Goal: Task Accomplishment & Management: Use online tool/utility

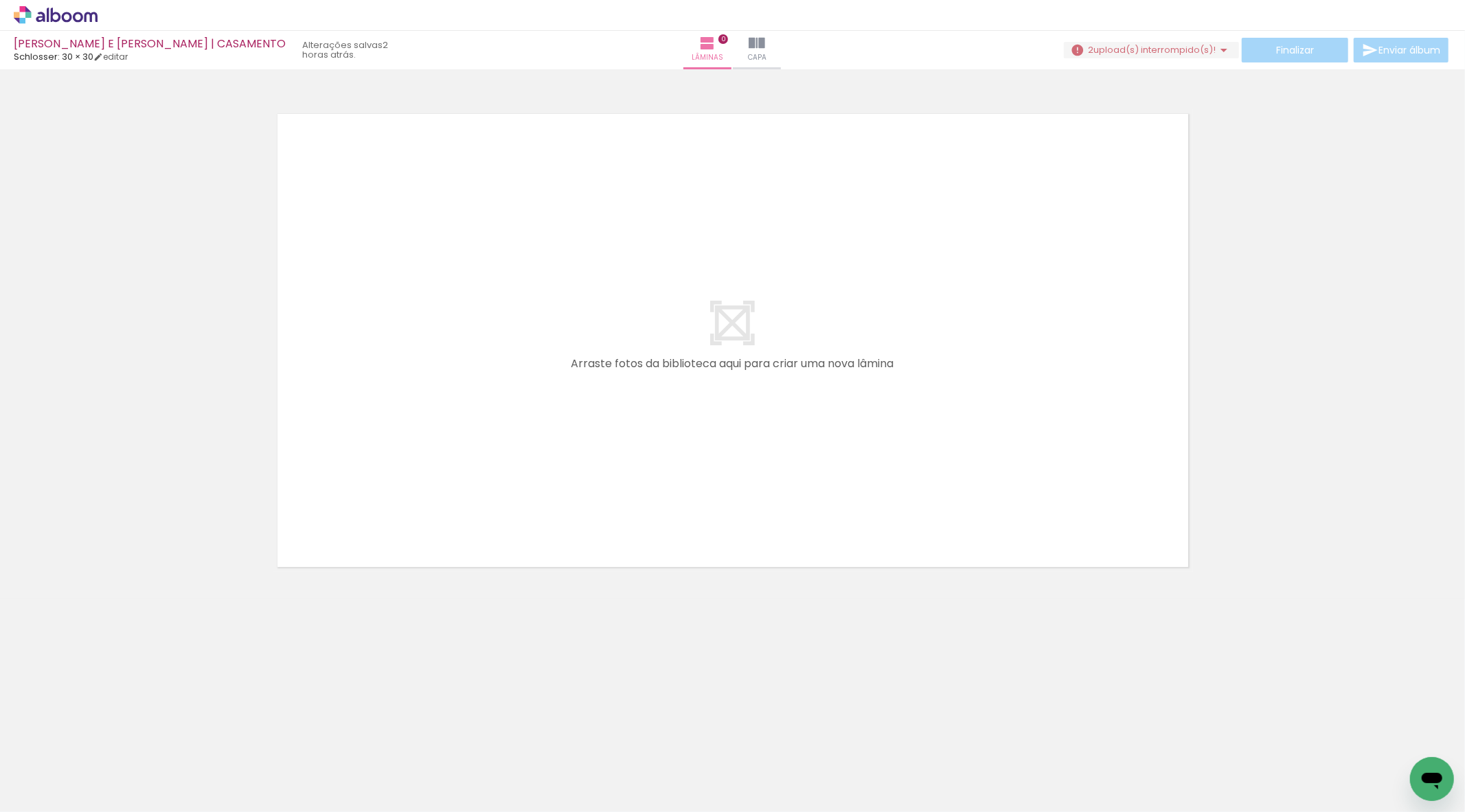
click at [1208, 50] on span "upload(s) interrompido(s)!" at bounding box center [1155, 49] width 122 height 13
click at [0, 0] on slot "Buscar arquivos interrompidos" at bounding box center [0, 0] width 0 height 0
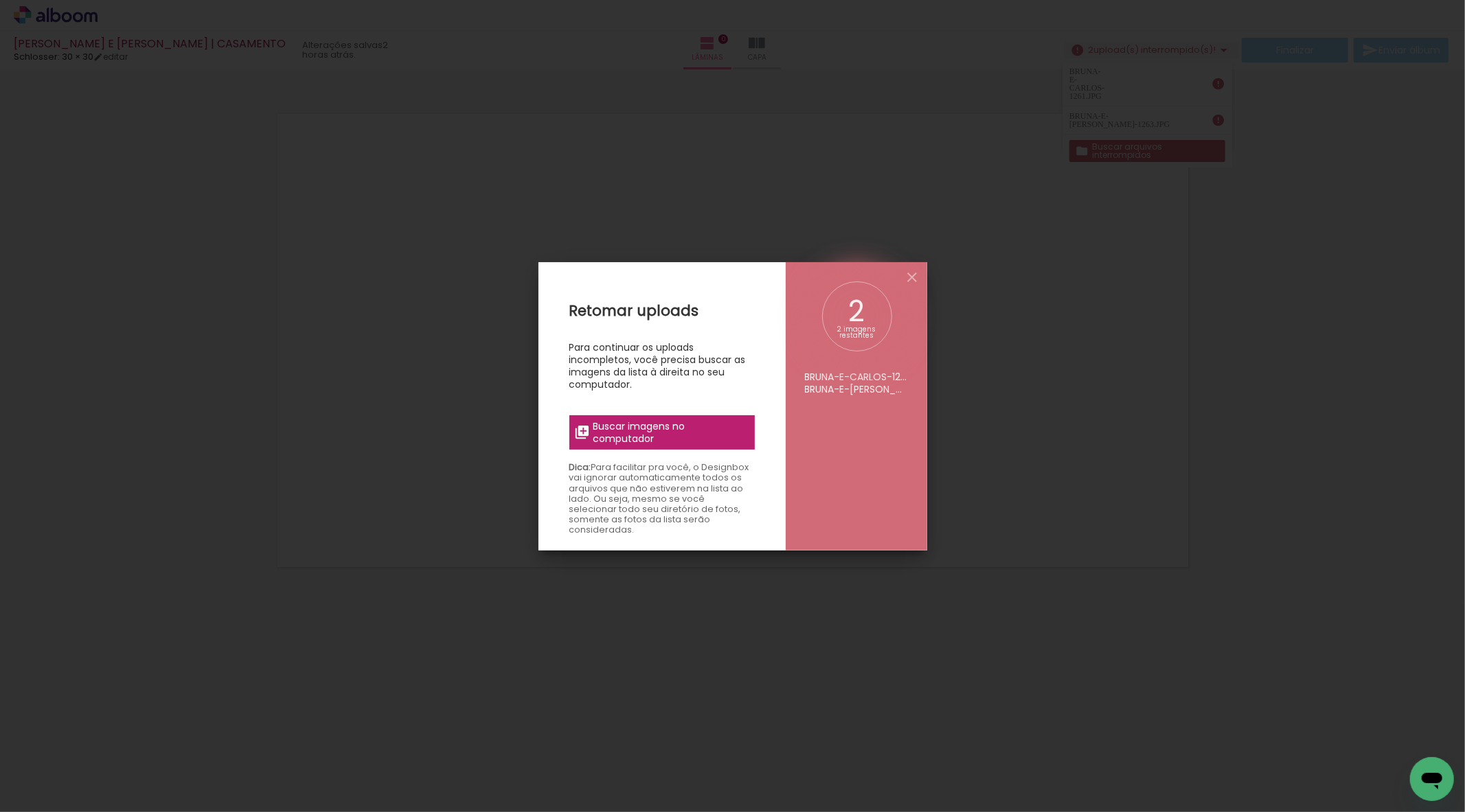
click at [687, 416] on label "Buscar imagens no computador" at bounding box center [662, 433] width 186 height 35
click at [0, 0] on input "file" at bounding box center [0, 0] width 0 height 0
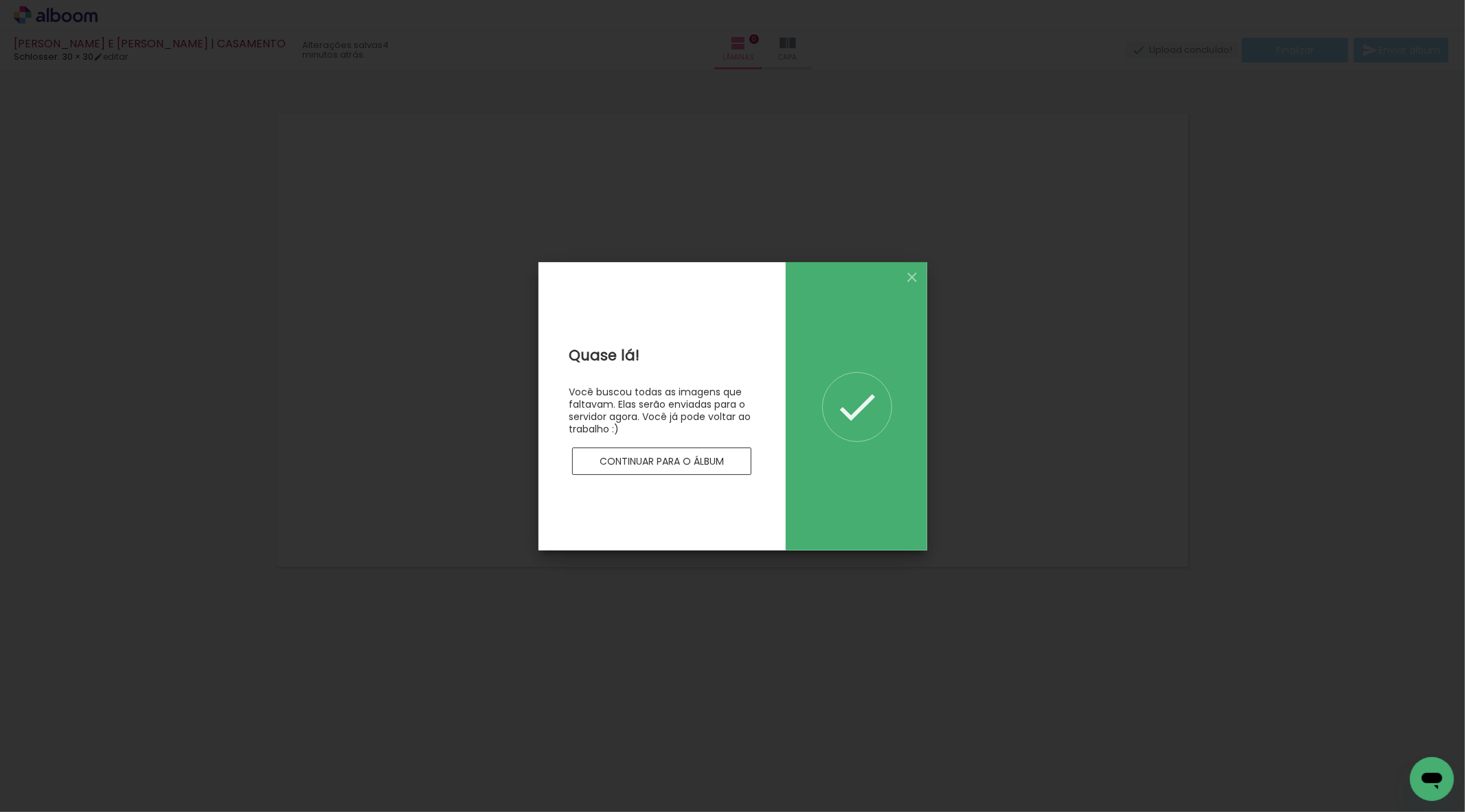
click at [0, 0] on slot "Continuar para o álbum" at bounding box center [0, 0] width 0 height 0
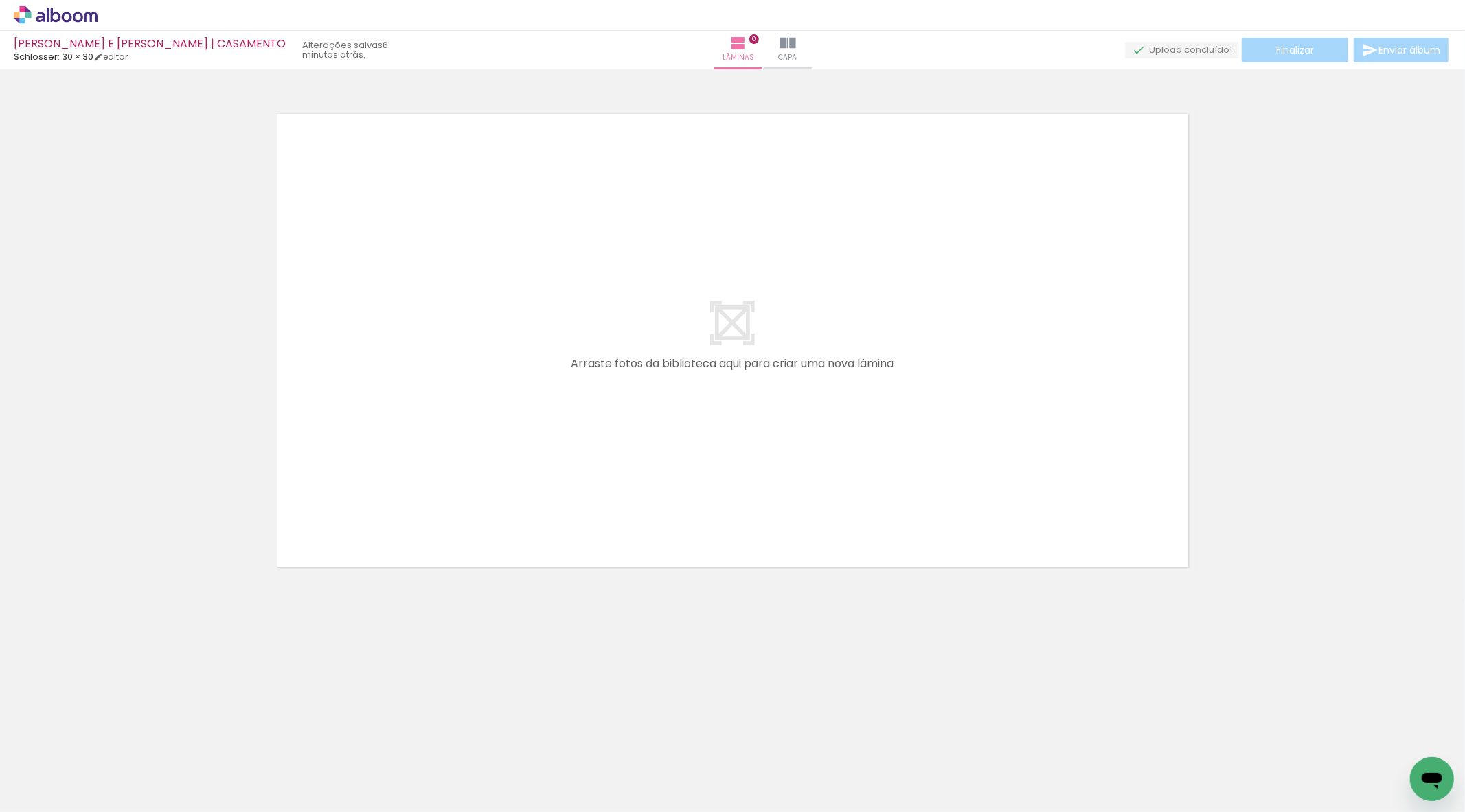
click at [865, 744] on quentale-workspace at bounding box center [732, 406] width 1465 height 812
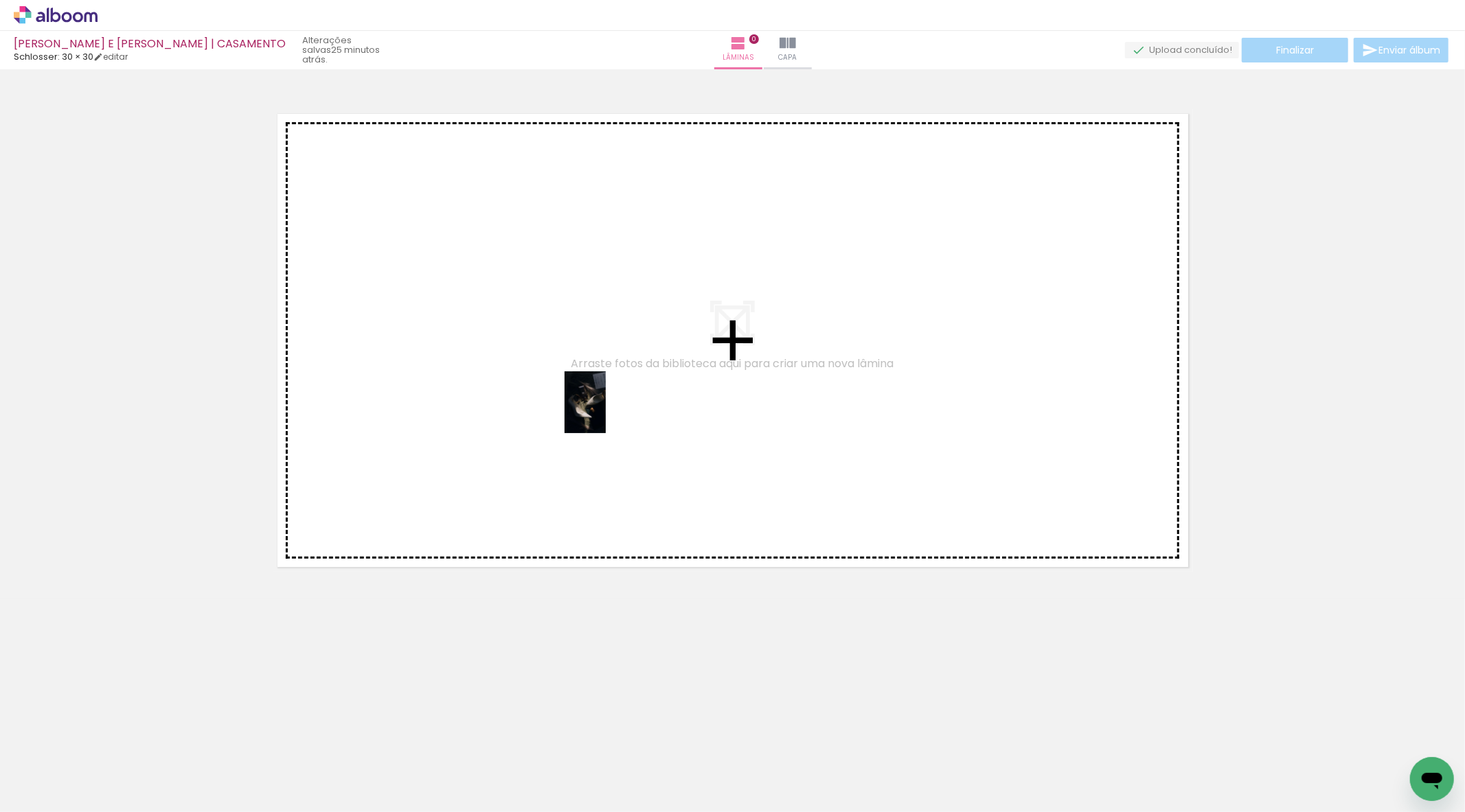
drag, startPoint x: 670, startPoint y: 781, endPoint x: 569, endPoint y: 418, distance: 376.8
click at [602, 406] on quentale-workspace at bounding box center [732, 406] width 1465 height 812
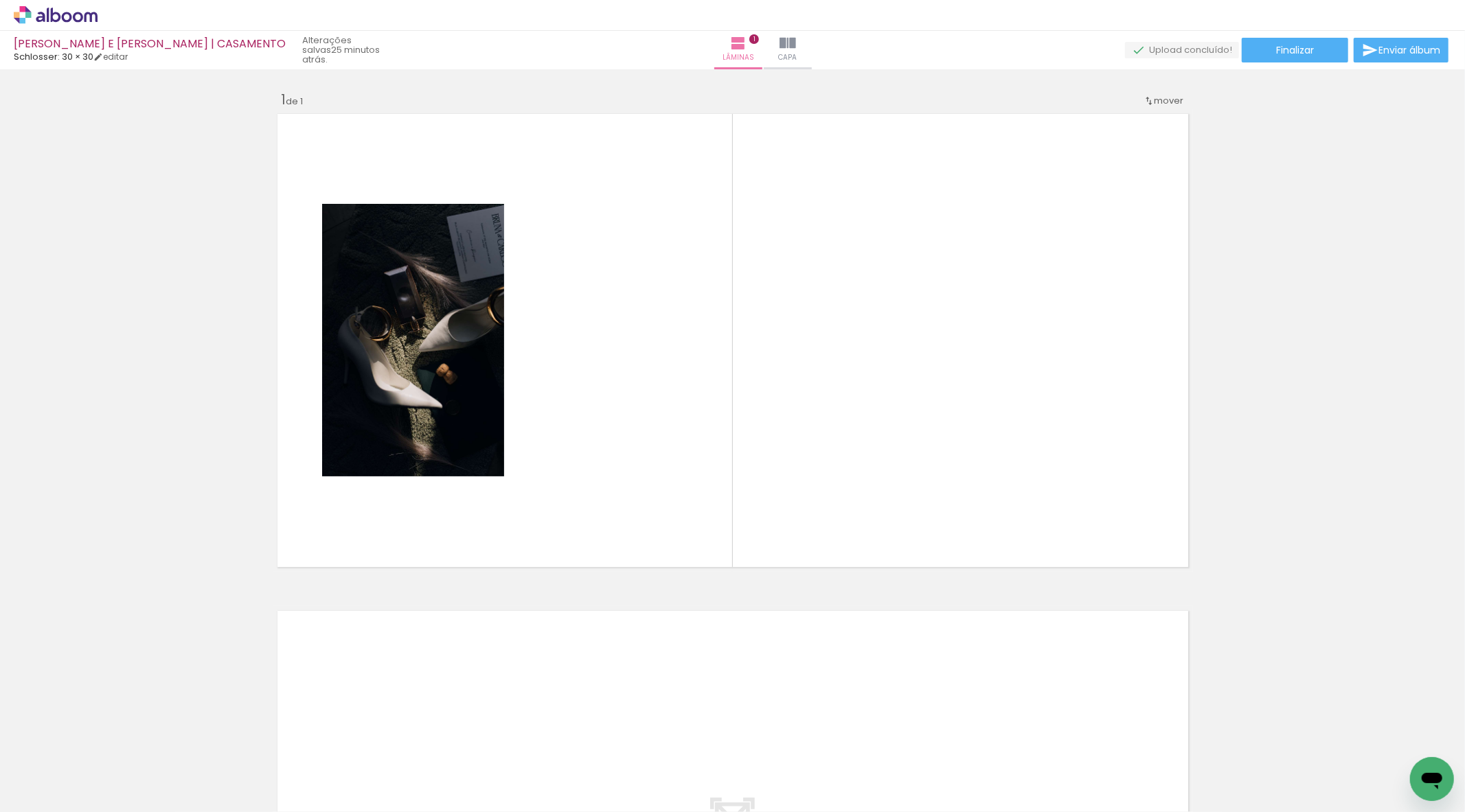
scroll to position [0, 1208]
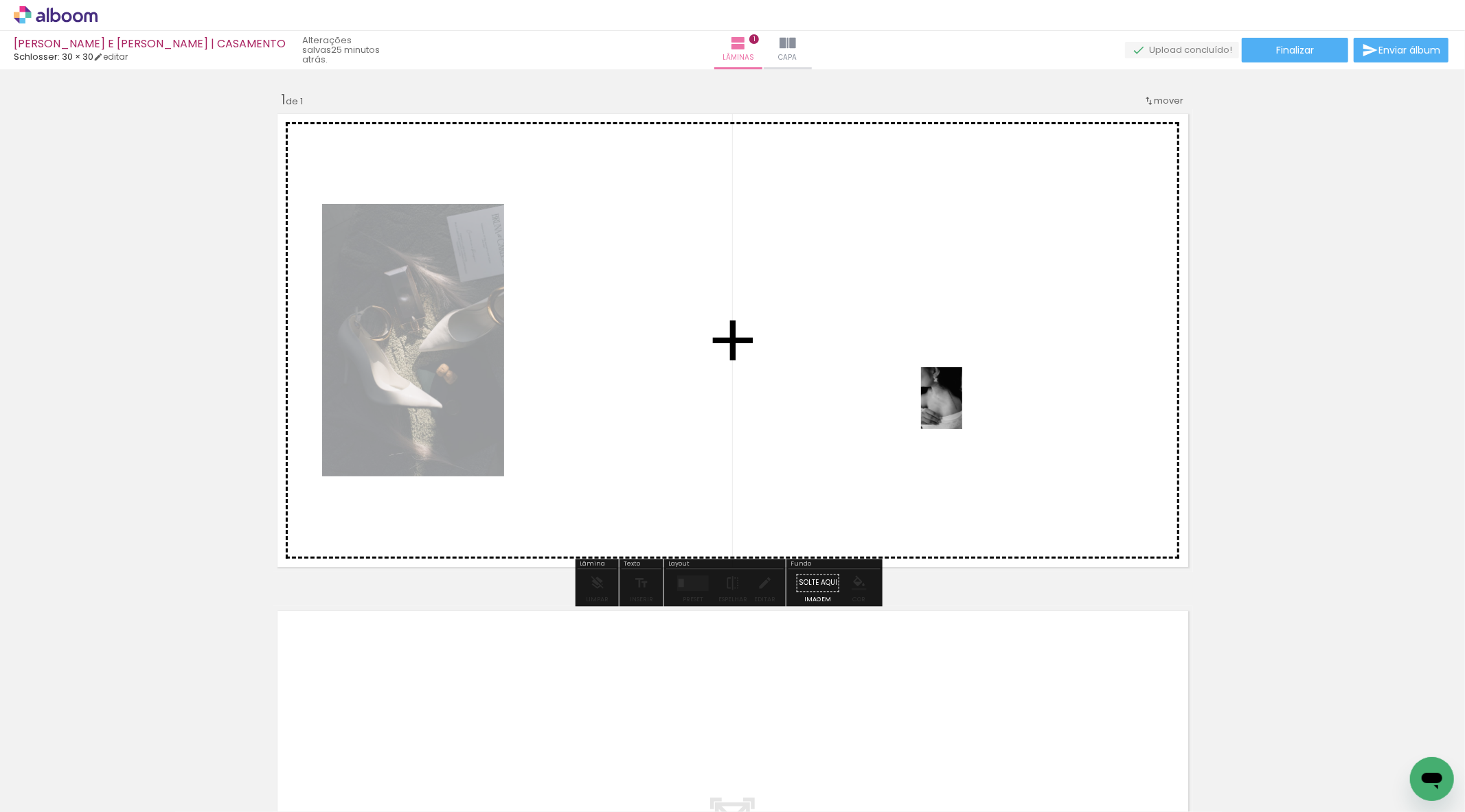
drag, startPoint x: 234, startPoint y: 798, endPoint x: 962, endPoint y: 409, distance: 825.4
click at [962, 409] on quentale-workspace at bounding box center [732, 406] width 1465 height 812
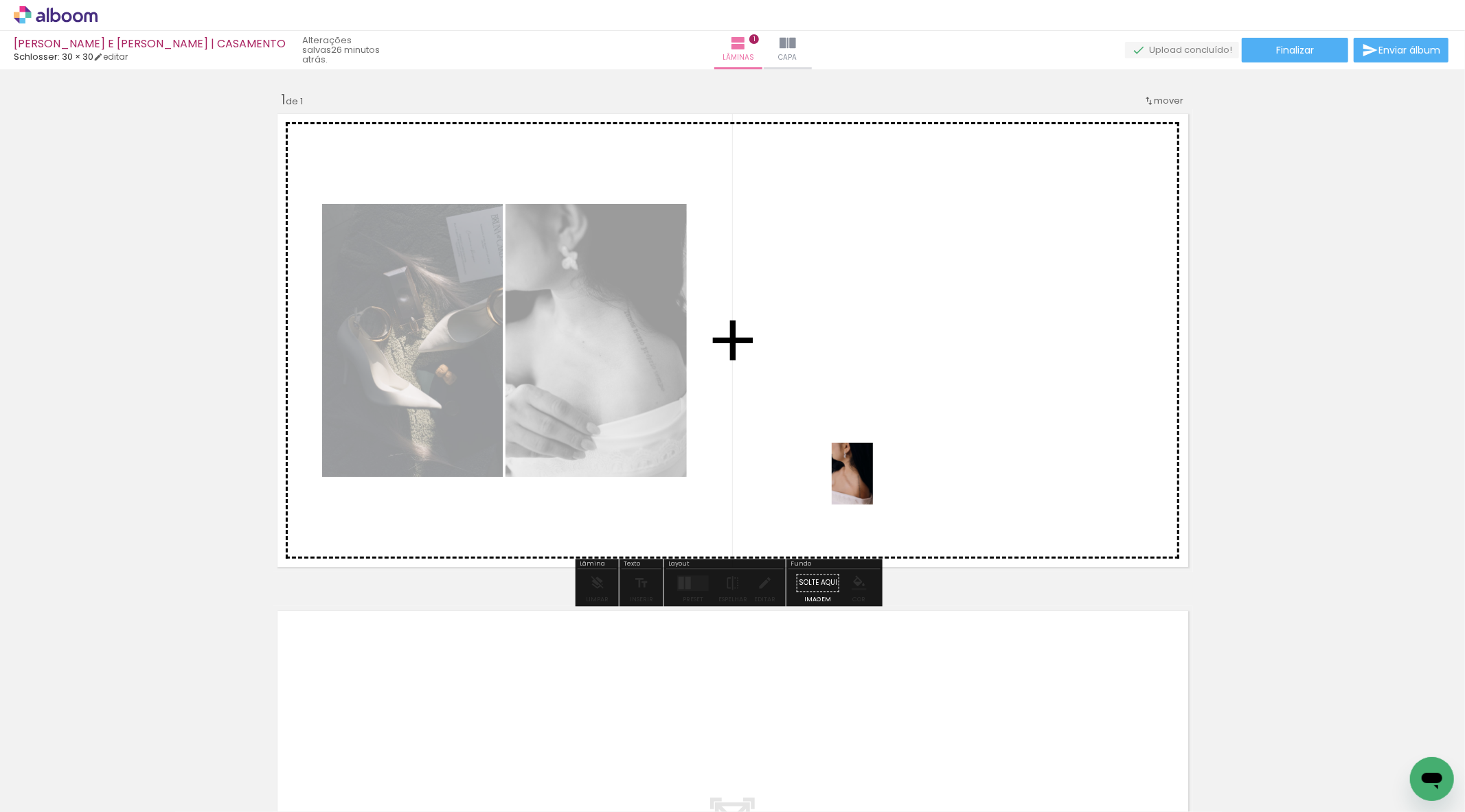
drag, startPoint x: 181, startPoint y: 776, endPoint x: 873, endPoint y: 484, distance: 751.1
click at [873, 484] on quentale-workspace at bounding box center [732, 406] width 1465 height 812
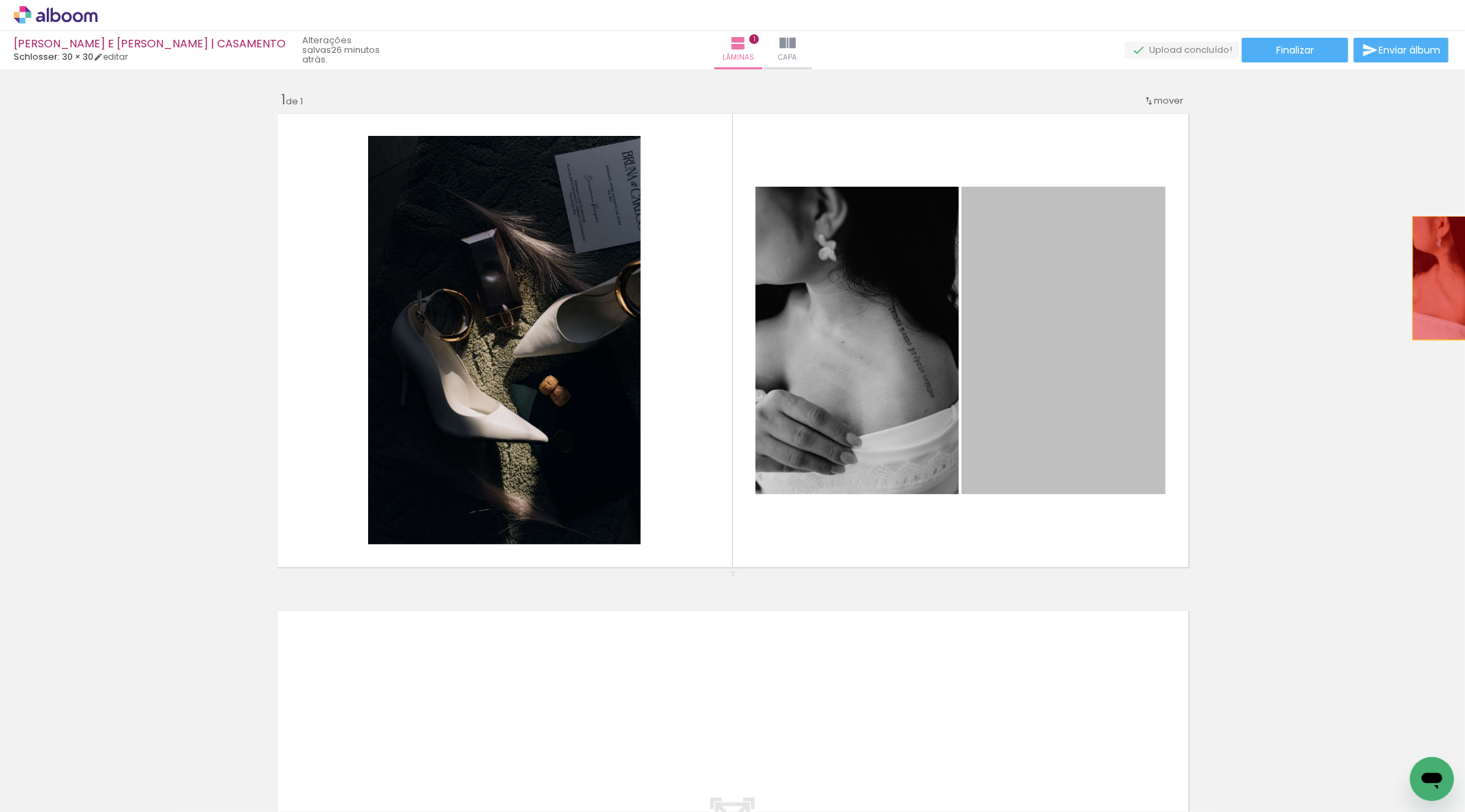
drag, startPoint x: 1036, startPoint y: 326, endPoint x: 1449, endPoint y: 283, distance: 415.2
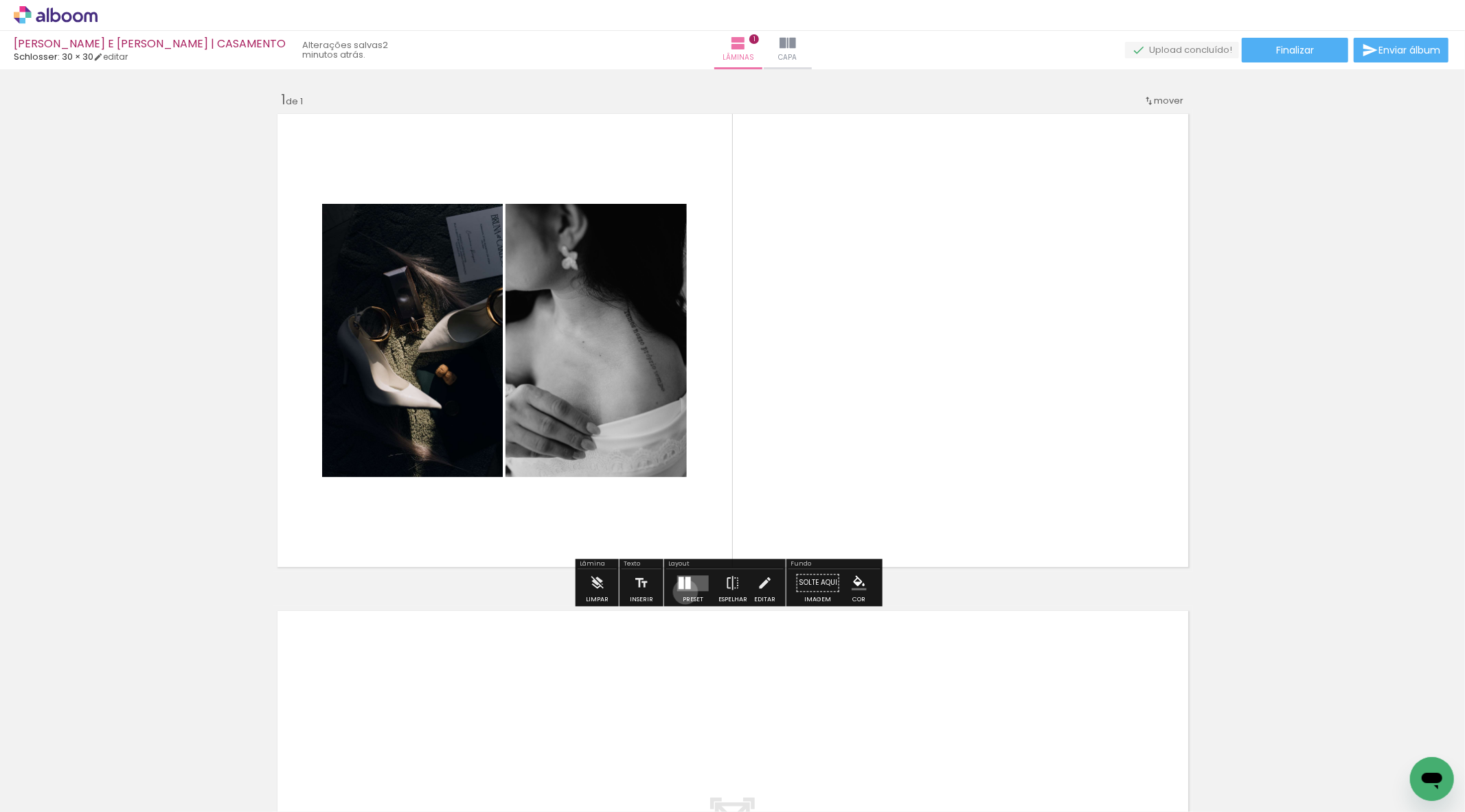
click at [682, 592] on div at bounding box center [692, 583] width 37 height 27
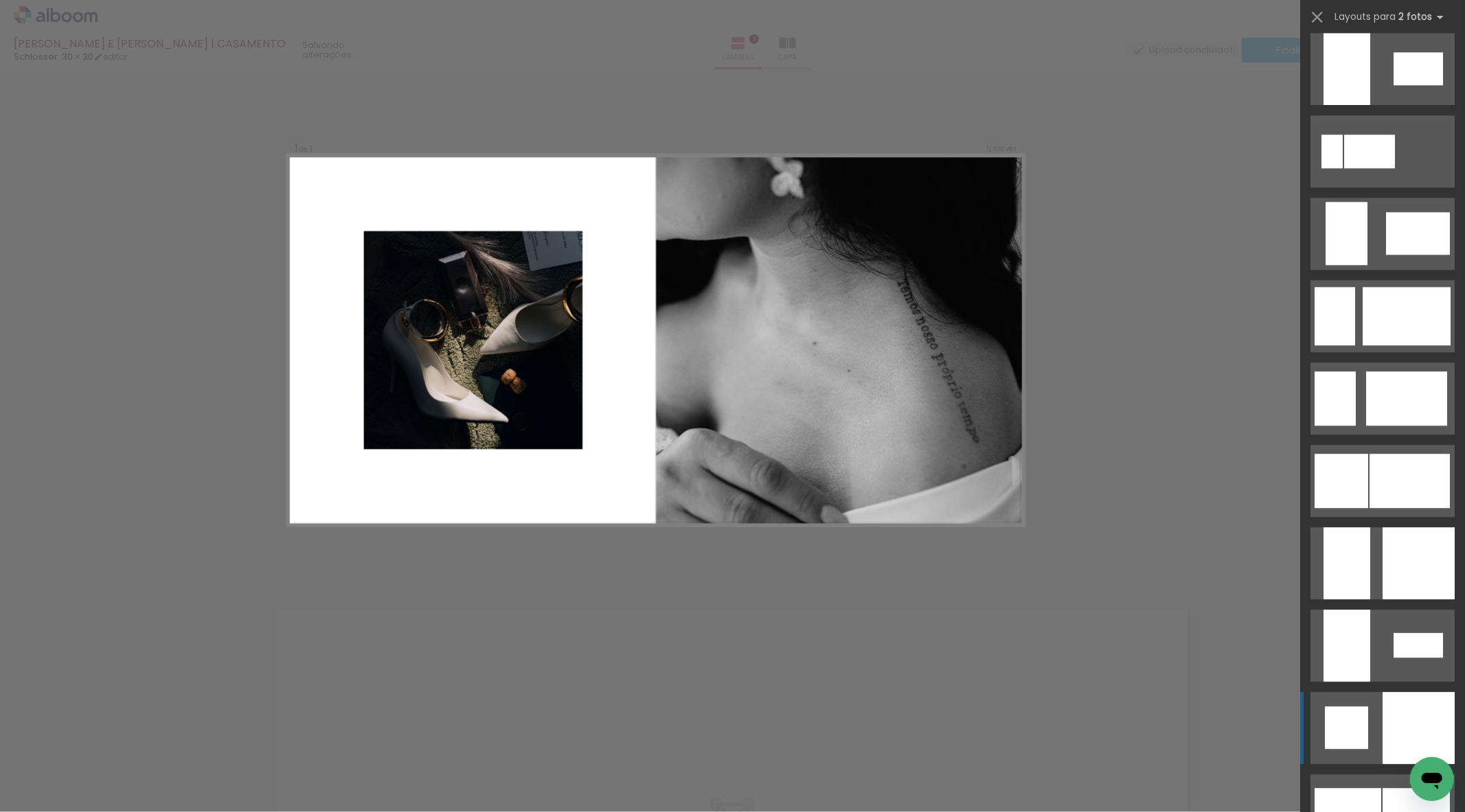
scroll to position [3204, 0]
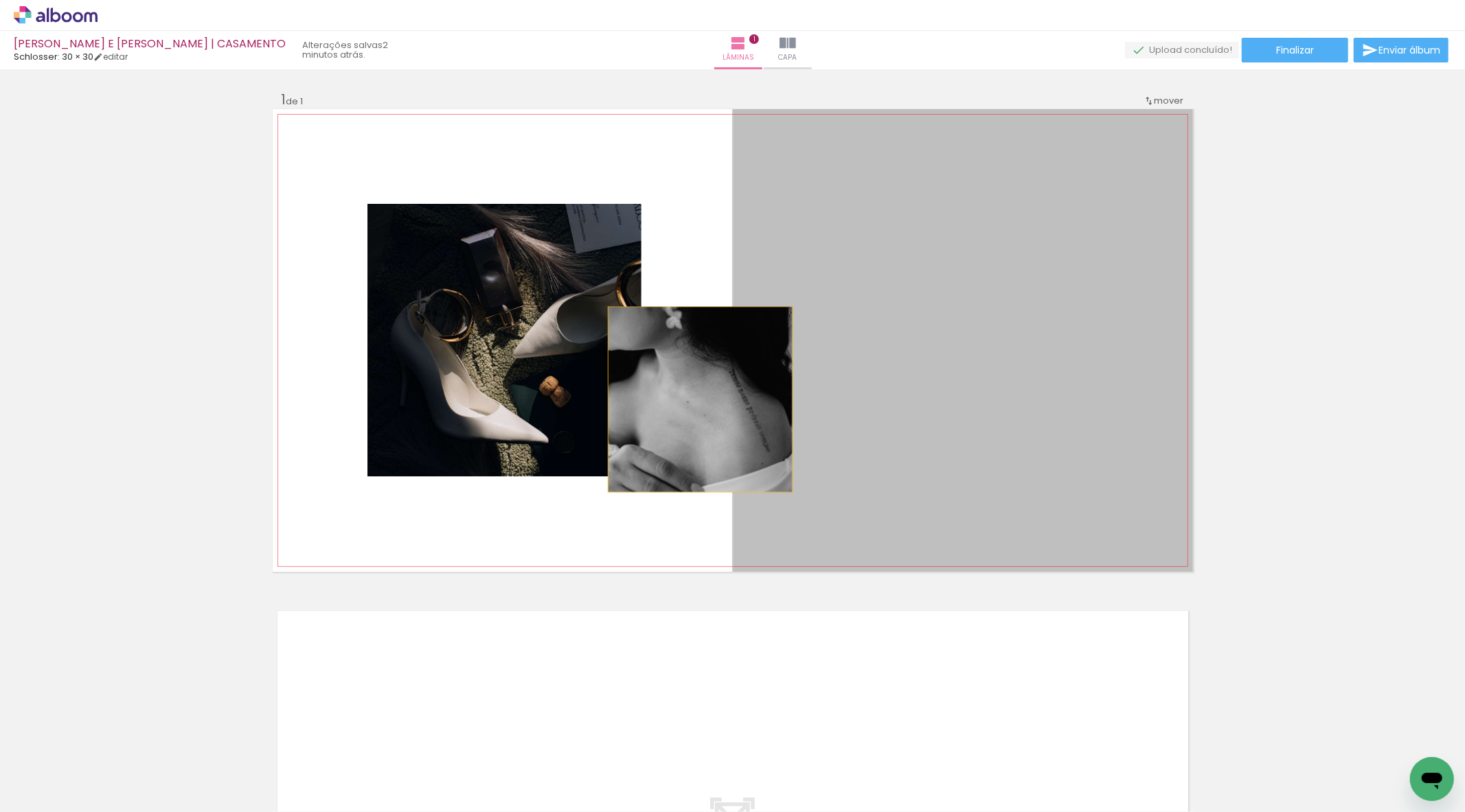
drag, startPoint x: 1037, startPoint y: 396, endPoint x: 542, endPoint y: 393, distance: 495.0
click at [0, 0] on slot at bounding box center [0, 0] width 0 height 0
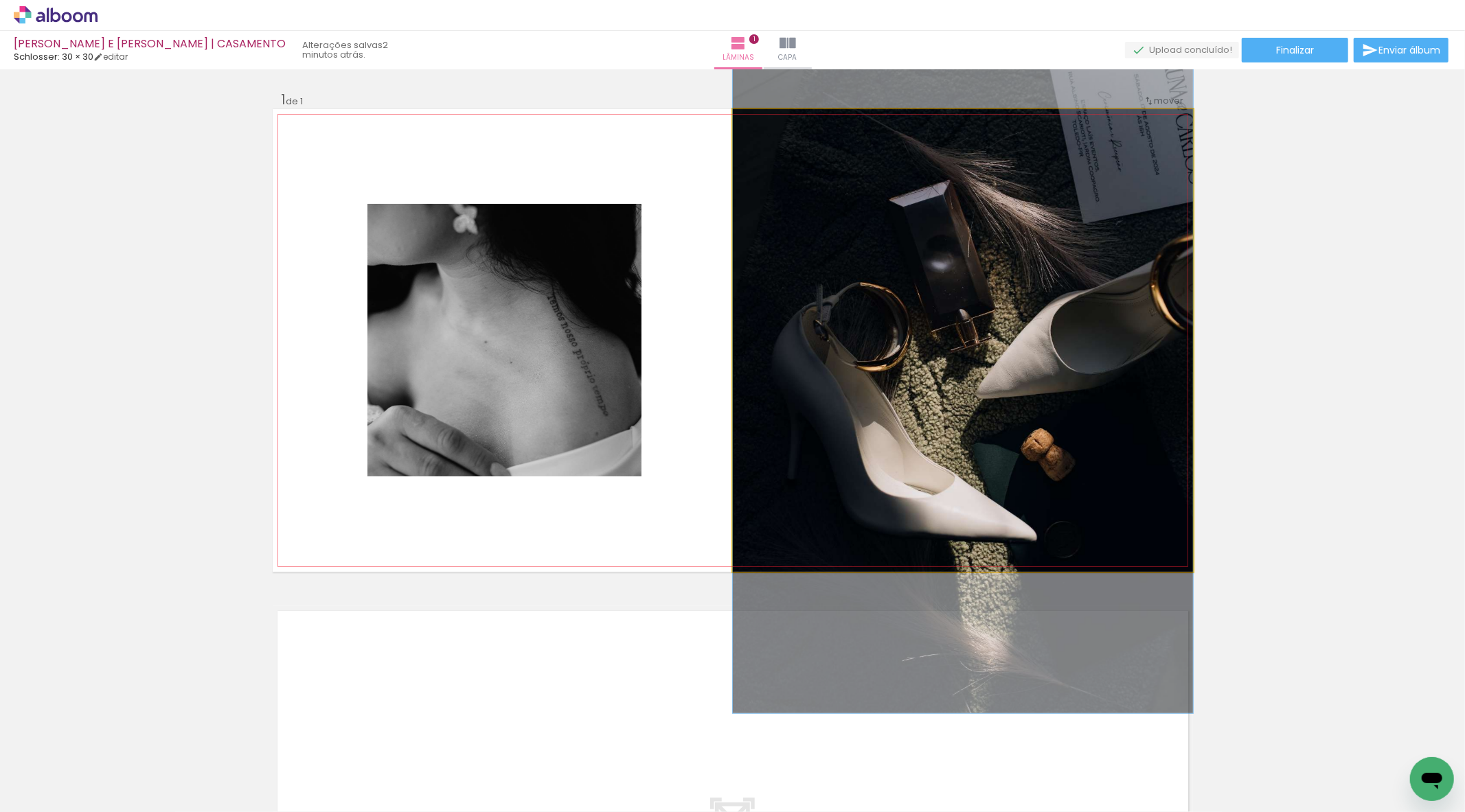
drag, startPoint x: 970, startPoint y: 402, endPoint x: 880, endPoint y: 423, distance: 92.4
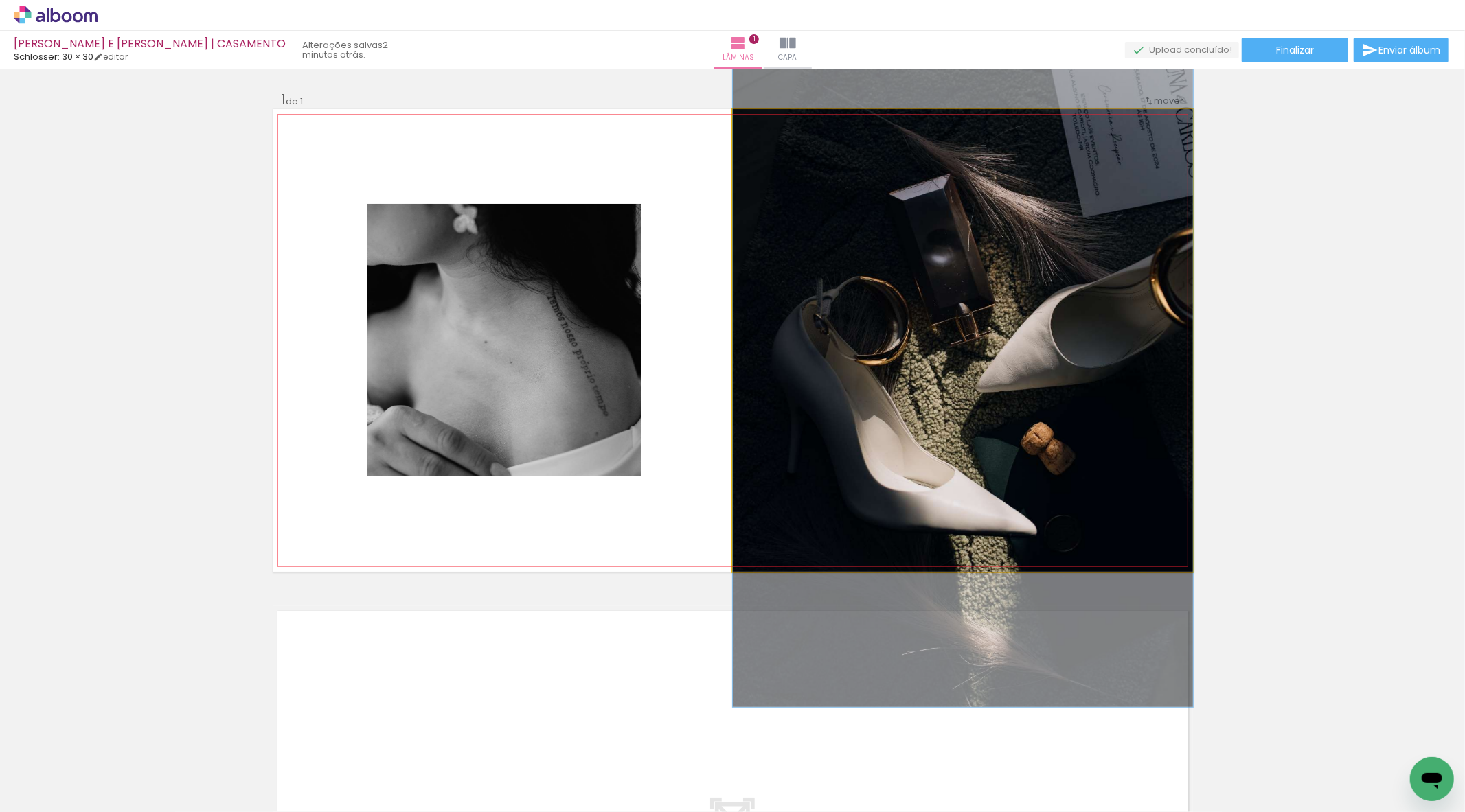
click at [880, 423] on quentale-photo at bounding box center [963, 340] width 460 height 463
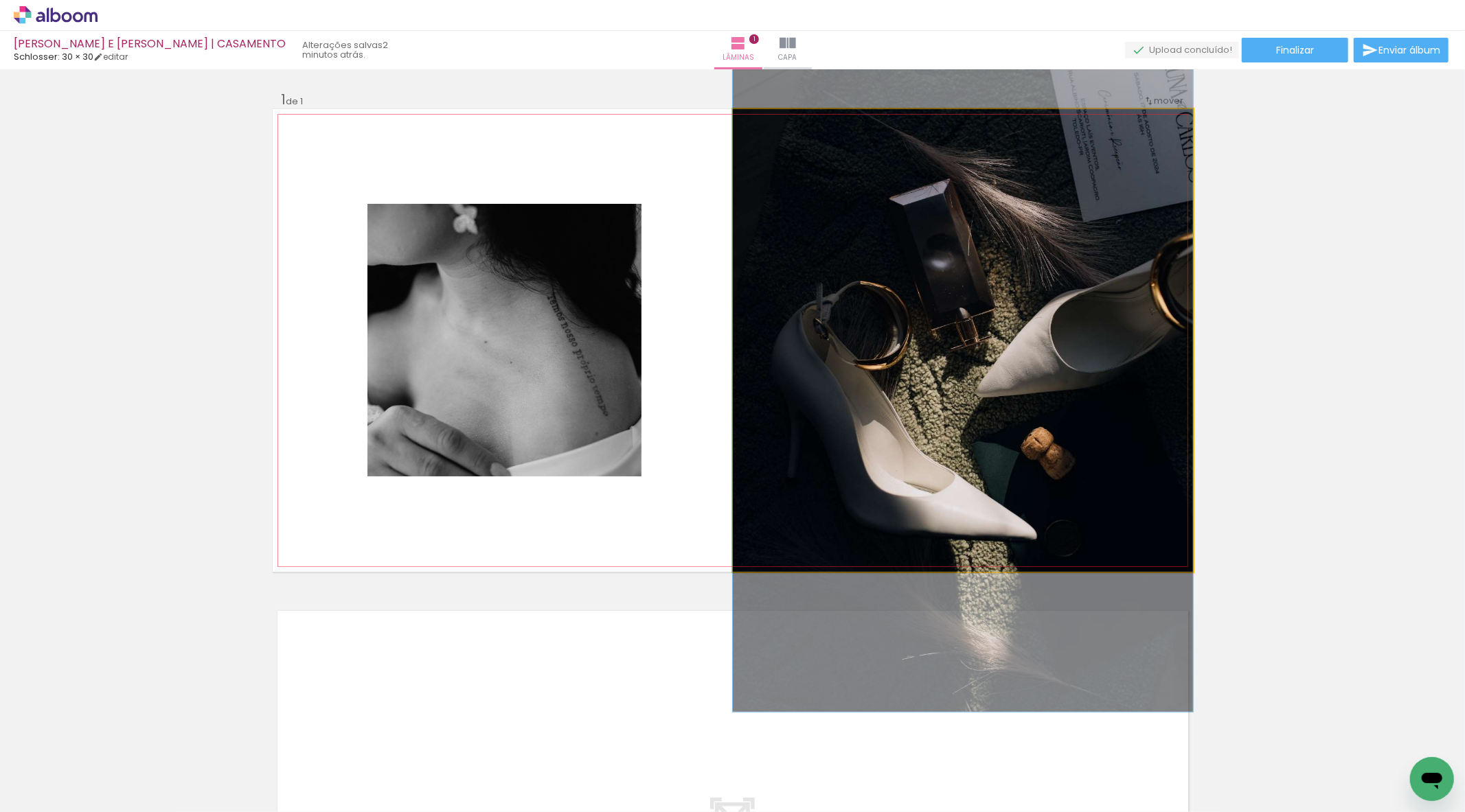
drag, startPoint x: 987, startPoint y: 380, endPoint x: 942, endPoint y: 385, distance: 45.3
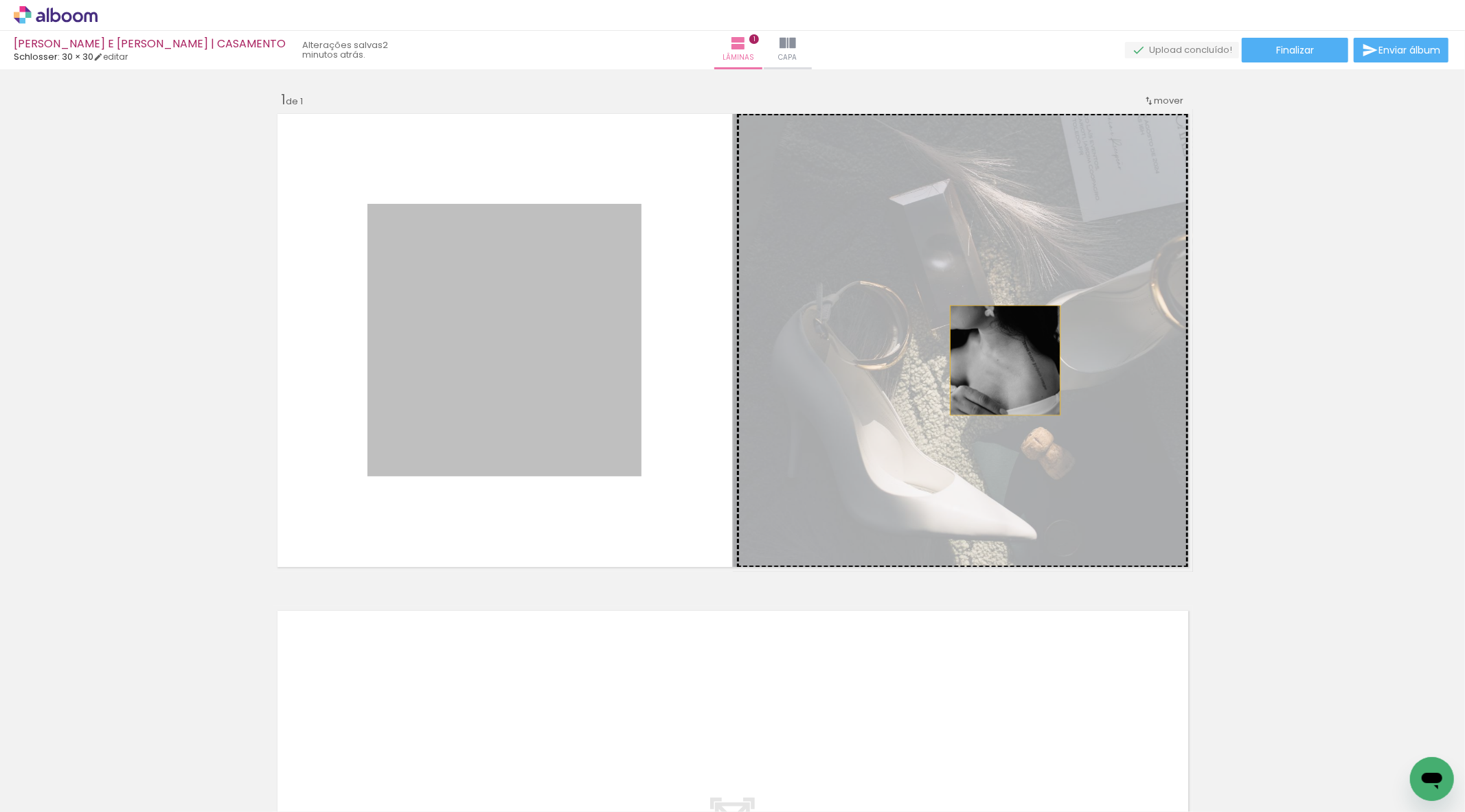
drag, startPoint x: 511, startPoint y: 374, endPoint x: 1000, endPoint y: 361, distance: 489.2
click at [0, 0] on slot at bounding box center [0, 0] width 0 height 0
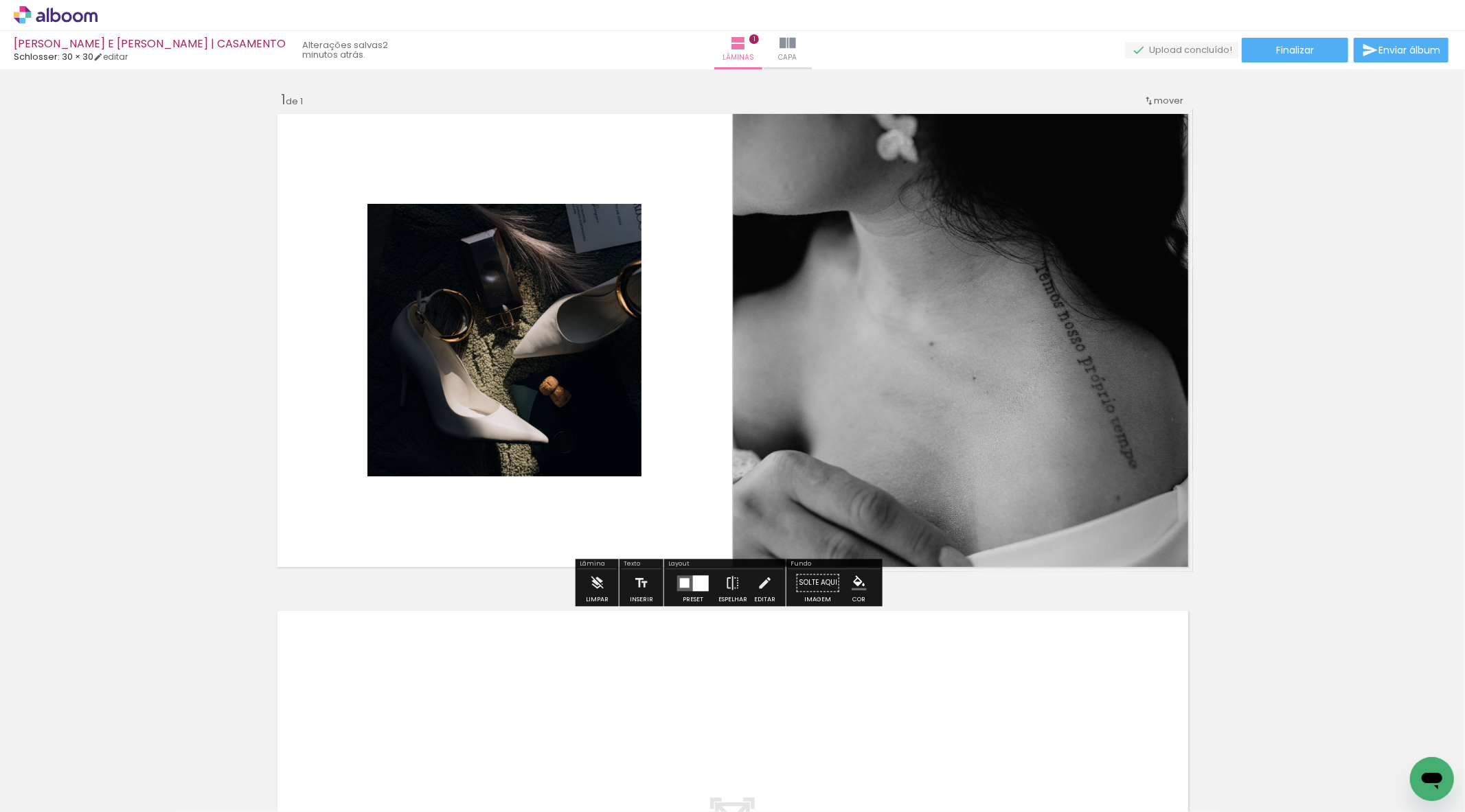
click at [693, 585] on div at bounding box center [701, 583] width 15 height 15
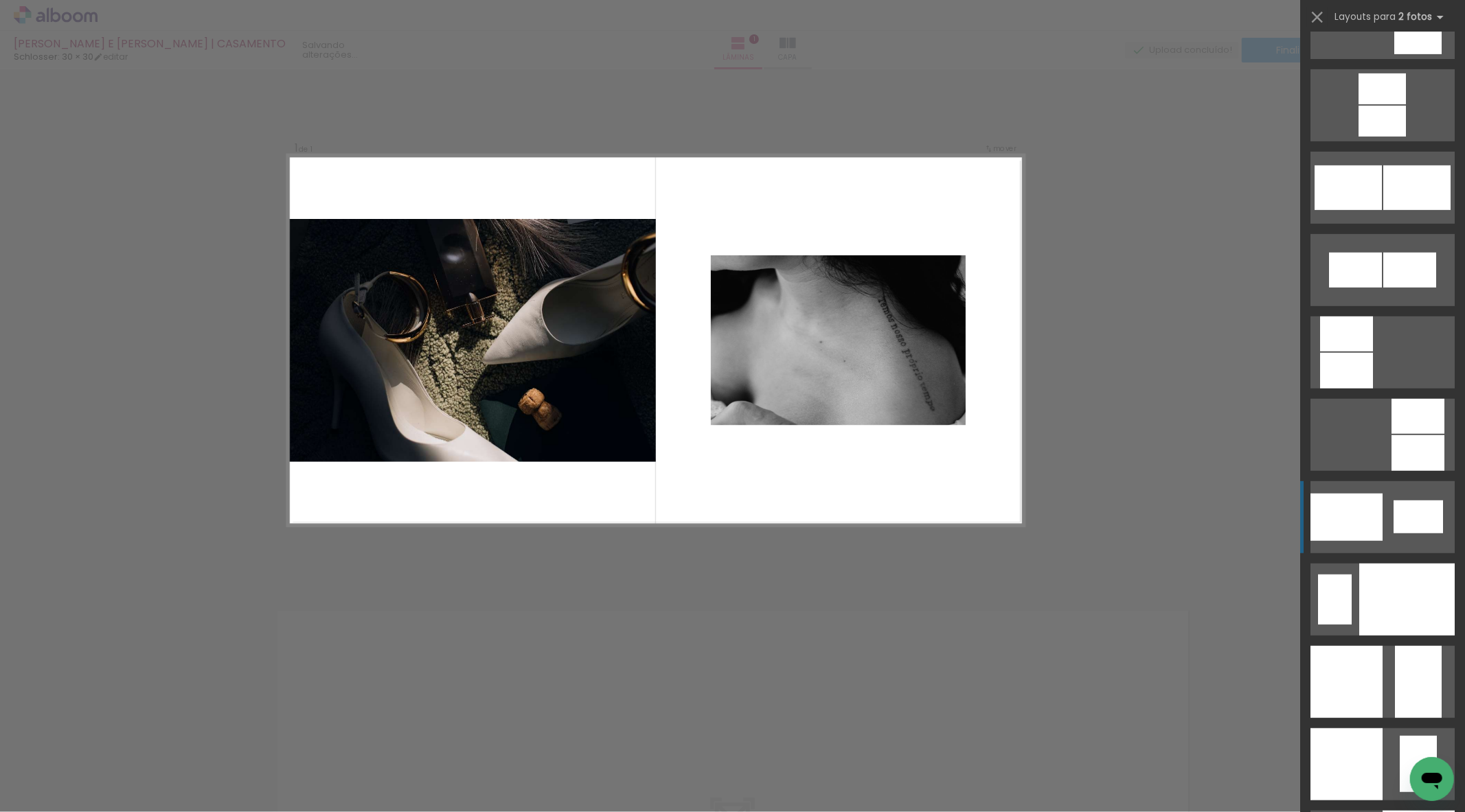
scroll to position [5227, 0]
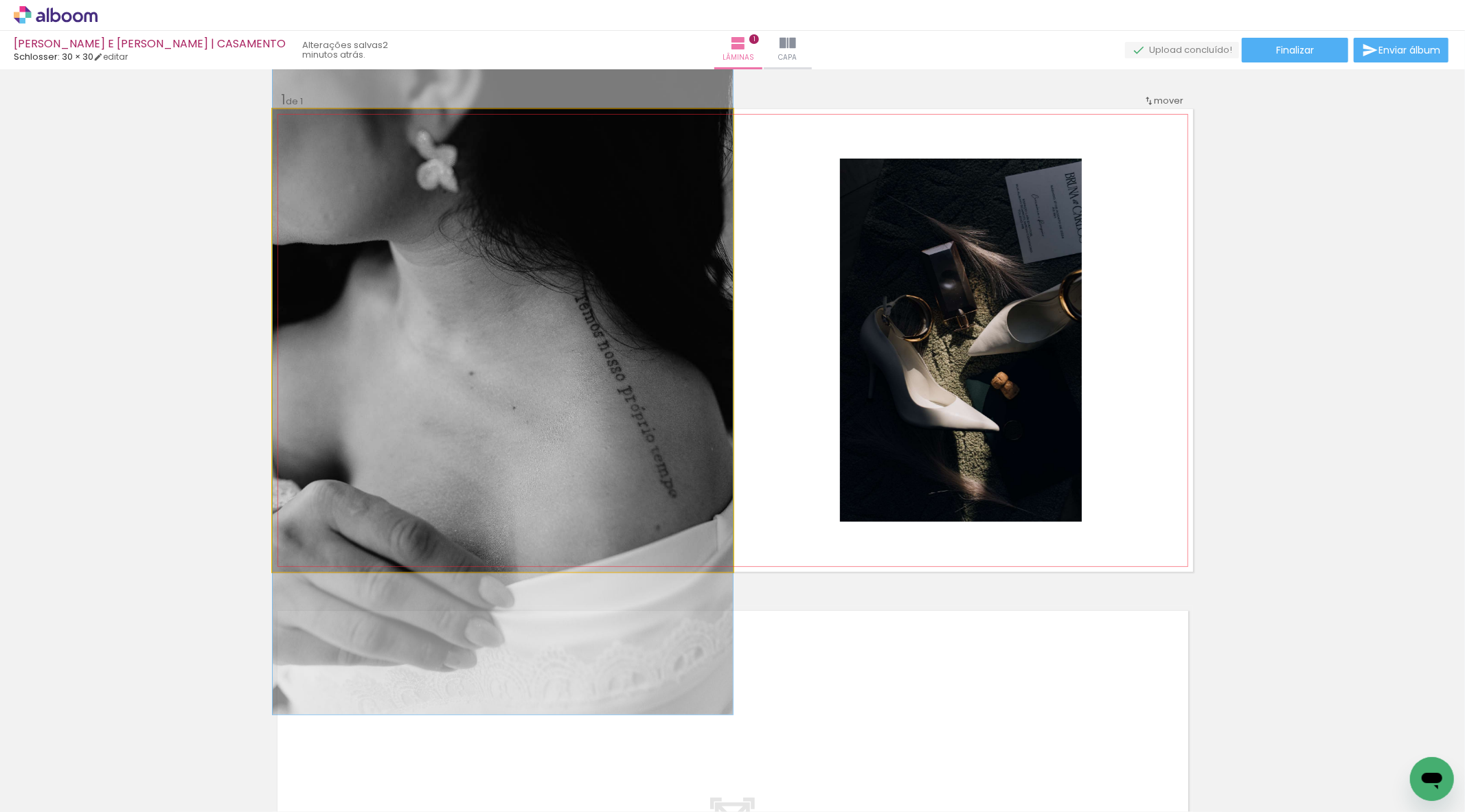
drag, startPoint x: 520, startPoint y: 360, endPoint x: 500, endPoint y: 390, distance: 36.1
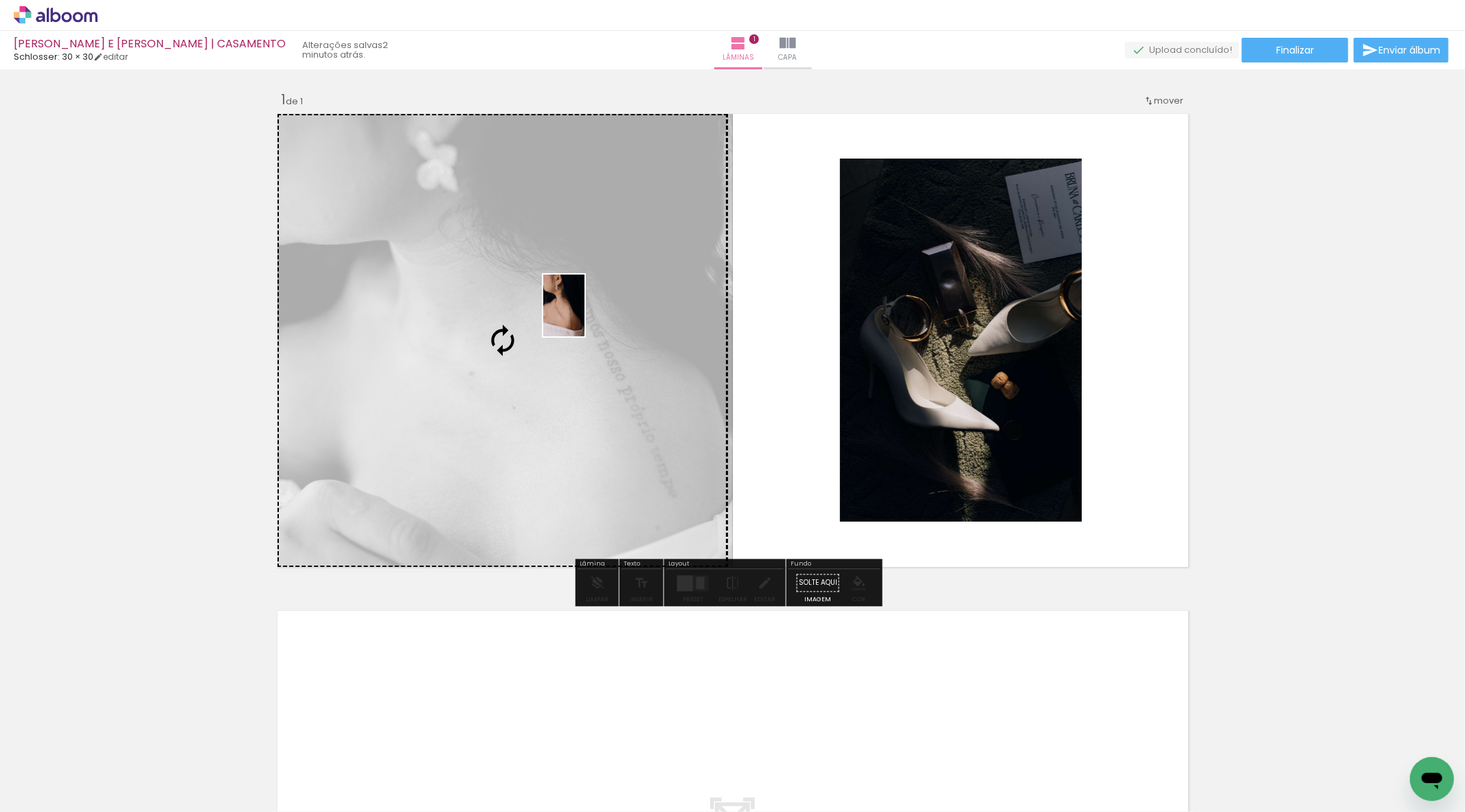
drag, startPoint x: 167, startPoint y: 778, endPoint x: 526, endPoint y: 333, distance: 571.8
click at [526, 333] on quentale-workspace at bounding box center [732, 406] width 1465 height 812
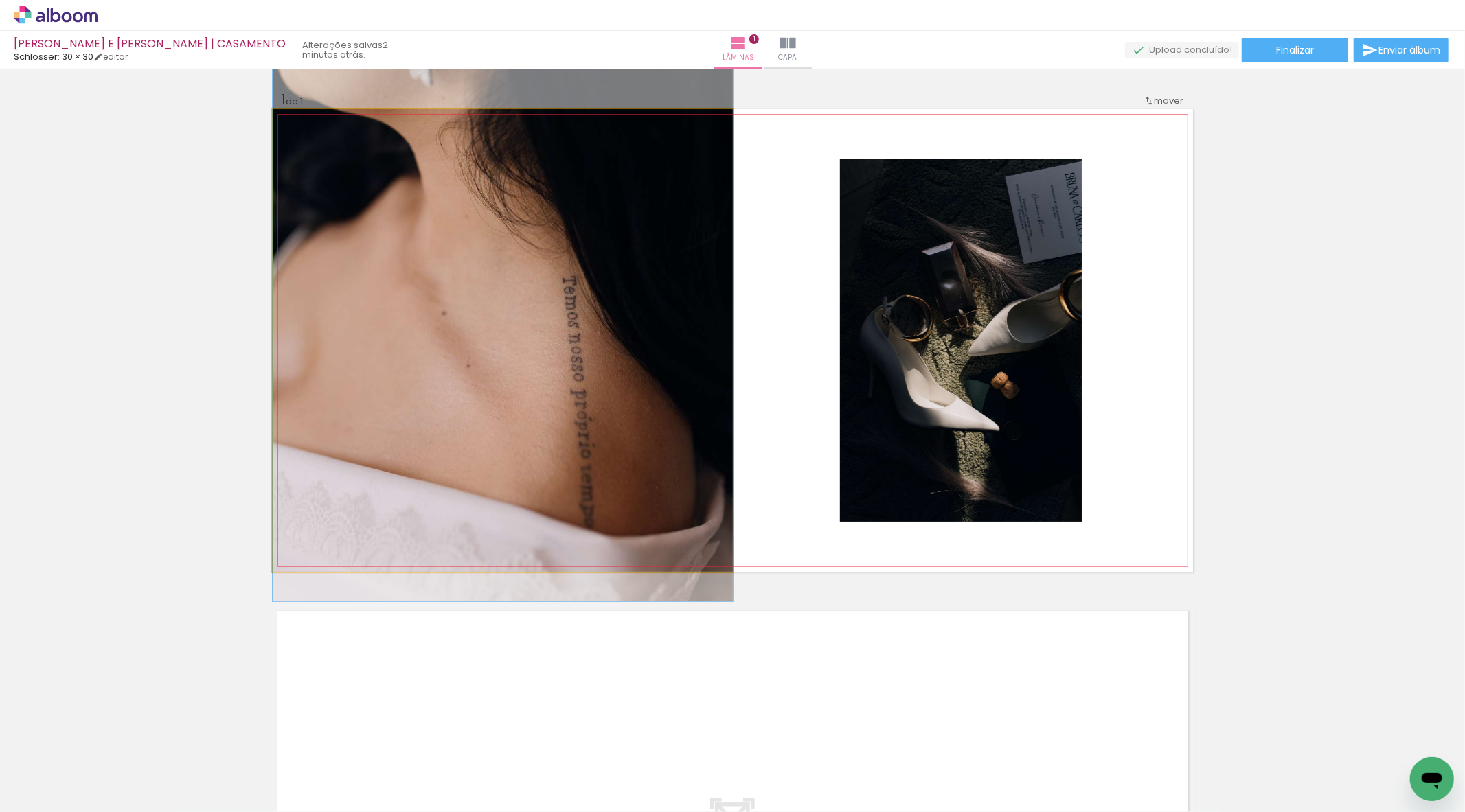
drag, startPoint x: 558, startPoint y: 509, endPoint x: 593, endPoint y: 425, distance: 91.0
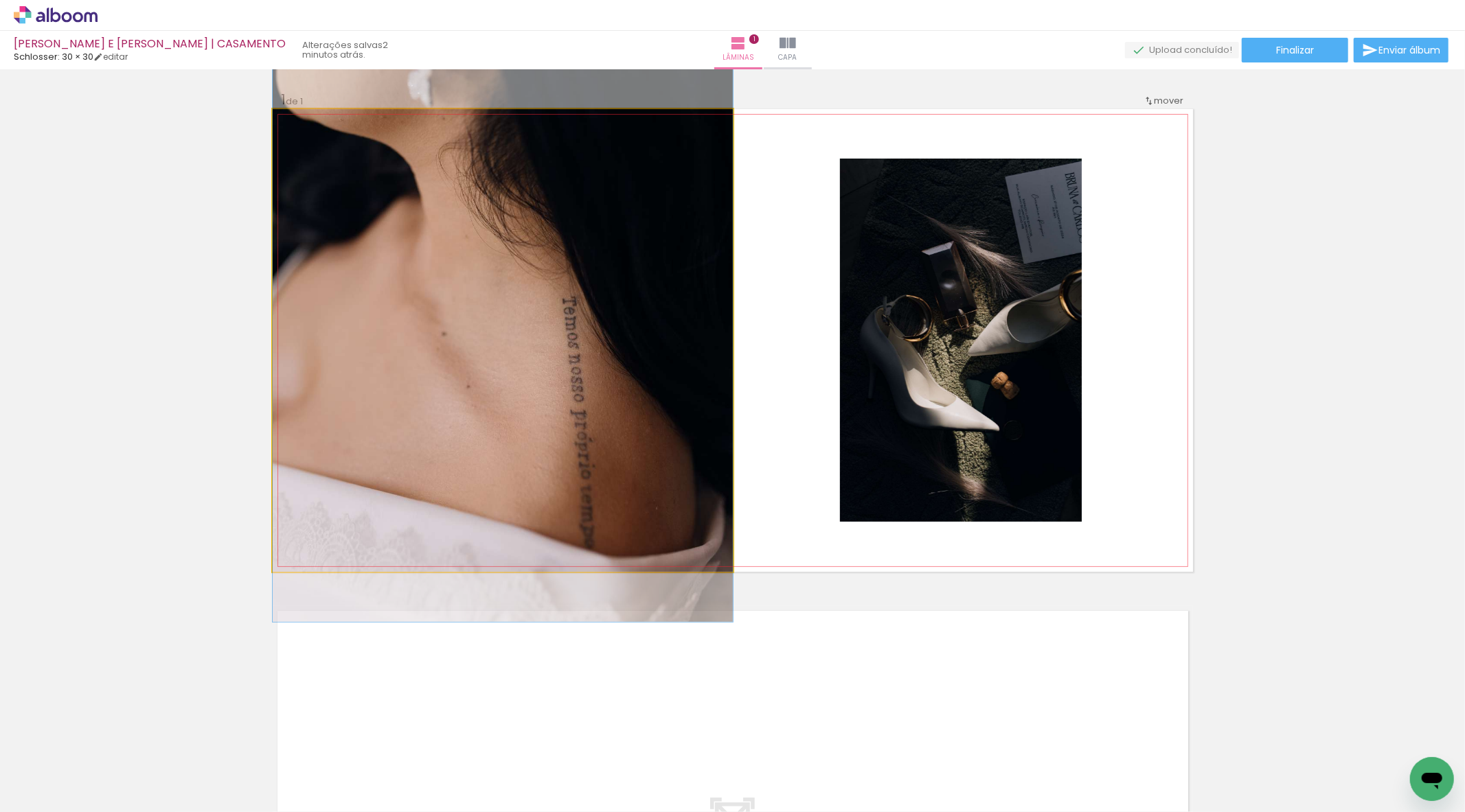
drag, startPoint x: 527, startPoint y: 394, endPoint x: 499, endPoint y: 520, distance: 129.1
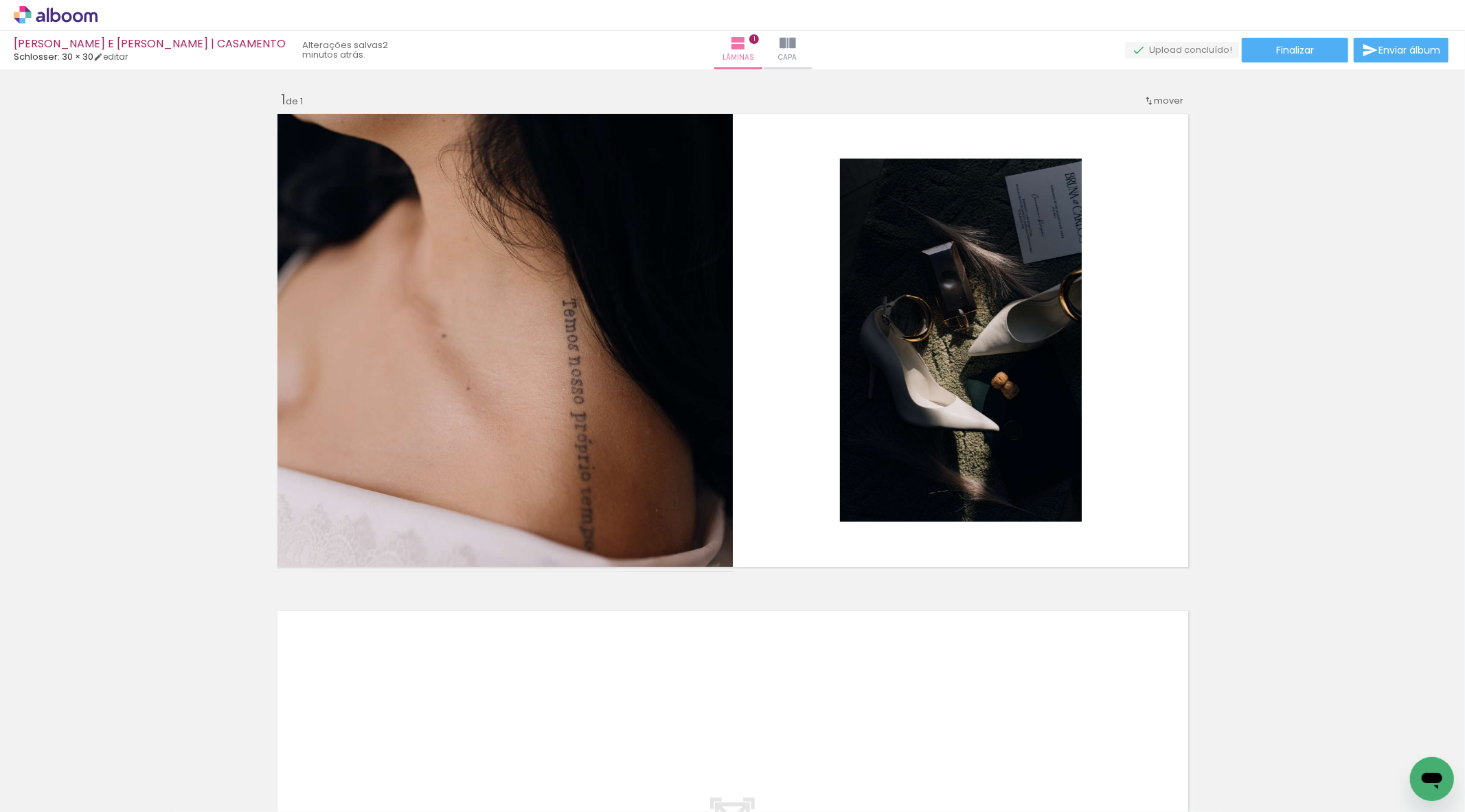
scroll to position [0, 1921]
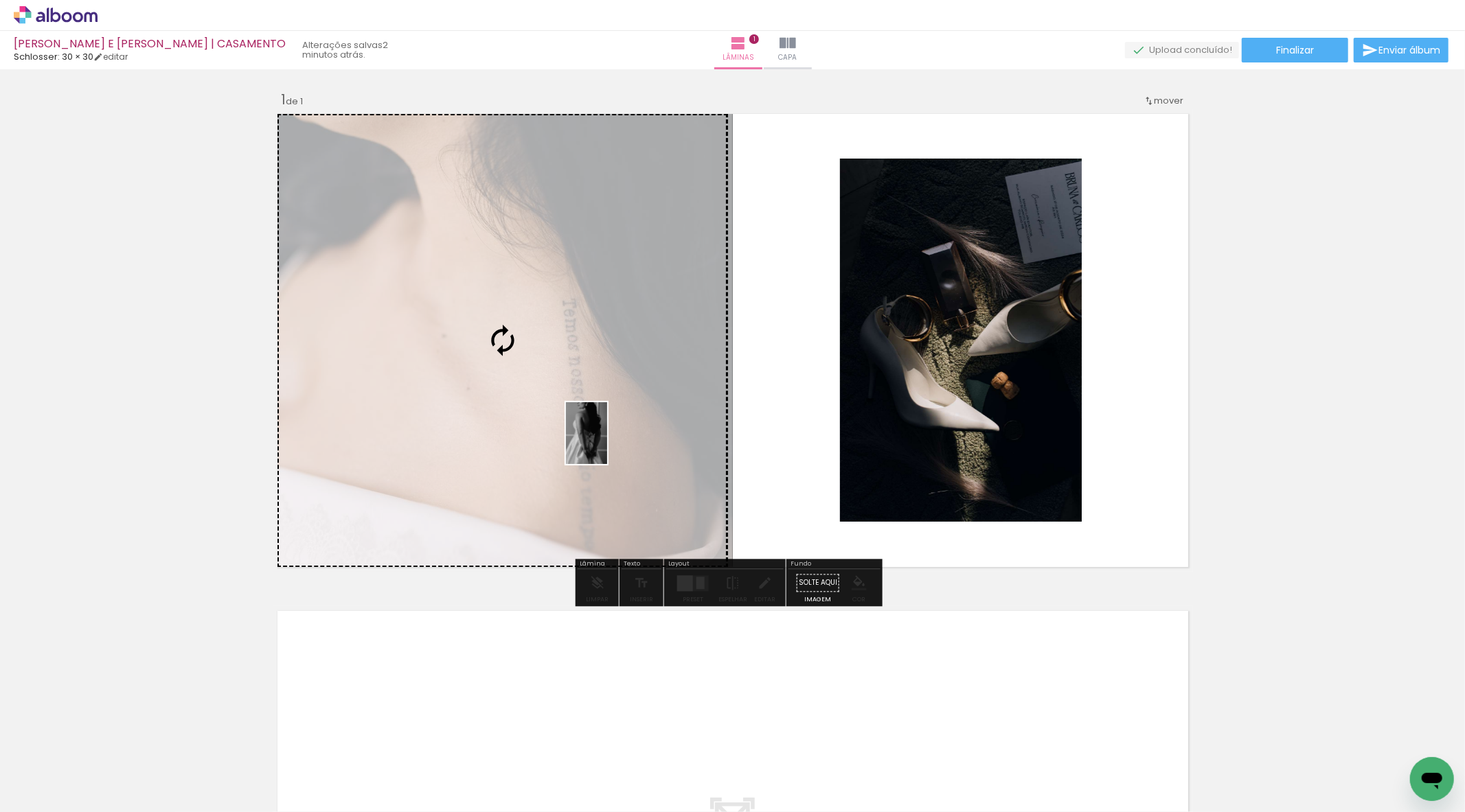
drag, startPoint x: 595, startPoint y: 778, endPoint x: 624, endPoint y: 408, distance: 371.1
click at [624, 408] on quentale-workspace at bounding box center [732, 406] width 1465 height 812
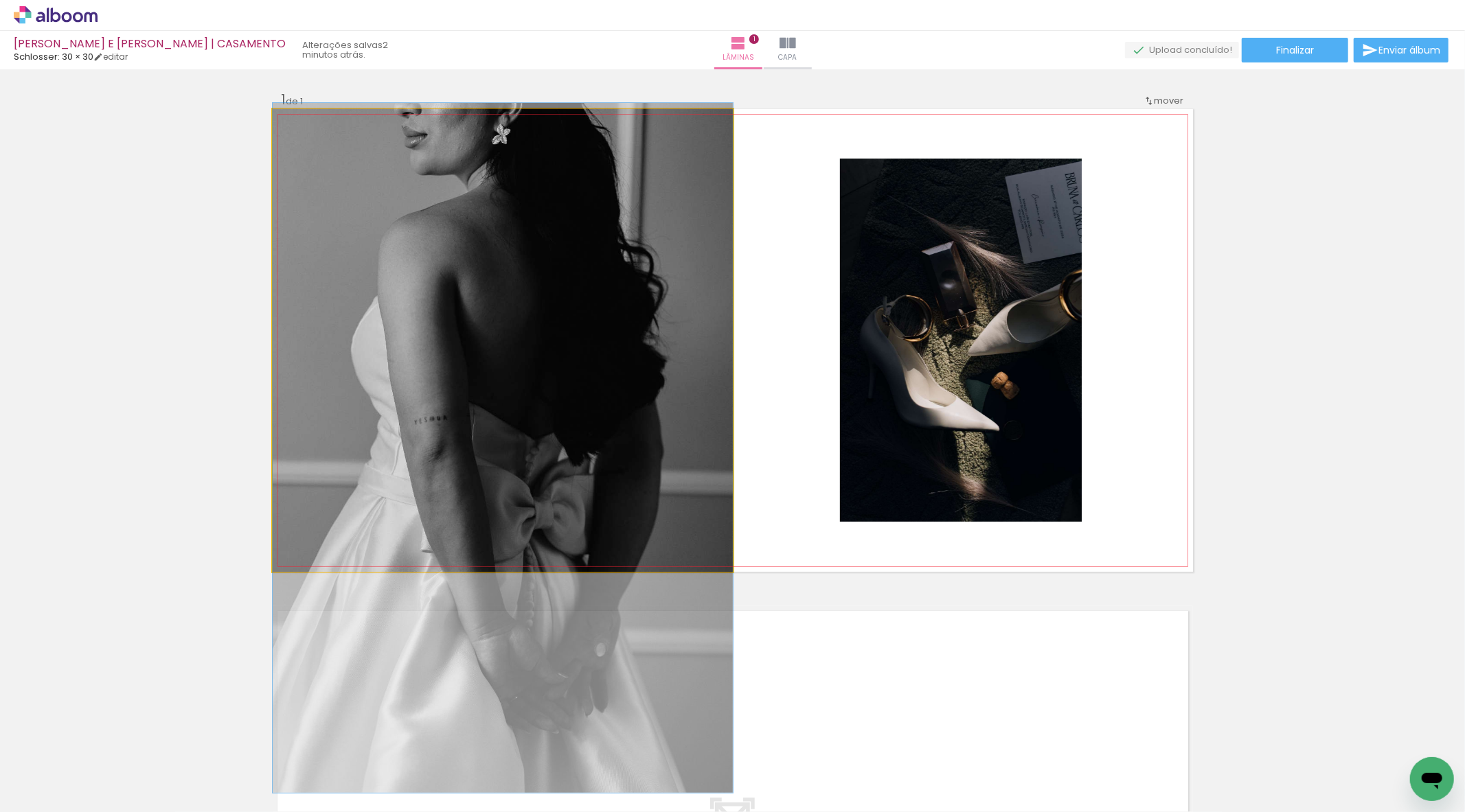
drag, startPoint x: 651, startPoint y: 399, endPoint x: 655, endPoint y: 515, distance: 116.1
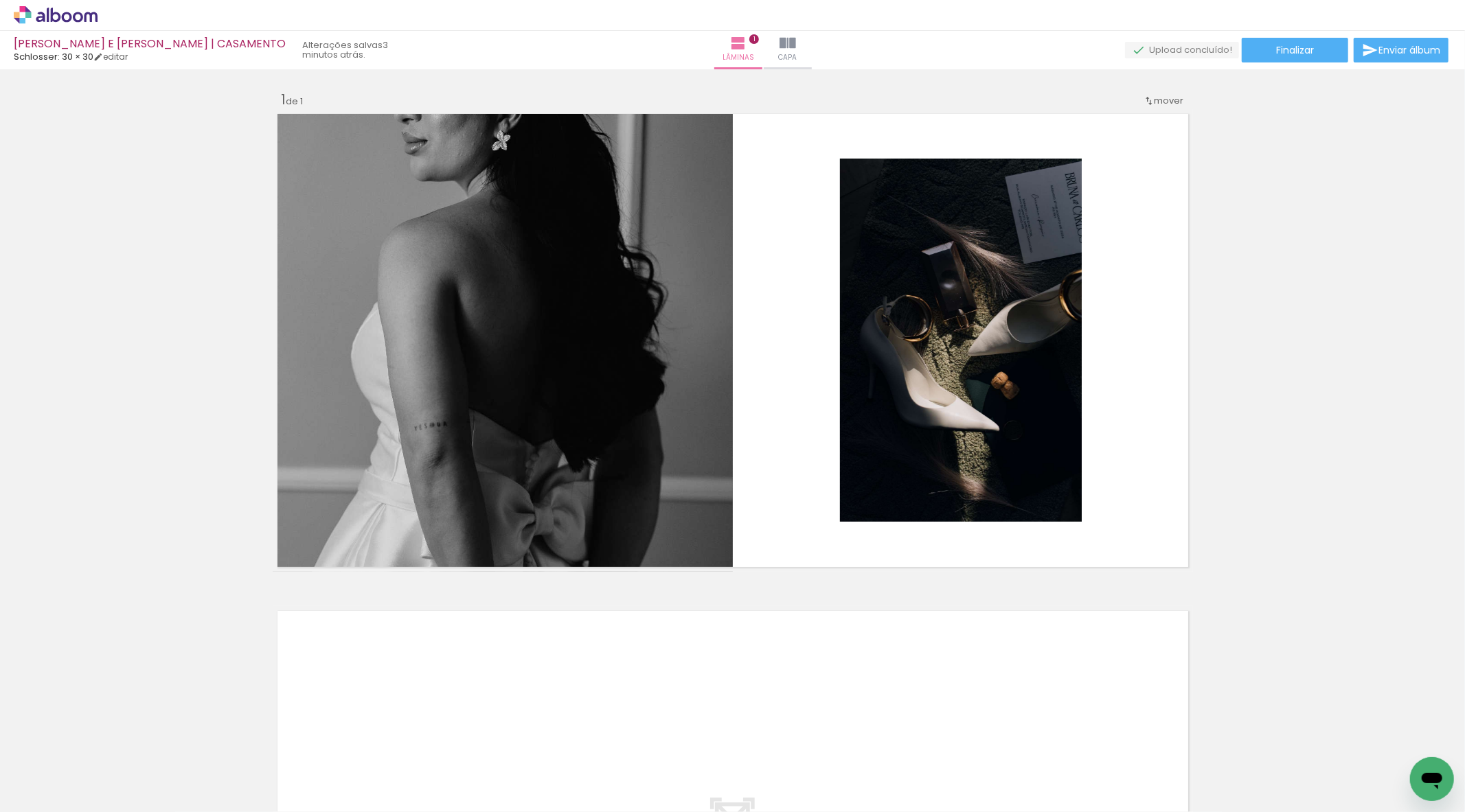
scroll to position [0, 1004]
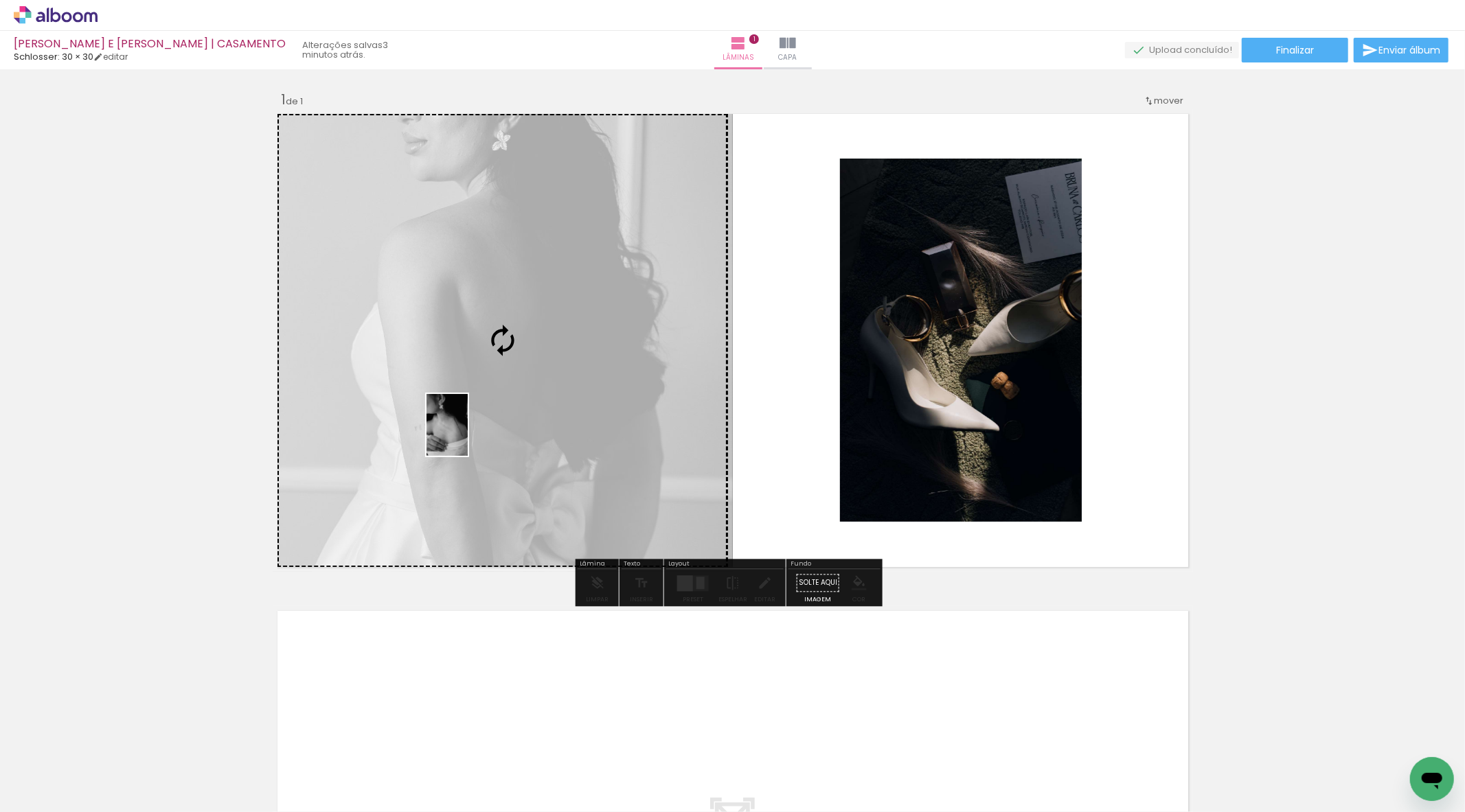
drag, startPoint x: 461, startPoint y: 778, endPoint x: 468, endPoint y: 435, distance: 343.1
click at [468, 435] on quentale-workspace at bounding box center [732, 406] width 1465 height 812
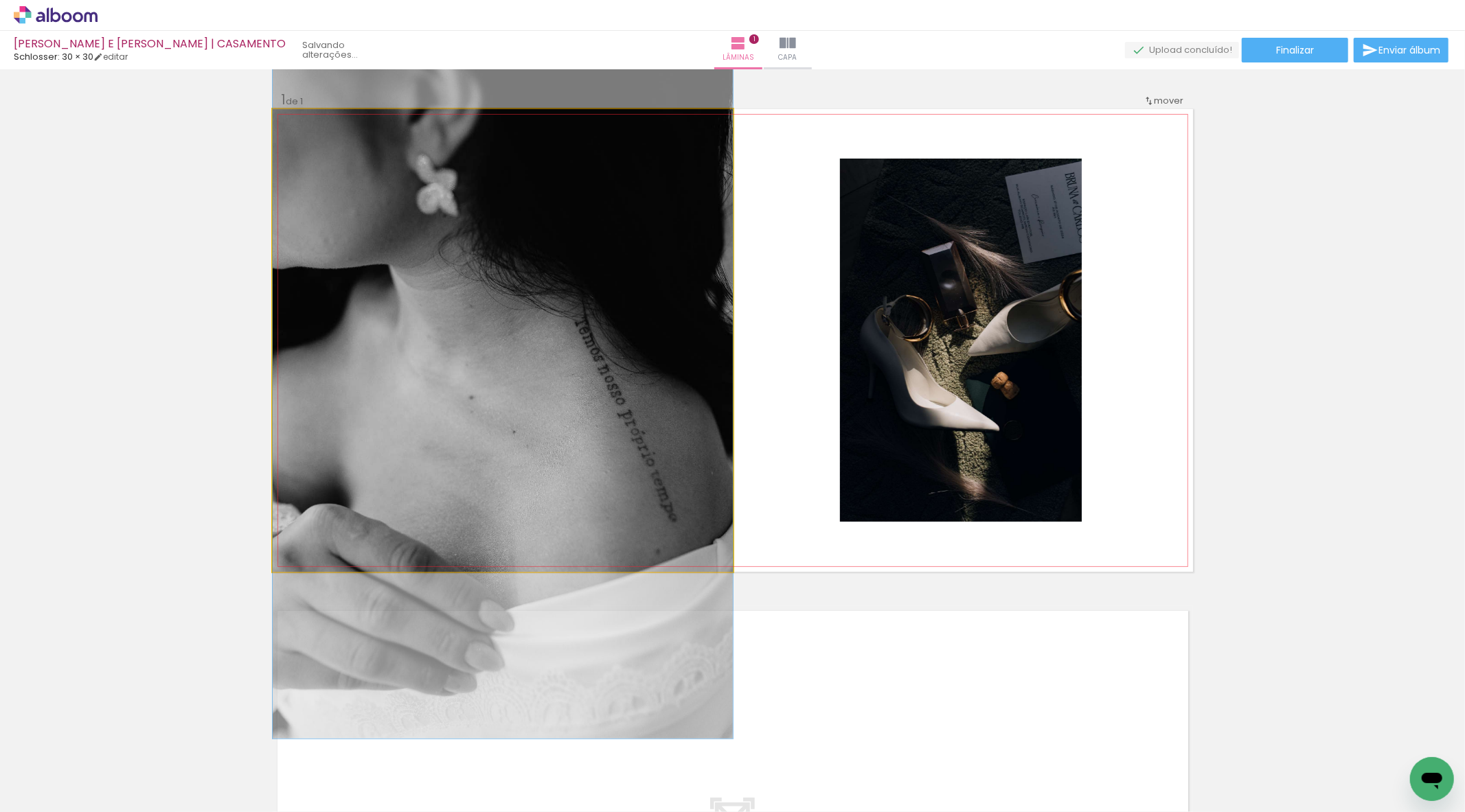
drag, startPoint x: 530, startPoint y: 442, endPoint x: 523, endPoint y: 494, distance: 52.5
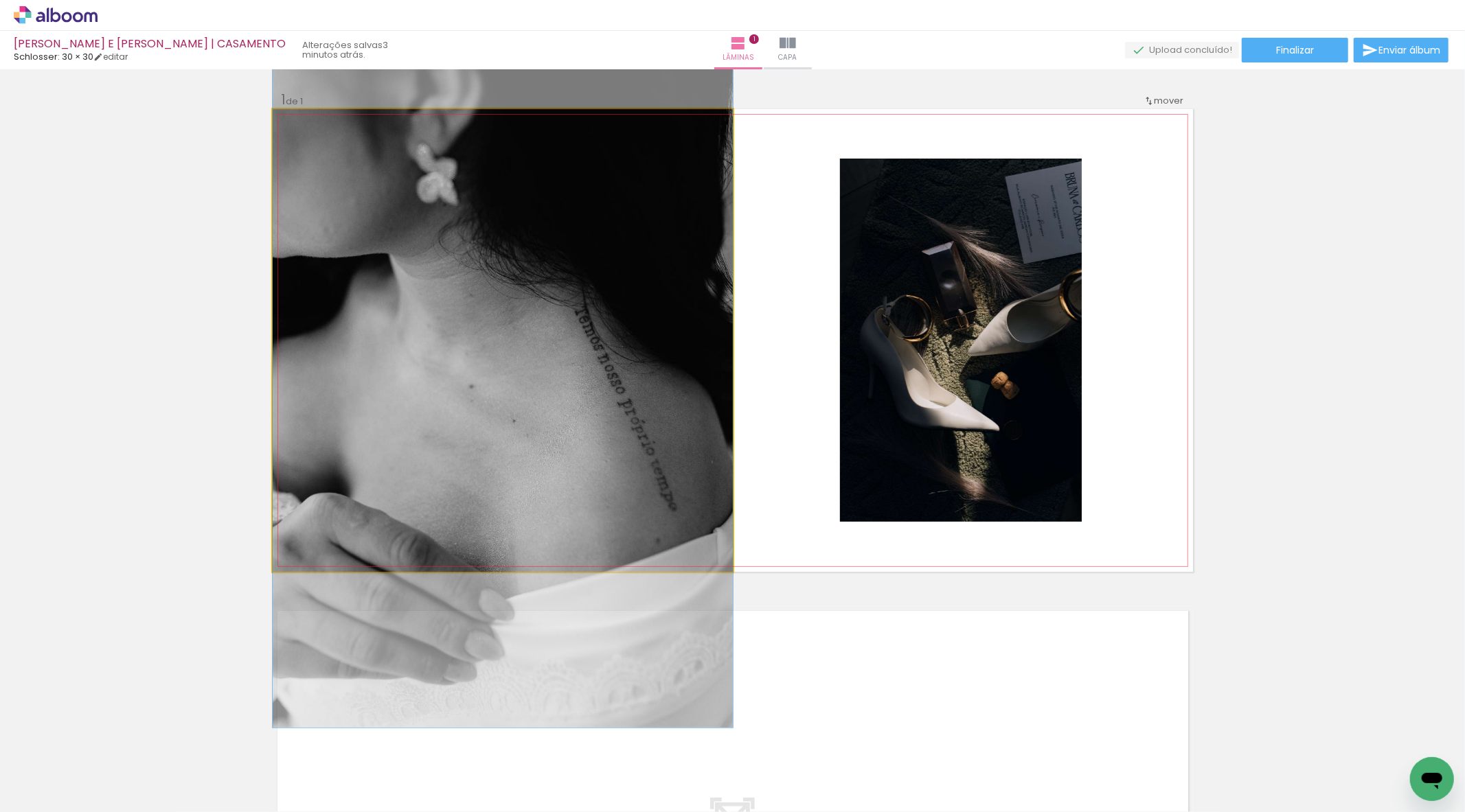
drag, startPoint x: 621, startPoint y: 470, endPoint x: 621, endPoint y: 451, distance: 19.0
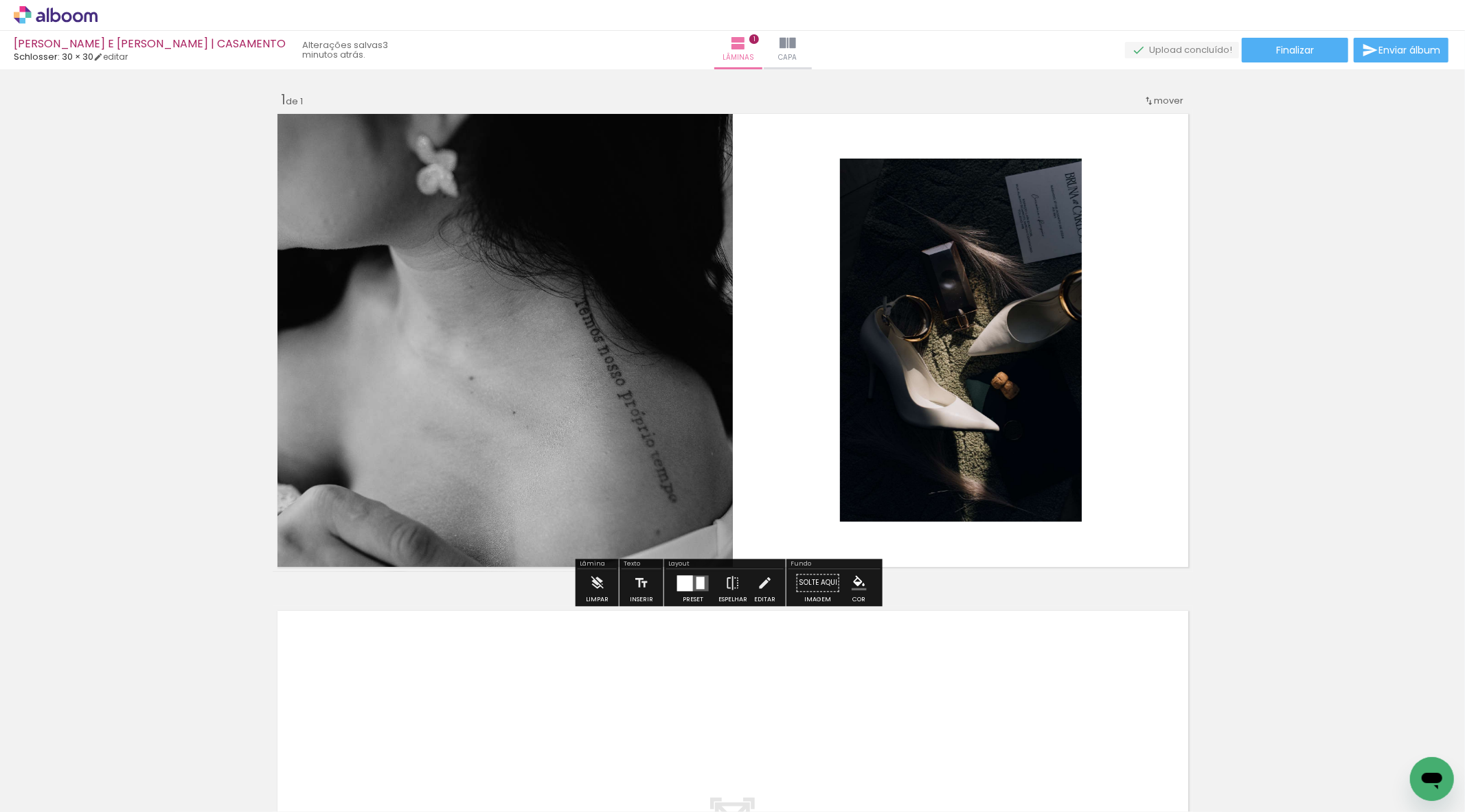
click at [146, 415] on div "Inserir lâmina 1 de 1" at bounding box center [732, 571] width 1465 height 995
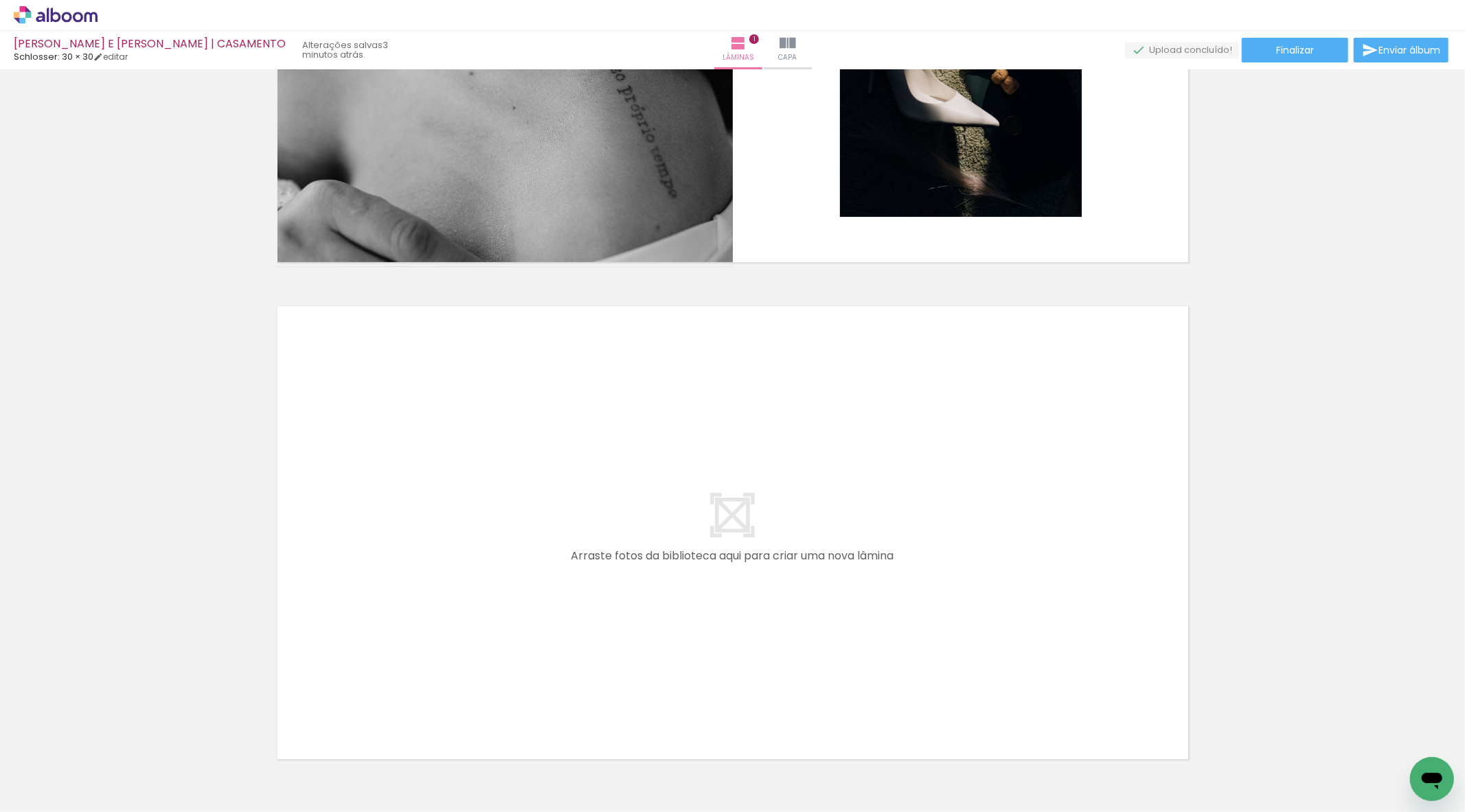
scroll to position [0, 0]
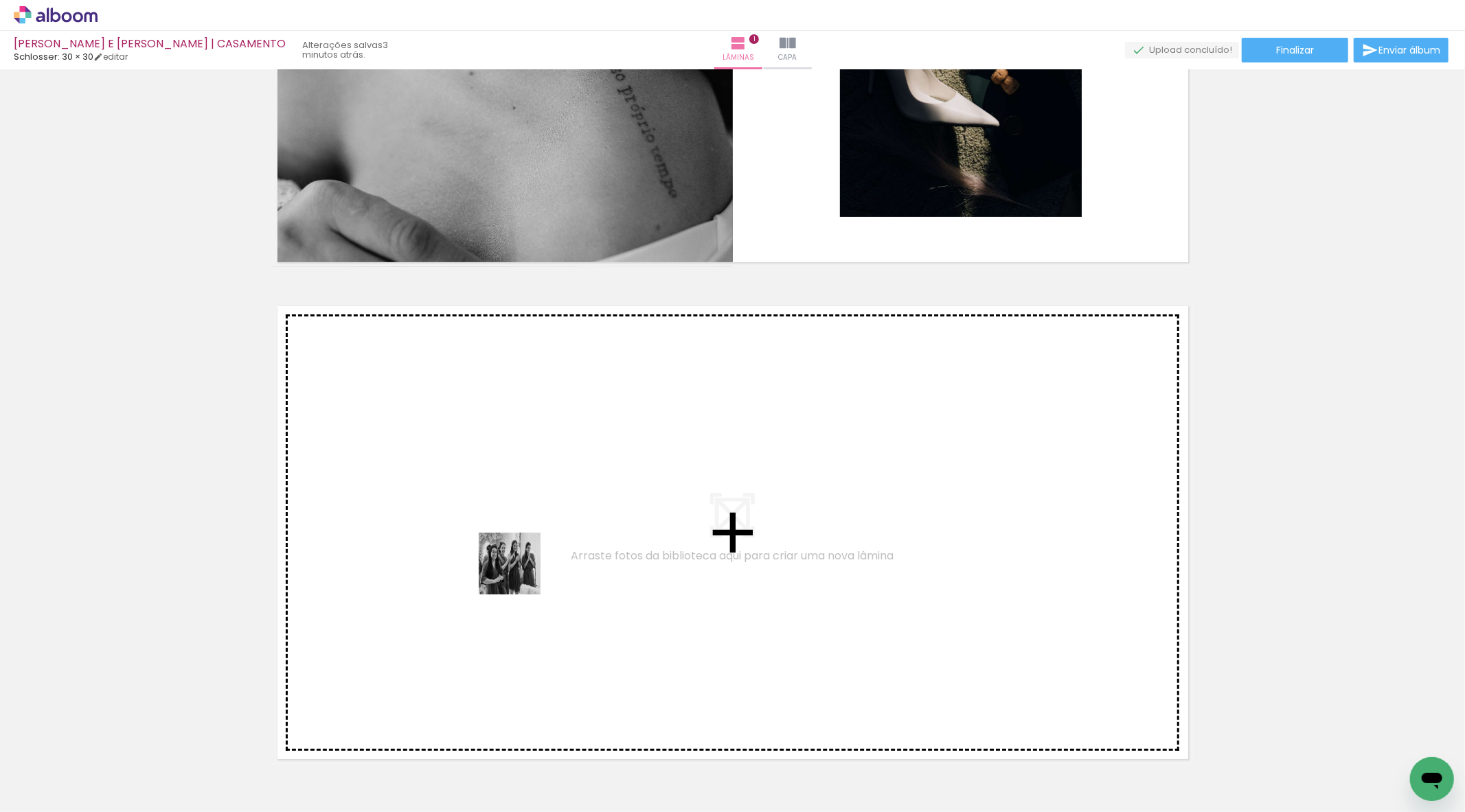
drag, startPoint x: 160, startPoint y: 783, endPoint x: 558, endPoint y: 556, distance: 458.2
click at [558, 556] on quentale-workspace at bounding box center [732, 406] width 1465 height 812
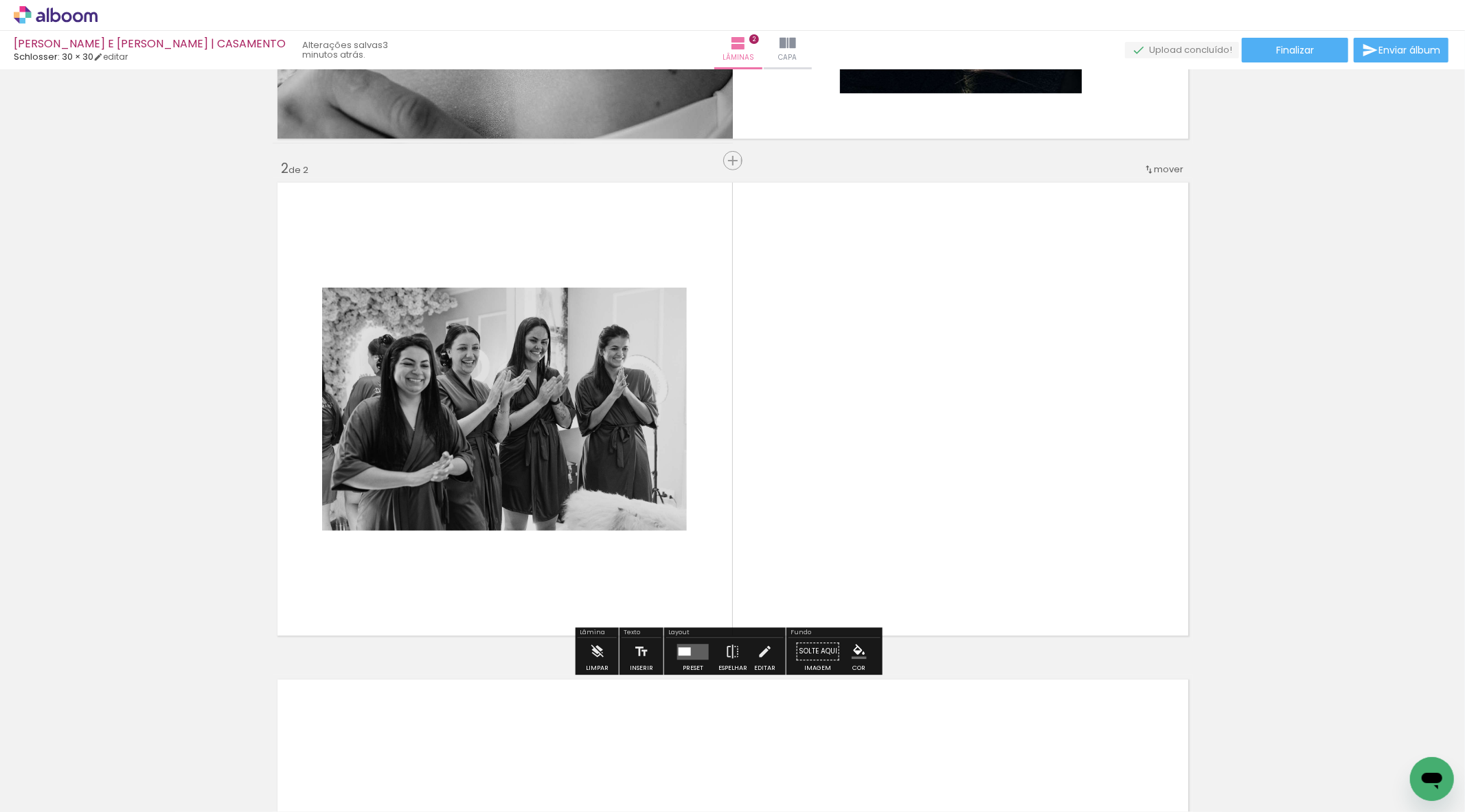
scroll to position [440, 0]
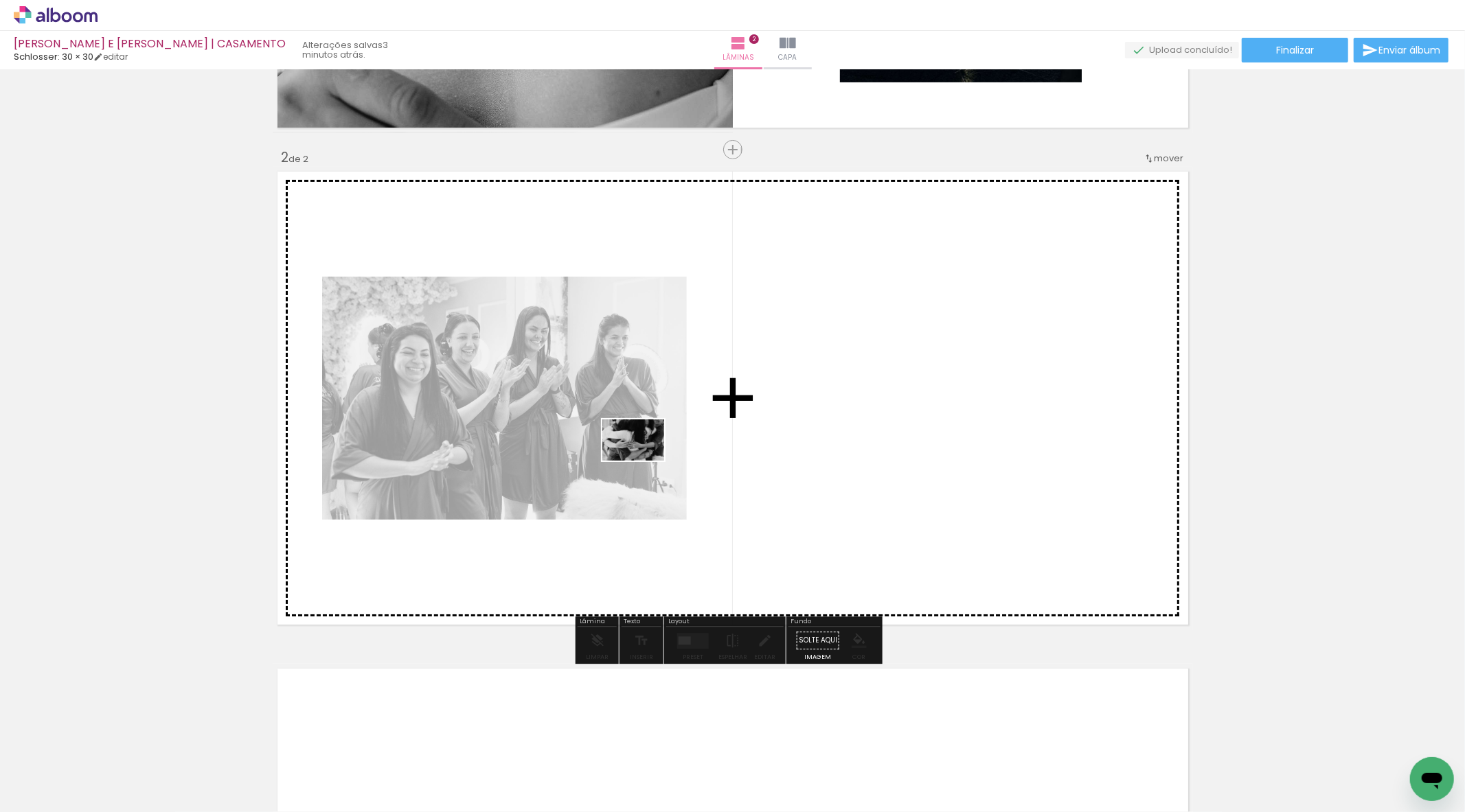
drag, startPoint x: 219, startPoint y: 791, endPoint x: 643, endPoint y: 461, distance: 537.3
click at [643, 461] on quentale-workspace at bounding box center [732, 406] width 1465 height 812
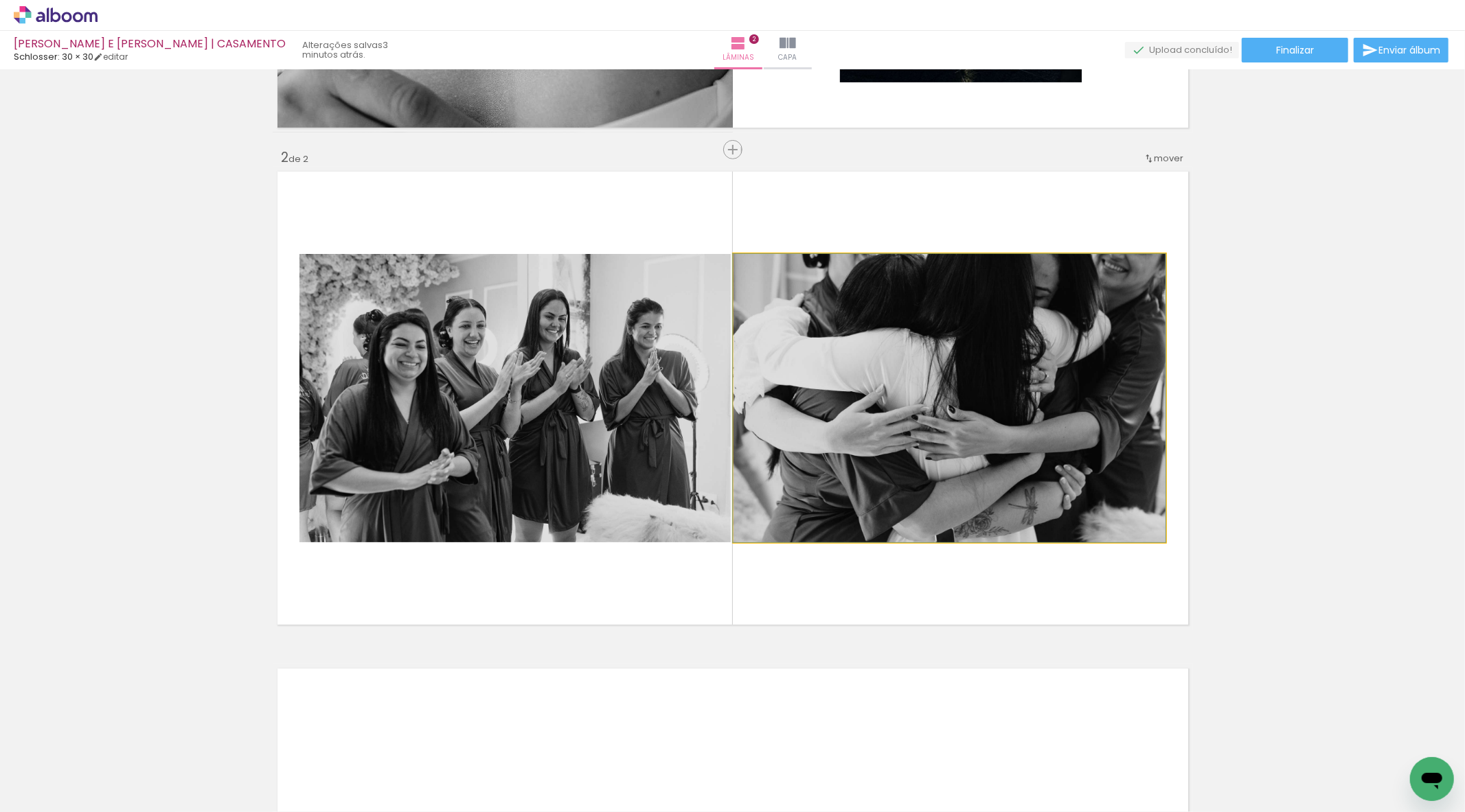
drag, startPoint x: 943, startPoint y: 328, endPoint x: 936, endPoint y: 357, distance: 29.8
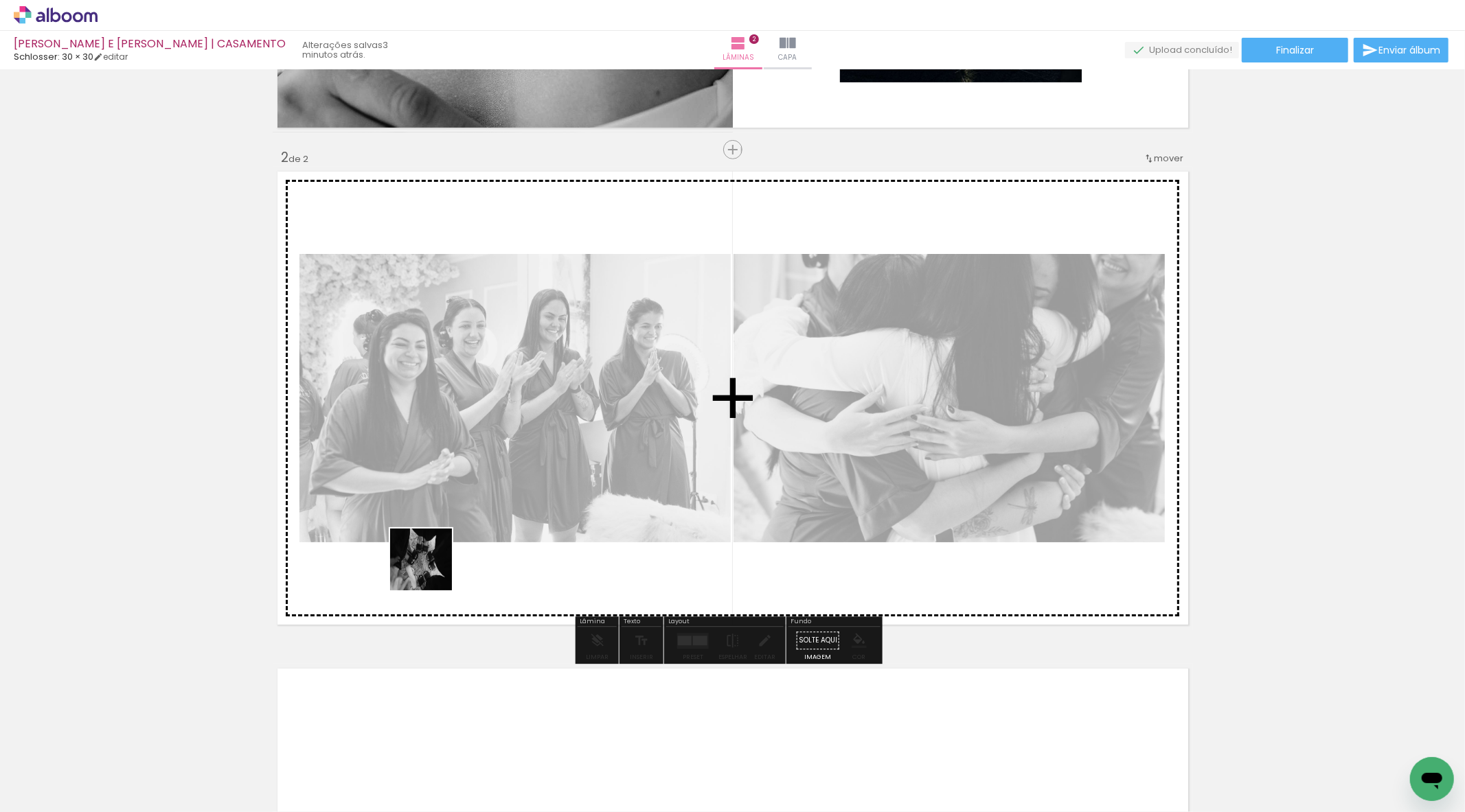
drag, startPoint x: 300, startPoint y: 758, endPoint x: 431, endPoint y: 569, distance: 230.0
click at [431, 569] on quentale-workspace at bounding box center [732, 406] width 1465 height 812
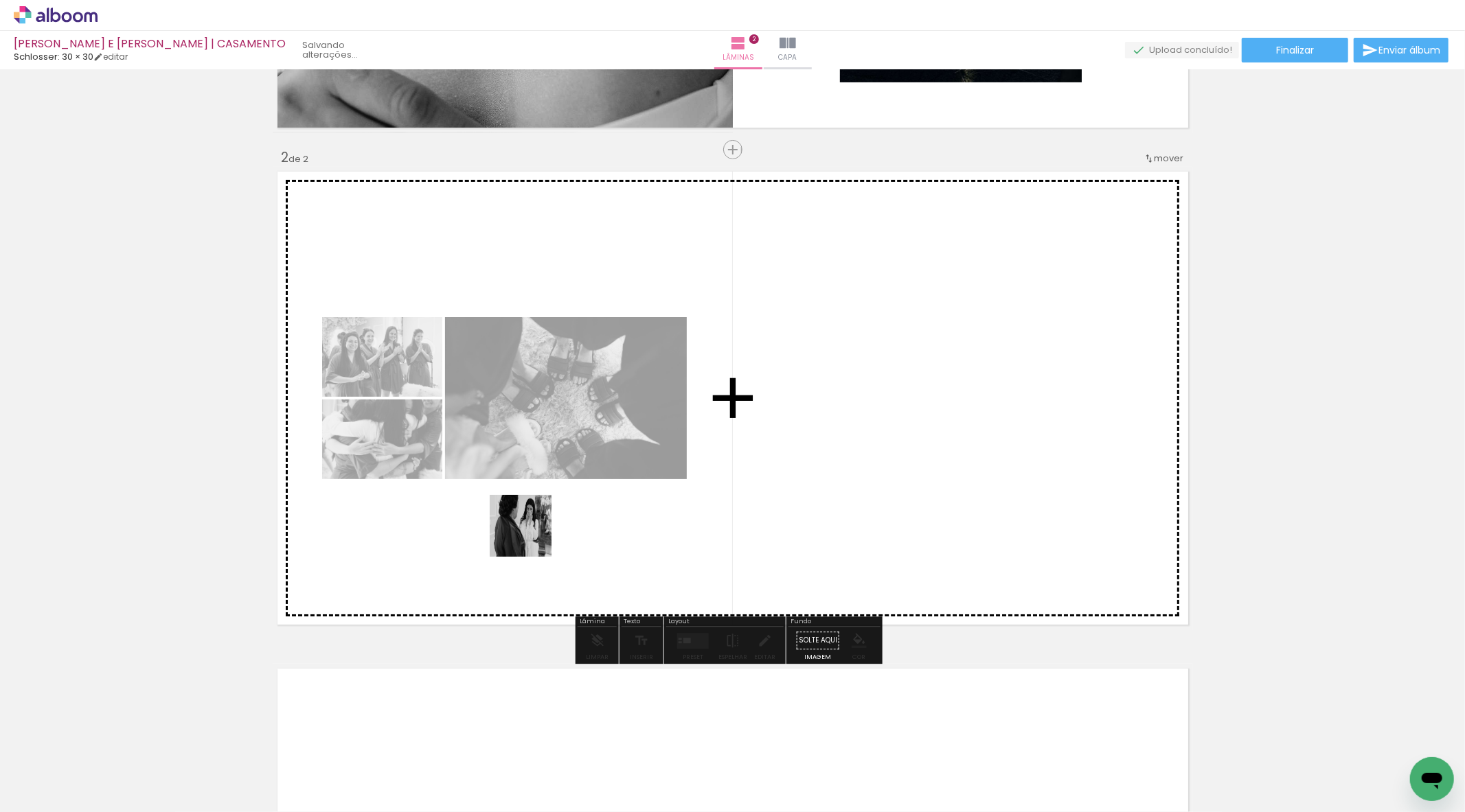
drag, startPoint x: 365, startPoint y: 773, endPoint x: 531, endPoint y: 536, distance: 289.4
click at [531, 536] on quentale-workspace at bounding box center [732, 406] width 1465 height 812
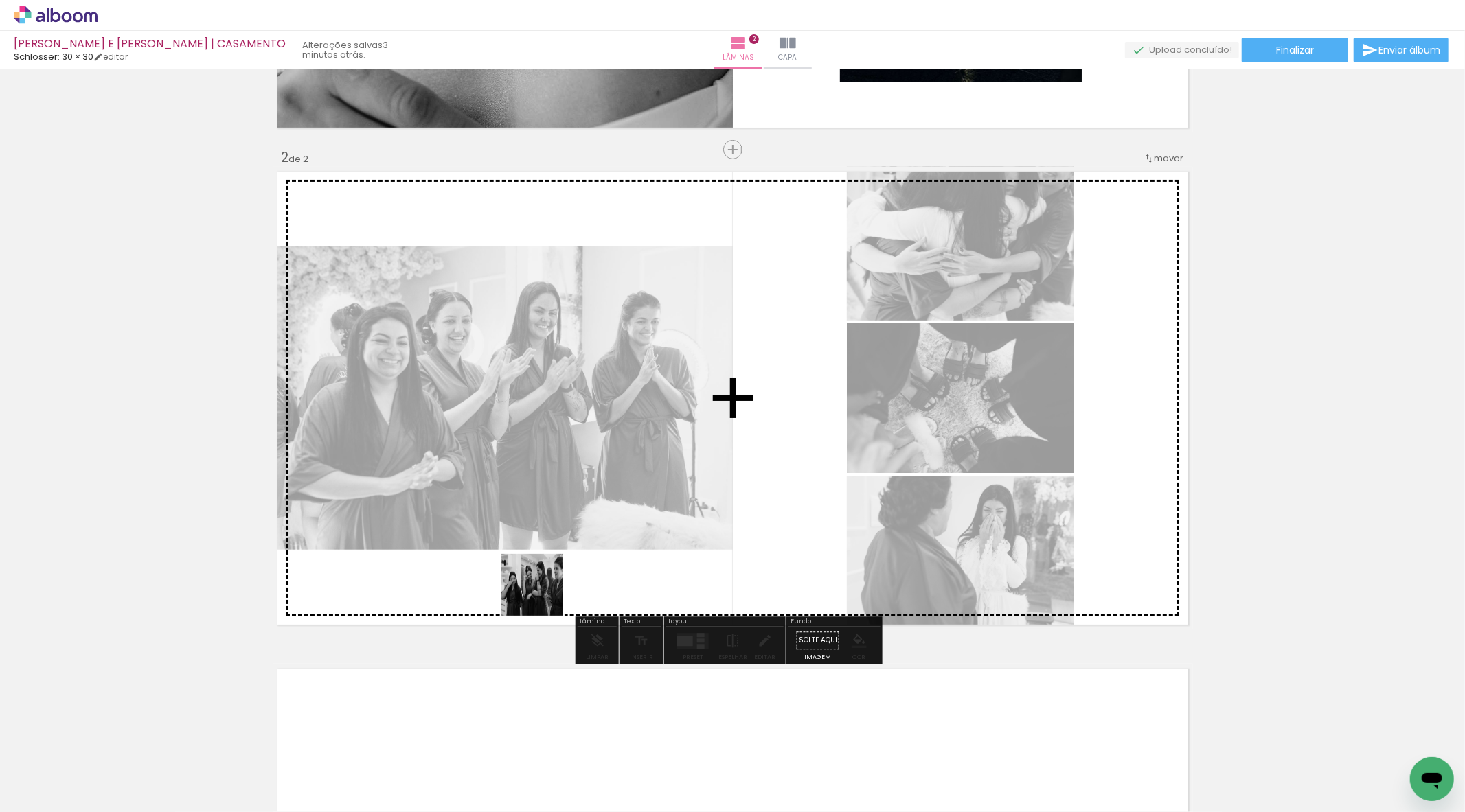
drag, startPoint x: 457, startPoint y: 776, endPoint x: 548, endPoint y: 582, distance: 214.3
click at [548, 582] on quentale-workspace at bounding box center [732, 406] width 1465 height 812
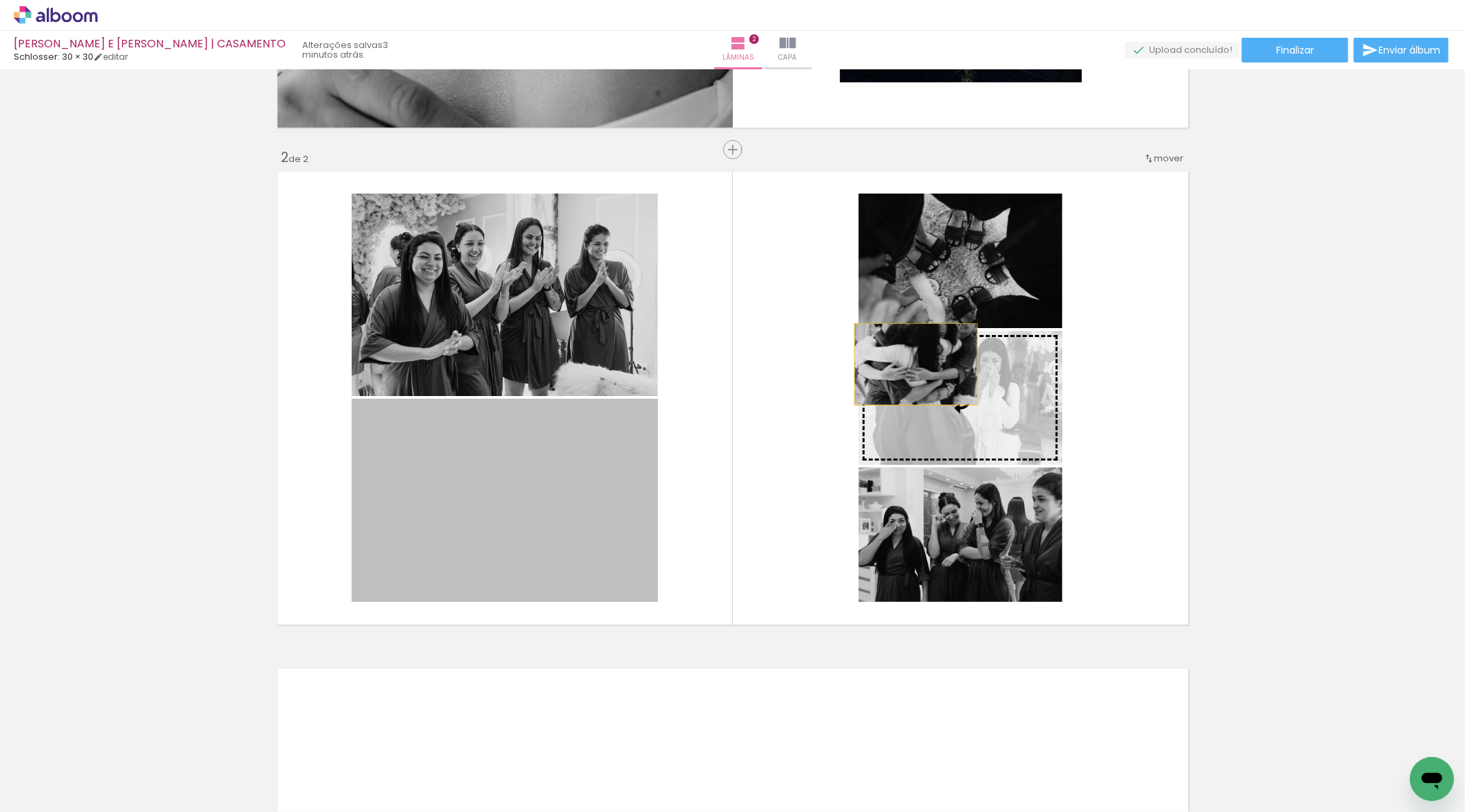
drag, startPoint x: 482, startPoint y: 481, endPoint x: 910, endPoint y: 364, distance: 443.7
click at [0, 0] on slot at bounding box center [0, 0] width 0 height 0
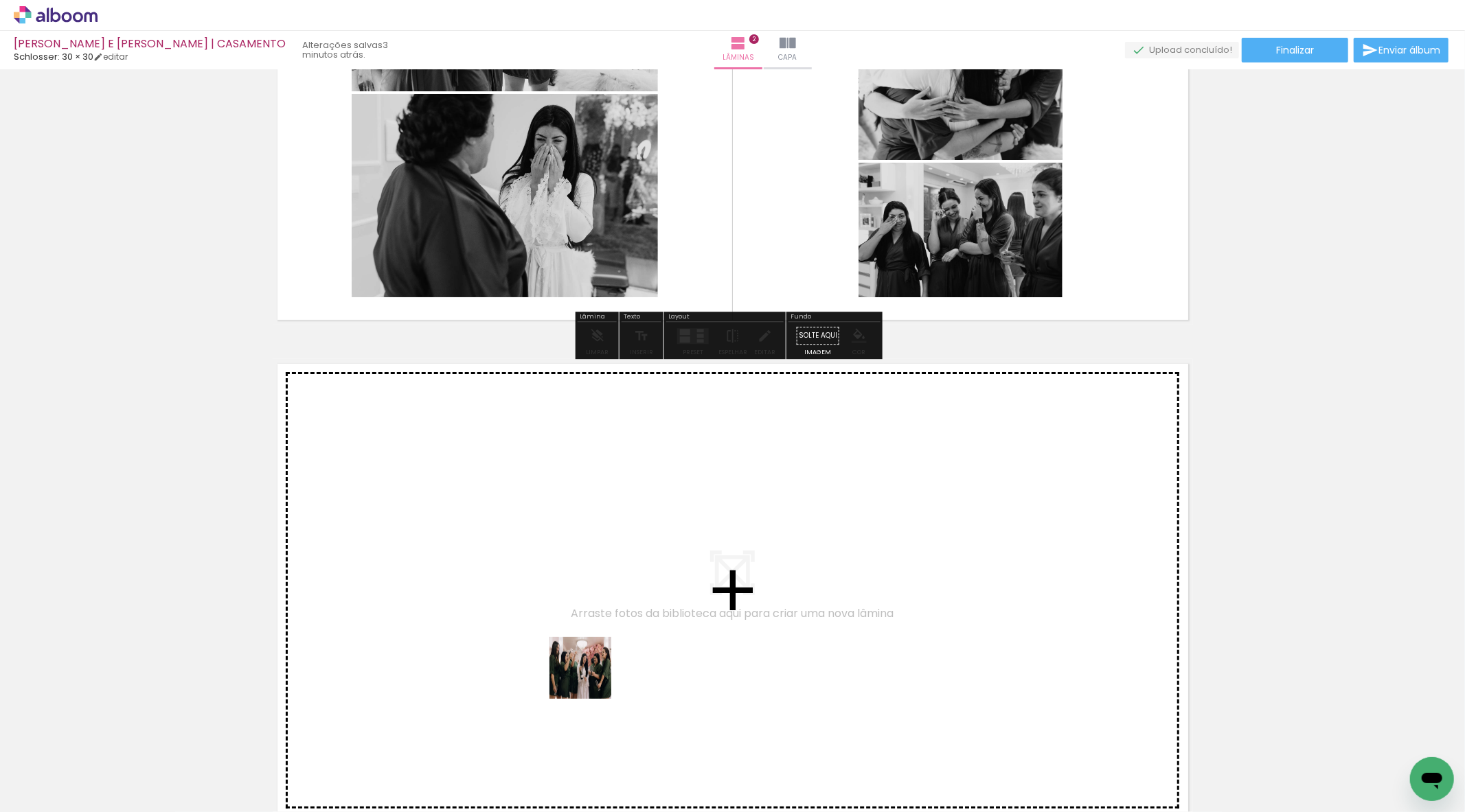
drag, startPoint x: 542, startPoint y: 764, endPoint x: 591, endPoint y: 679, distance: 98.1
click at [591, 679] on quentale-workspace at bounding box center [732, 406] width 1465 height 812
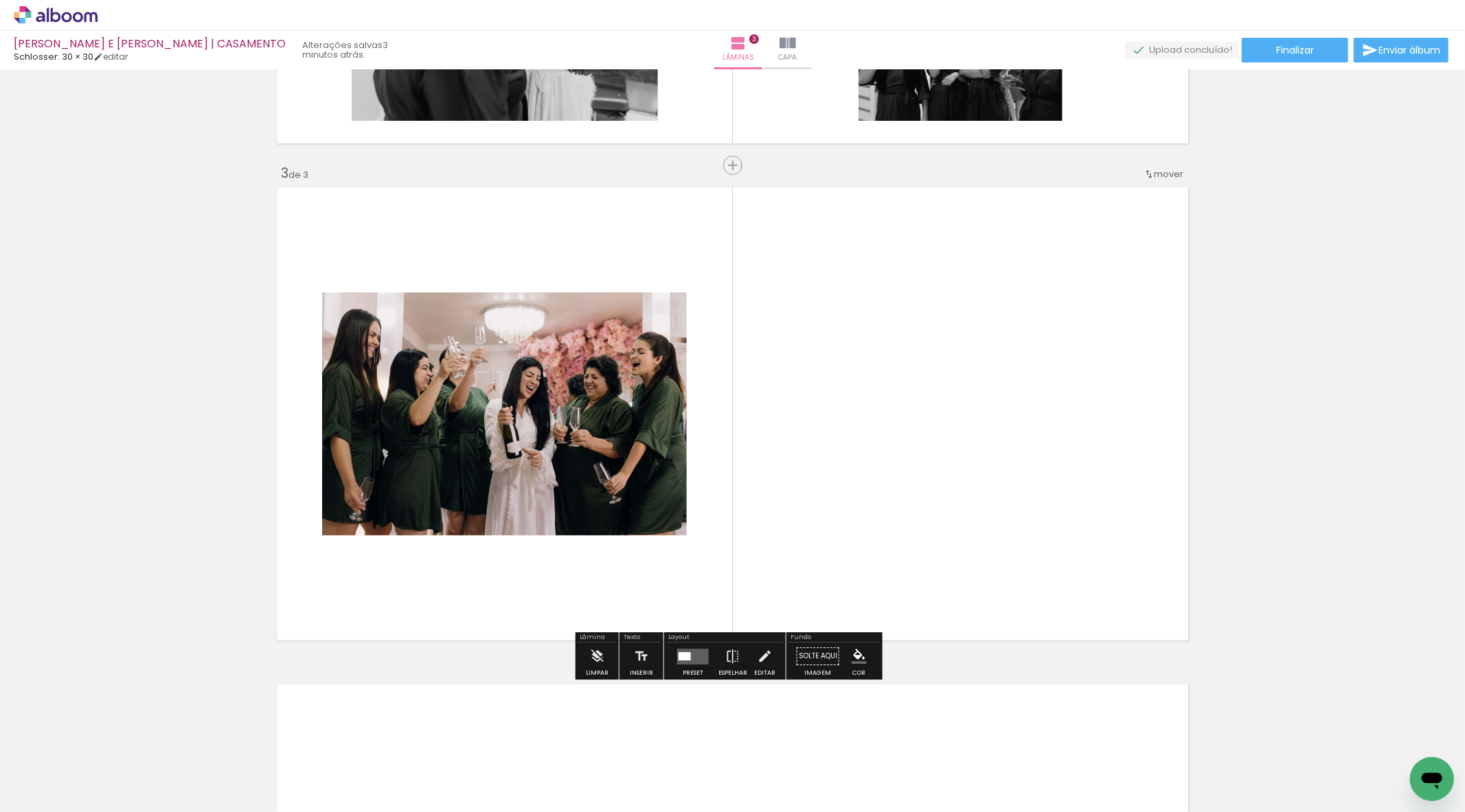
scroll to position [937, 0]
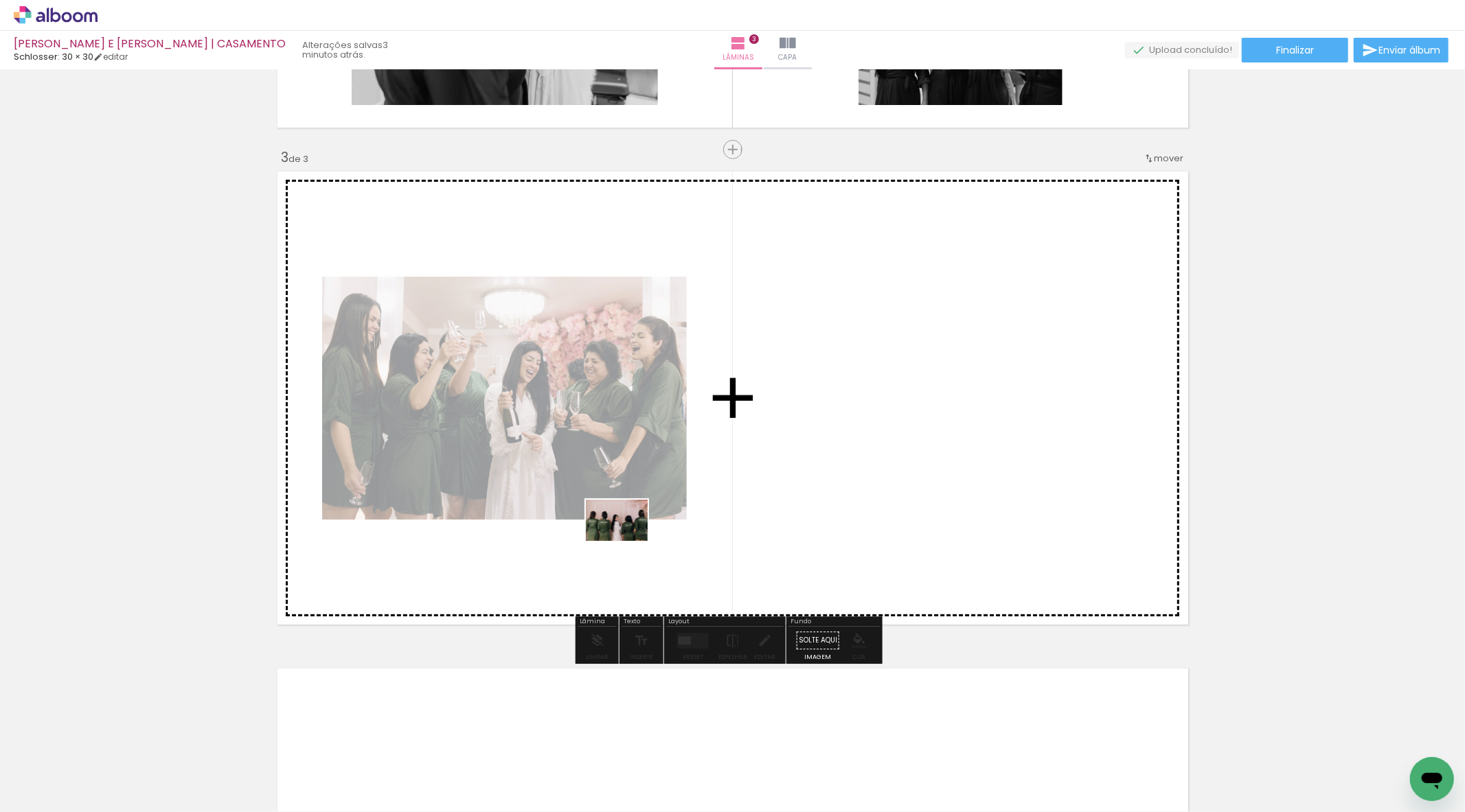
drag, startPoint x: 601, startPoint y: 772, endPoint x: 627, endPoint y: 541, distance: 232.5
click at [627, 541] on quentale-workspace at bounding box center [732, 406] width 1465 height 812
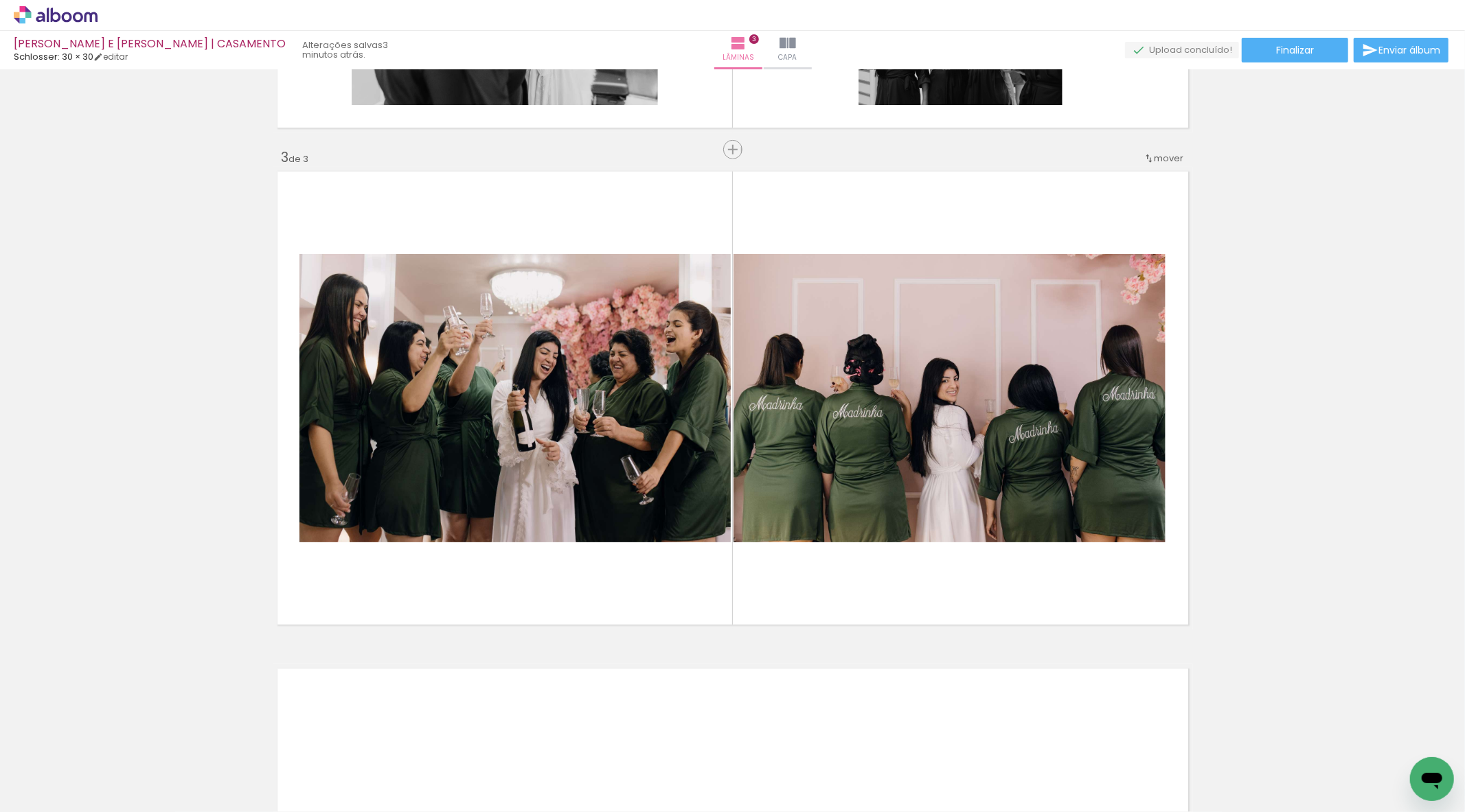
scroll to position [0, 927]
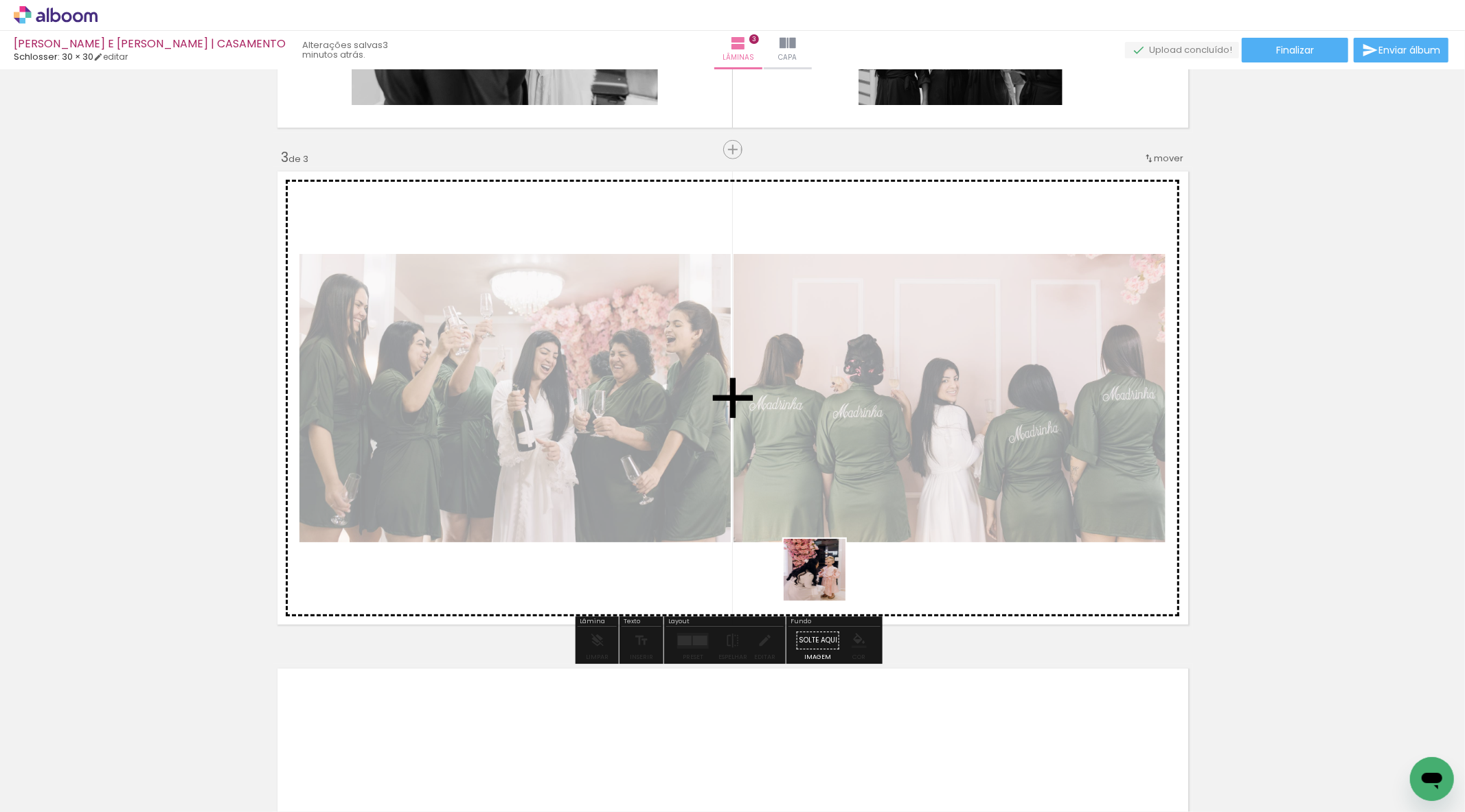
drag, startPoint x: 747, startPoint y: 767, endPoint x: 826, endPoint y: 539, distance: 241.3
click at [826, 539] on quentale-workspace at bounding box center [732, 406] width 1465 height 812
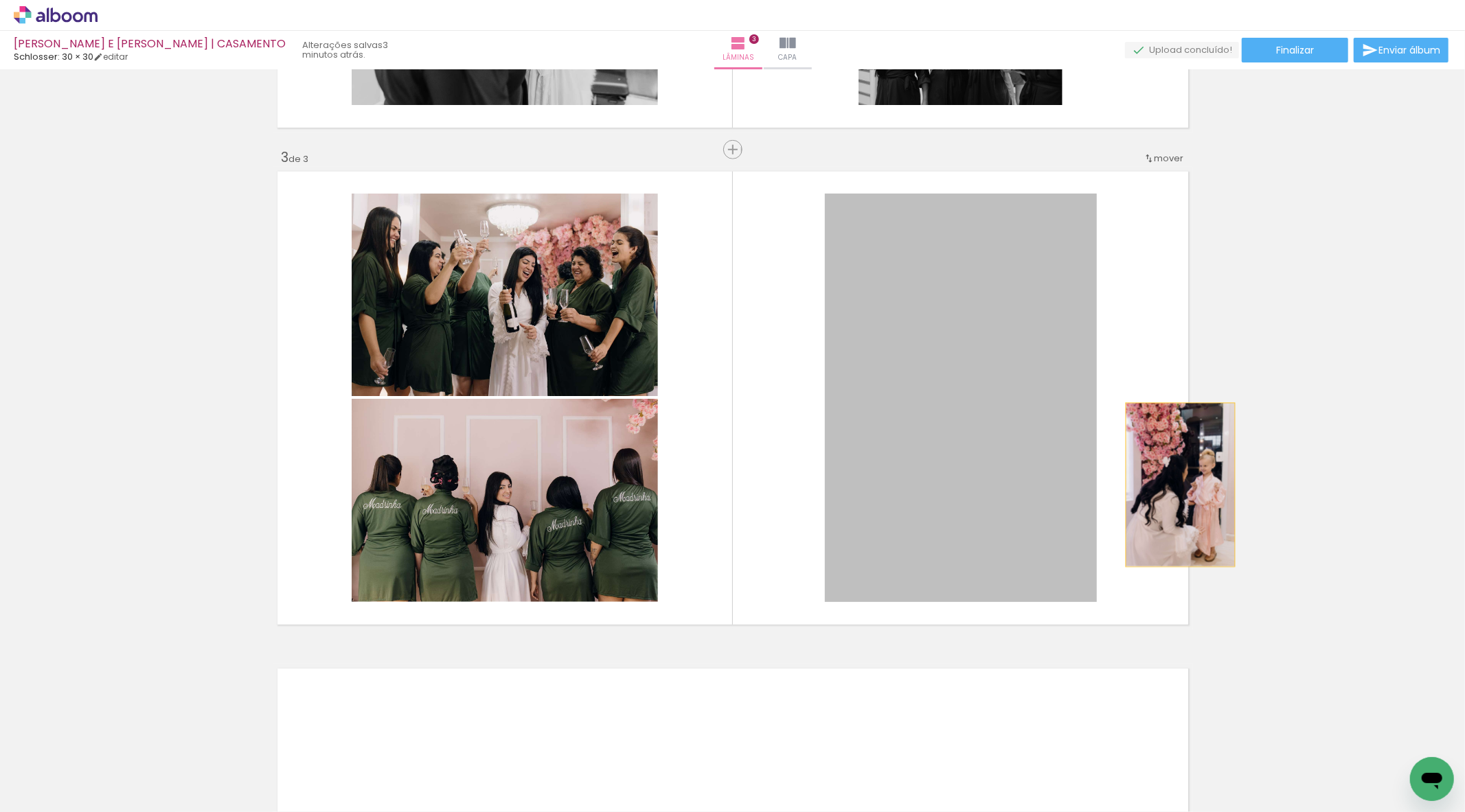
drag, startPoint x: 923, startPoint y: 451, endPoint x: 1216, endPoint y: 483, distance: 294.7
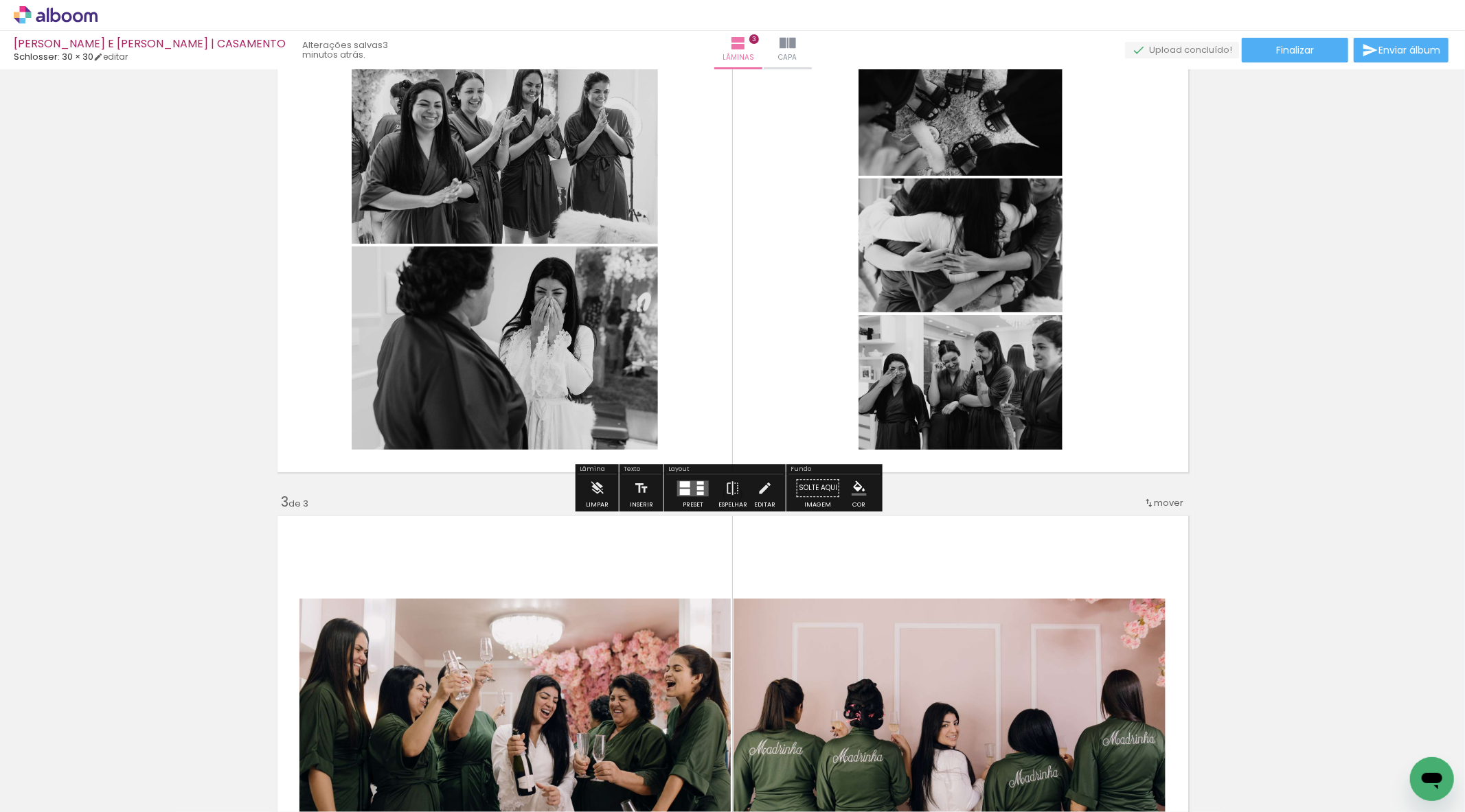
scroll to position [631, 0]
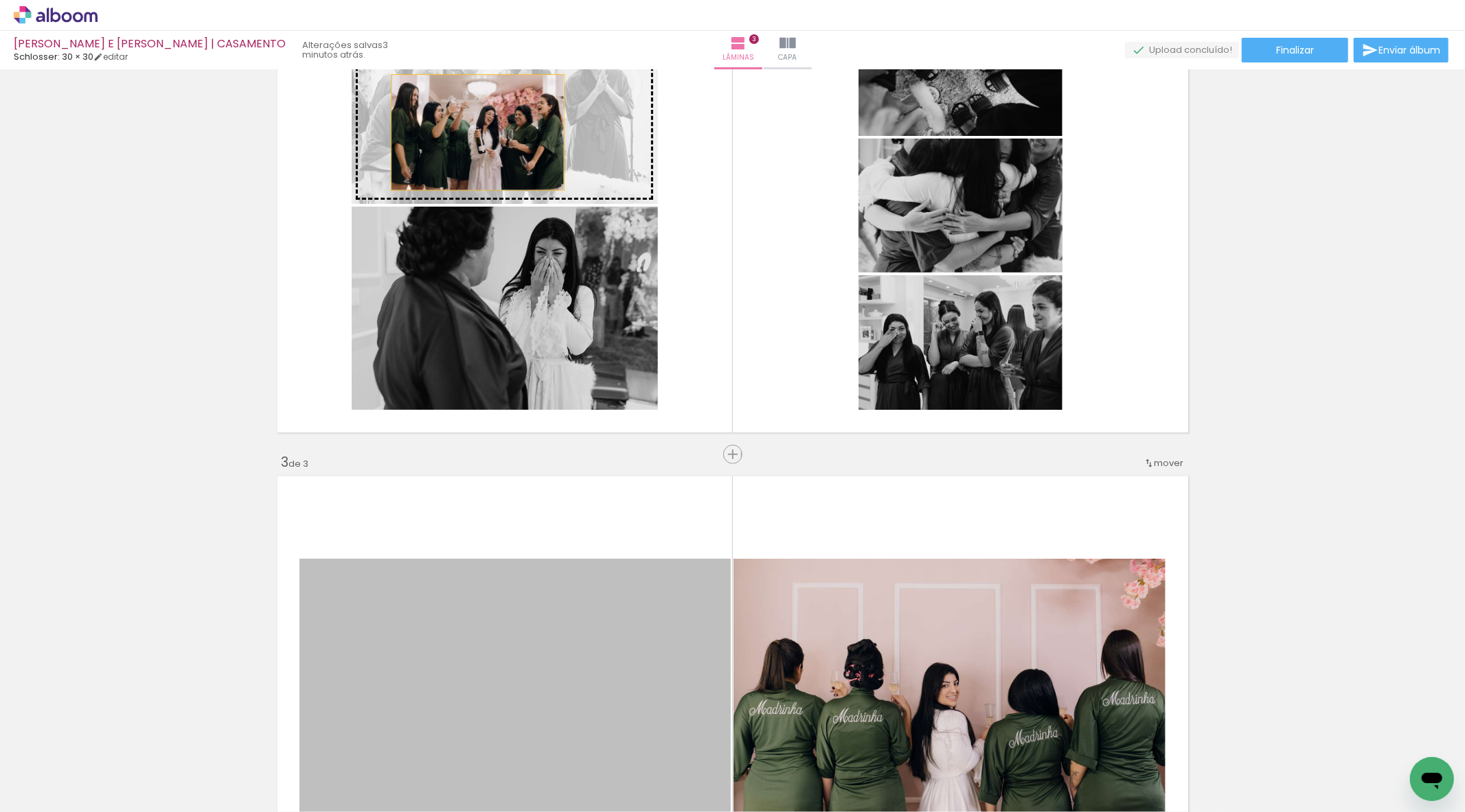
drag, startPoint x: 634, startPoint y: 662, endPoint x: 472, endPoint y: 132, distance: 554.2
click at [472, 132] on div "Inserir lâmina 1 de 3 Inserir lâmina 2 de 3 Inserir lâmina 3 de 3" at bounding box center [732, 436] width 1465 height 1988
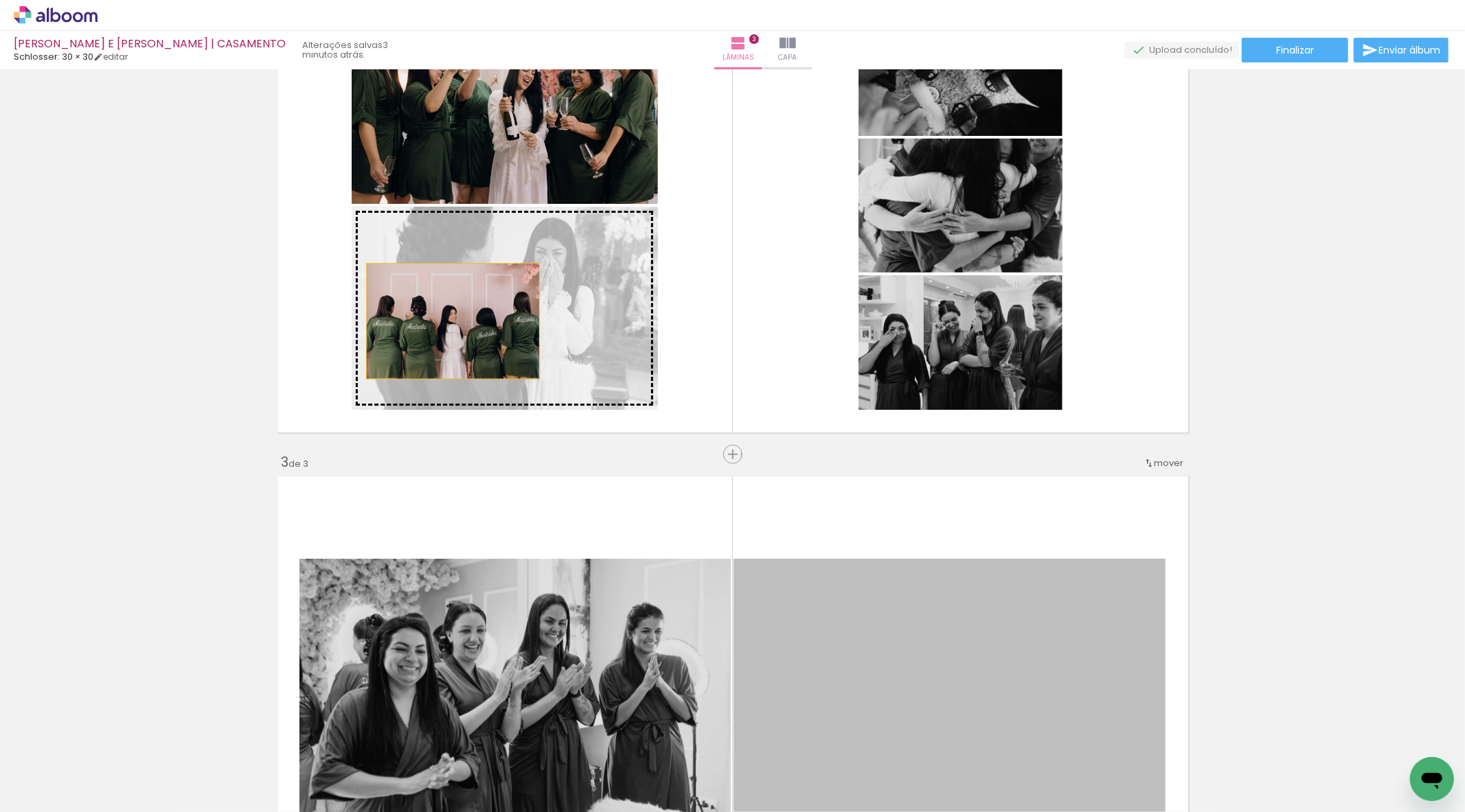
drag, startPoint x: 888, startPoint y: 684, endPoint x: 501, endPoint y: 321, distance: 530.6
click at [501, 321] on div "Inserir lâmina 1 de 3 Inserir lâmina 2 de 3 Inserir lâmina 3 de 3" at bounding box center [732, 436] width 1465 height 1988
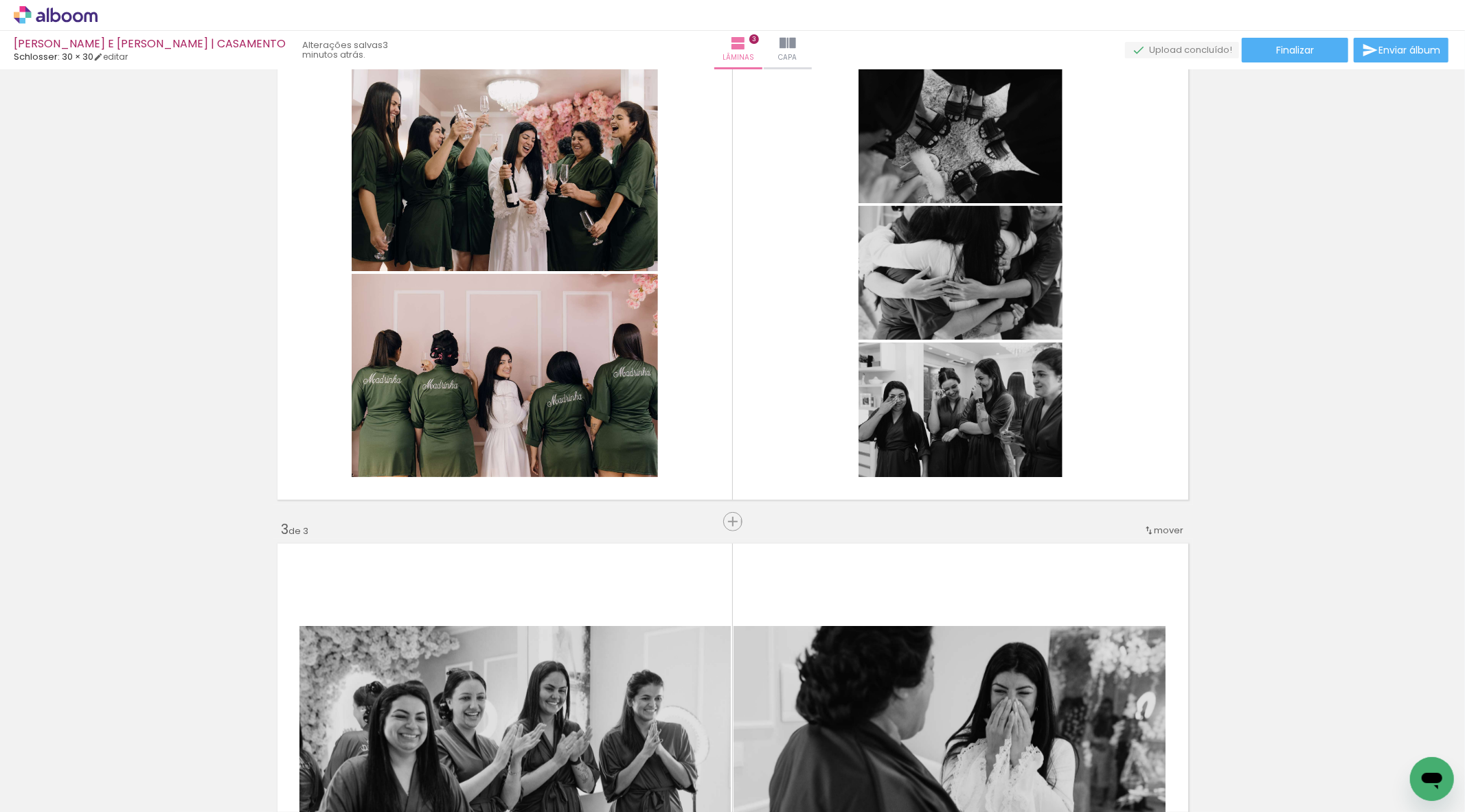
scroll to position [555, 0]
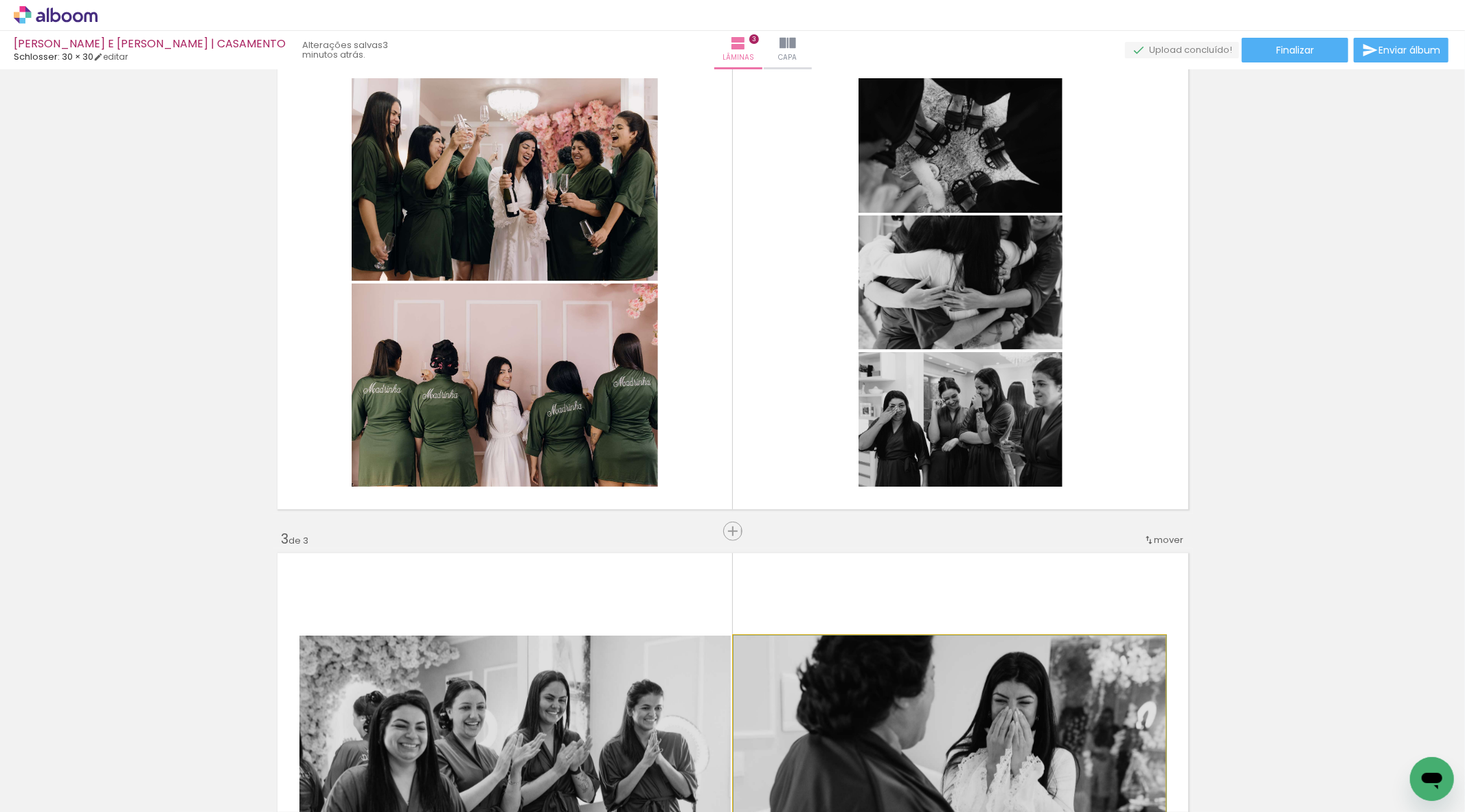
drag, startPoint x: 888, startPoint y: 697, endPoint x: 945, endPoint y: 719, distance: 61.1
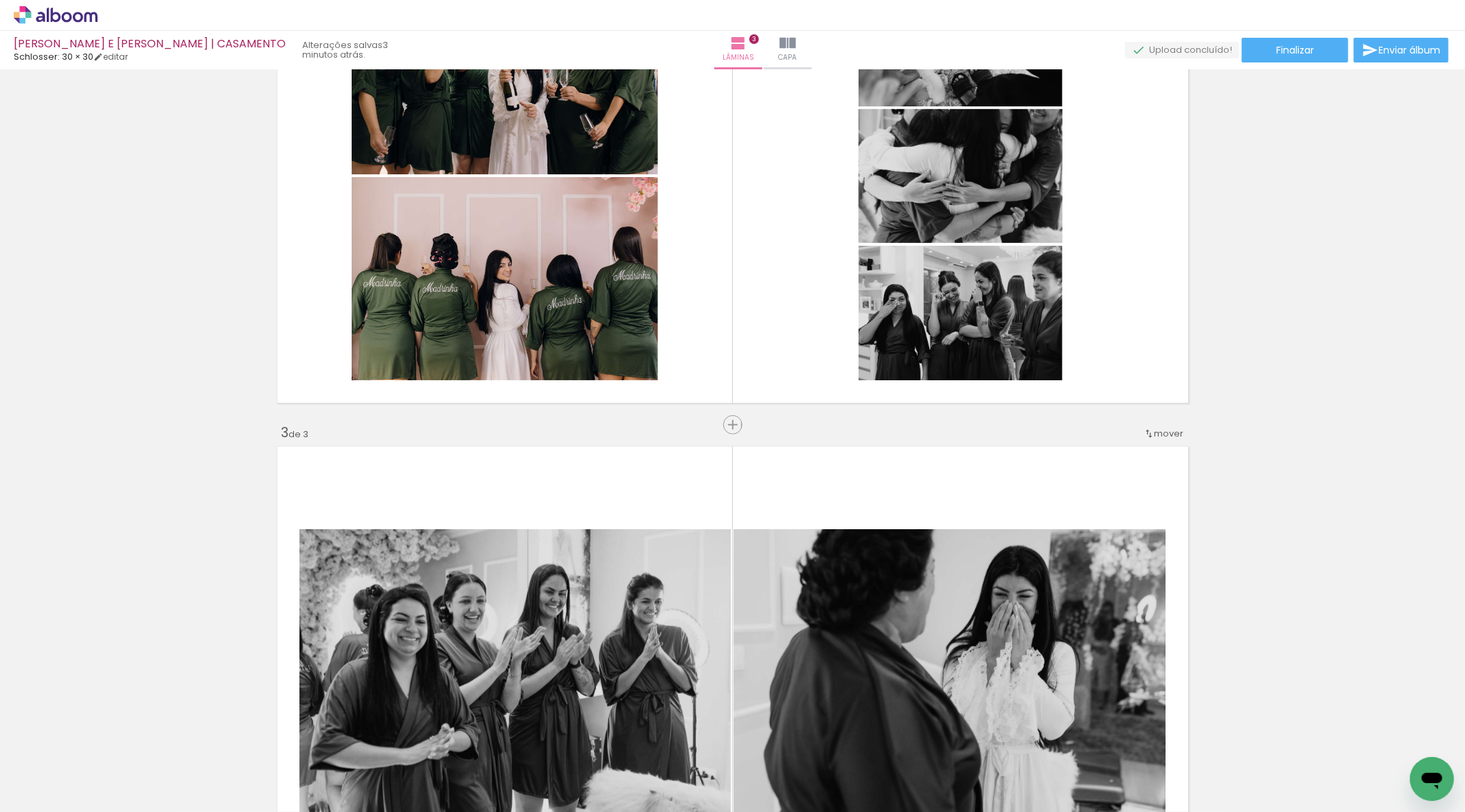
scroll to position [860, 0]
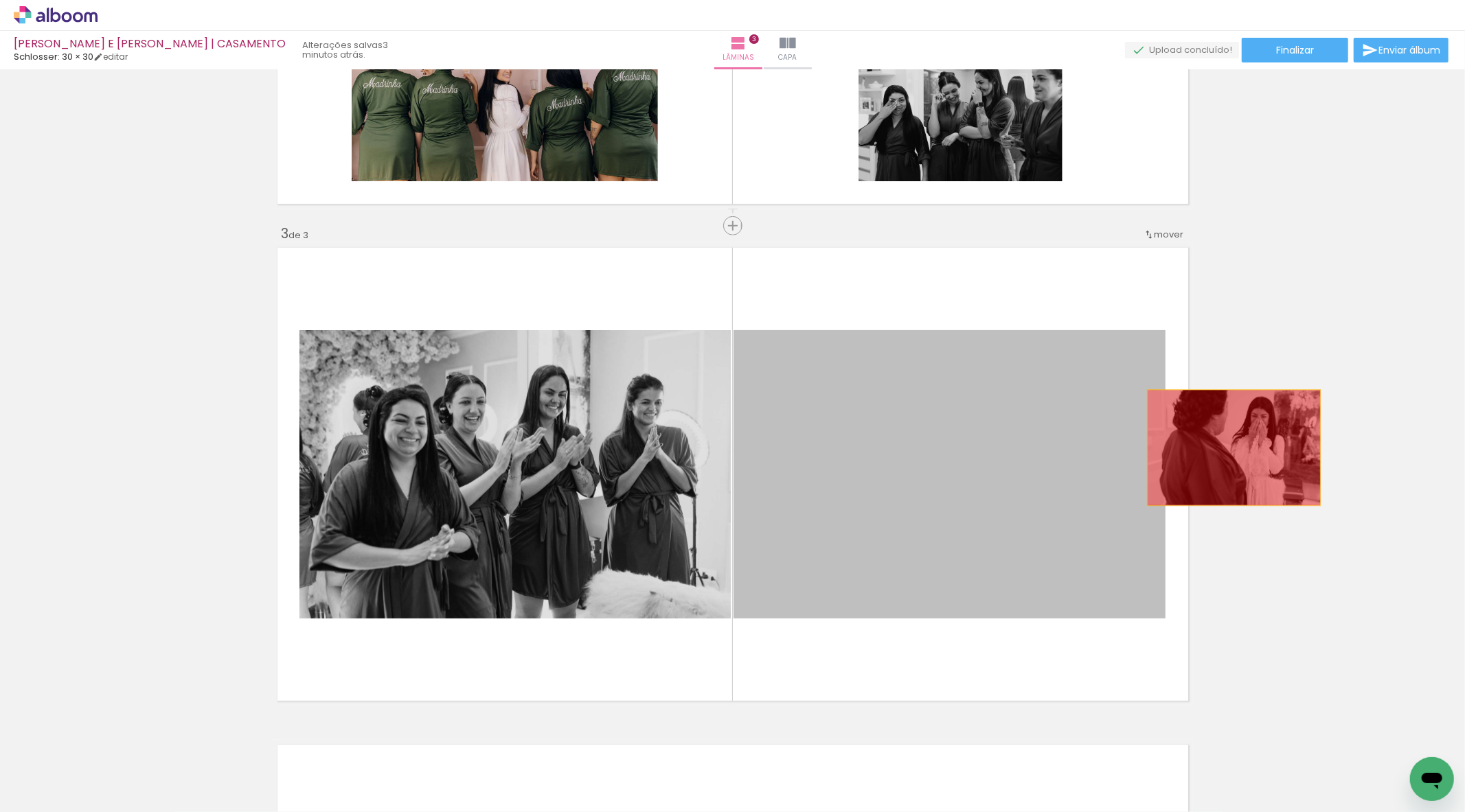
drag, startPoint x: 927, startPoint y: 498, endPoint x: 1251, endPoint y: 449, distance: 327.7
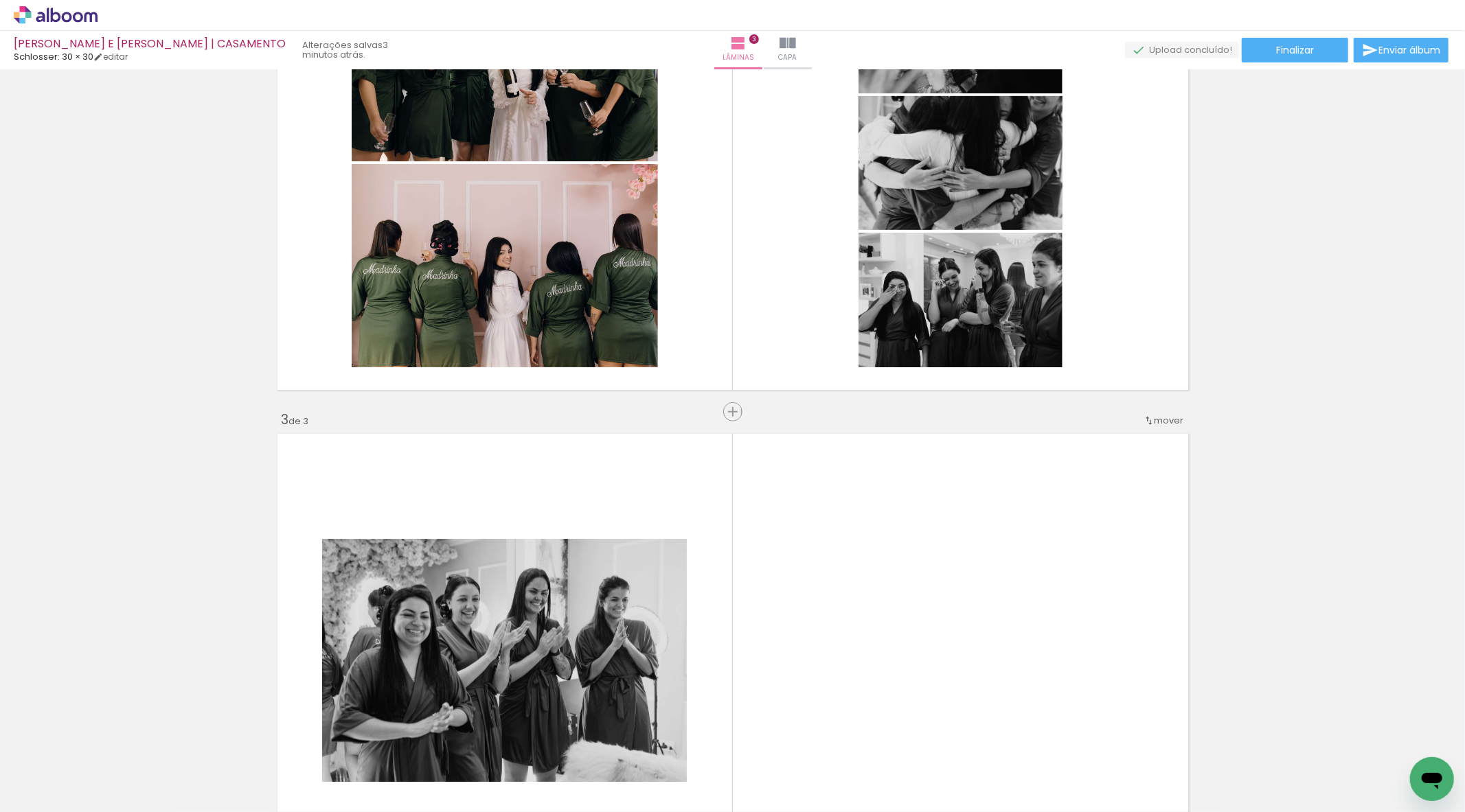
scroll to position [631, 0]
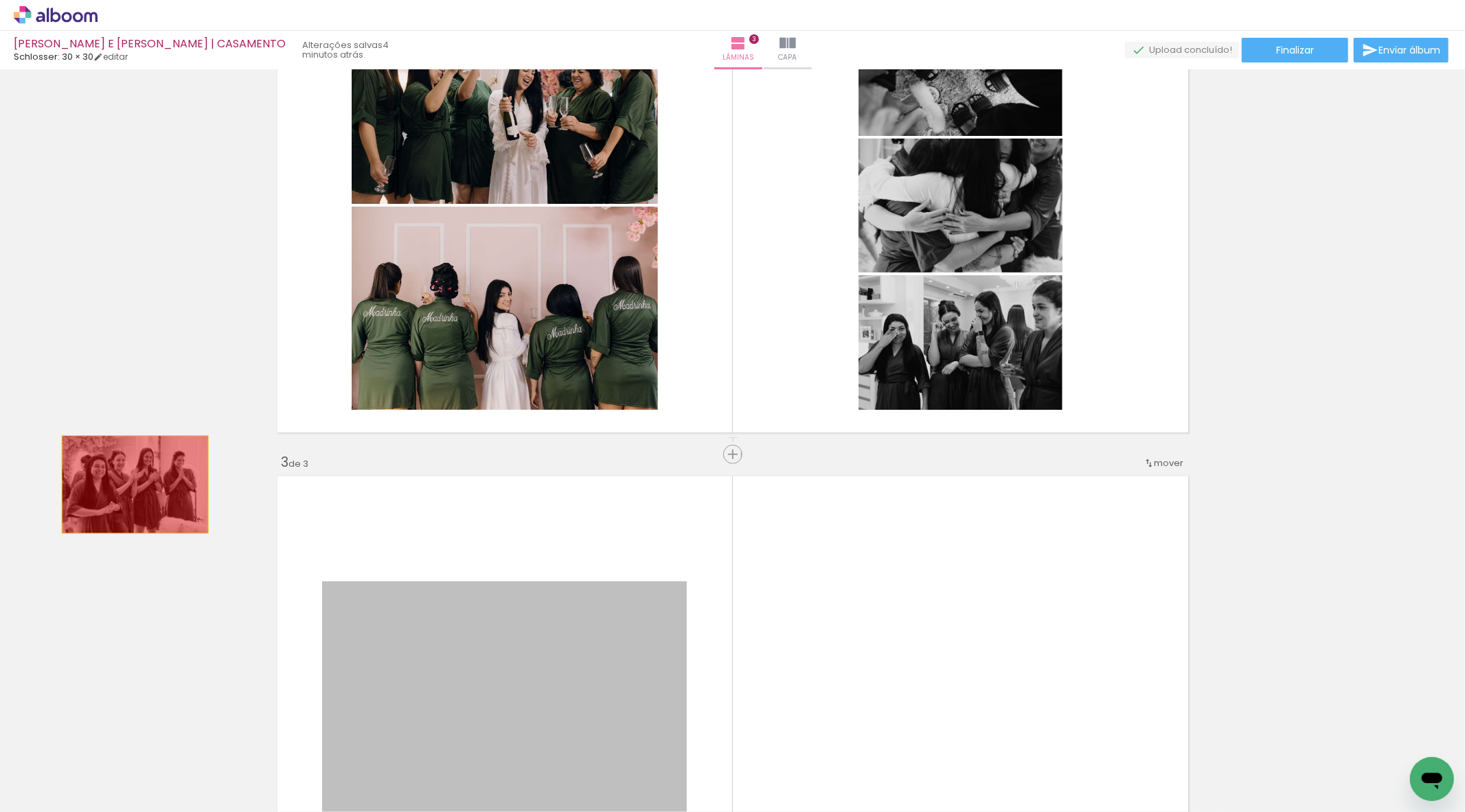
drag, startPoint x: 584, startPoint y: 651, endPoint x: 101, endPoint y: 482, distance: 511.7
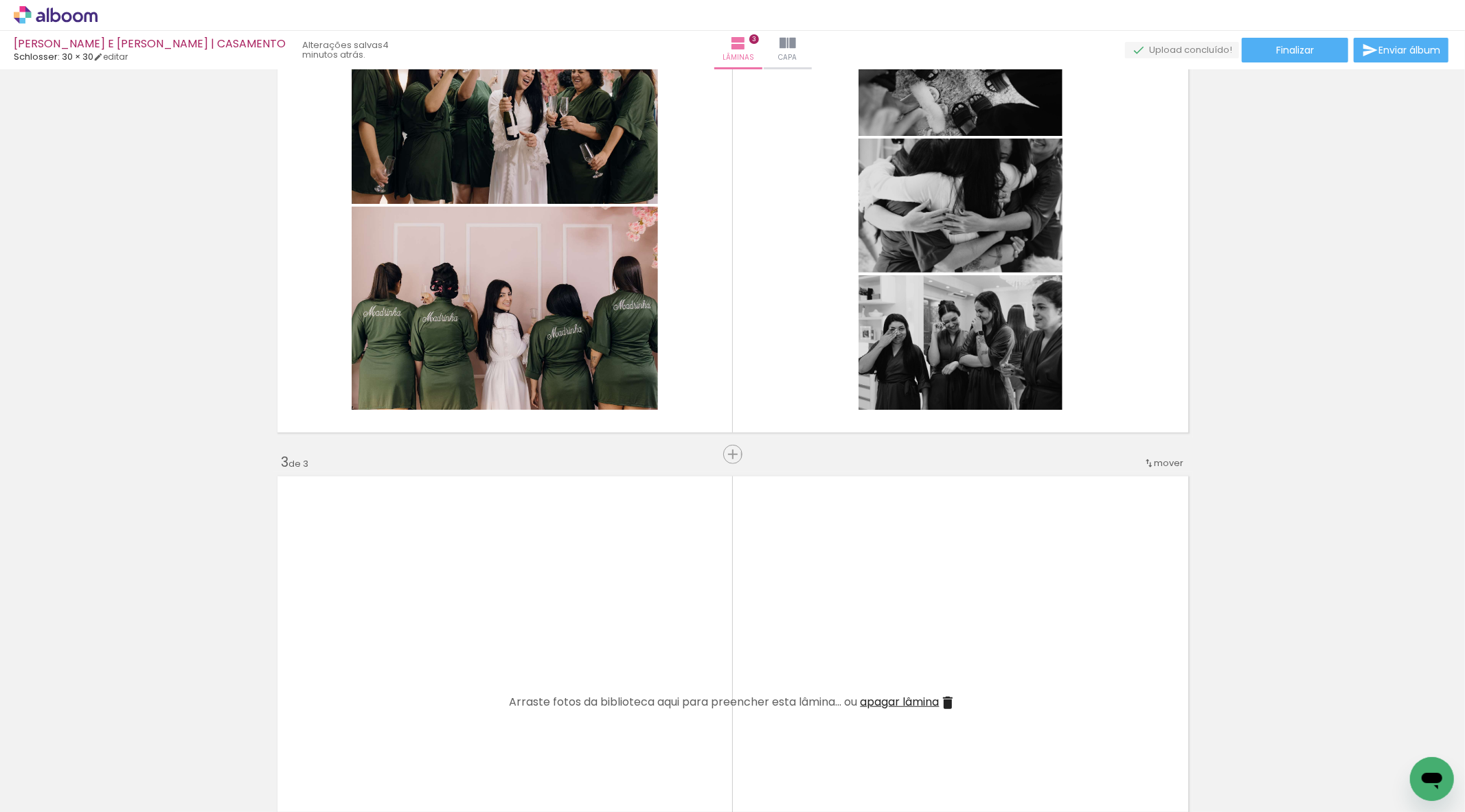
scroll to position [555, 0]
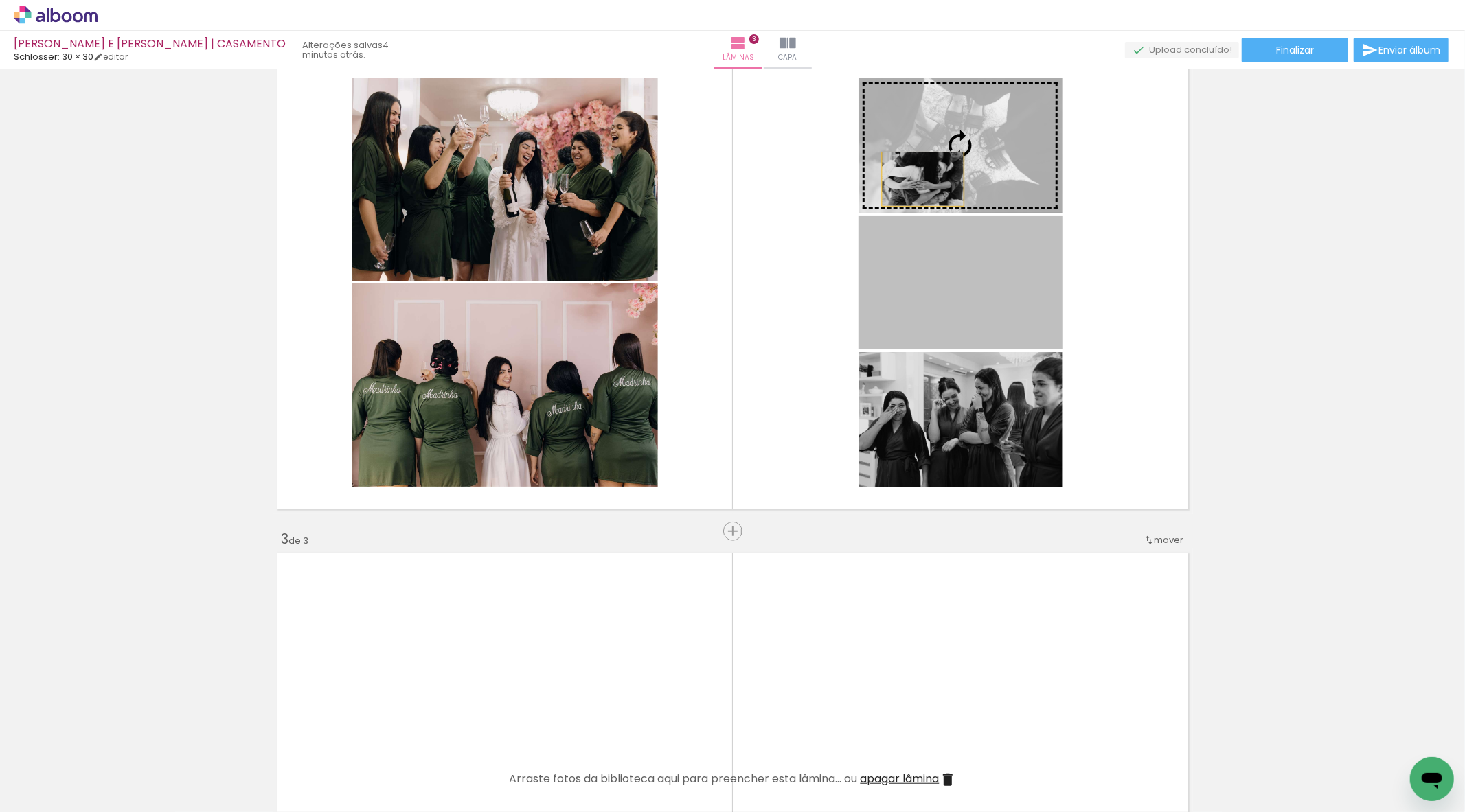
drag, startPoint x: 914, startPoint y: 303, endPoint x: 917, endPoint y: 165, distance: 138.0
click at [0, 0] on slot at bounding box center [0, 0] width 0 height 0
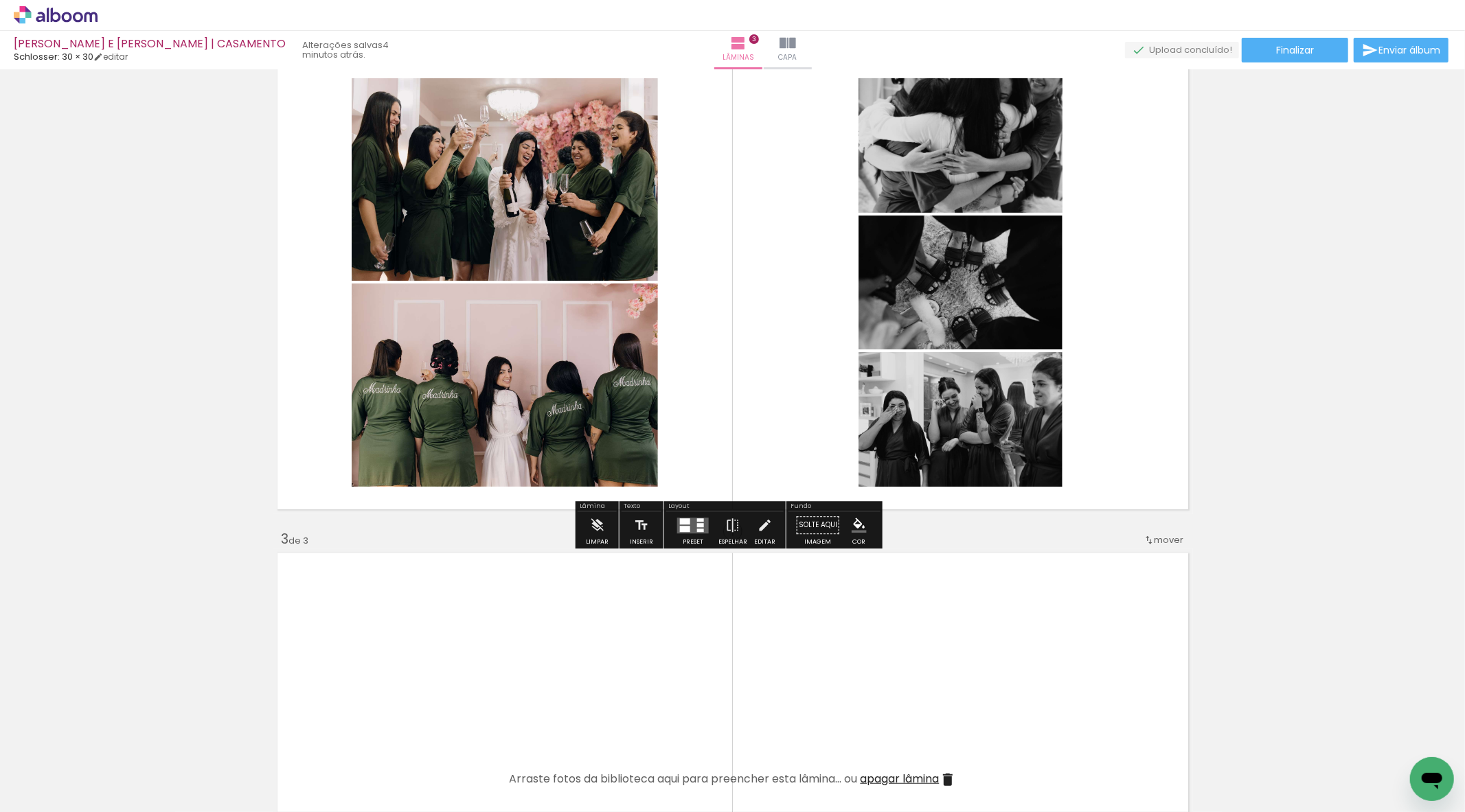
click at [1271, 283] on div "Inserir lâmina 1 de 3 Inserir lâmina 2 de 3 Inserir lâmina 3 de 3" at bounding box center [732, 513] width 1465 height 1988
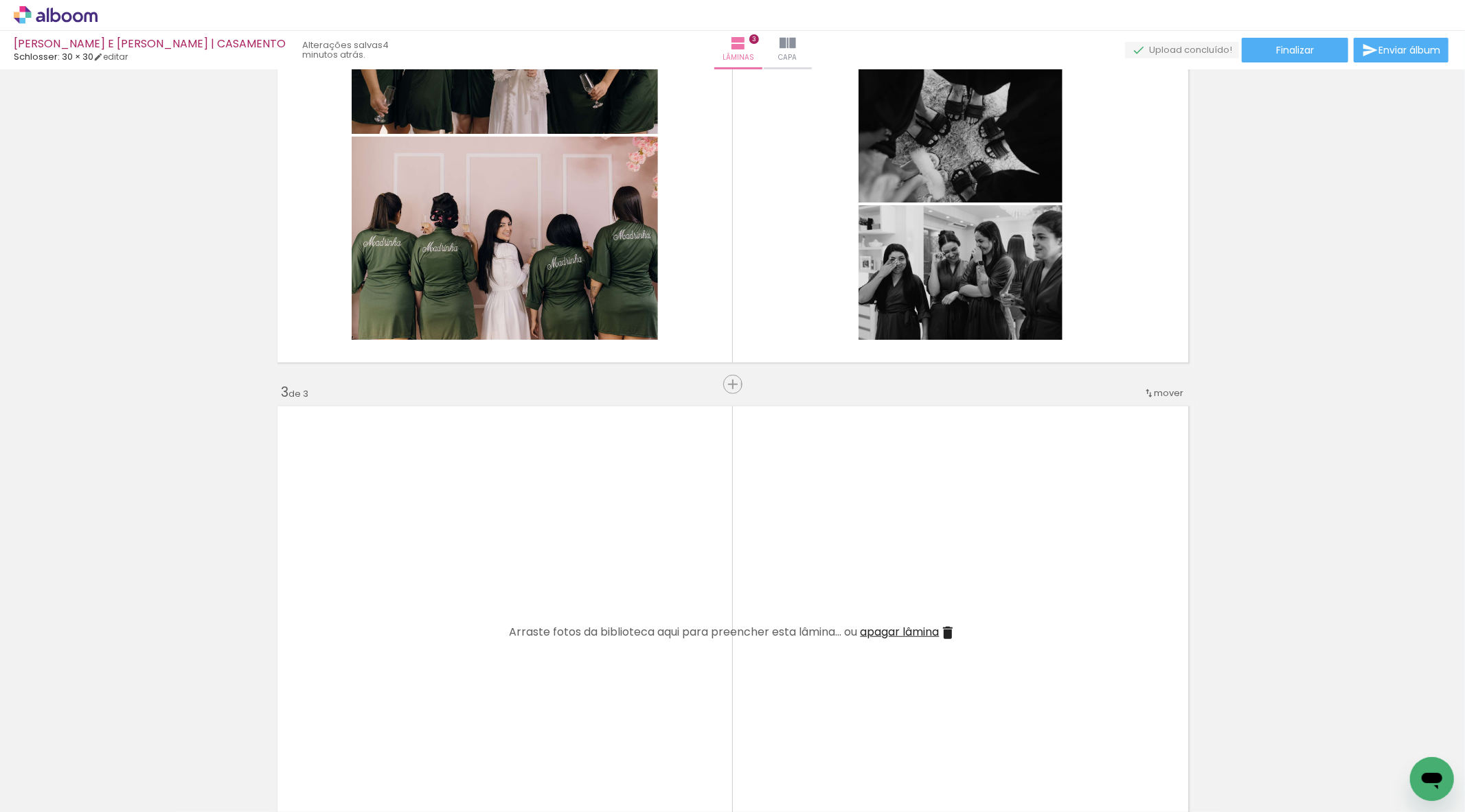
scroll to position [708, 0]
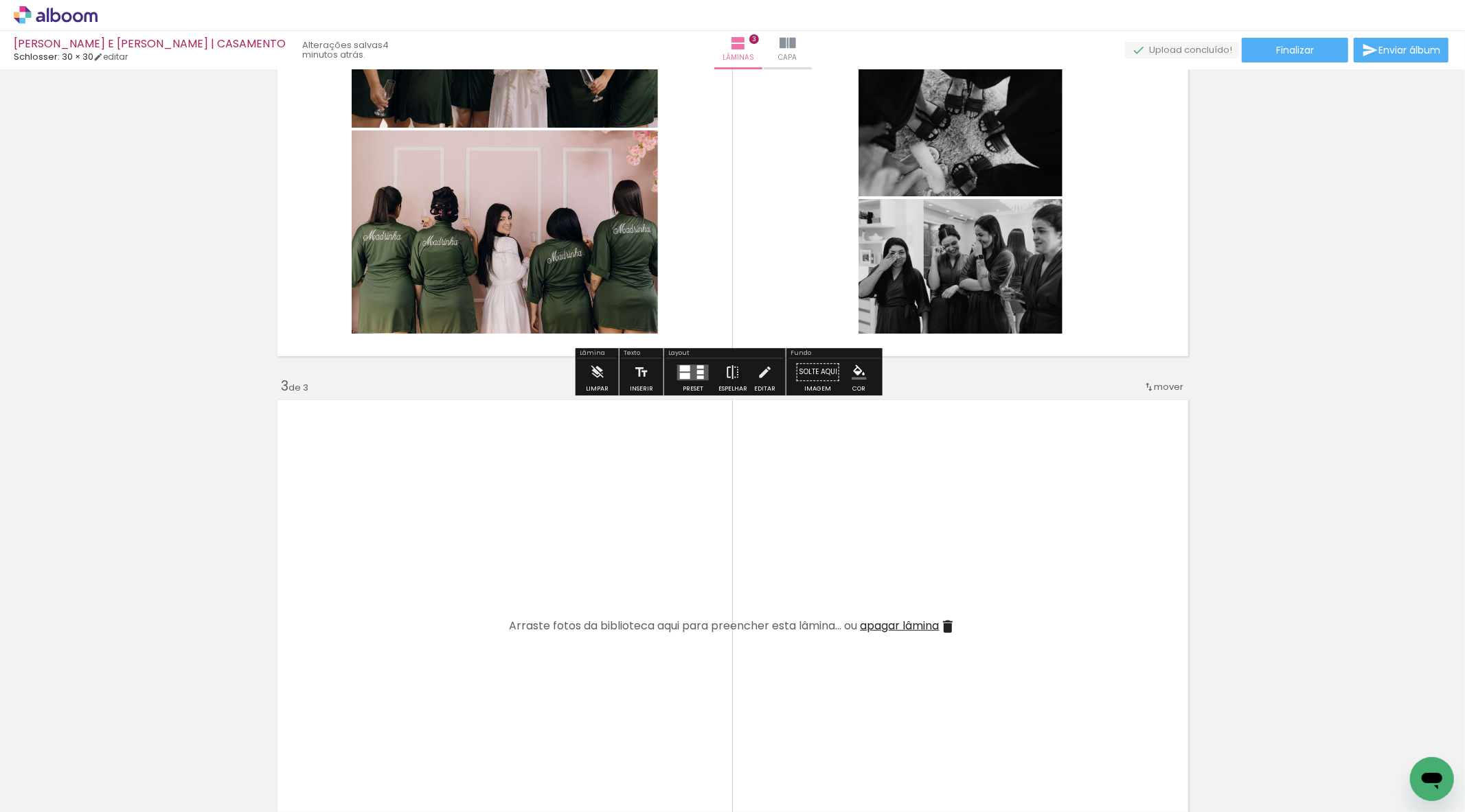
click at [729, 368] on iron-icon at bounding box center [733, 372] width 15 height 27
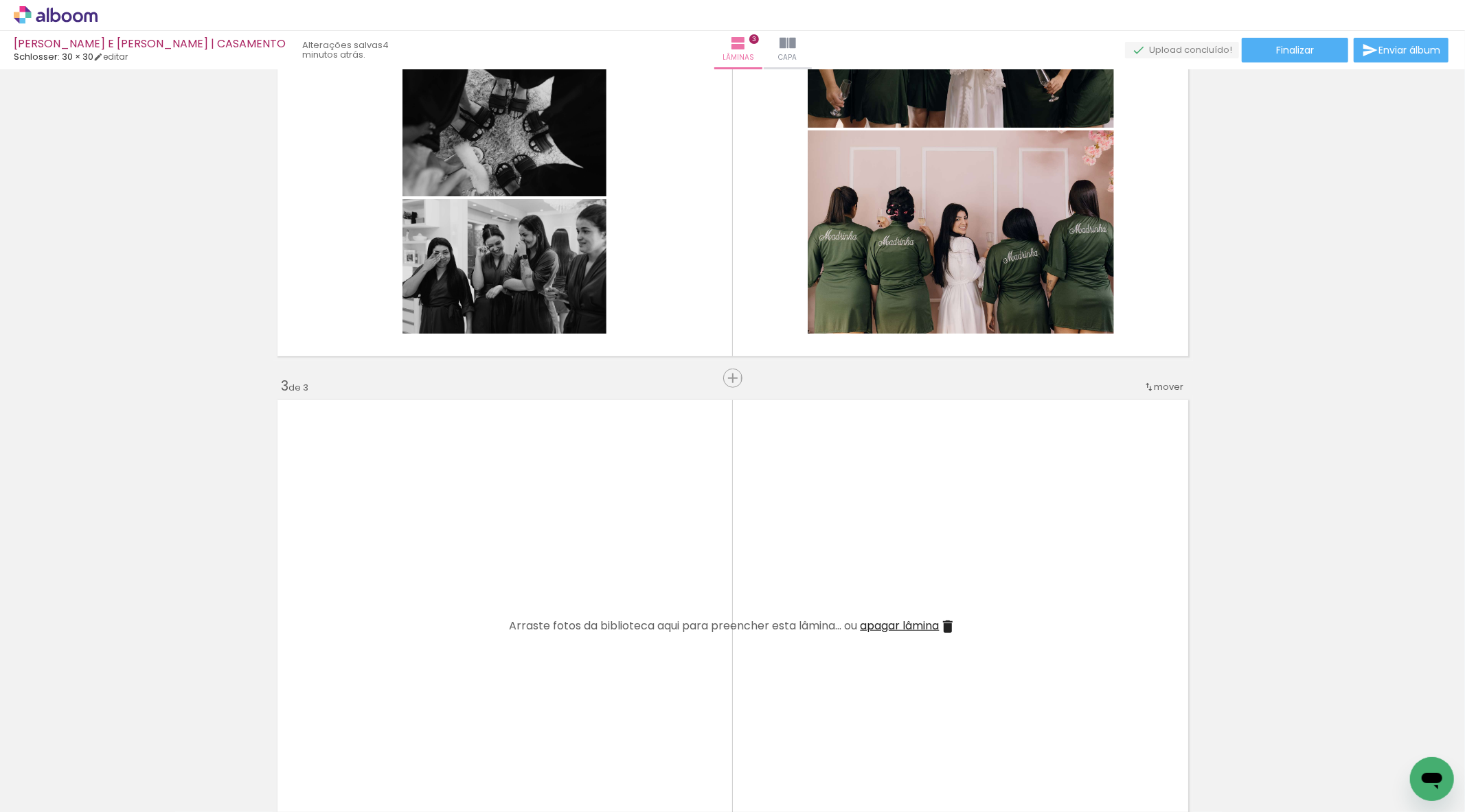
scroll to position [860, 0]
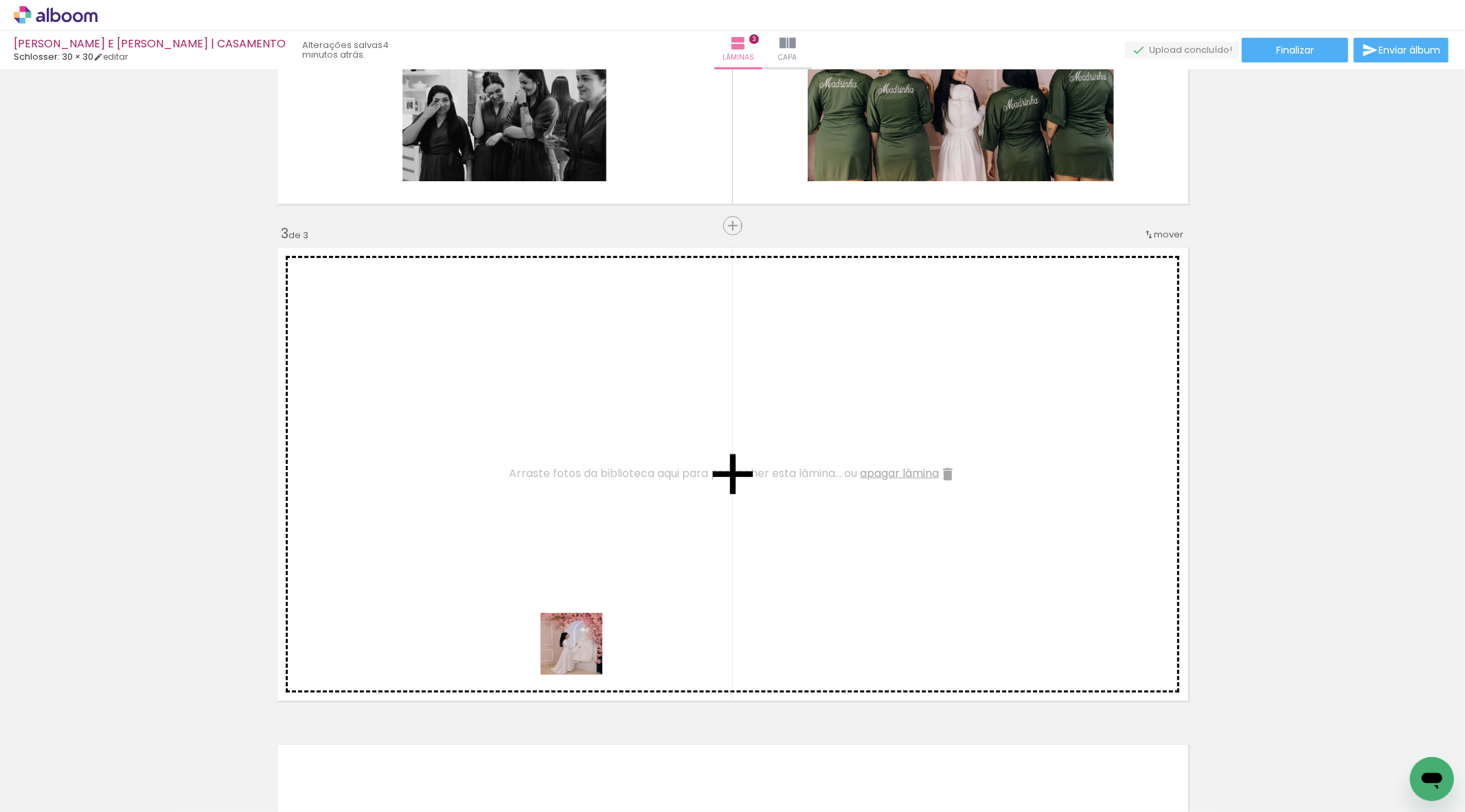
drag, startPoint x: 593, startPoint y: 784, endPoint x: 551, endPoint y: 489, distance: 298.0
click at [551, 489] on quentale-workspace at bounding box center [732, 406] width 1465 height 812
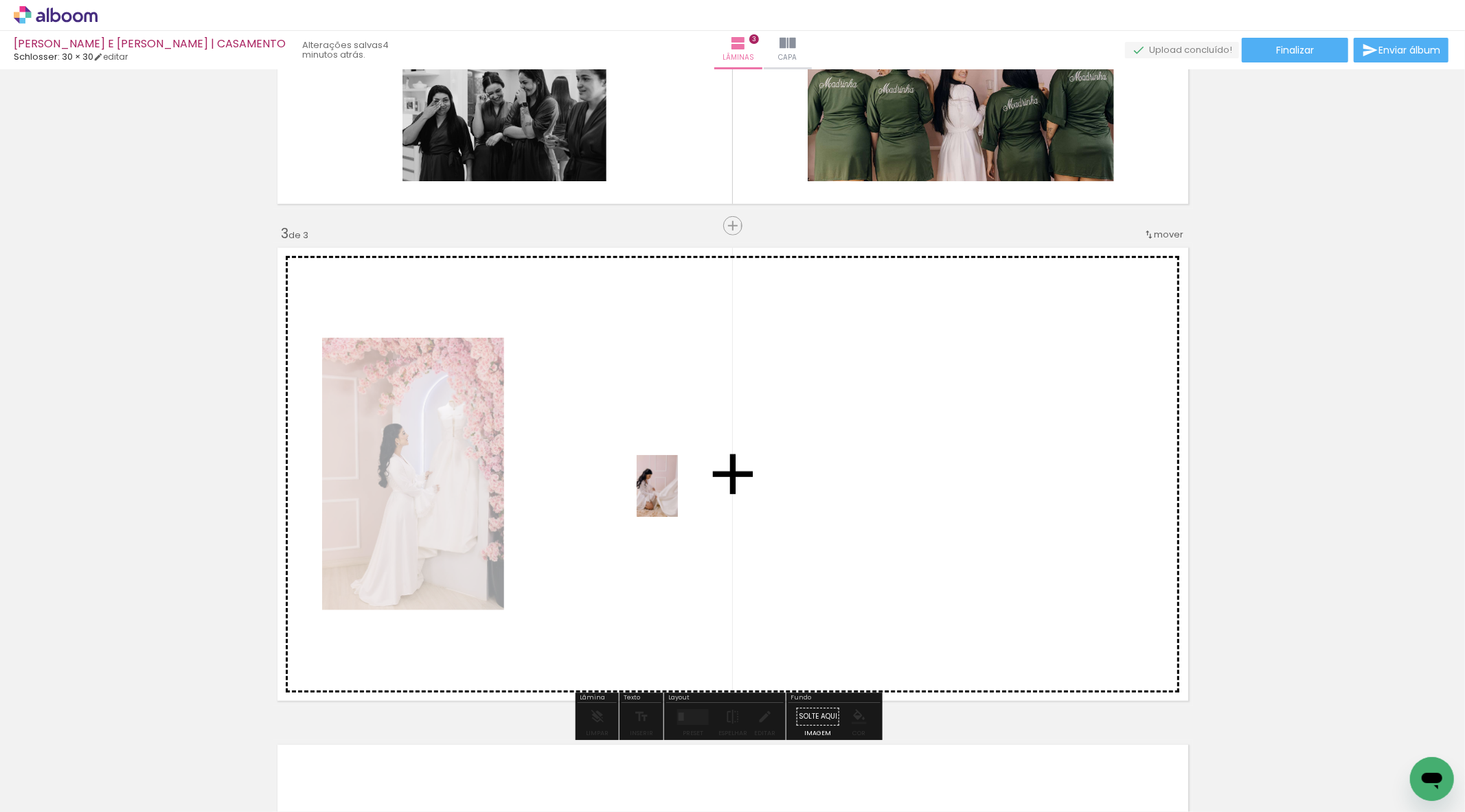
drag, startPoint x: 696, startPoint y: 786, endPoint x: 678, endPoint y: 478, distance: 308.5
click at [678, 478] on quentale-workspace at bounding box center [732, 406] width 1465 height 812
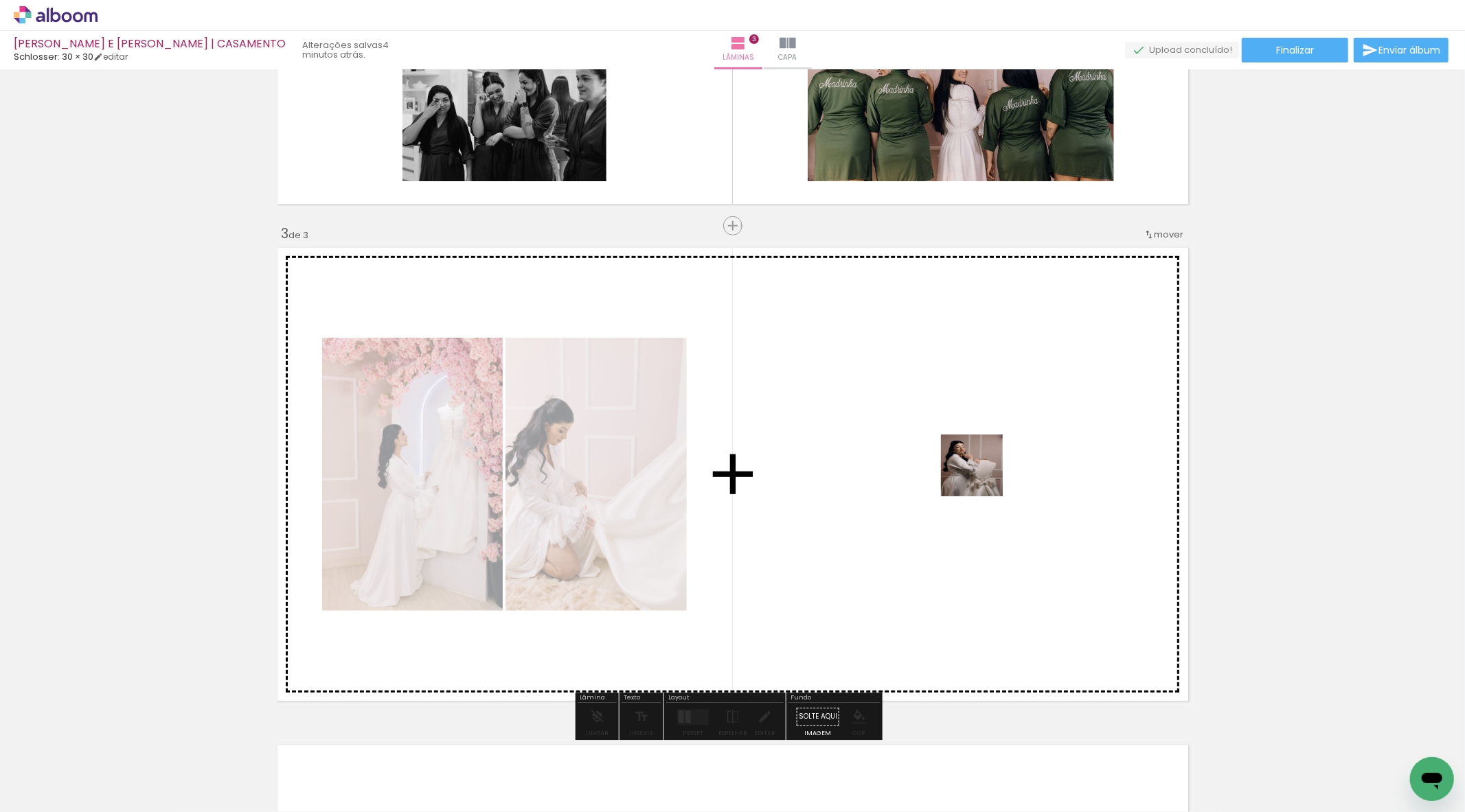
drag, startPoint x: 914, startPoint y: 759, endPoint x: 987, endPoint y: 467, distance: 301.0
click at [987, 467] on quentale-workspace at bounding box center [732, 406] width 1465 height 812
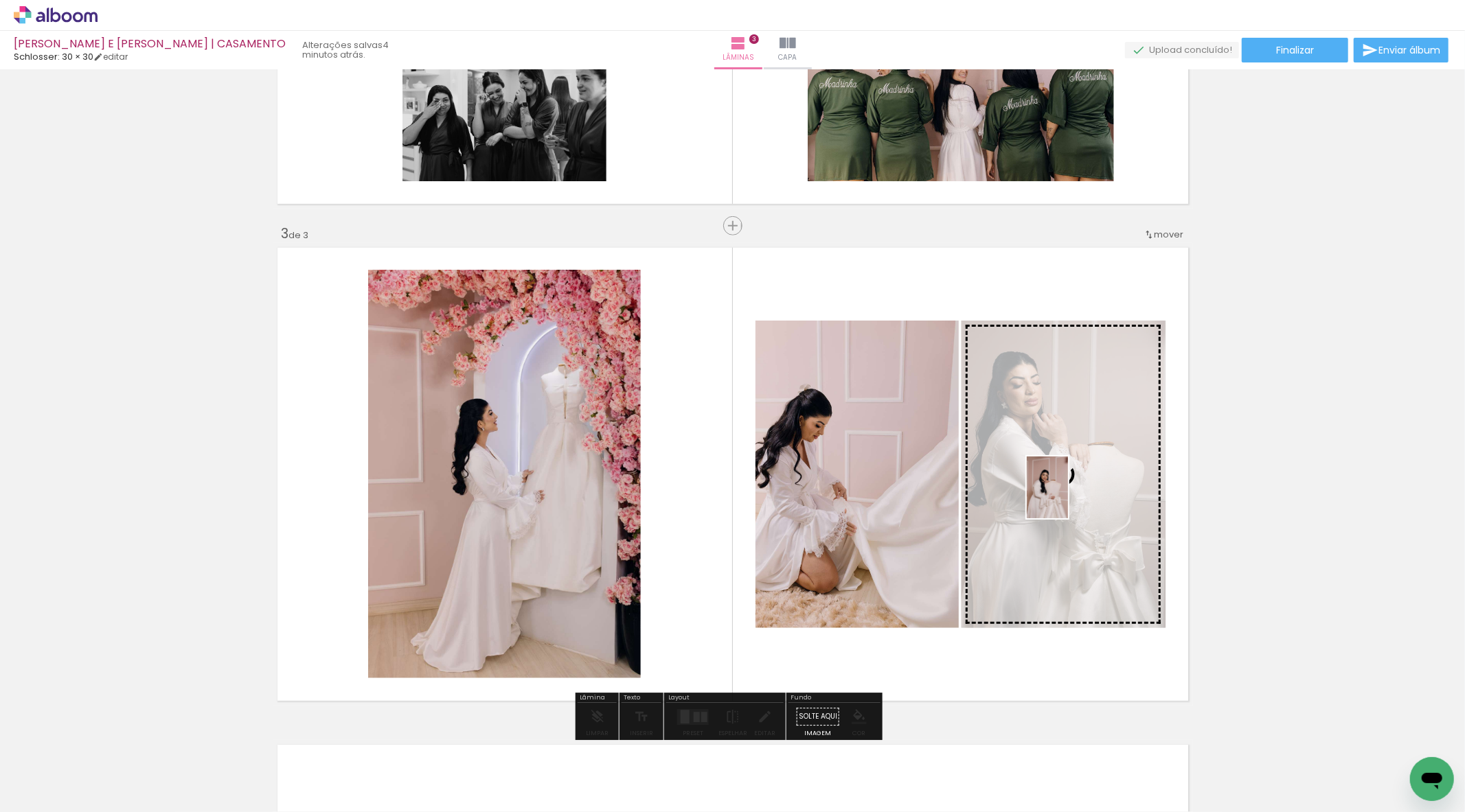
drag, startPoint x: 835, startPoint y: 798, endPoint x: 1069, endPoint y: 498, distance: 380.5
click at [1069, 498] on quentale-workspace at bounding box center [732, 406] width 1465 height 812
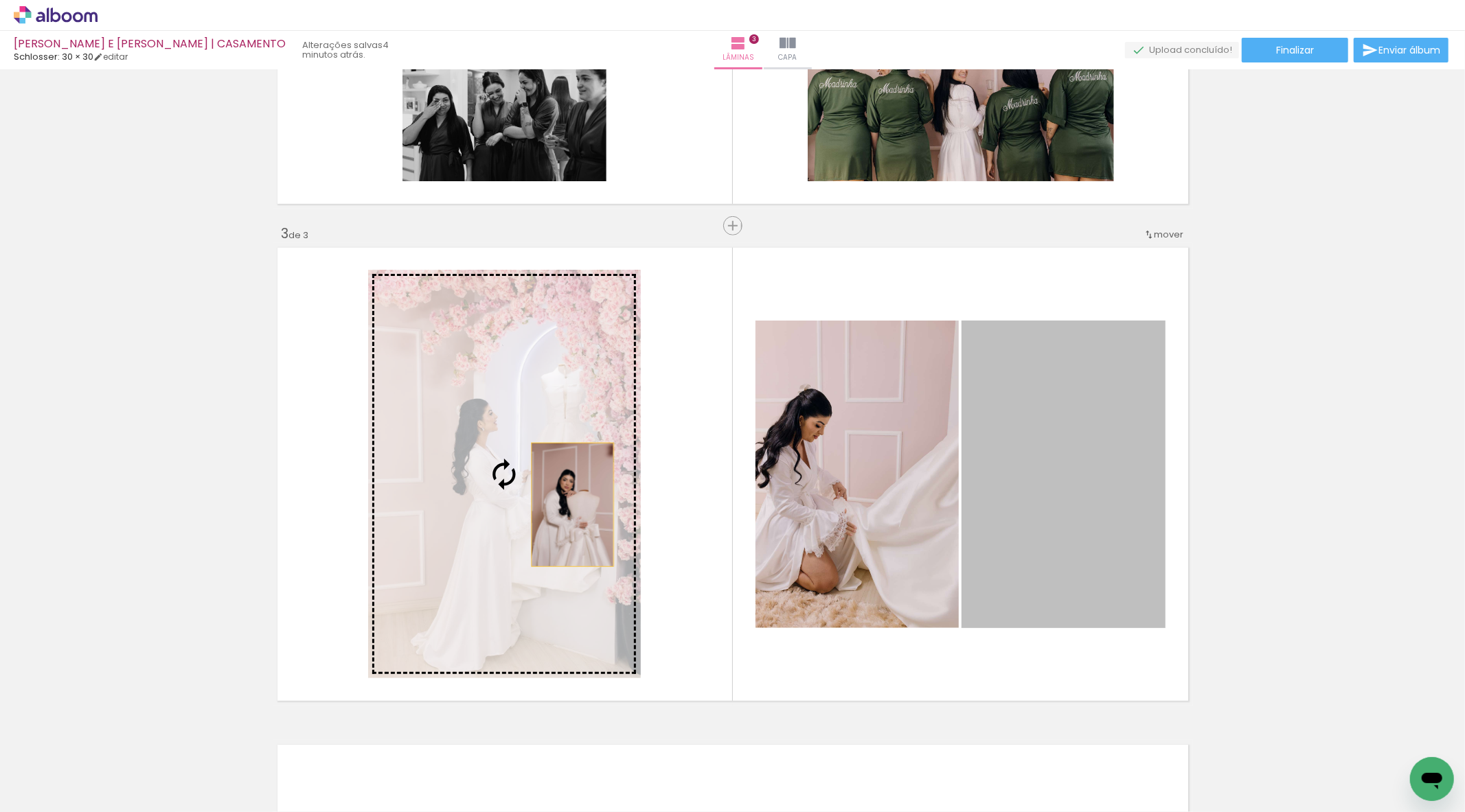
drag, startPoint x: 1086, startPoint y: 504, endPoint x: 565, endPoint y: 505, distance: 521.0
click at [0, 0] on slot at bounding box center [0, 0] width 0 height 0
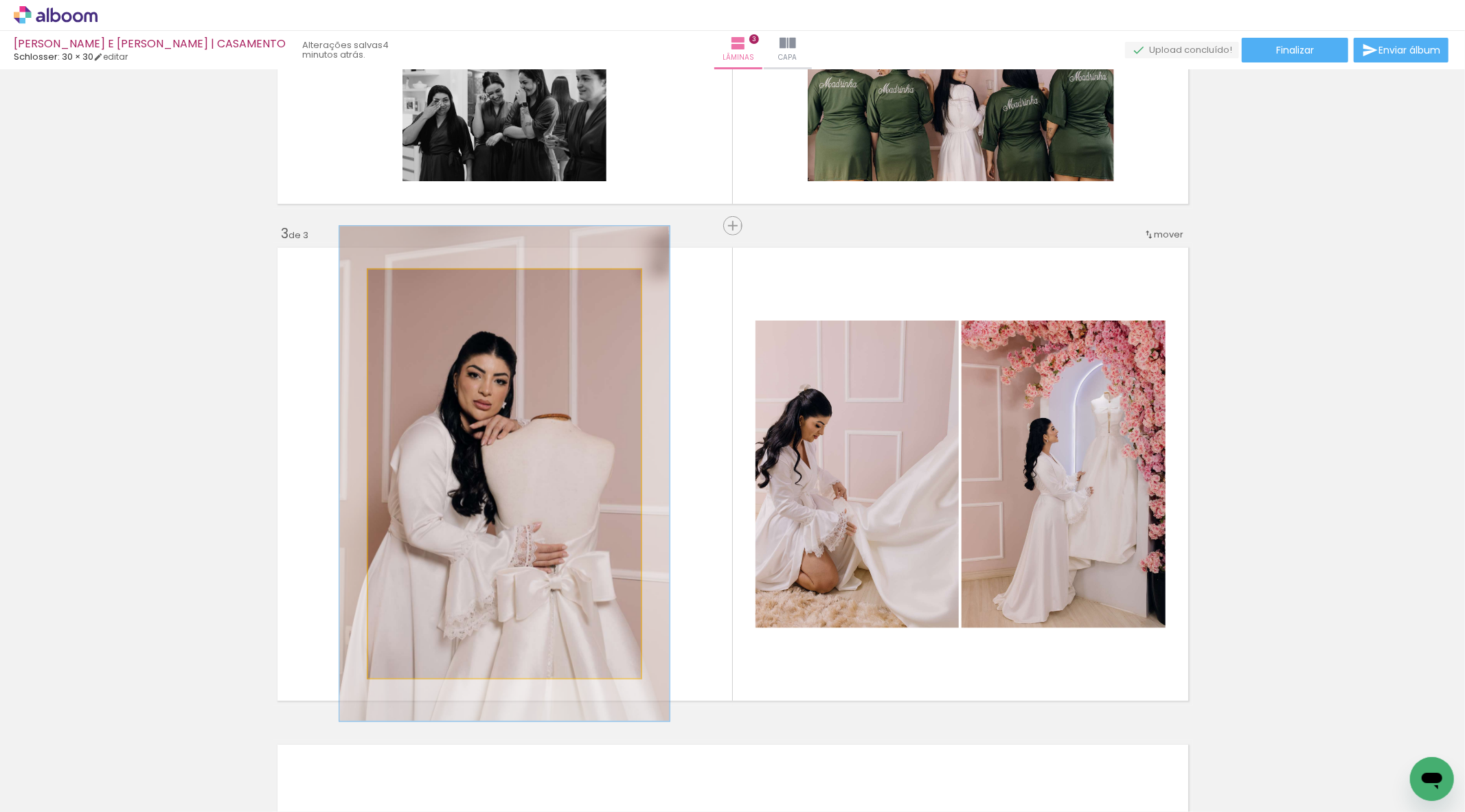
type paper-slider "121"
click at [409, 285] on div at bounding box center [426, 284] width 53 height 22
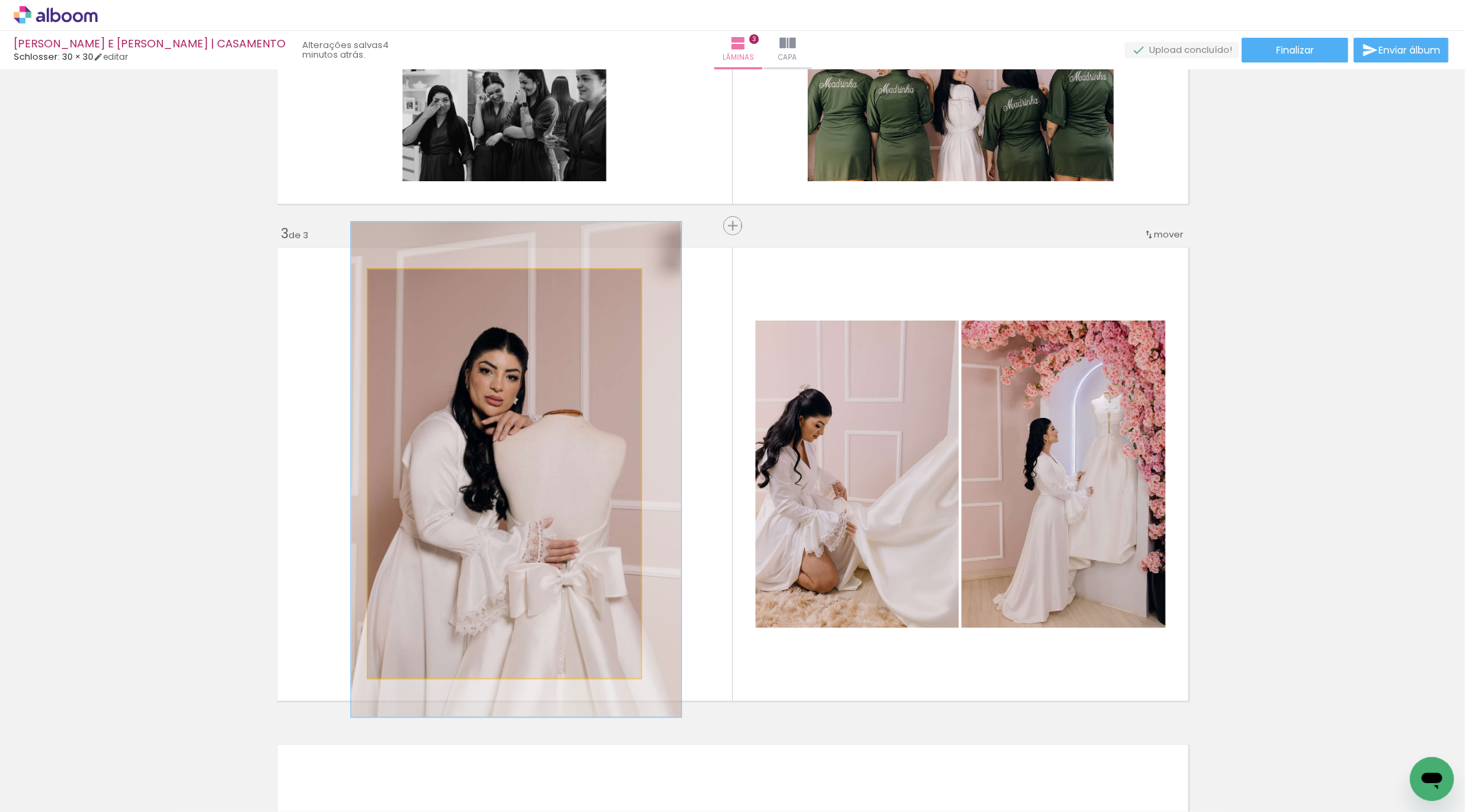
drag, startPoint x: 479, startPoint y: 395, endPoint x: 489, endPoint y: 392, distance: 10.4
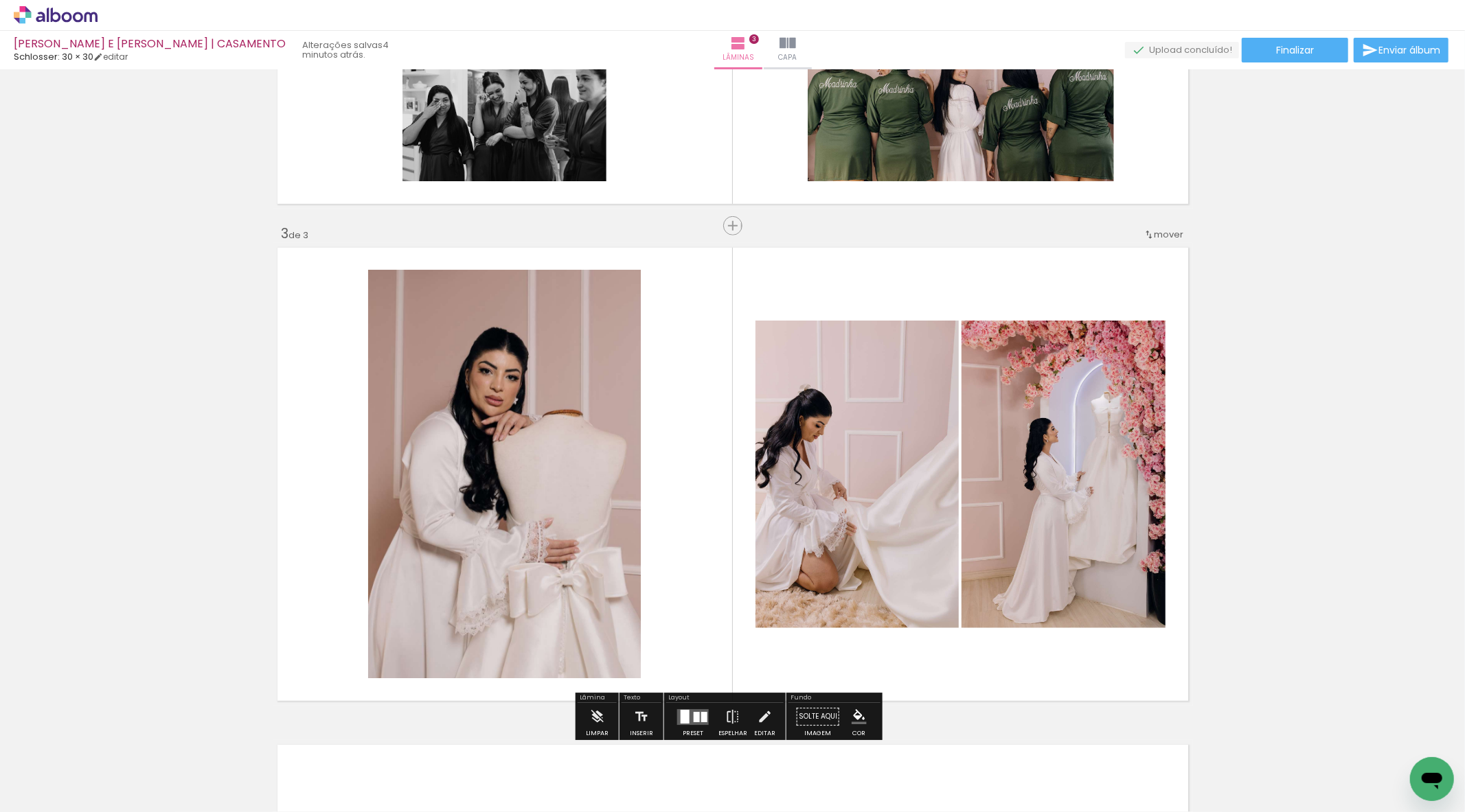
click at [235, 378] on div "Inserir lâmina 1 de 3 Inserir lâmina 2 de 3 Inserir lâmina 3 de 3" at bounding box center [732, 208] width 1465 height 1988
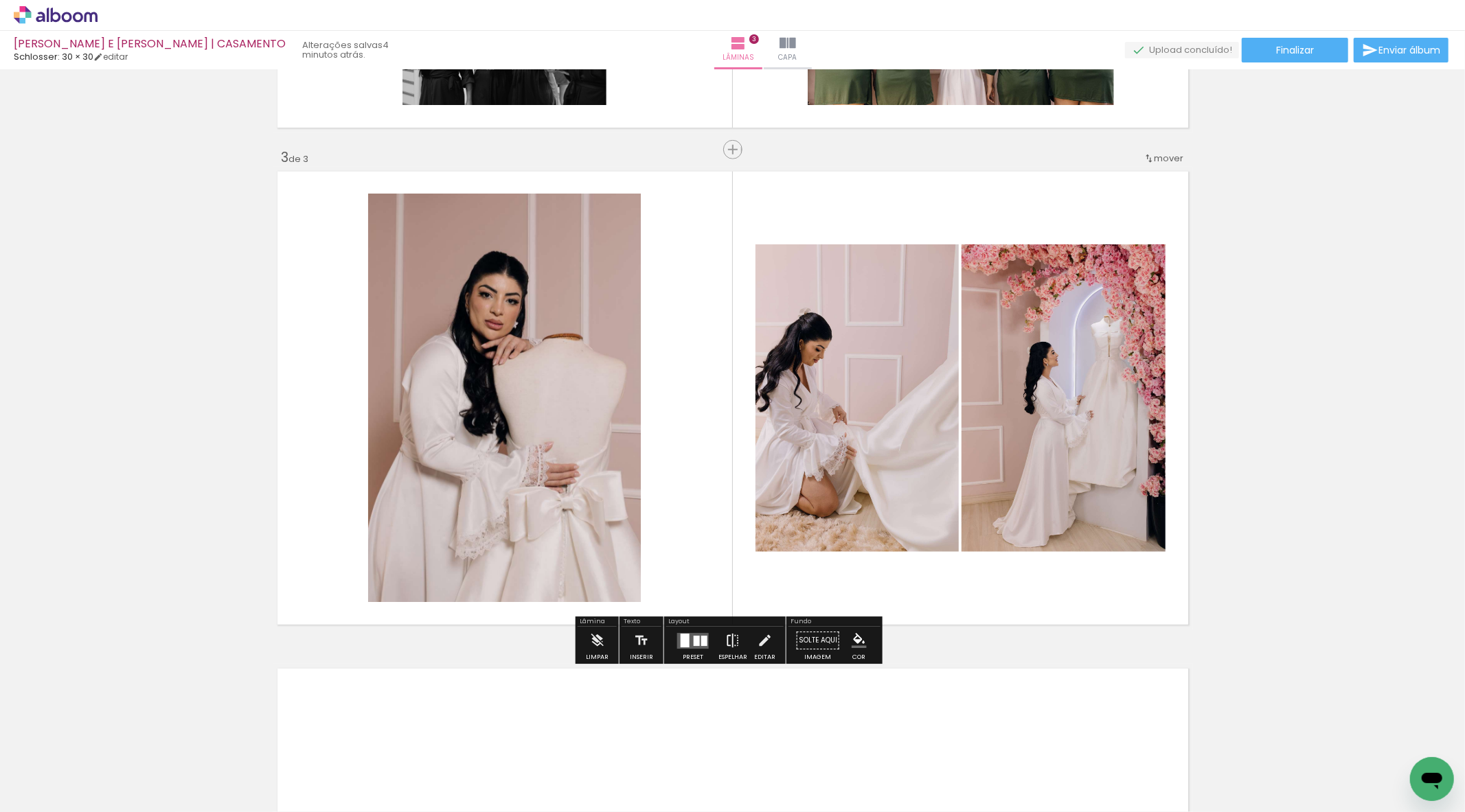
click at [719, 636] on paper-button "Espelhar" at bounding box center [732, 644] width 36 height 35
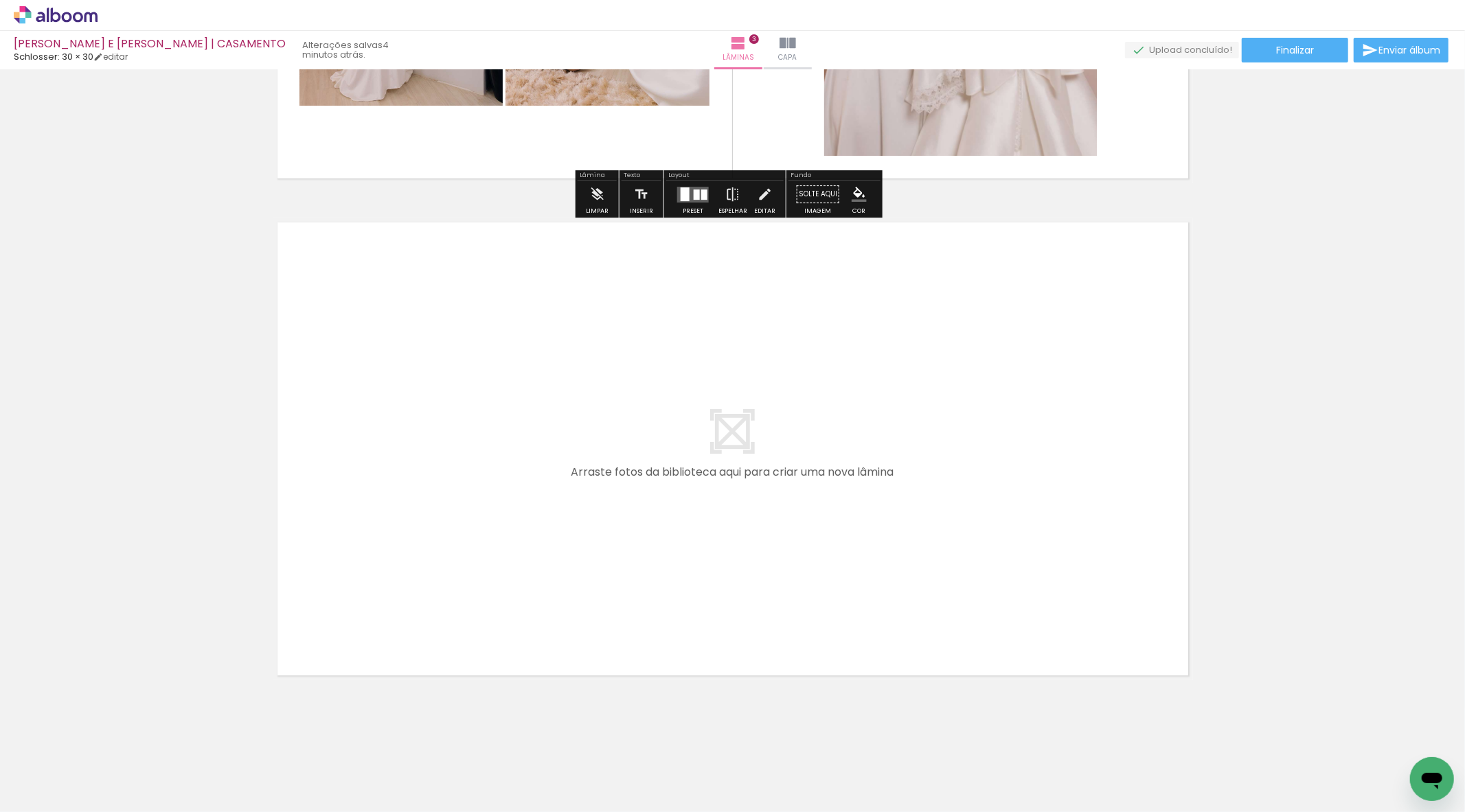
scroll to position [1384, 0]
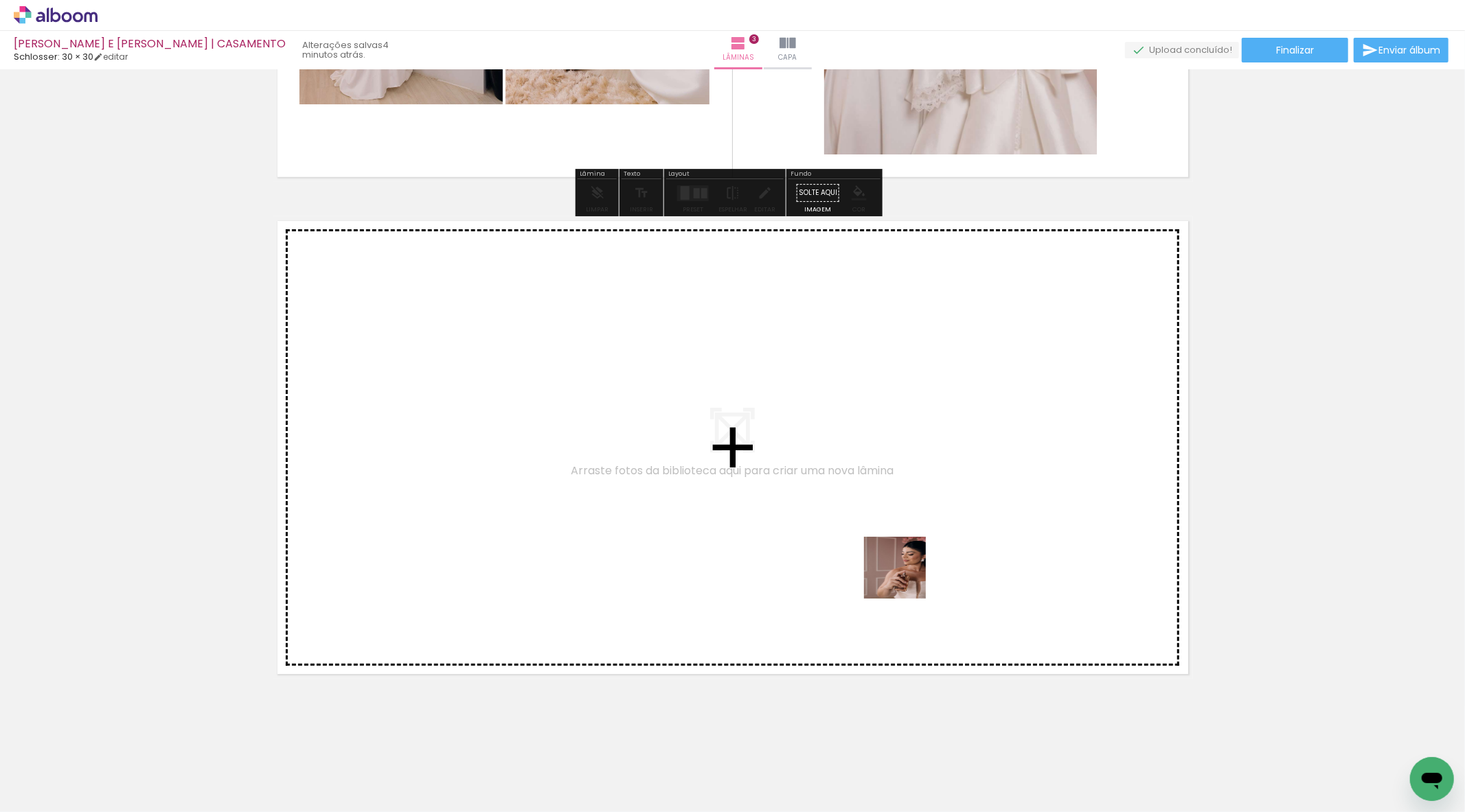
drag, startPoint x: 979, startPoint y: 784, endPoint x: 904, endPoint y: 577, distance: 220.2
click at [904, 577] on quentale-workspace at bounding box center [732, 406] width 1465 height 812
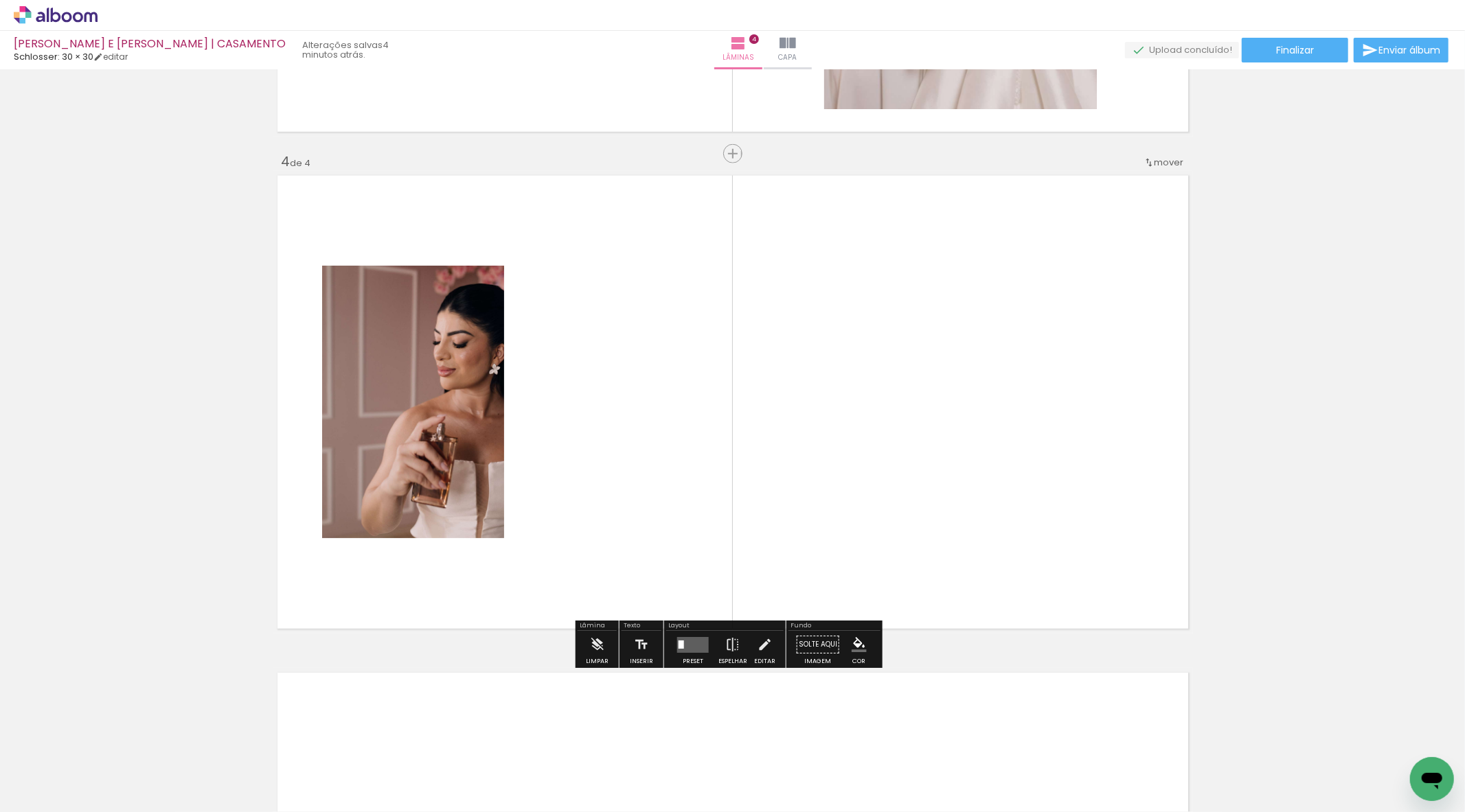
scroll to position [1433, 0]
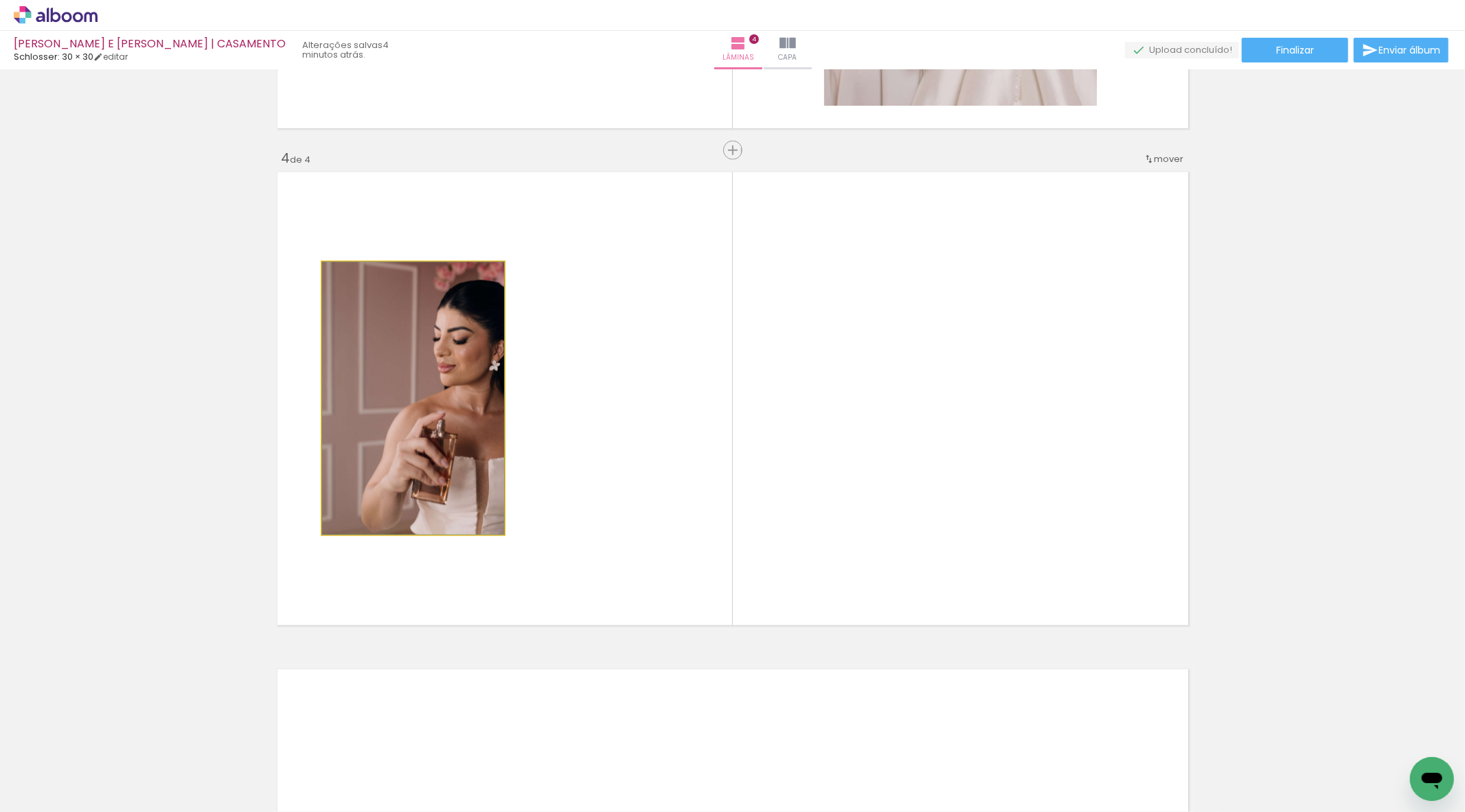
drag, startPoint x: 464, startPoint y: 450, endPoint x: 48, endPoint y: 496, distance: 418.5
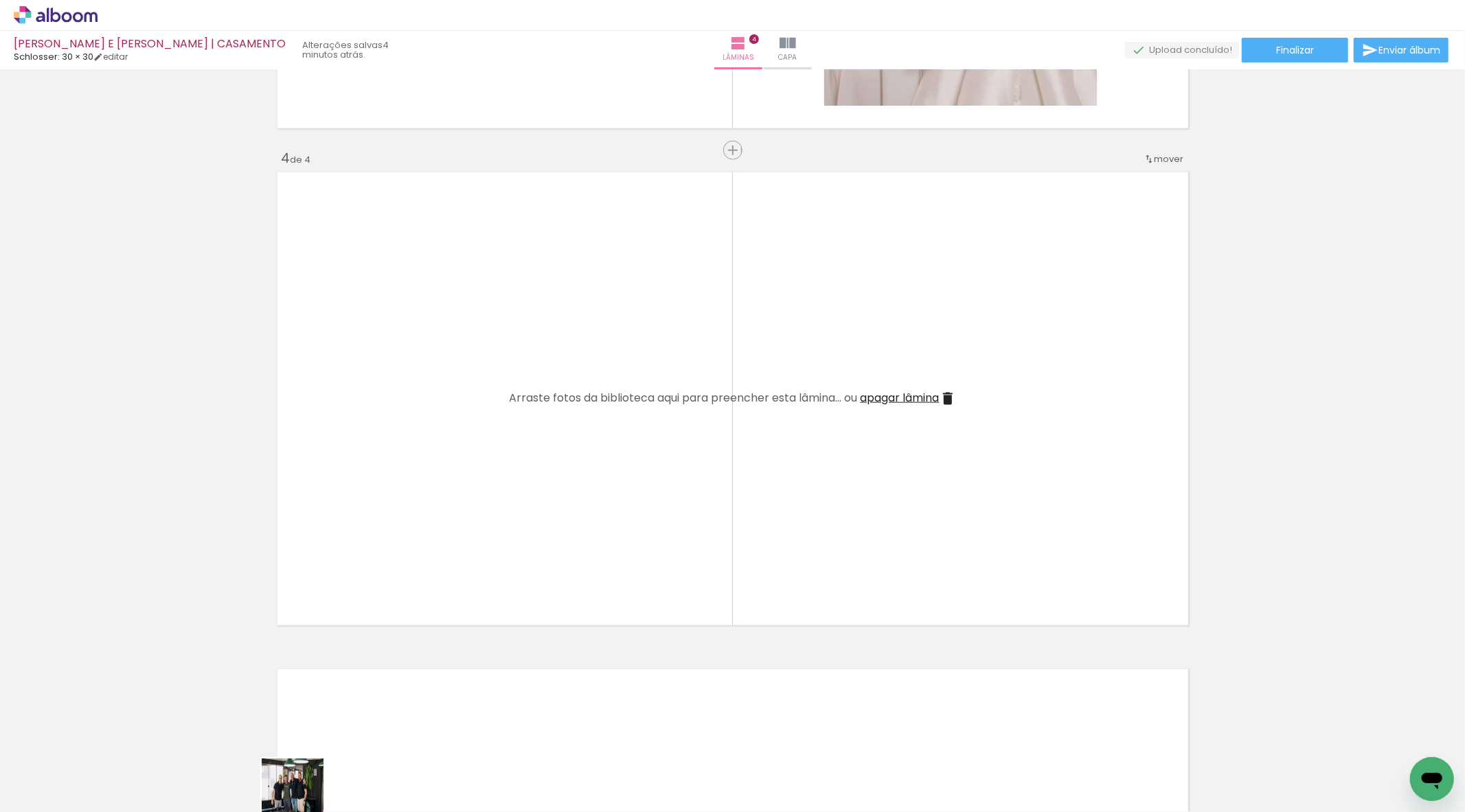
drag, startPoint x: 254, startPoint y: 799, endPoint x: 303, endPoint y: 799, distance: 49.0
click at [303, 799] on quentale-thumb at bounding box center [287, 766] width 77 height 79
drag, startPoint x: 269, startPoint y: 799, endPoint x: 276, endPoint y: 806, distance: 9.9
click at [112, 806] on iron-horizontal-list at bounding box center [99, 768] width 27 height 86
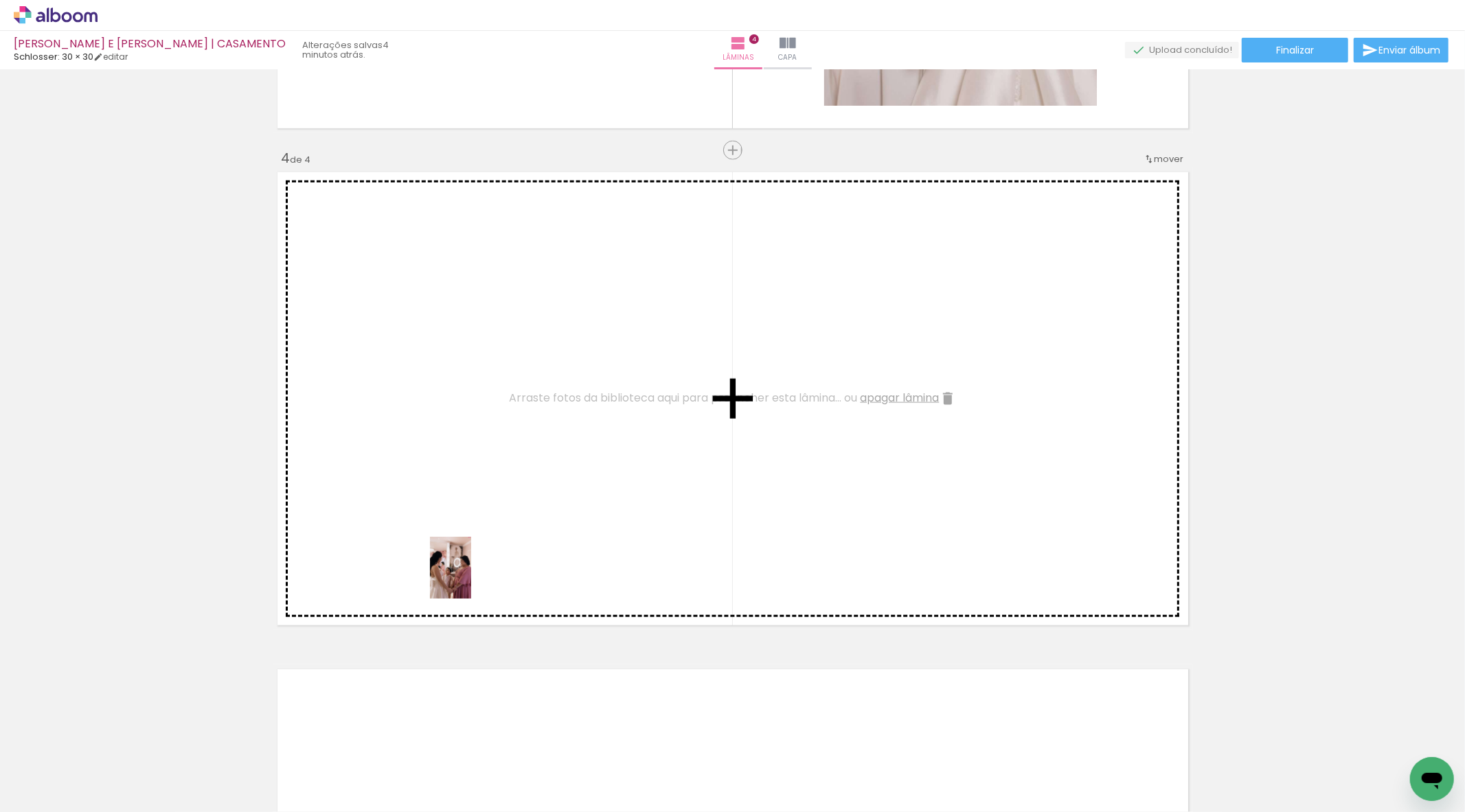
drag, startPoint x: 448, startPoint y: 783, endPoint x: 471, endPoint y: 578, distance: 206.3
click at [471, 578] on quentale-workspace at bounding box center [732, 406] width 1465 height 812
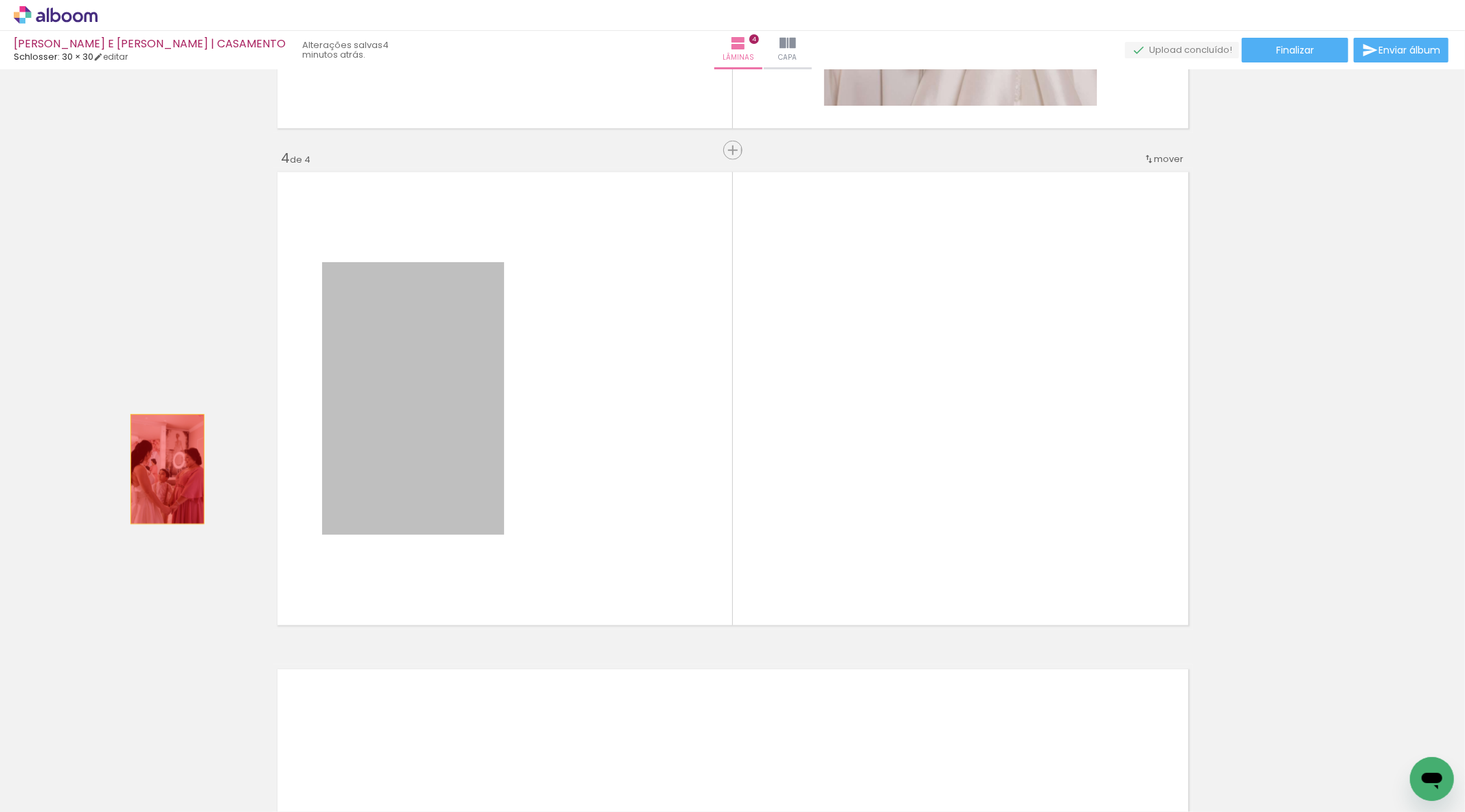
drag, startPoint x: 407, startPoint y: 448, endPoint x: 155, endPoint y: 469, distance: 252.9
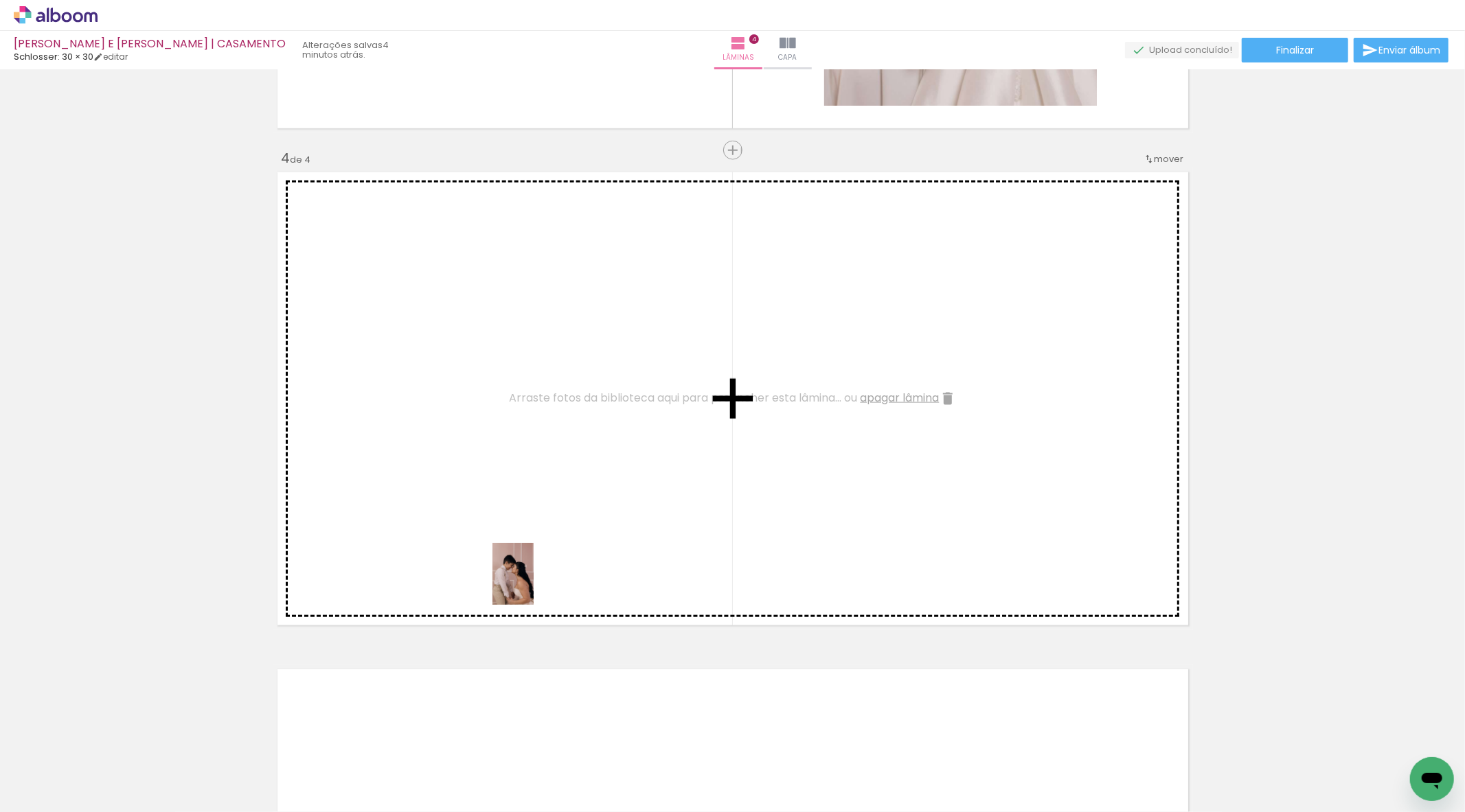
drag, startPoint x: 522, startPoint y: 768, endPoint x: 664, endPoint y: 790, distance: 143.7
click at [535, 582] on quentale-workspace at bounding box center [732, 406] width 1465 height 812
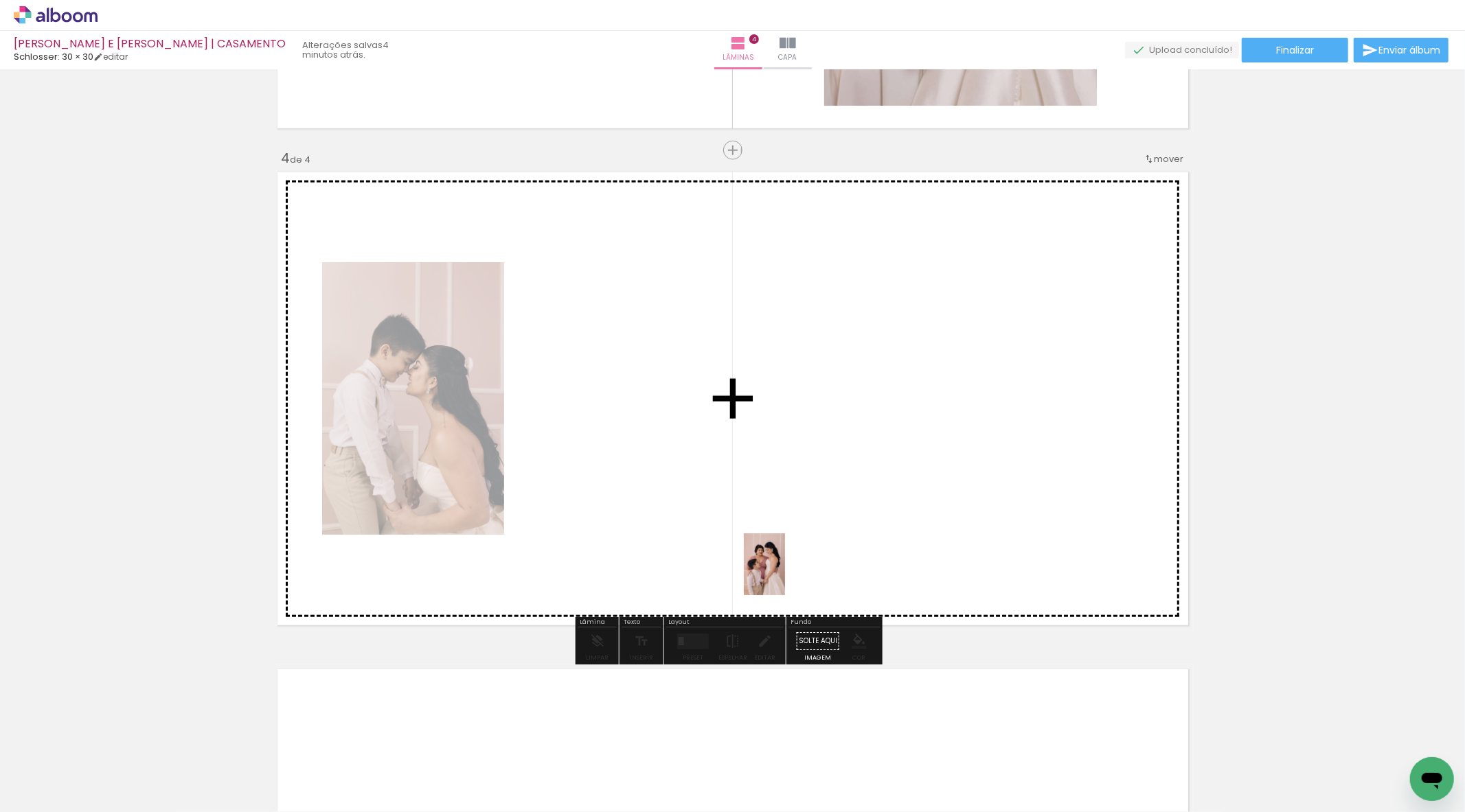
drag, startPoint x: 766, startPoint y: 751, endPoint x: 759, endPoint y: 608, distance: 143.2
click at [793, 550] on quentale-workspace at bounding box center [732, 406] width 1465 height 812
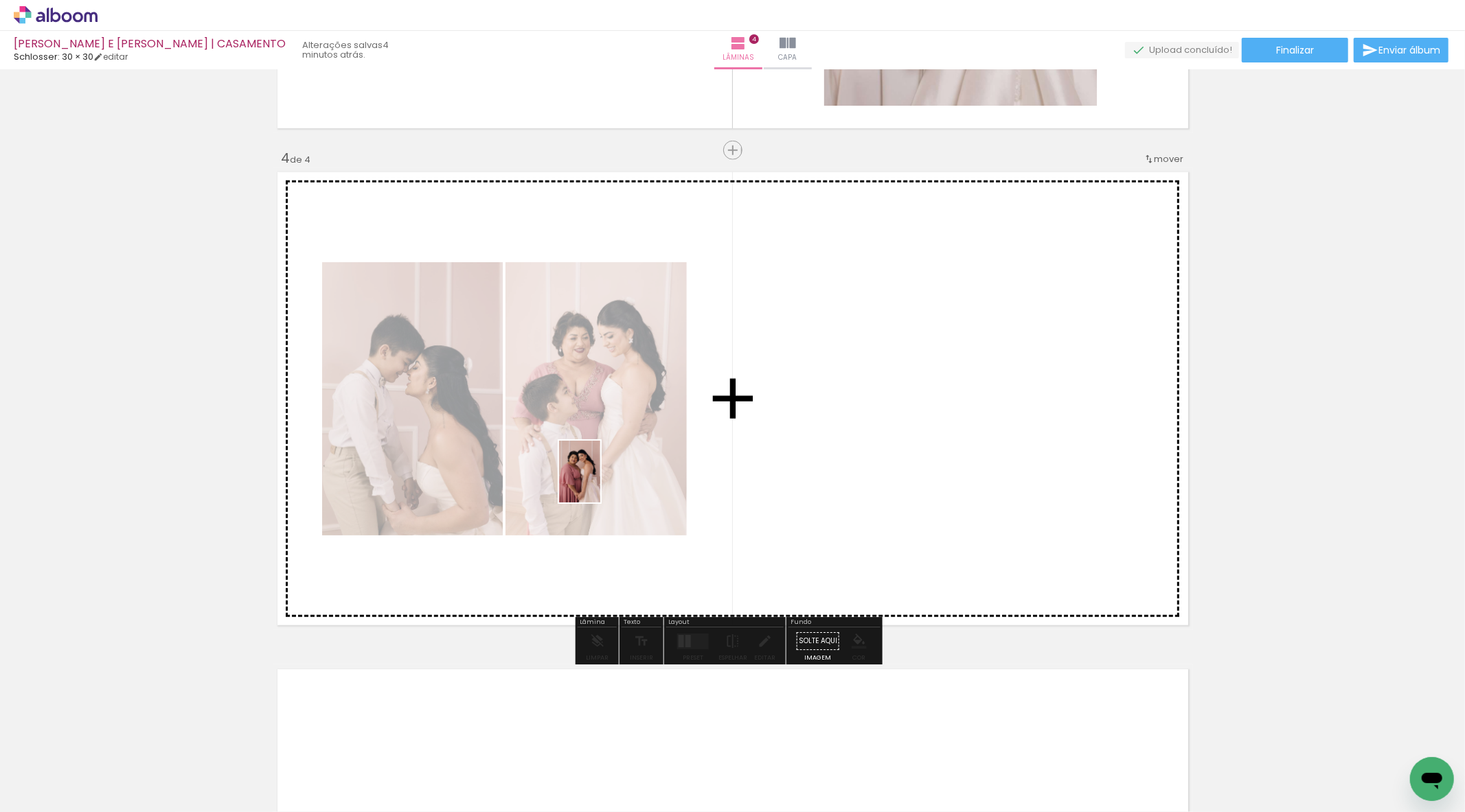
drag, startPoint x: 659, startPoint y: 773, endPoint x: 601, endPoint y: 482, distance: 296.7
click at [601, 482] on quentale-workspace at bounding box center [732, 406] width 1465 height 812
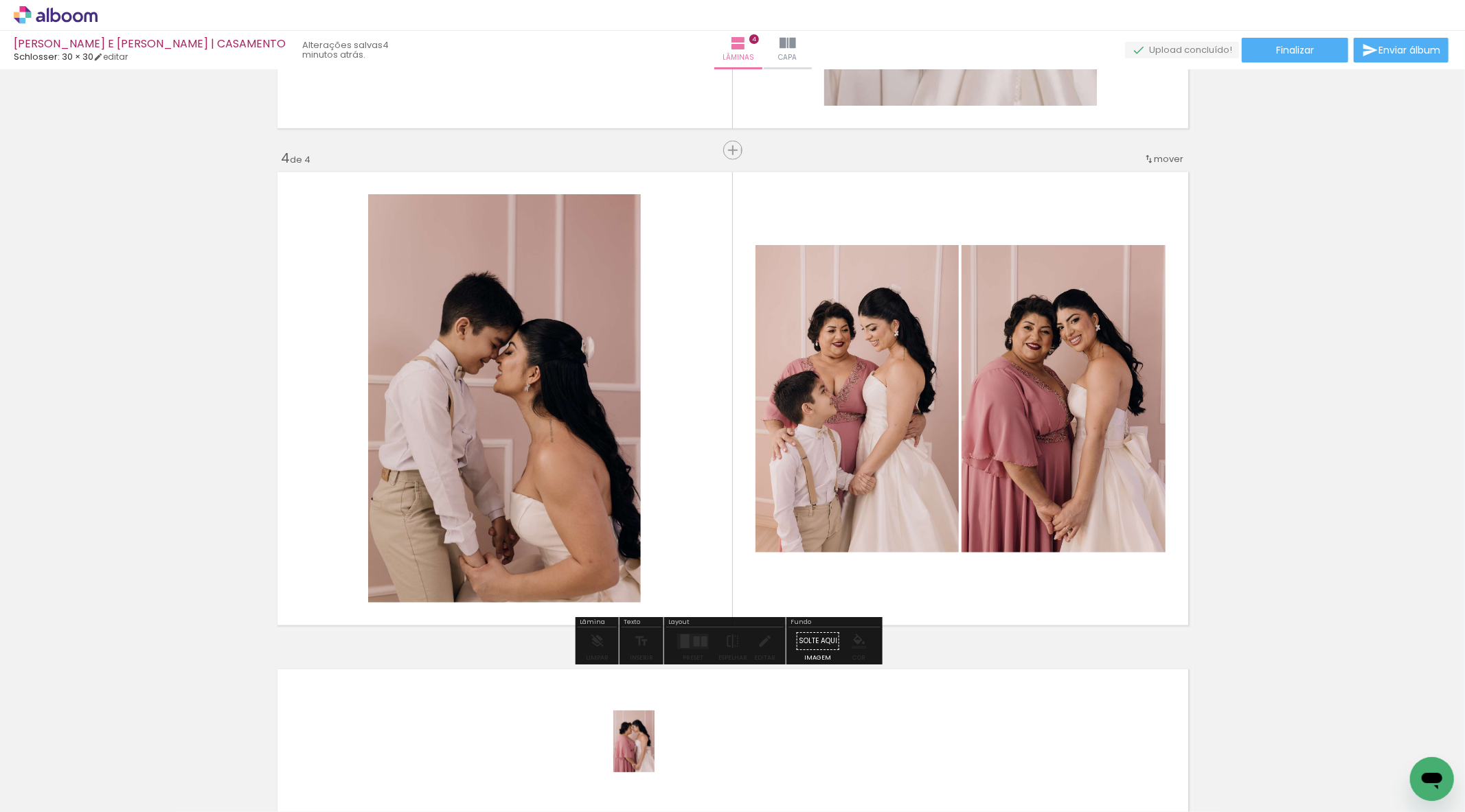
drag, startPoint x: 601, startPoint y: 774, endPoint x: 655, endPoint y: 752, distance: 58.3
click at [0, 0] on slot at bounding box center [0, 0] width 0 height 0
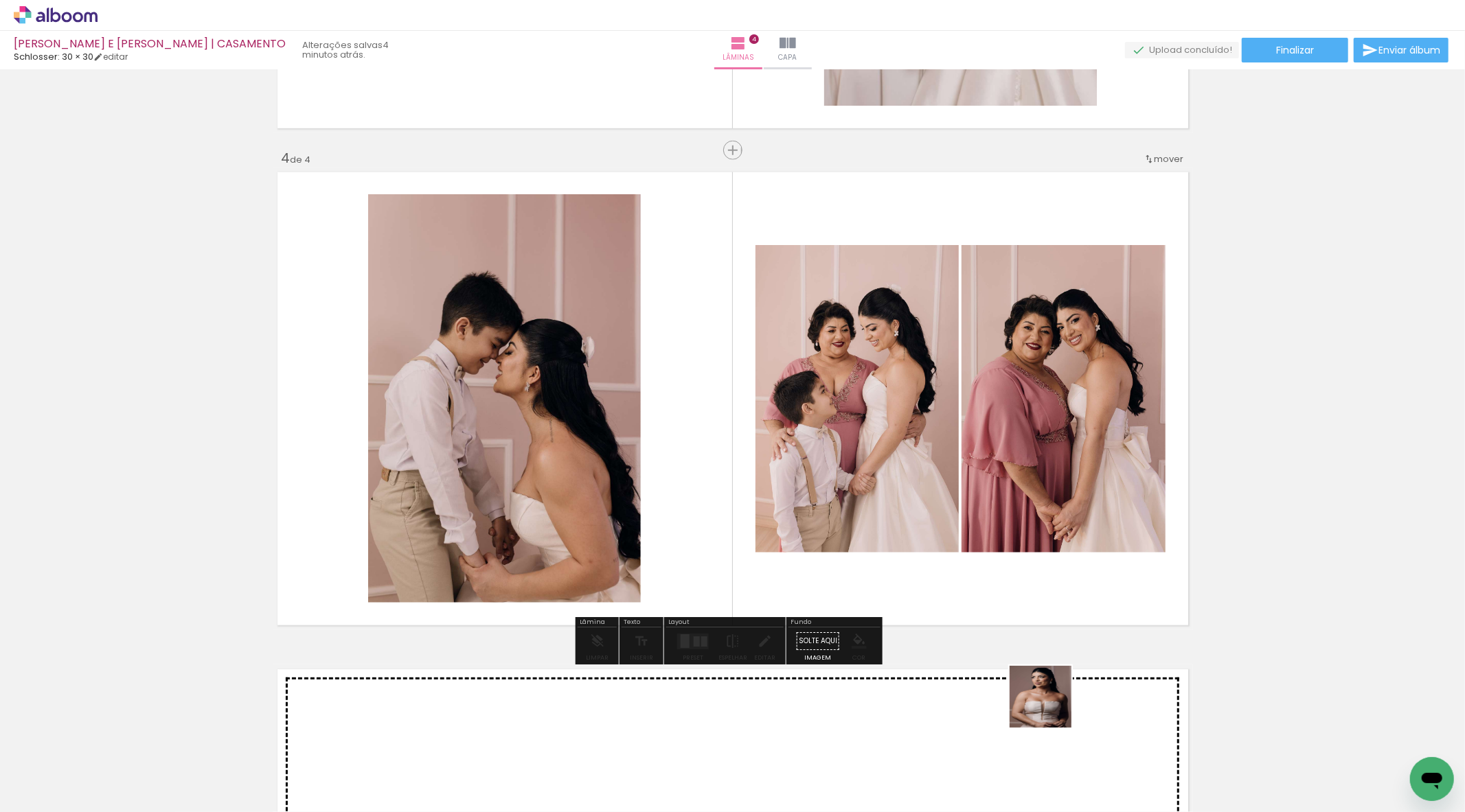
drag, startPoint x: 1069, startPoint y: 759, endPoint x: 930, endPoint y: 572, distance: 233.0
click at [932, 572] on quentale-workspace at bounding box center [732, 406] width 1465 height 812
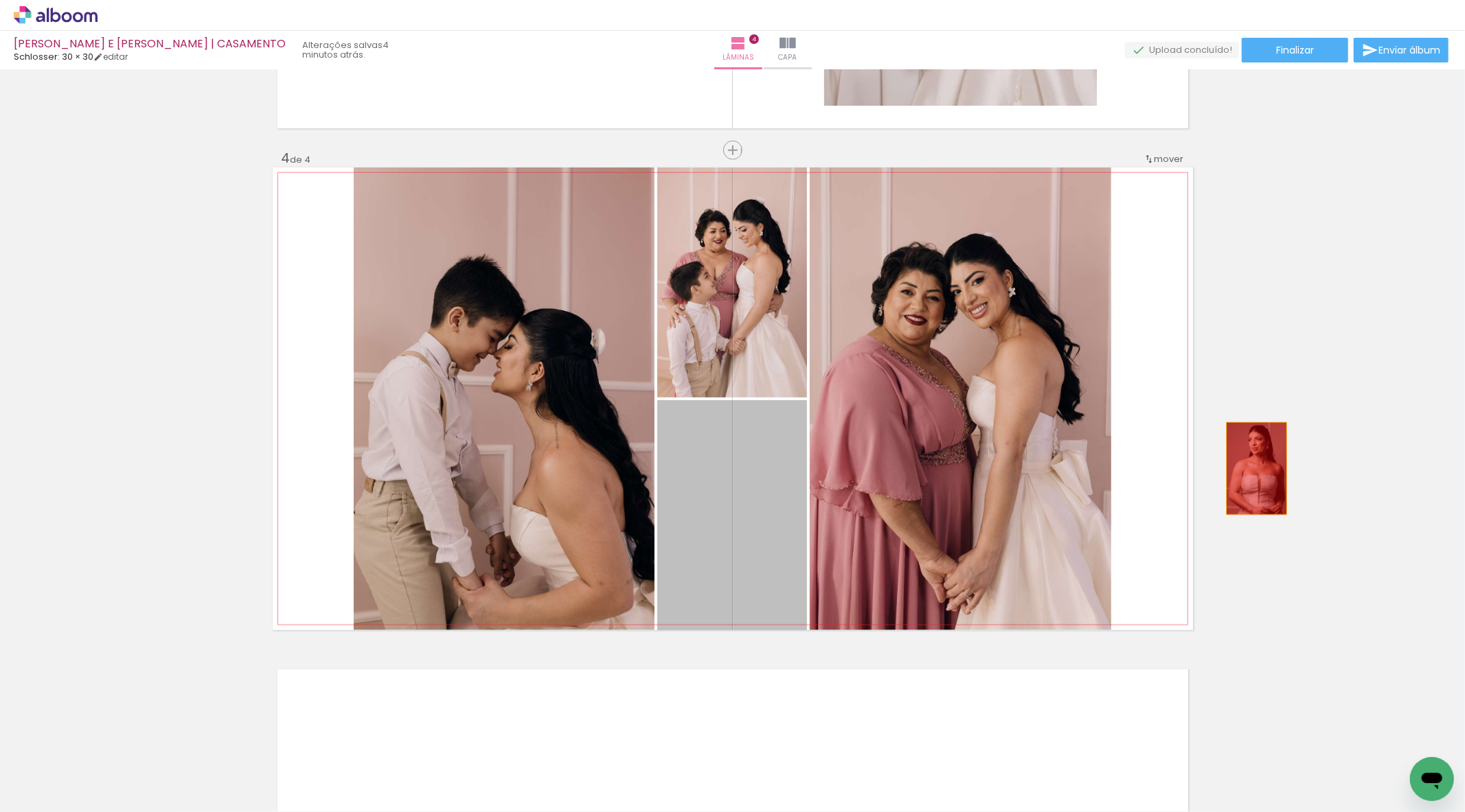
drag, startPoint x: 742, startPoint y: 494, endPoint x: 1250, endPoint y: 468, distance: 508.7
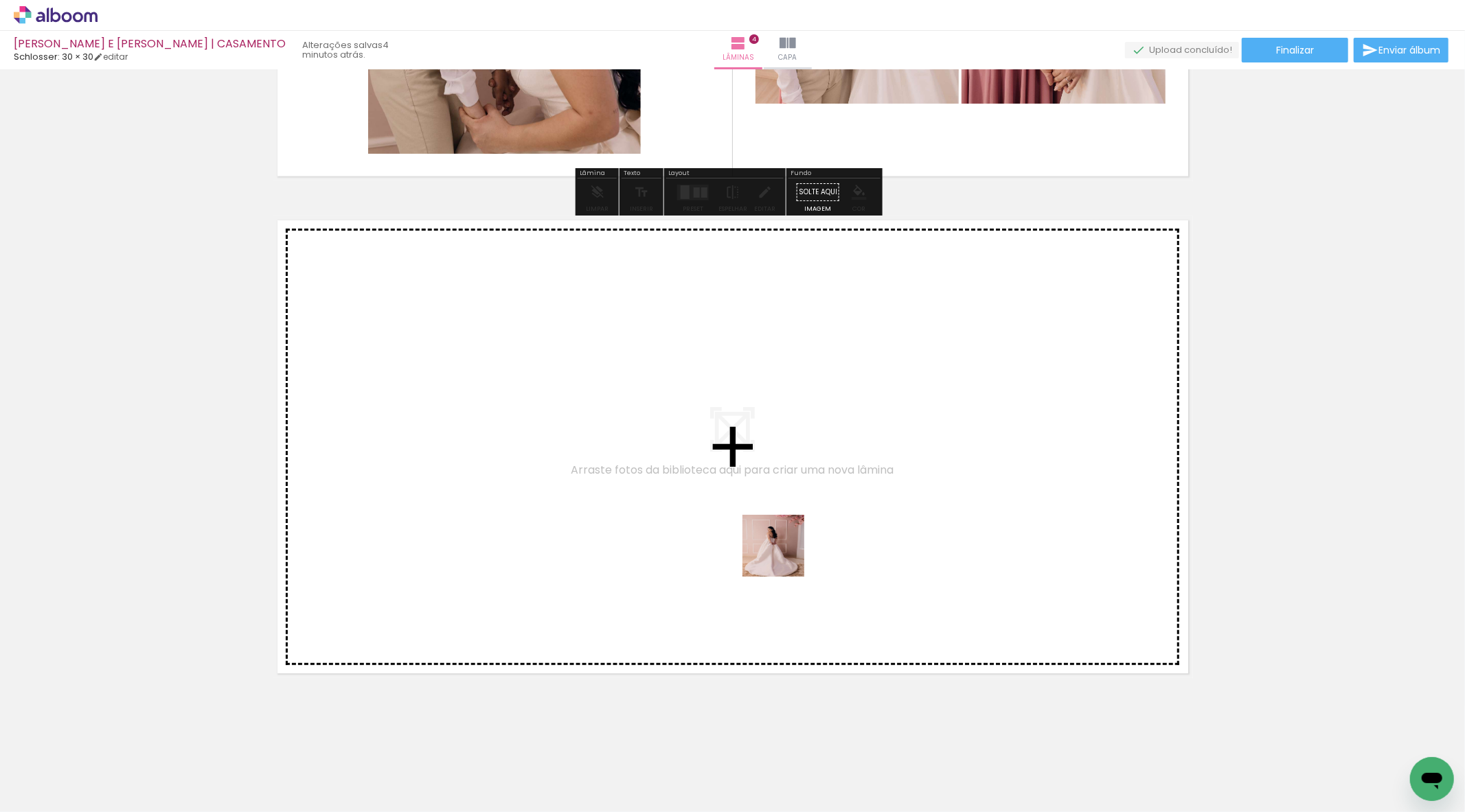
drag, startPoint x: 845, startPoint y: 783, endPoint x: 781, endPoint y: 542, distance: 249.4
click at [781, 542] on quentale-workspace at bounding box center [732, 406] width 1465 height 812
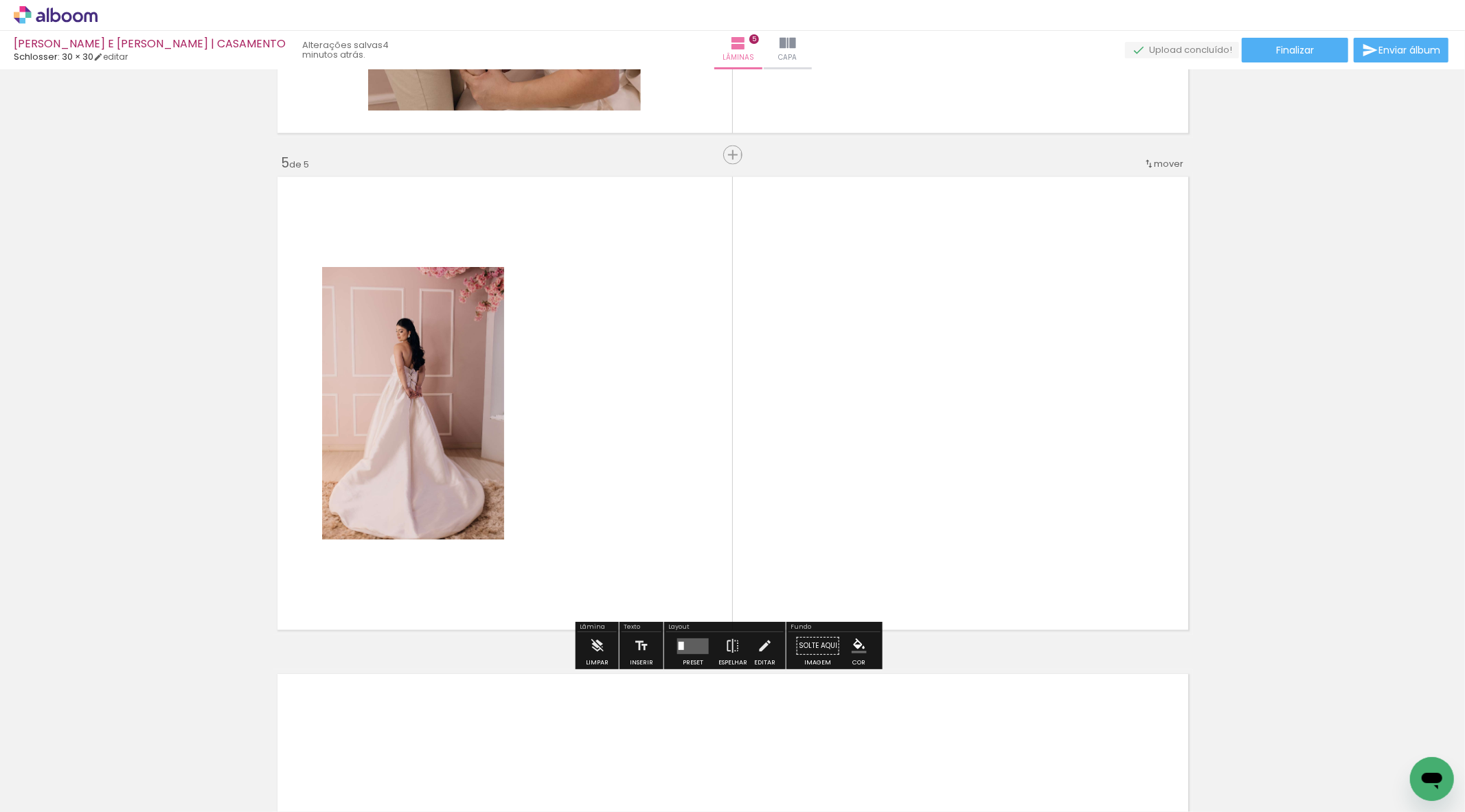
scroll to position [1930, 0]
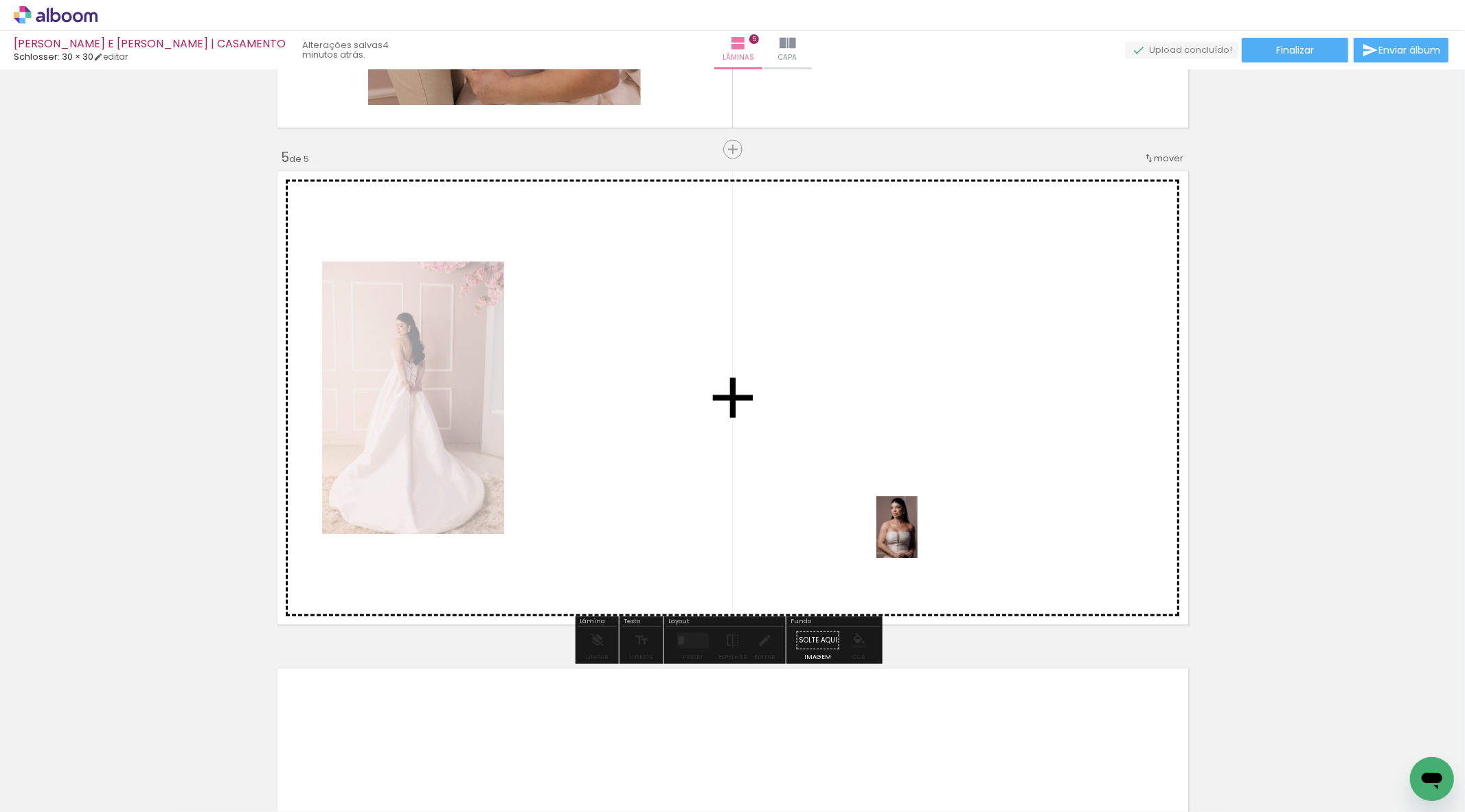
drag, startPoint x: 1046, startPoint y: 759, endPoint x: 906, endPoint y: 524, distance: 273.5
click at [906, 524] on quentale-workspace at bounding box center [732, 406] width 1465 height 812
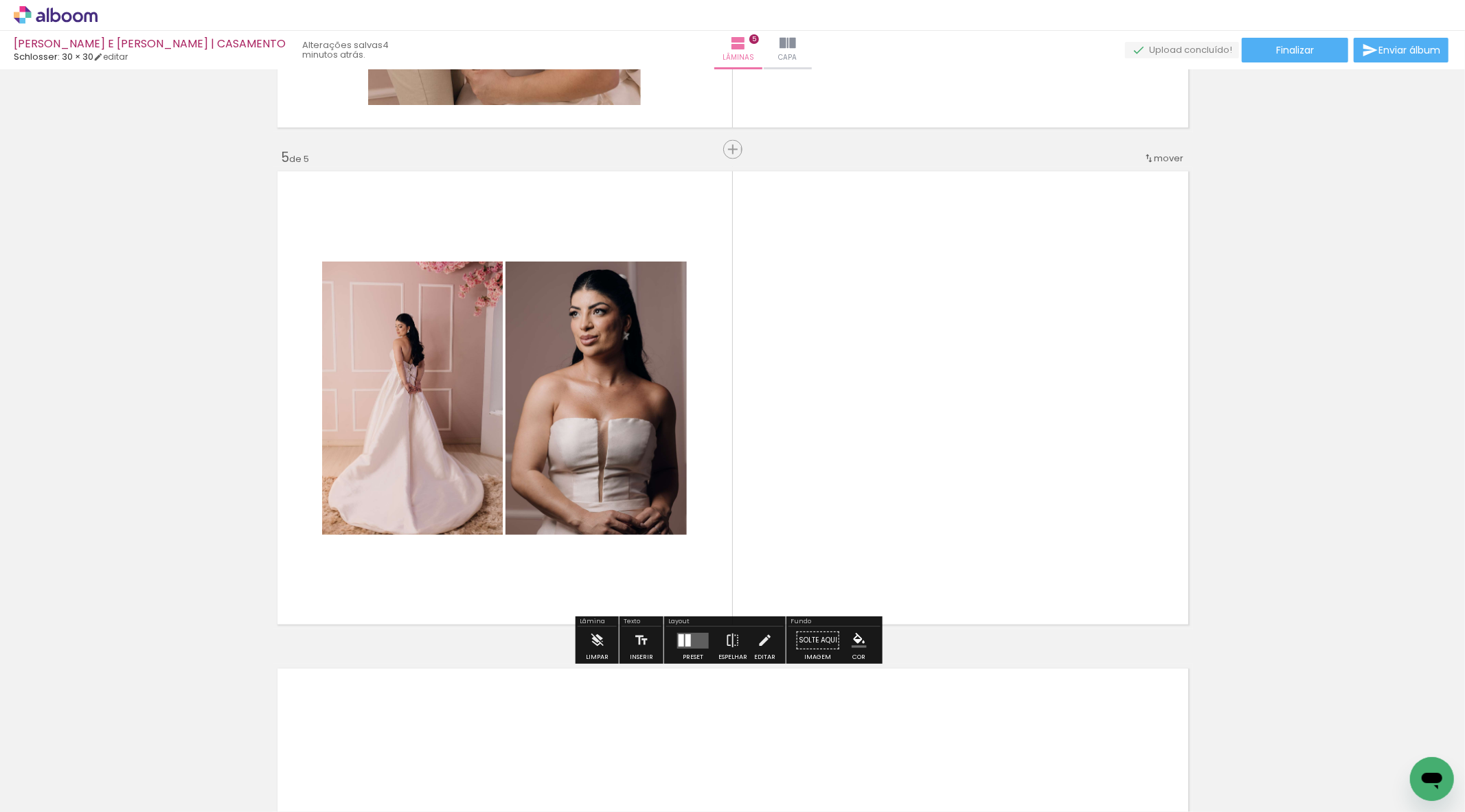
click at [694, 641] on quentale-layouter at bounding box center [692, 641] width 32 height 15
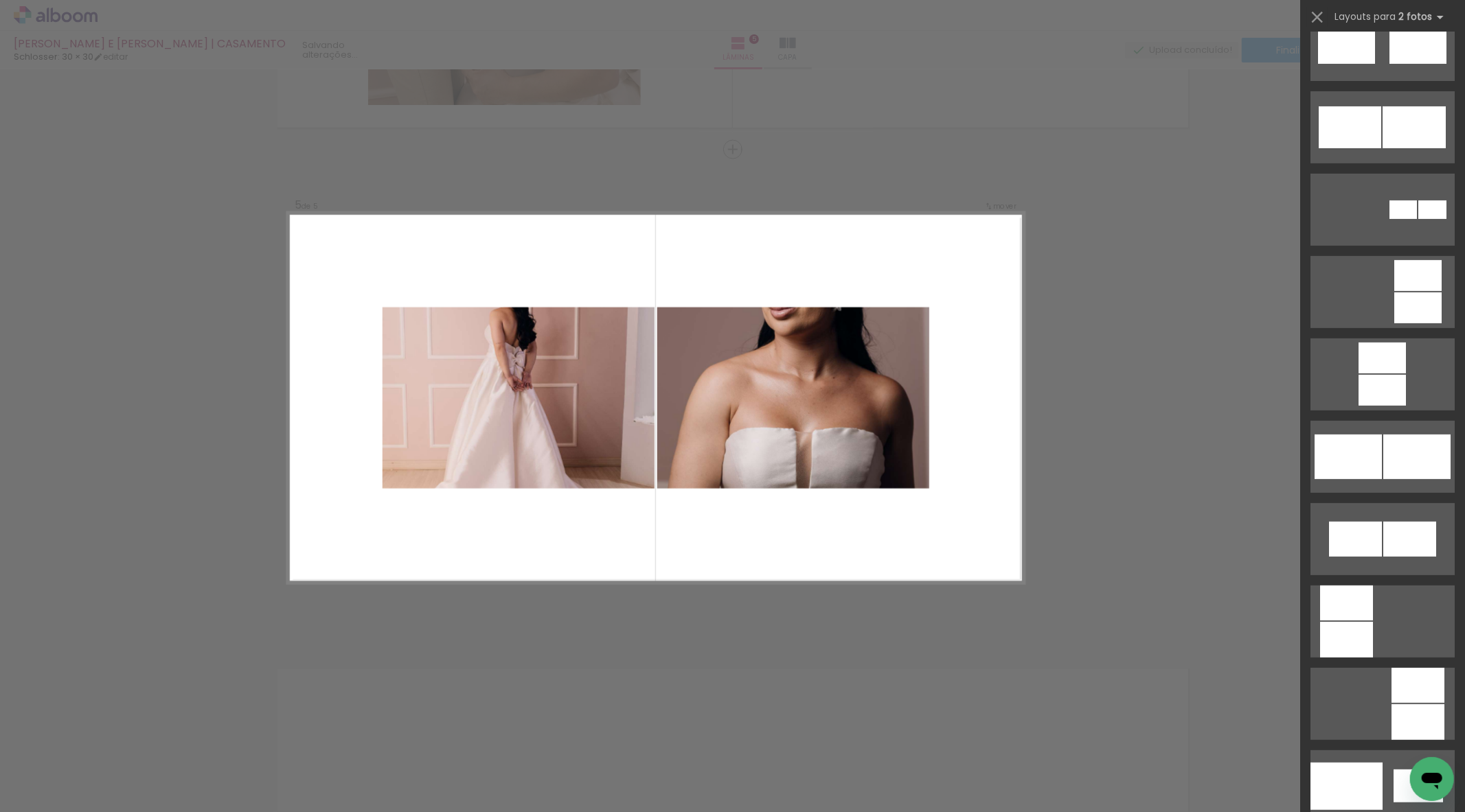
scroll to position [5111, 0]
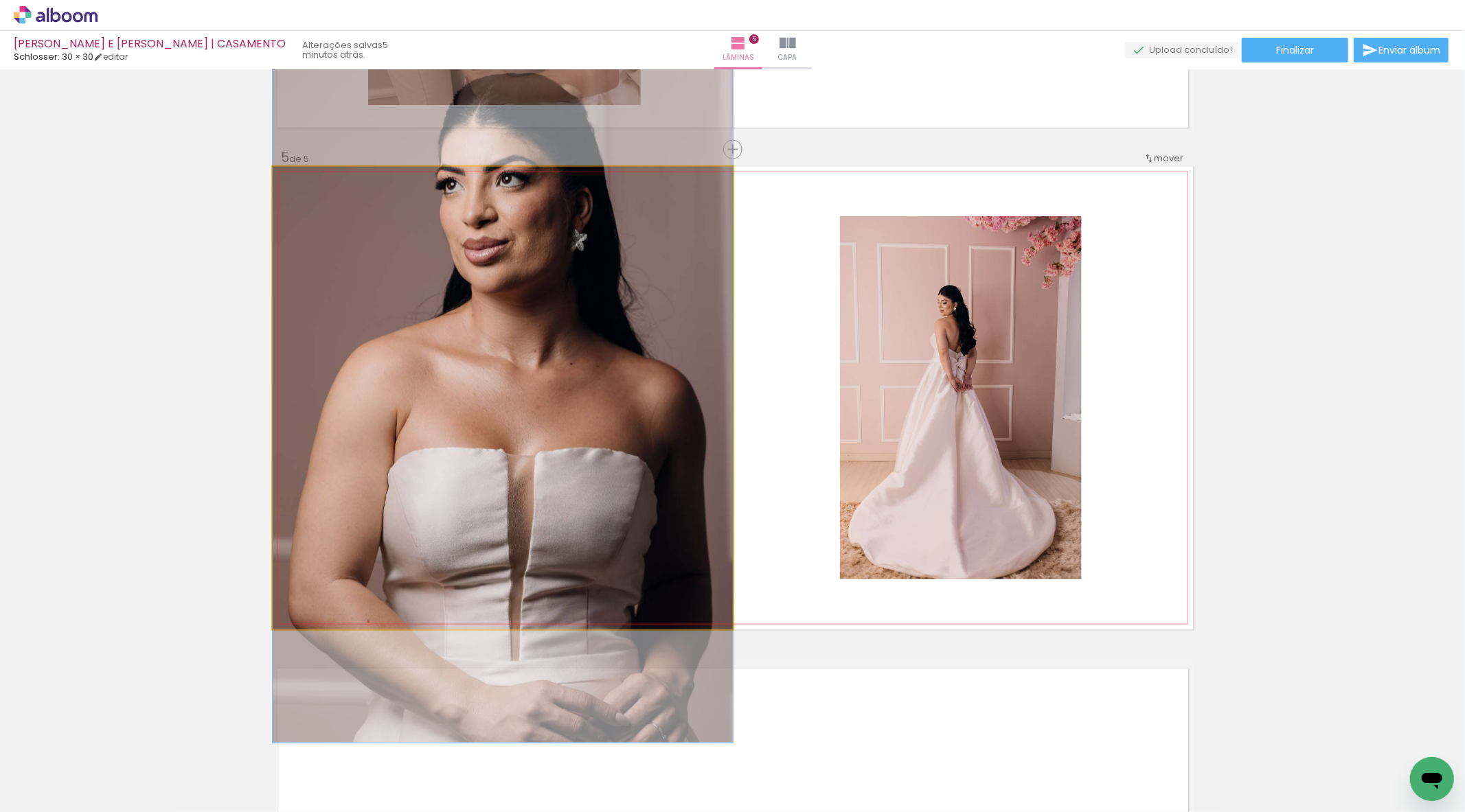
drag, startPoint x: 570, startPoint y: 422, endPoint x: 937, endPoint y: 420, distance: 367.0
click at [0, 0] on slot at bounding box center [0, 0] width 0 height 0
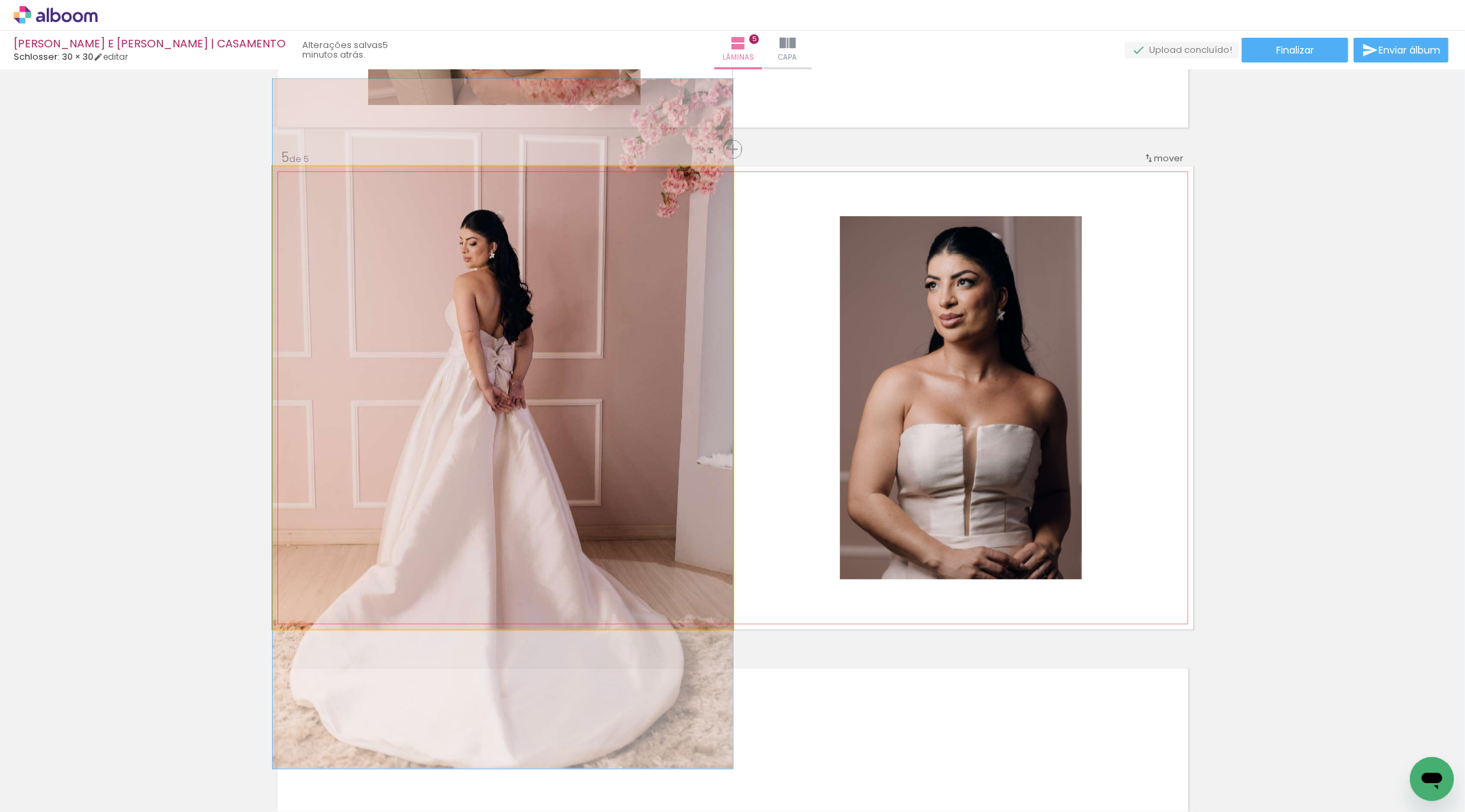
drag, startPoint x: 667, startPoint y: 380, endPoint x: 698, endPoint y: 406, distance: 40.5
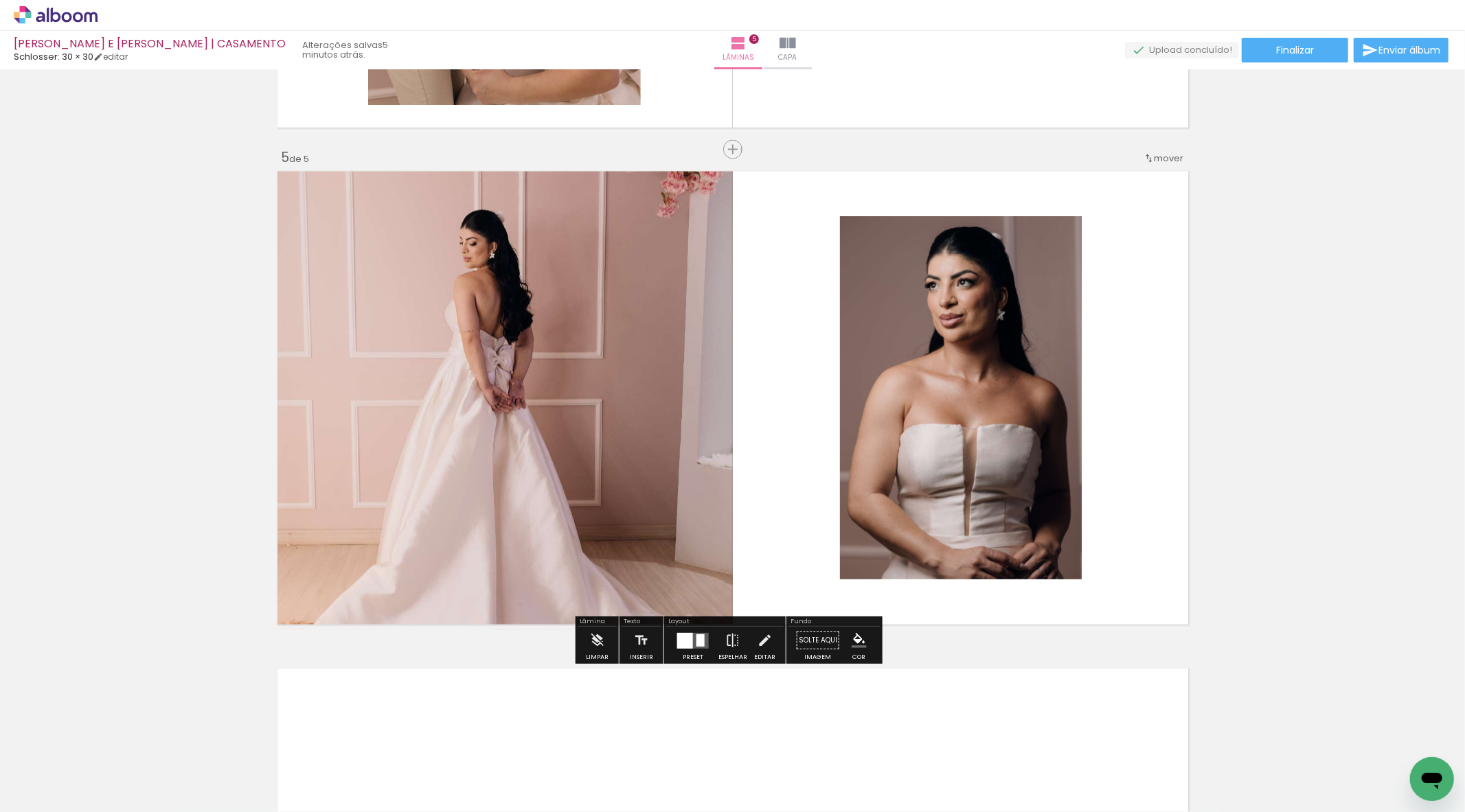
click at [677, 641] on div at bounding box center [685, 641] width 15 height 15
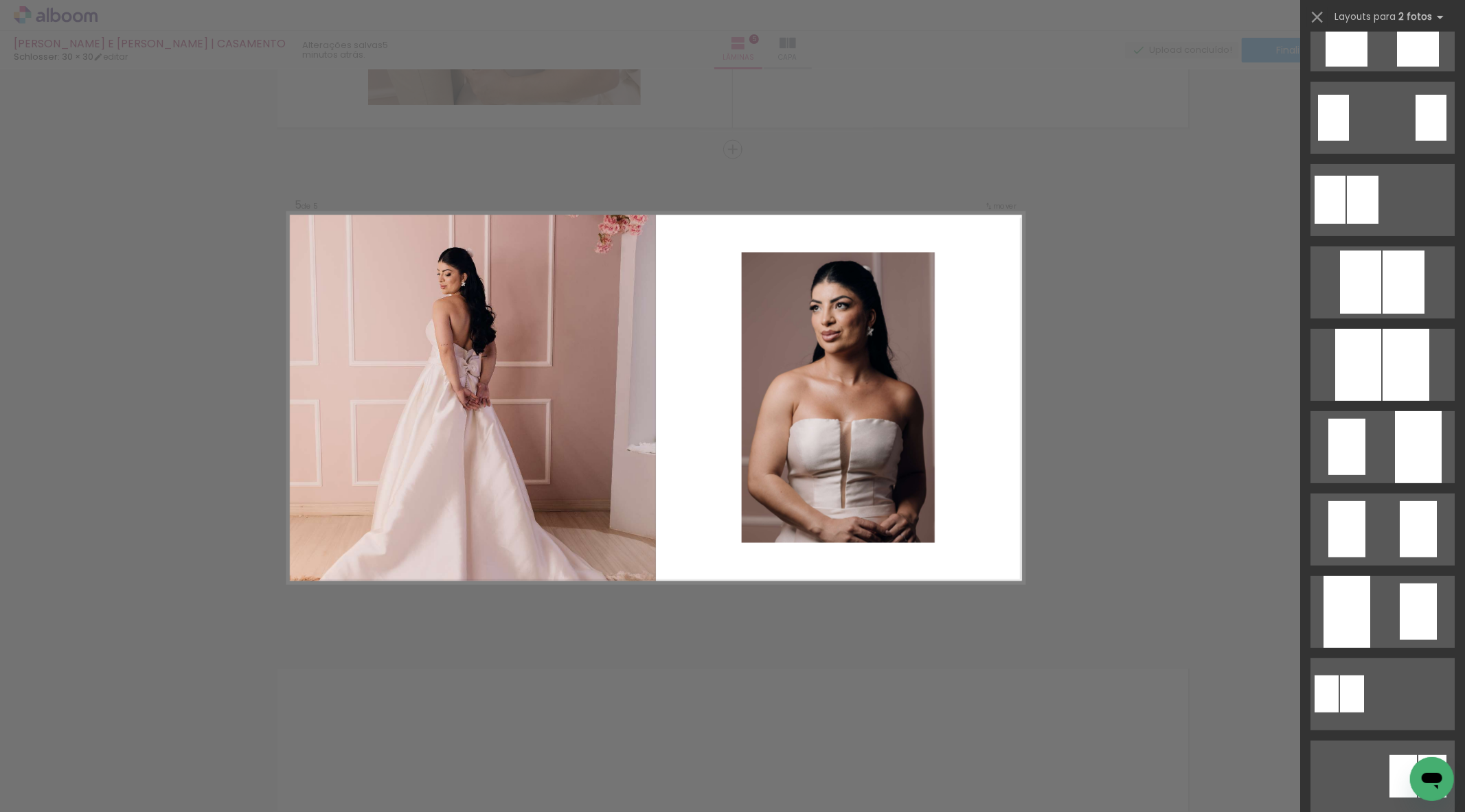
scroll to position [175, 0]
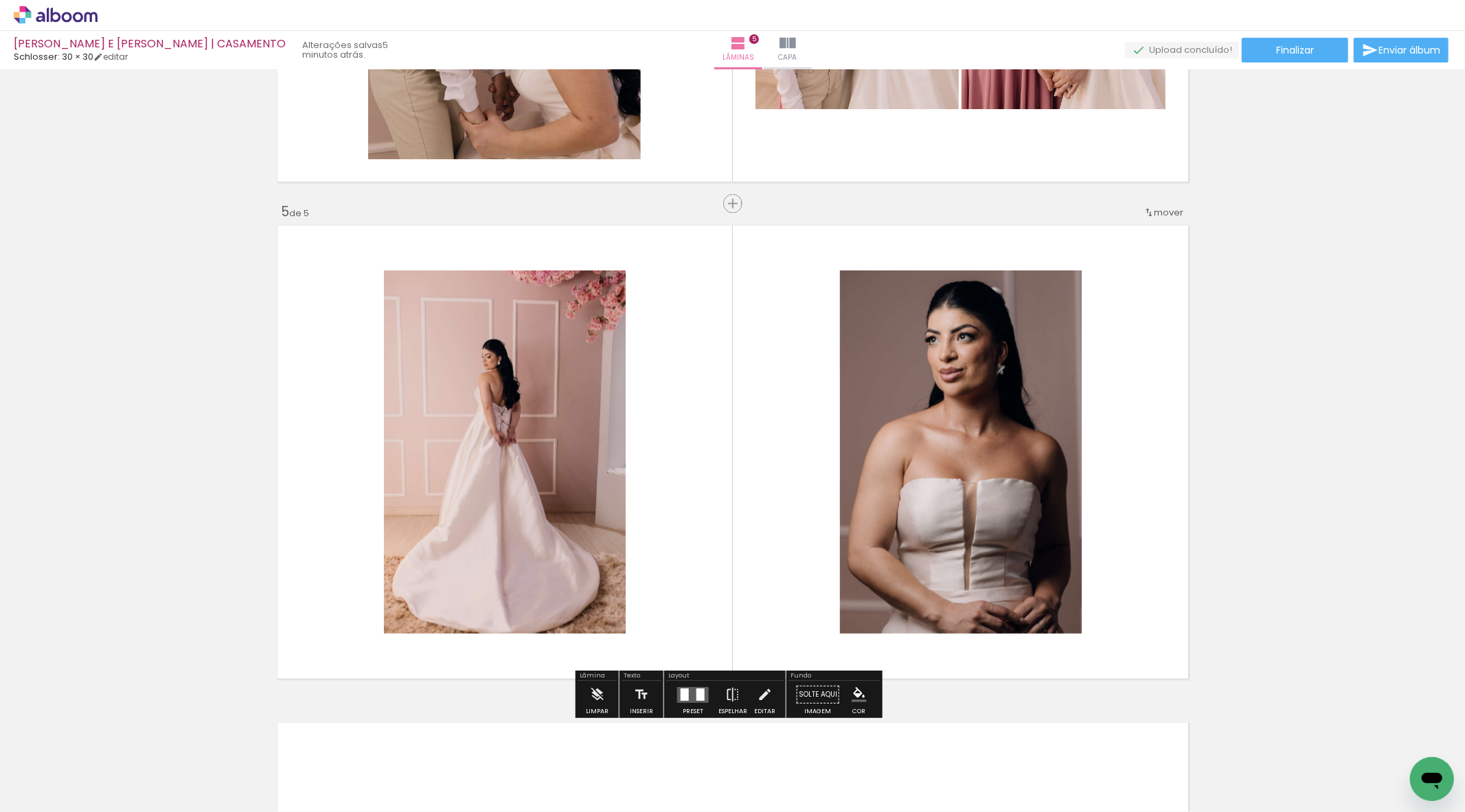
scroll to position [1549, 0]
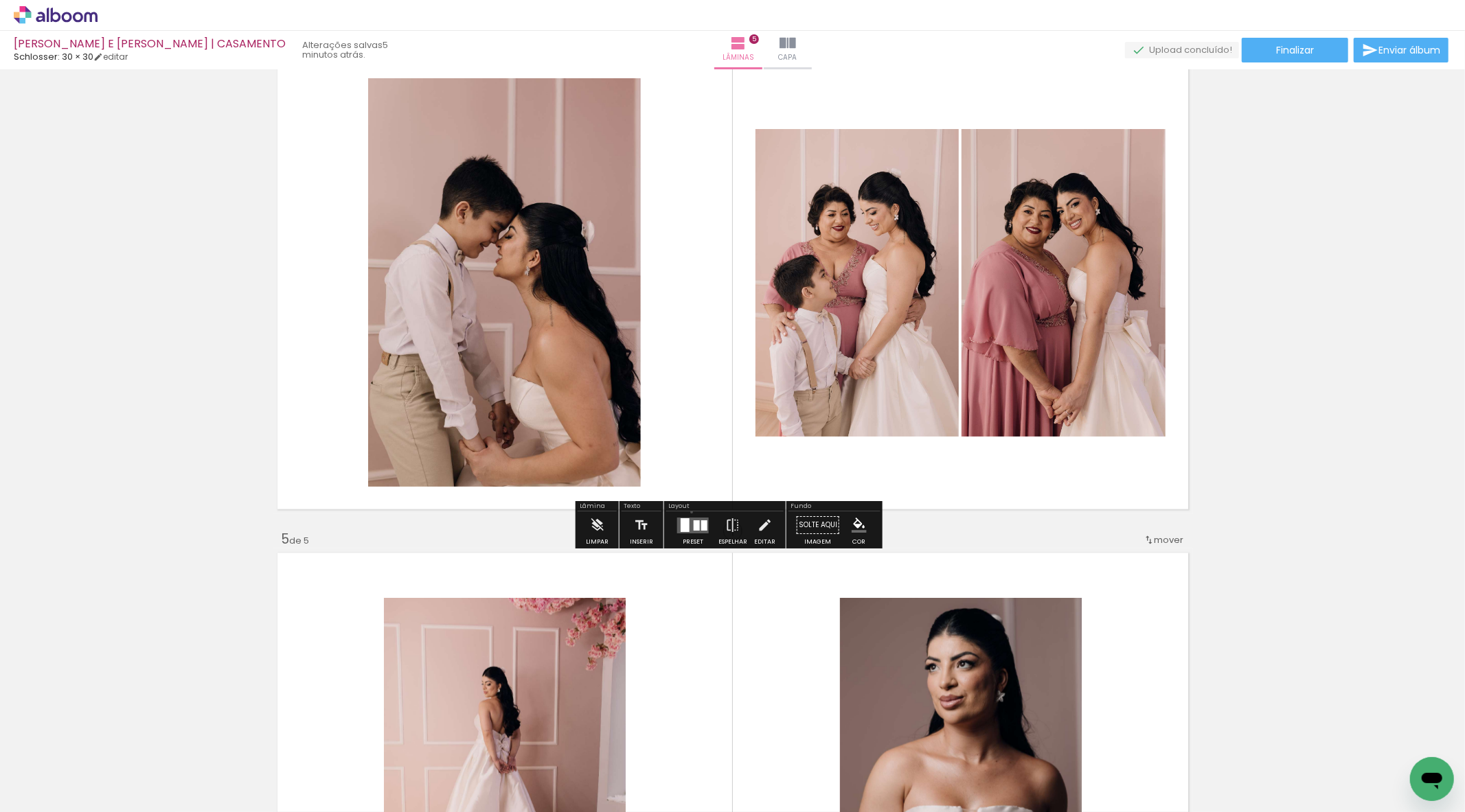
click at [689, 511] on div at bounding box center [692, 525] width 37 height 27
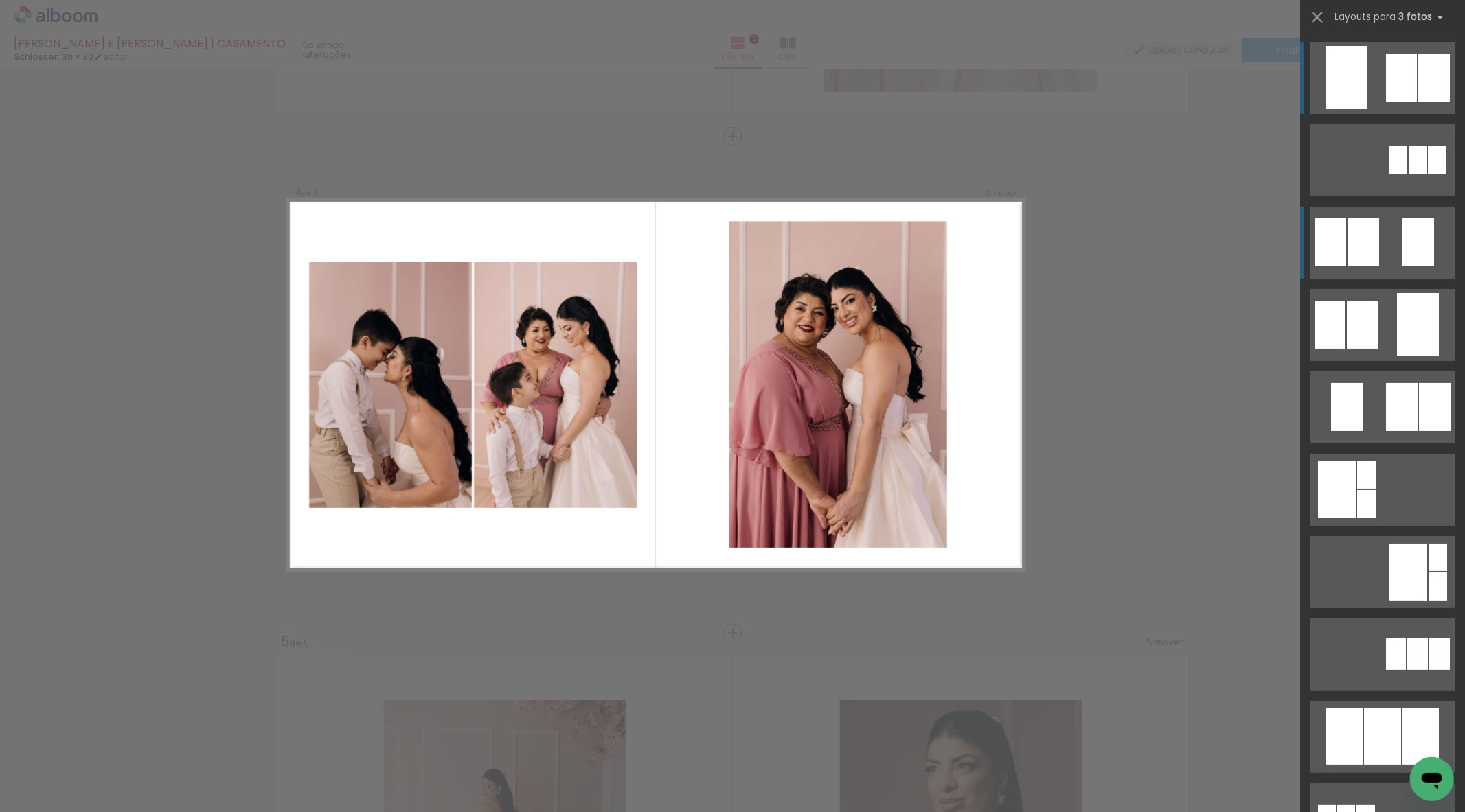
scroll to position [1433, 0]
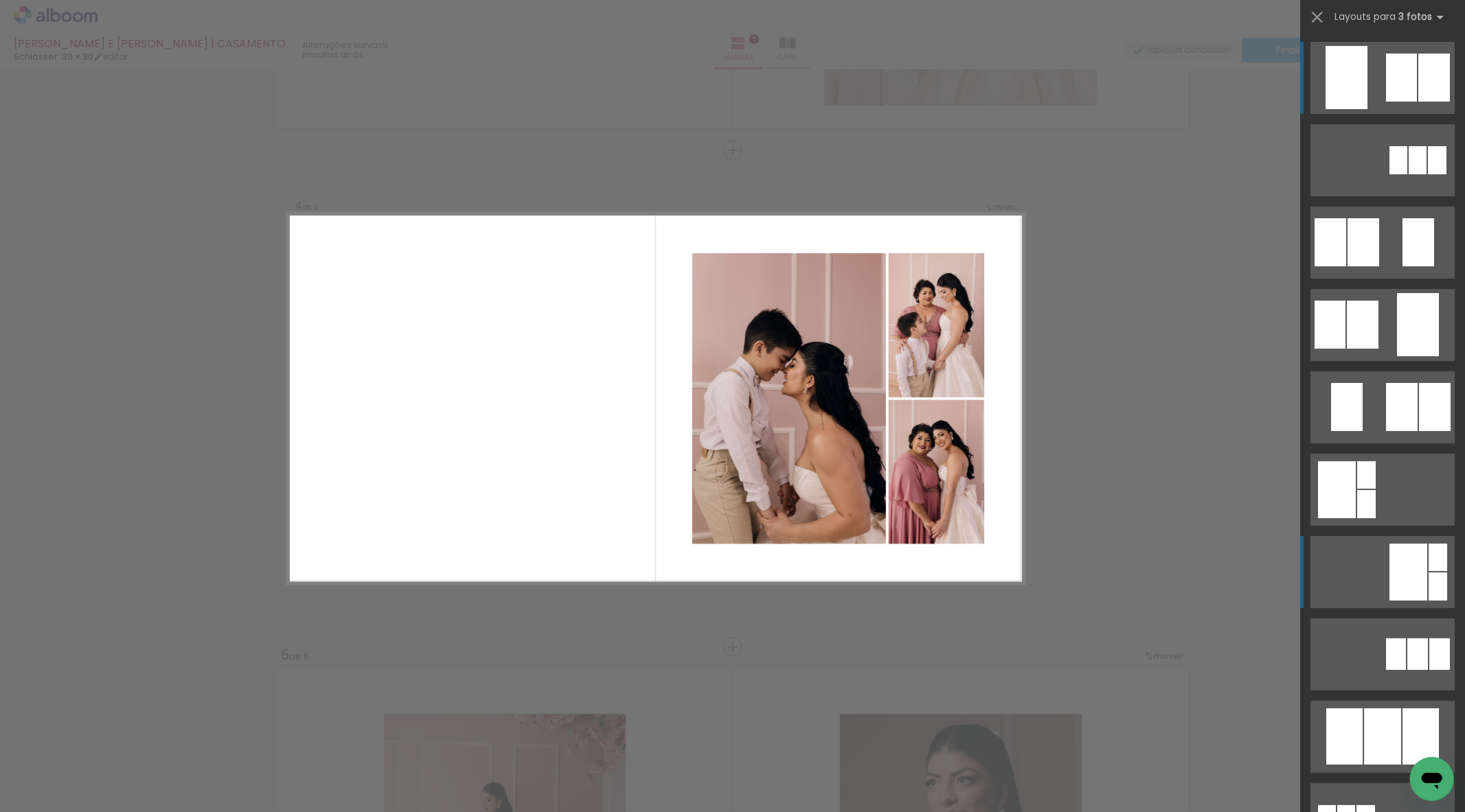
click at [1375, 196] on quentale-layouter at bounding box center [1382, 160] width 144 height 72
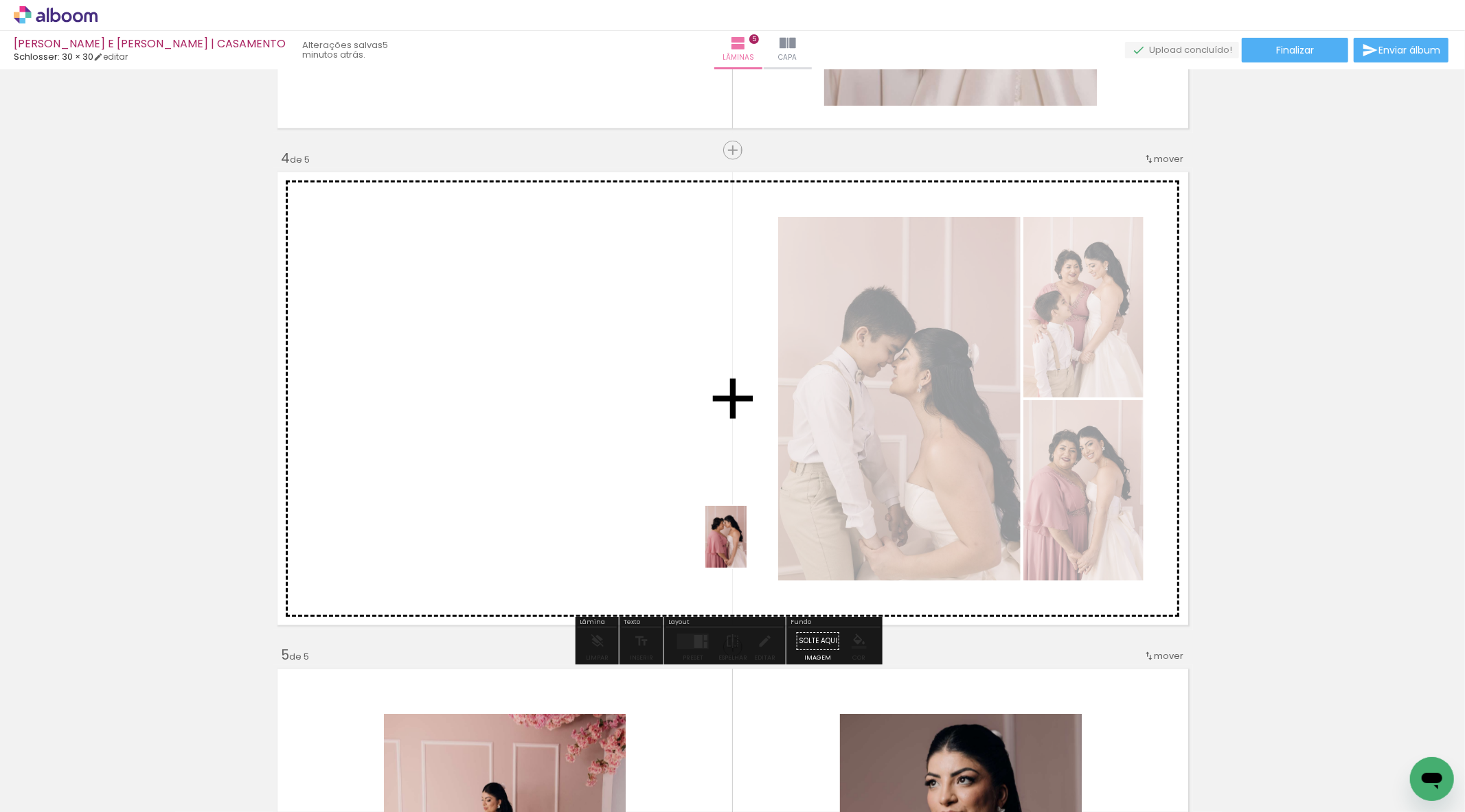
drag, startPoint x: 605, startPoint y: 786, endPoint x: 757, endPoint y: 536, distance: 292.6
click at [757, 536] on quentale-workspace at bounding box center [732, 406] width 1465 height 812
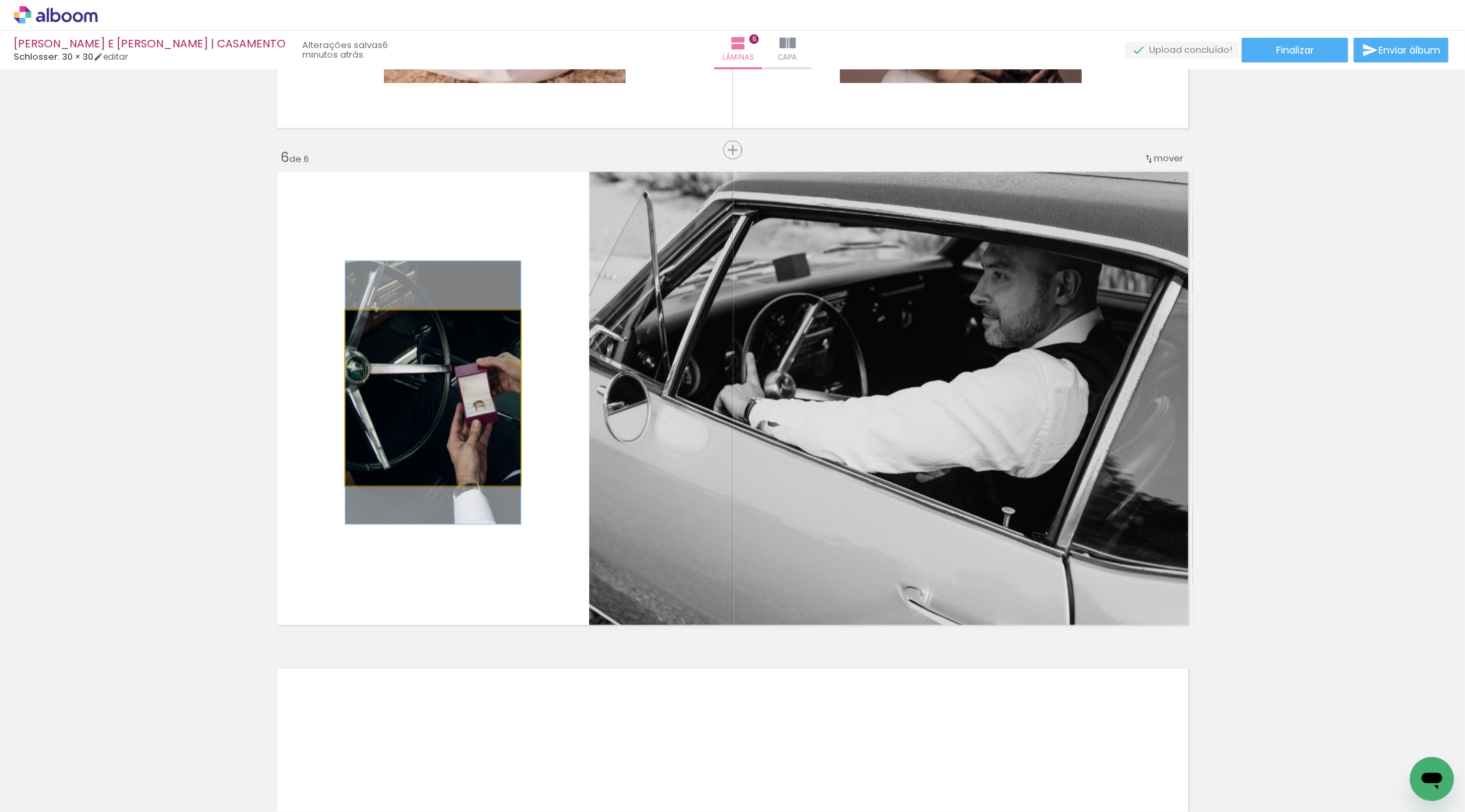
scroll to position [0, 2326]
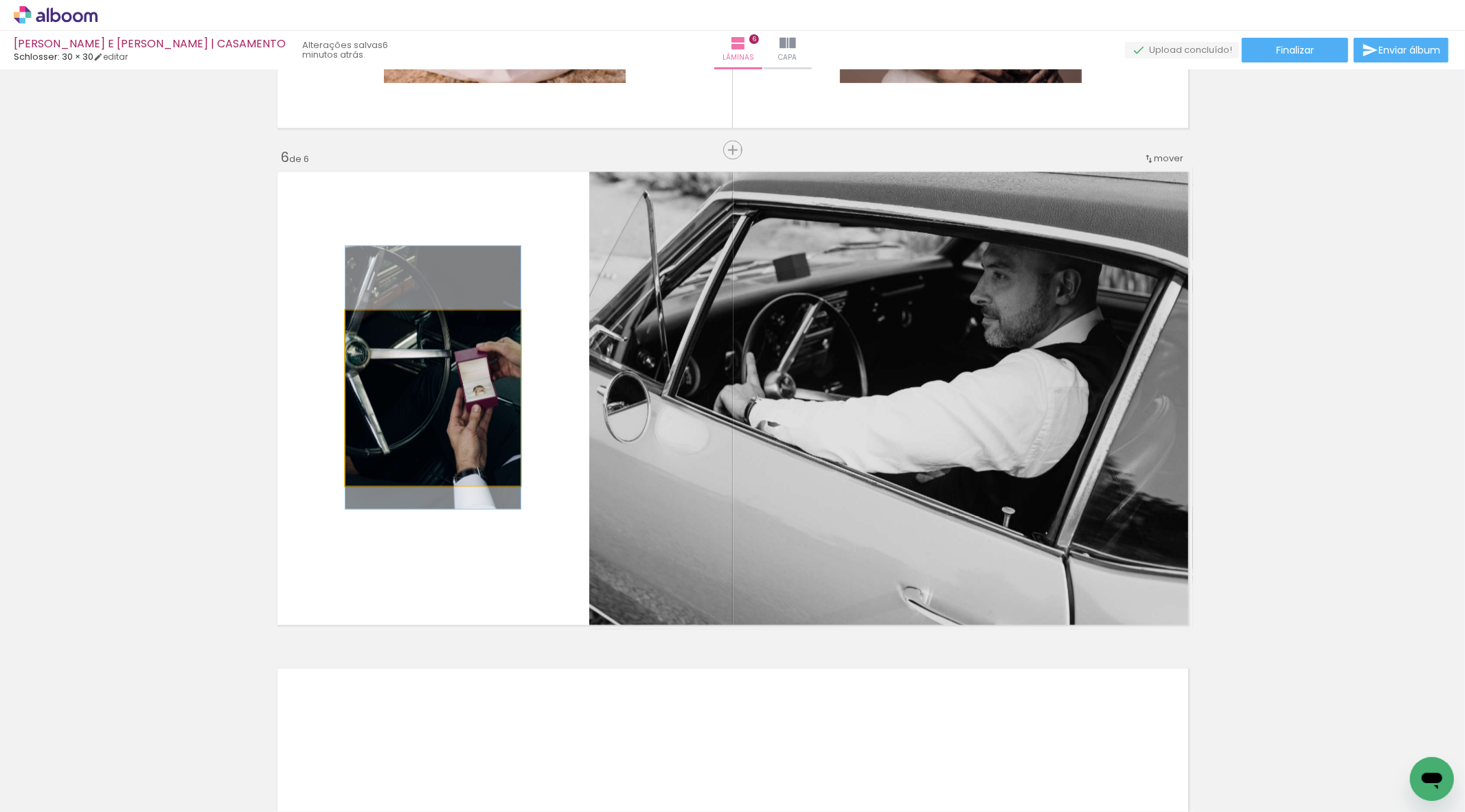
drag, startPoint x: 403, startPoint y: 378, endPoint x: 412, endPoint y: 355, distance: 24.7
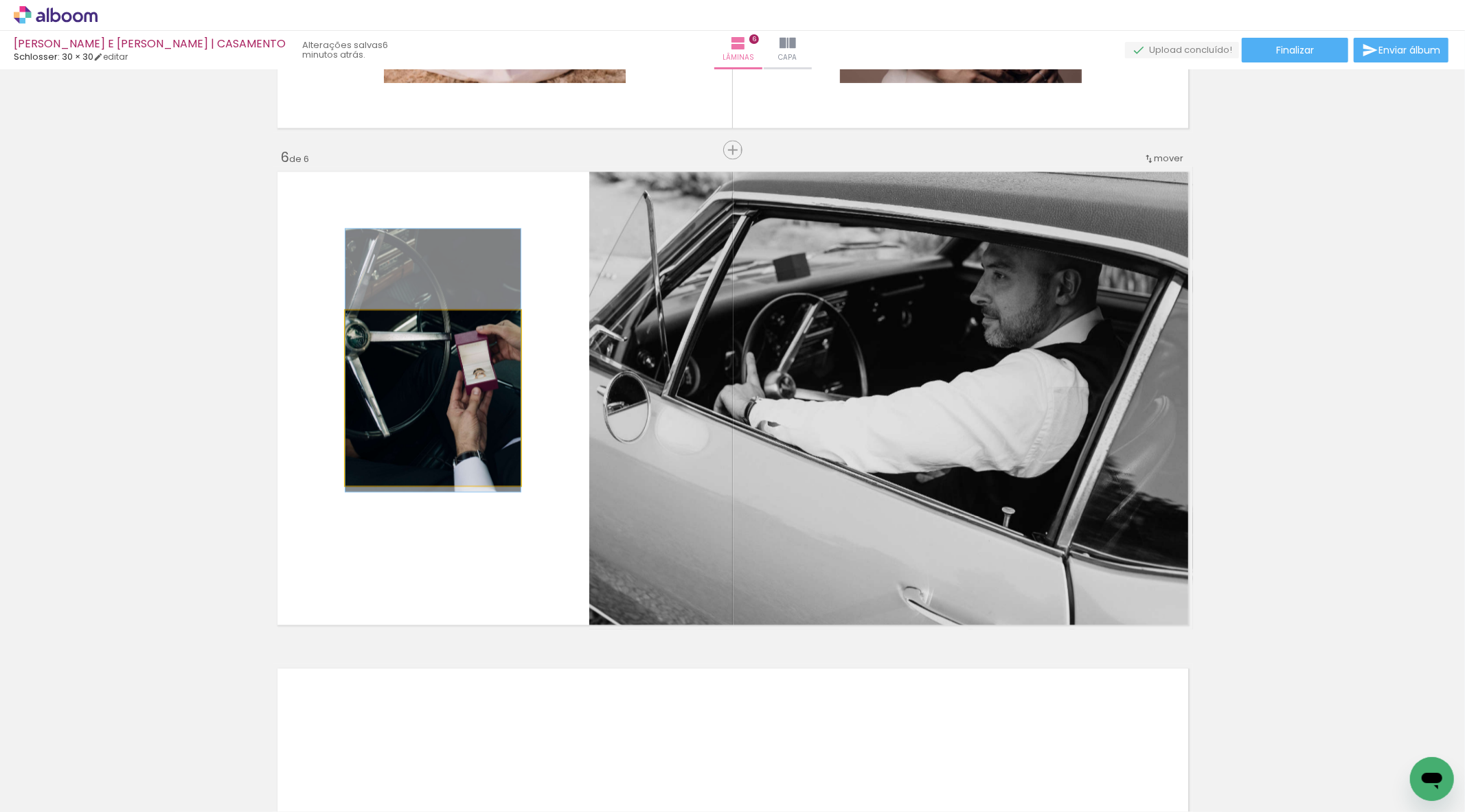
drag, startPoint x: 430, startPoint y: 370, endPoint x: 438, endPoint y: 362, distance: 11.3
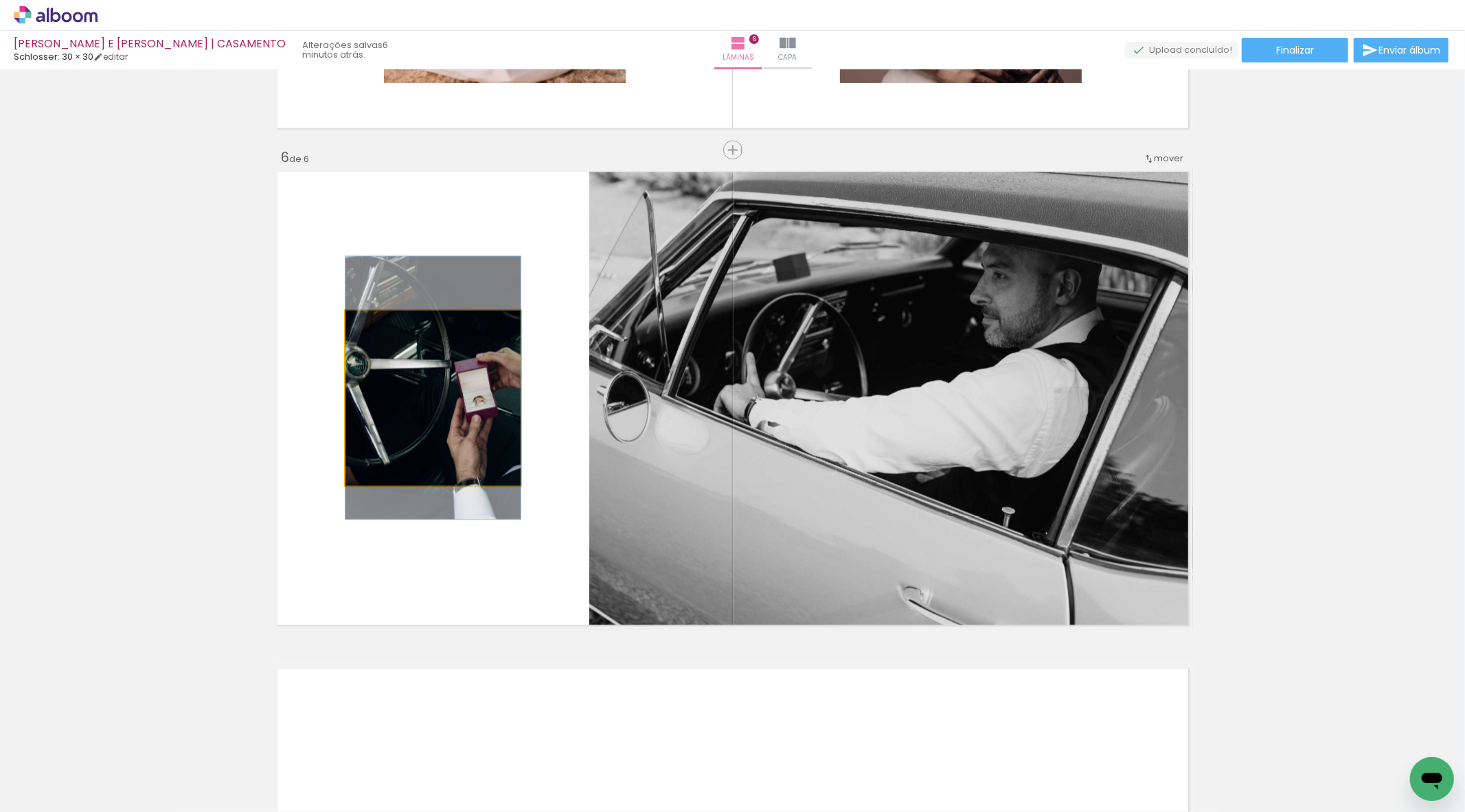
drag, startPoint x: 463, startPoint y: 360, endPoint x: 458, endPoint y: 386, distance: 26.5
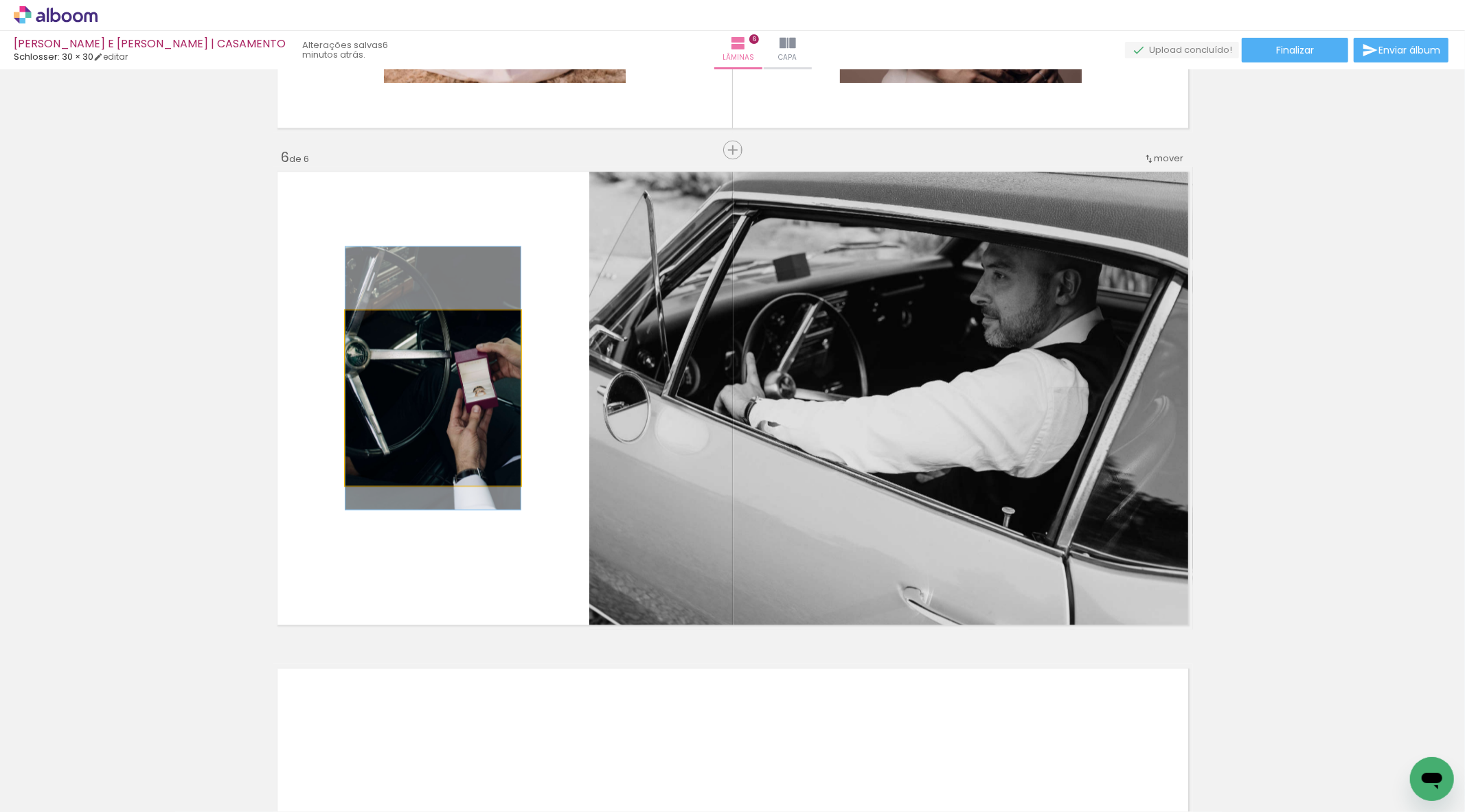
drag, startPoint x: 458, startPoint y: 386, endPoint x: 458, endPoint y: 376, distance: 10.0
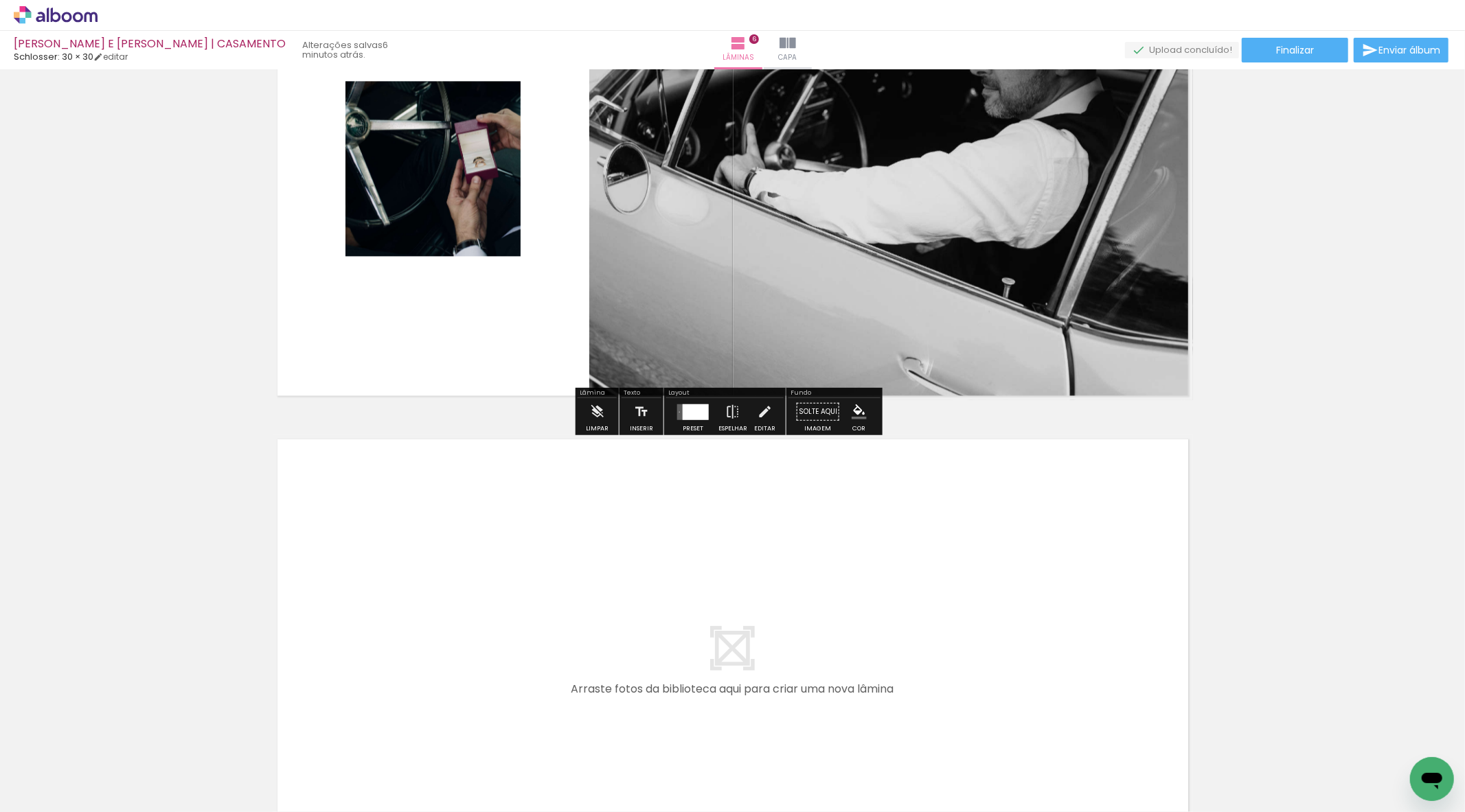
scroll to position [2875, 0]
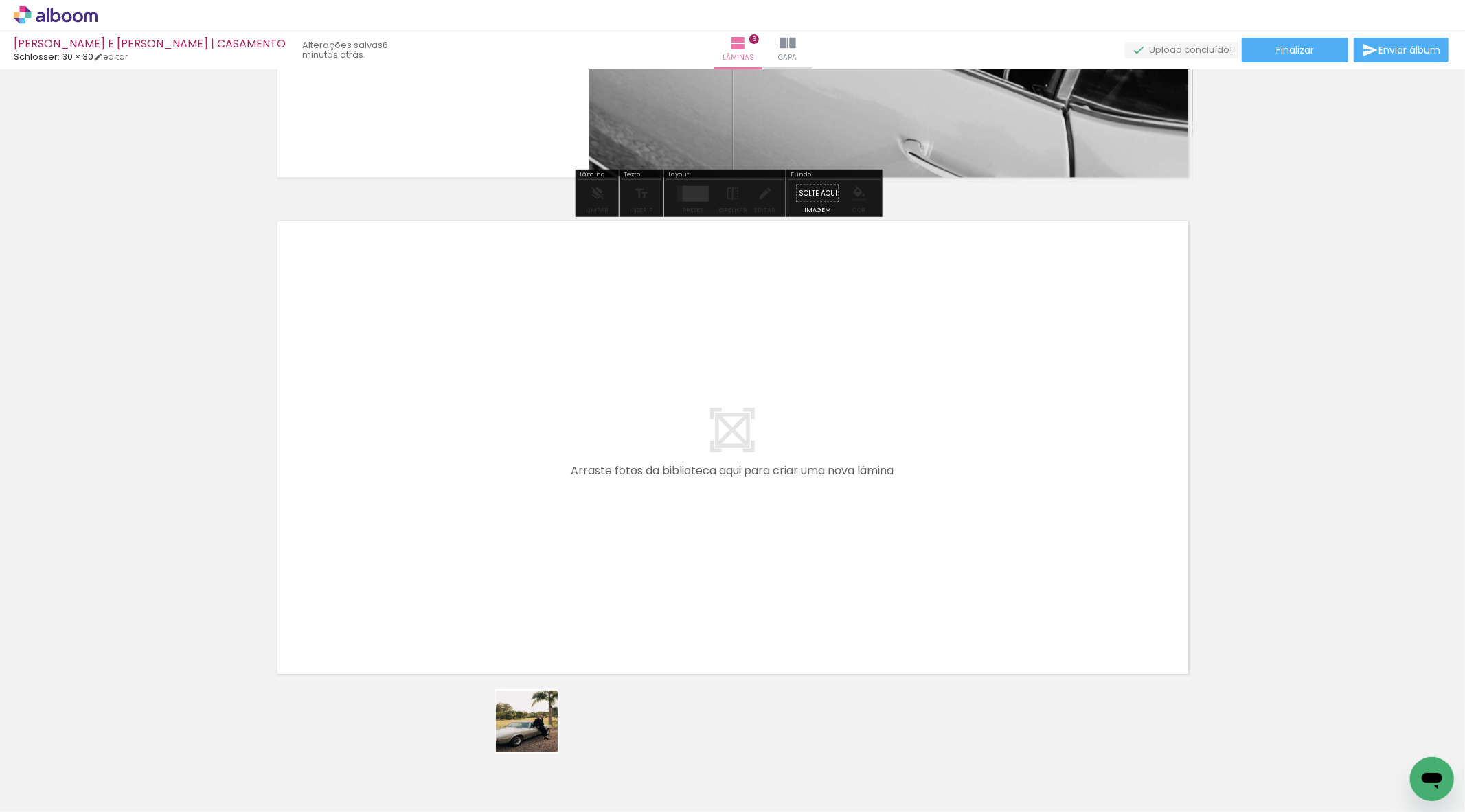
drag, startPoint x: 532, startPoint y: 770, endPoint x: 563, endPoint y: 602, distance: 170.8
click at [563, 602] on quentale-workspace at bounding box center [732, 406] width 1465 height 812
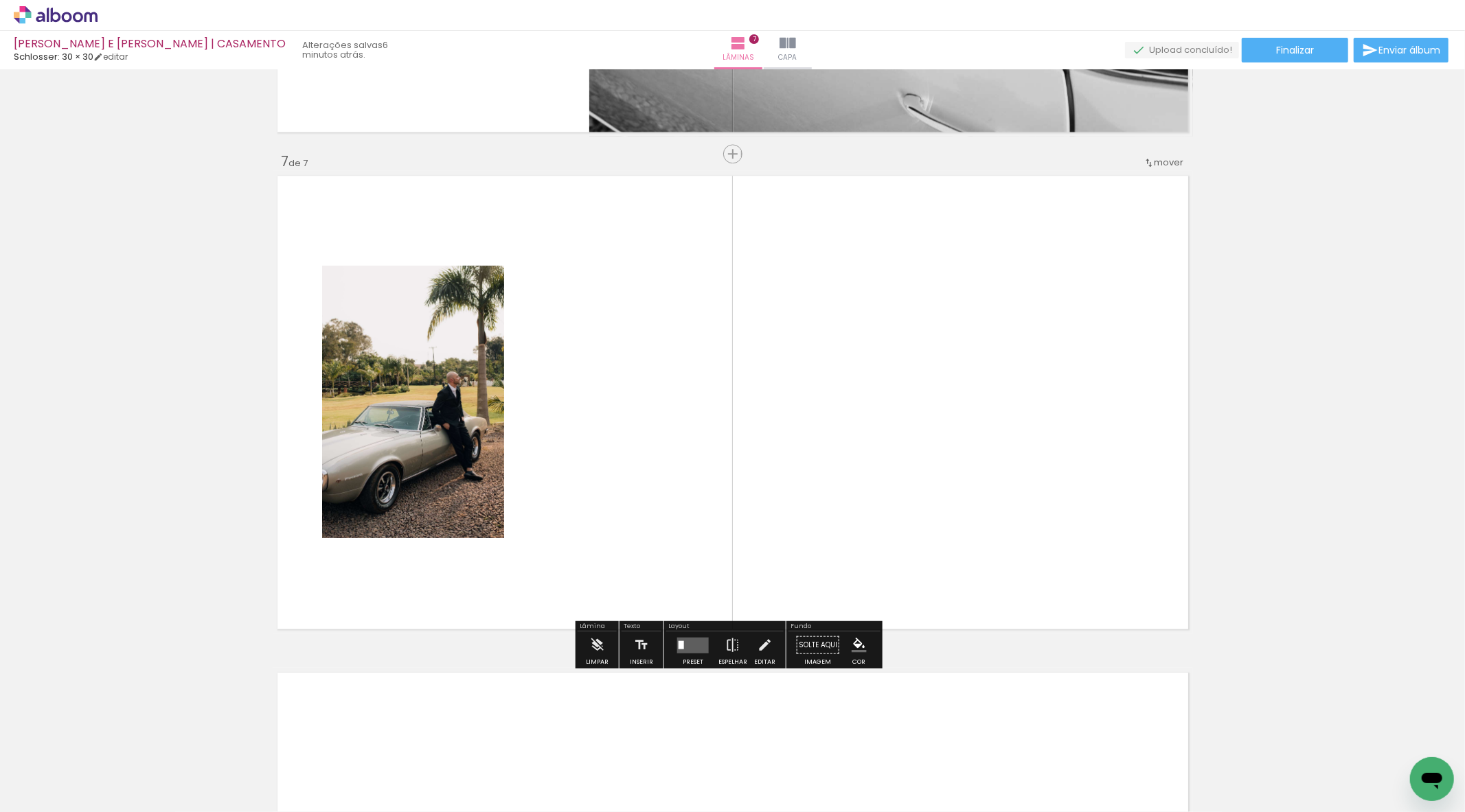
scroll to position [2924, 0]
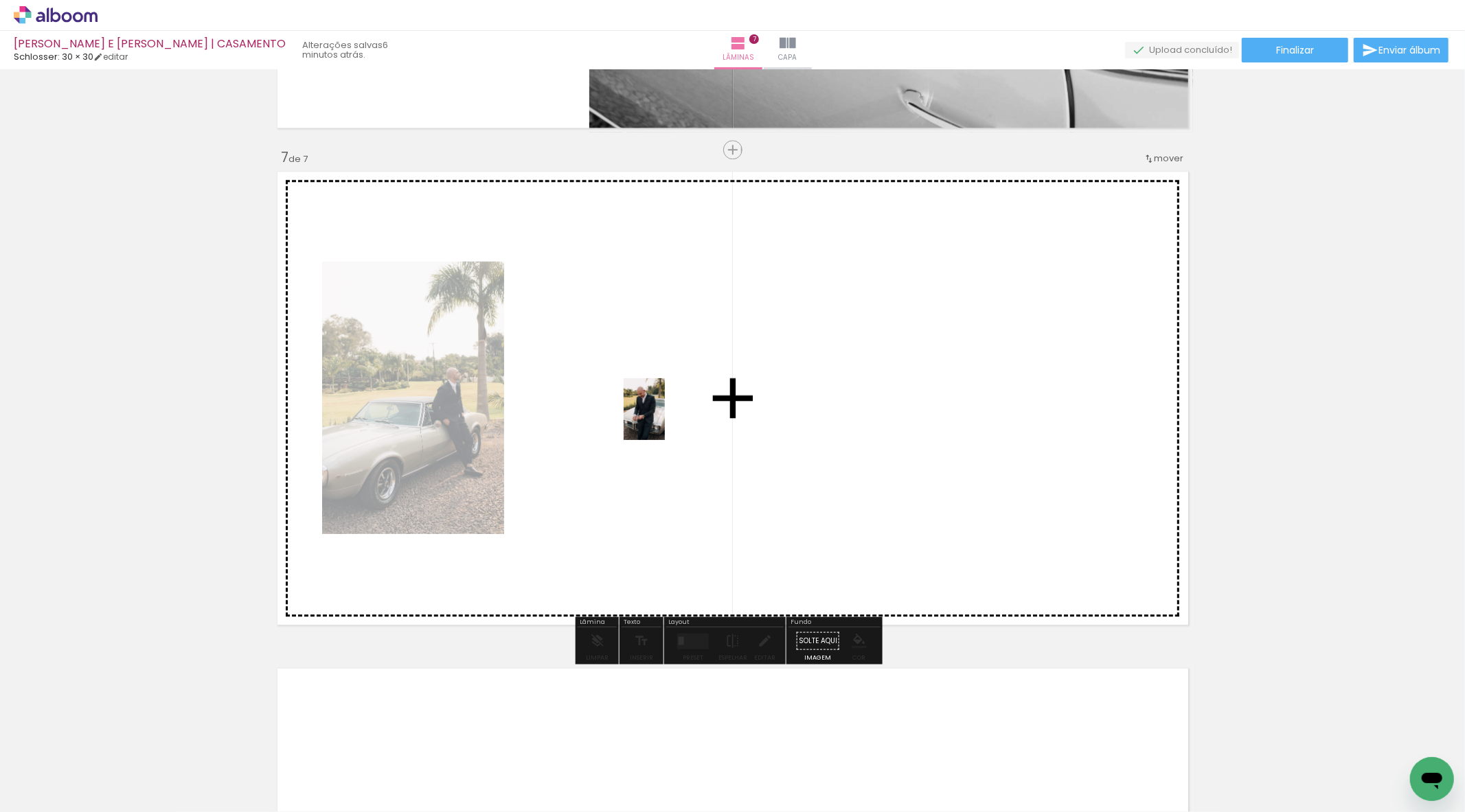
drag, startPoint x: 578, startPoint y: 776, endPoint x: 664, endPoint y: 420, distance: 366.2
click at [664, 420] on quentale-workspace at bounding box center [732, 406] width 1465 height 812
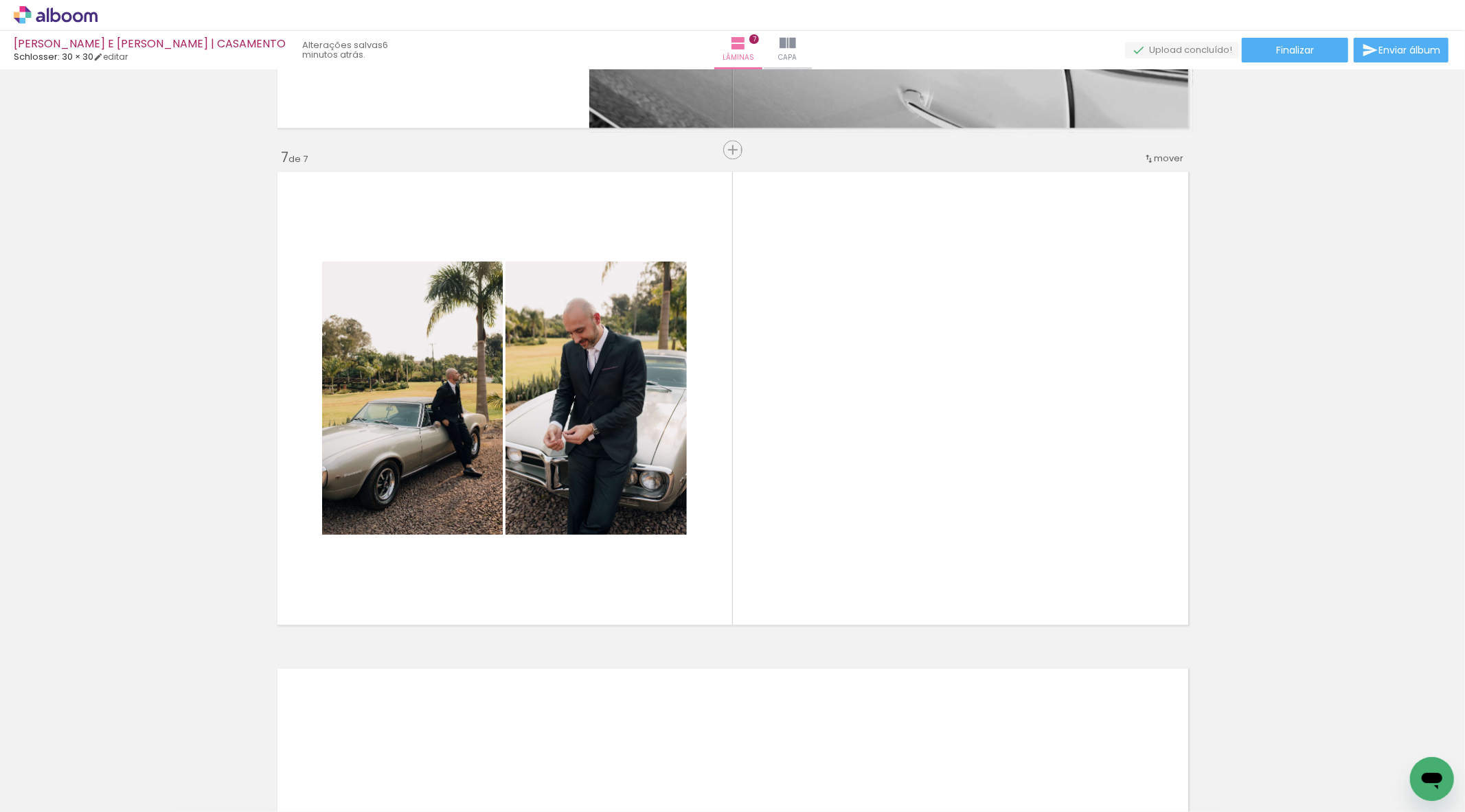
scroll to position [0, 246]
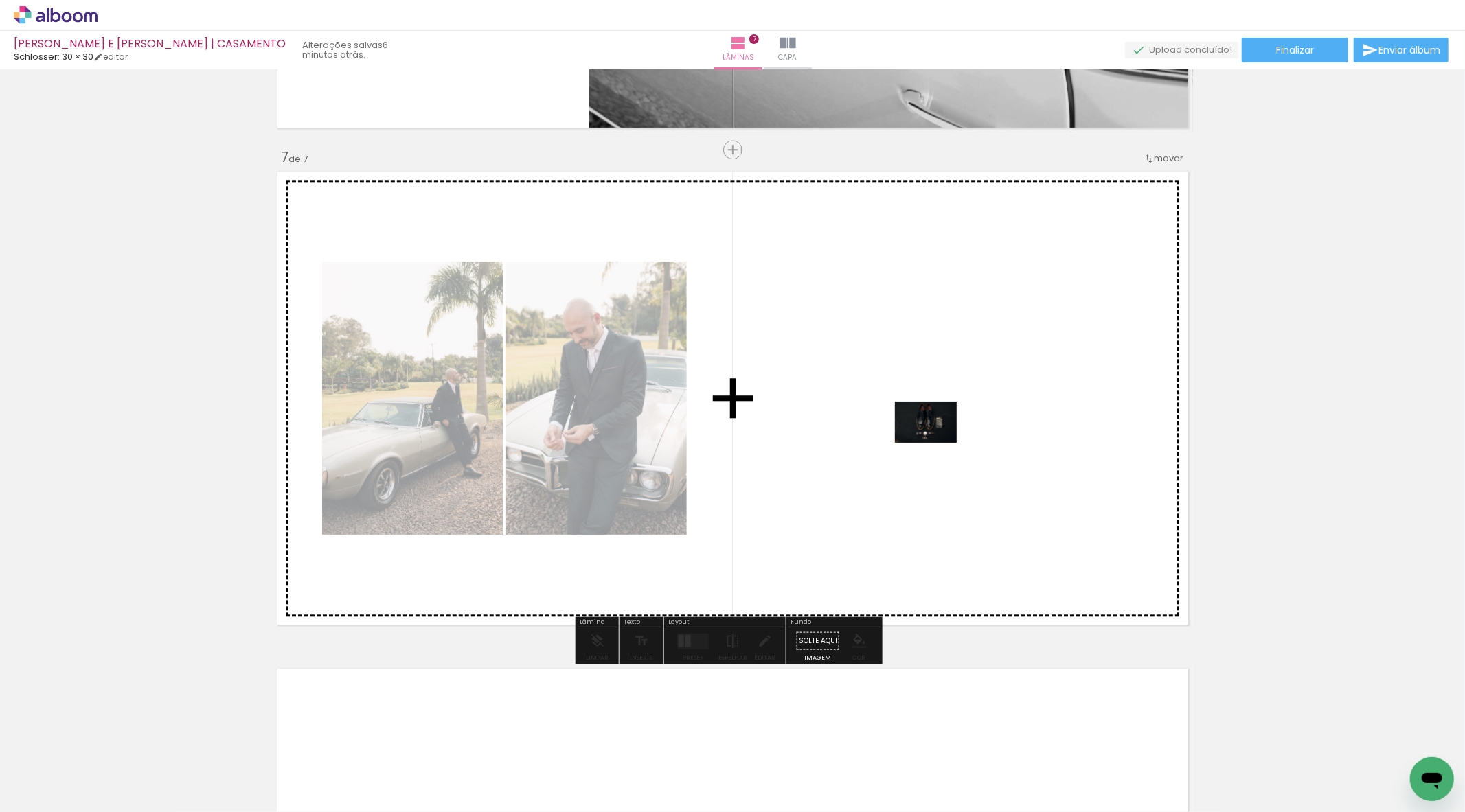
drag, startPoint x: 743, startPoint y: 763, endPoint x: 936, endPoint y: 443, distance: 373.7
click at [936, 443] on quentale-workspace at bounding box center [732, 406] width 1465 height 812
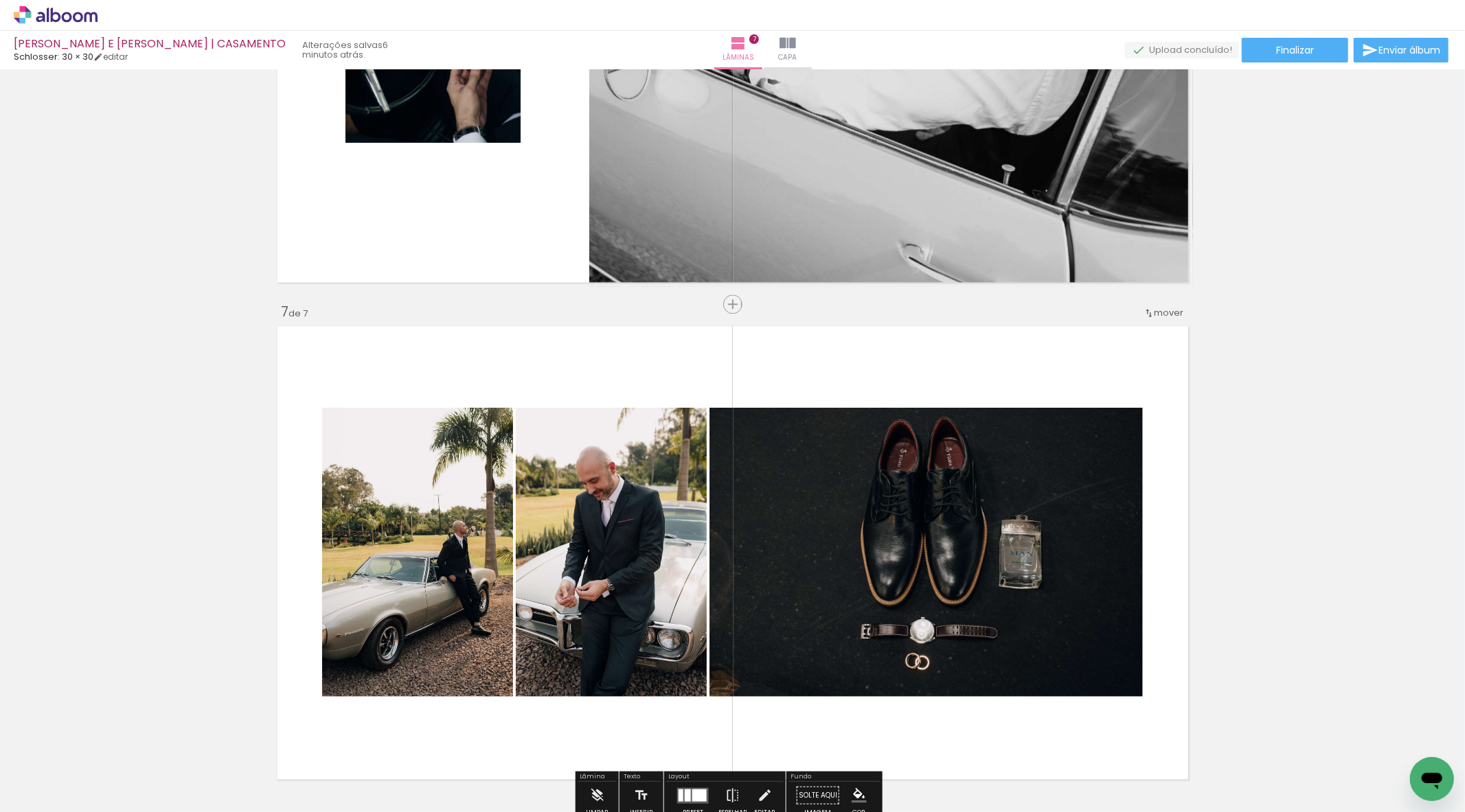
scroll to position [2771, 0]
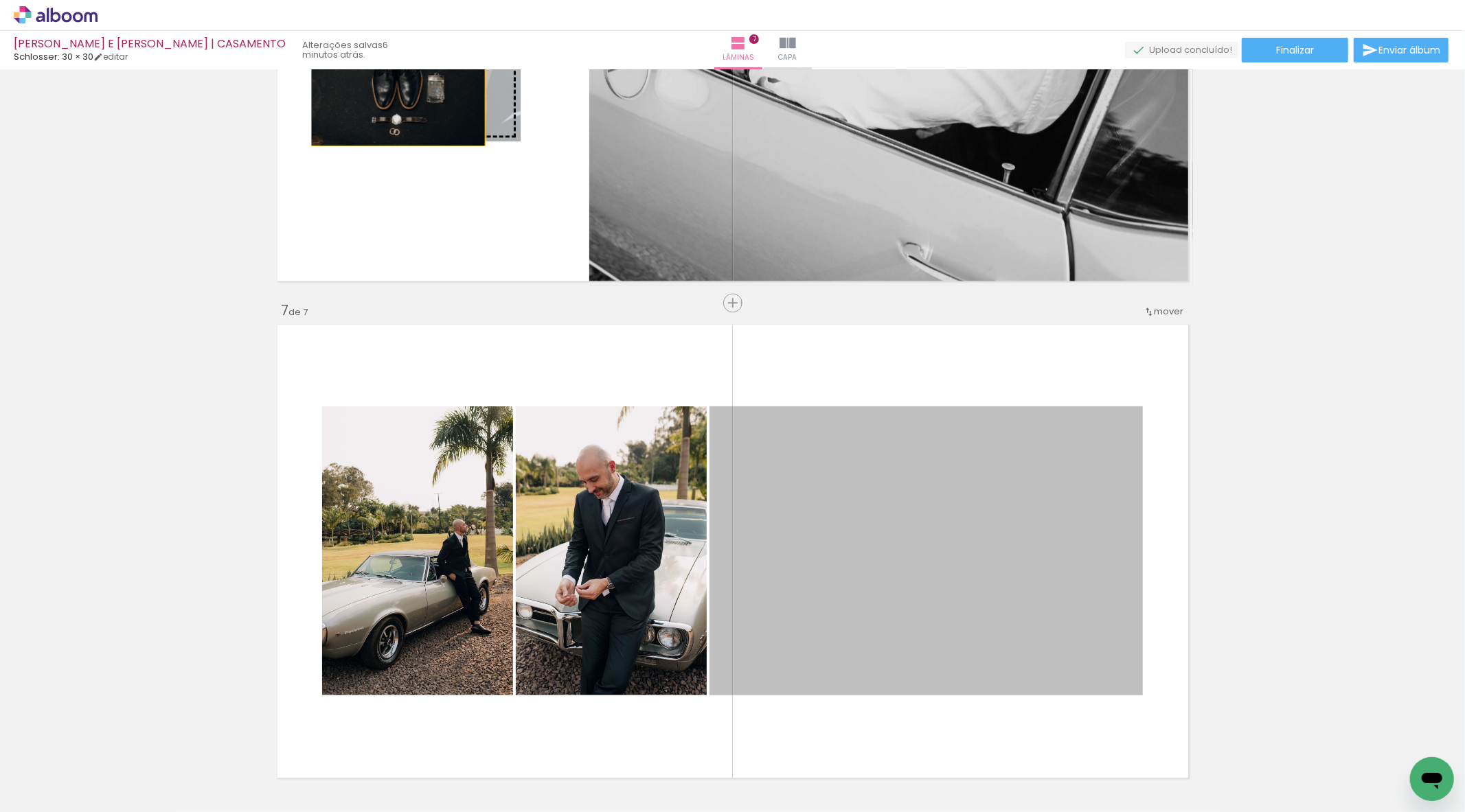
drag, startPoint x: 896, startPoint y: 578, endPoint x: 393, endPoint y: 87, distance: 702.9
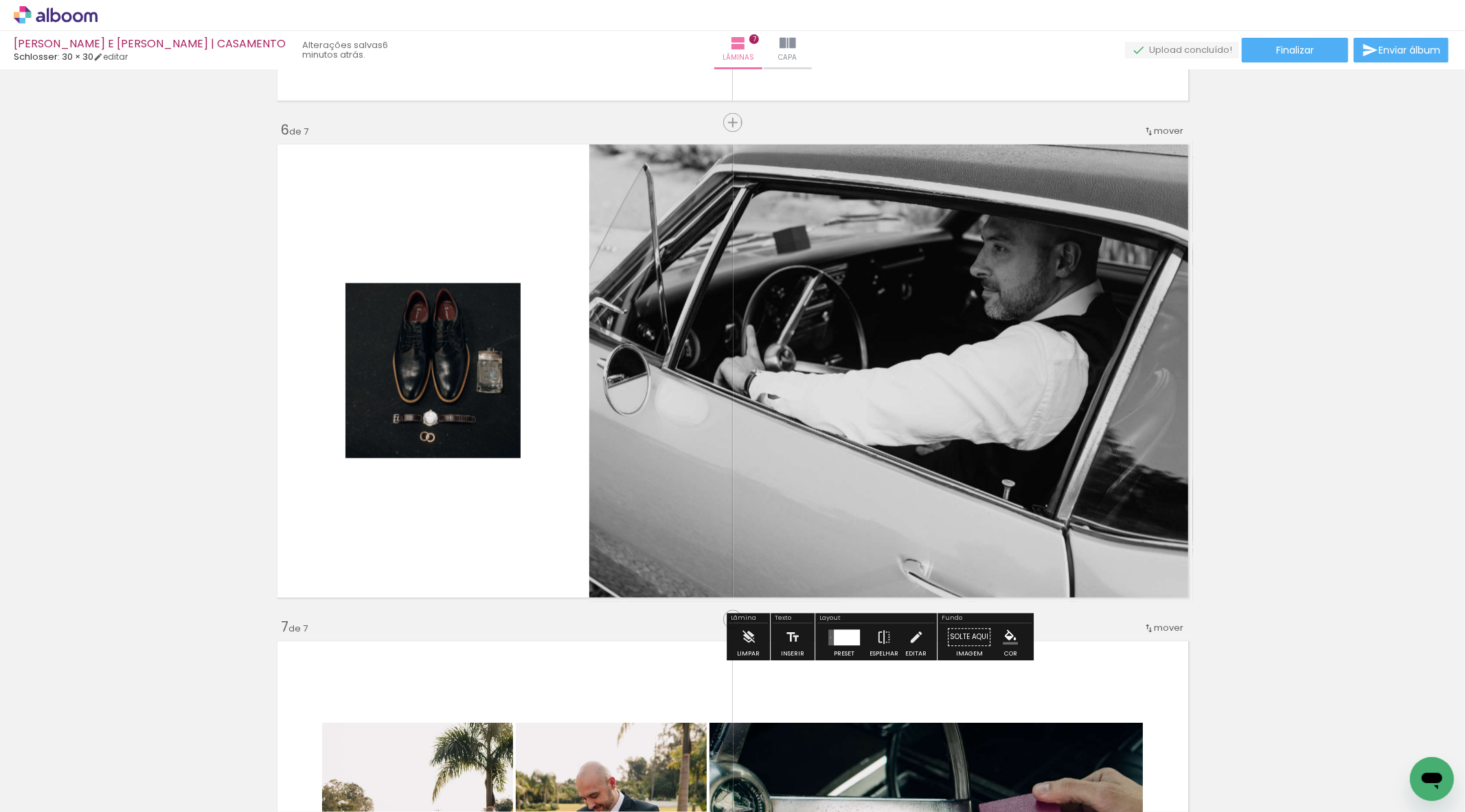
scroll to position [2391, 0]
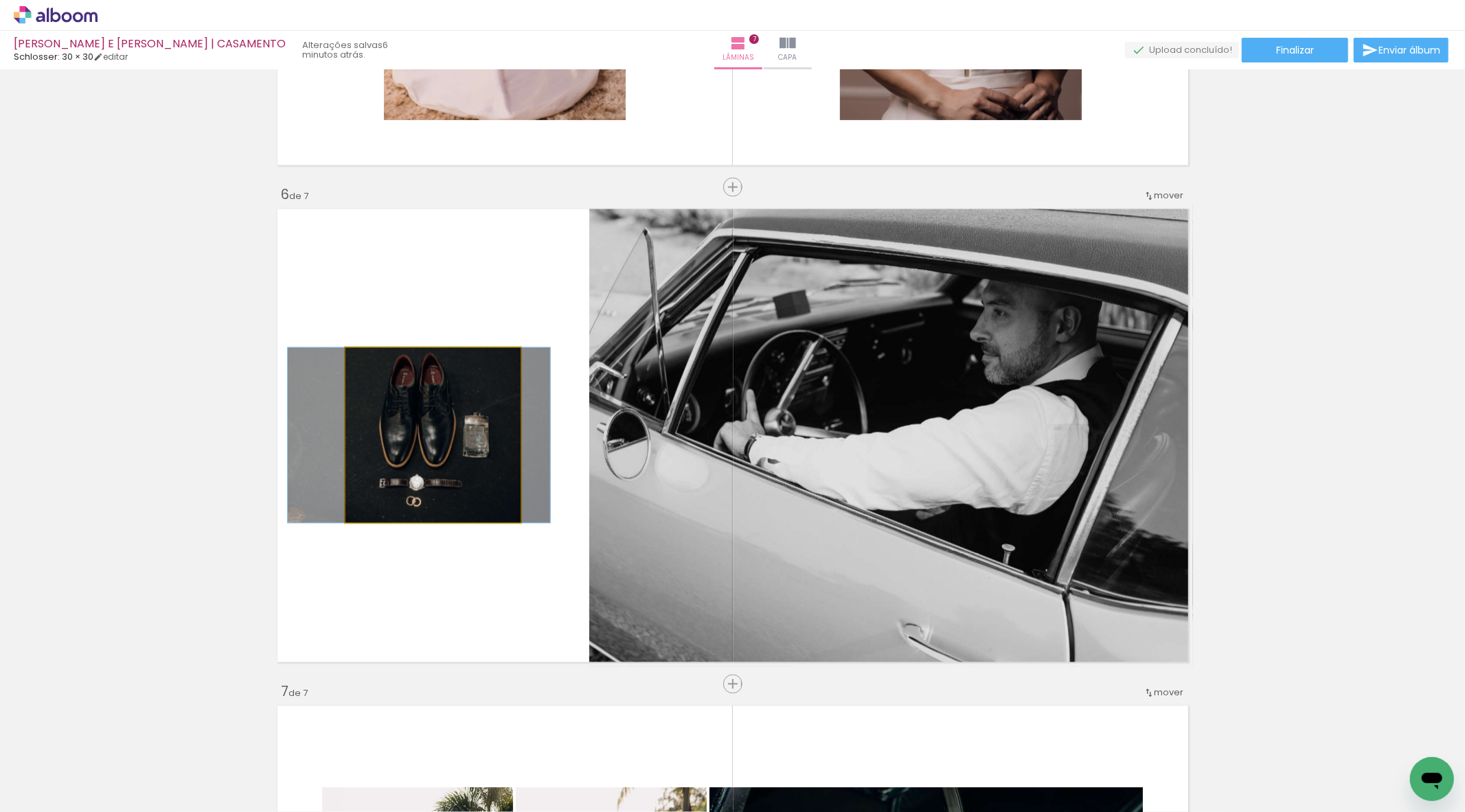
drag, startPoint x: 434, startPoint y: 434, endPoint x: 422, endPoint y: 433, distance: 12.0
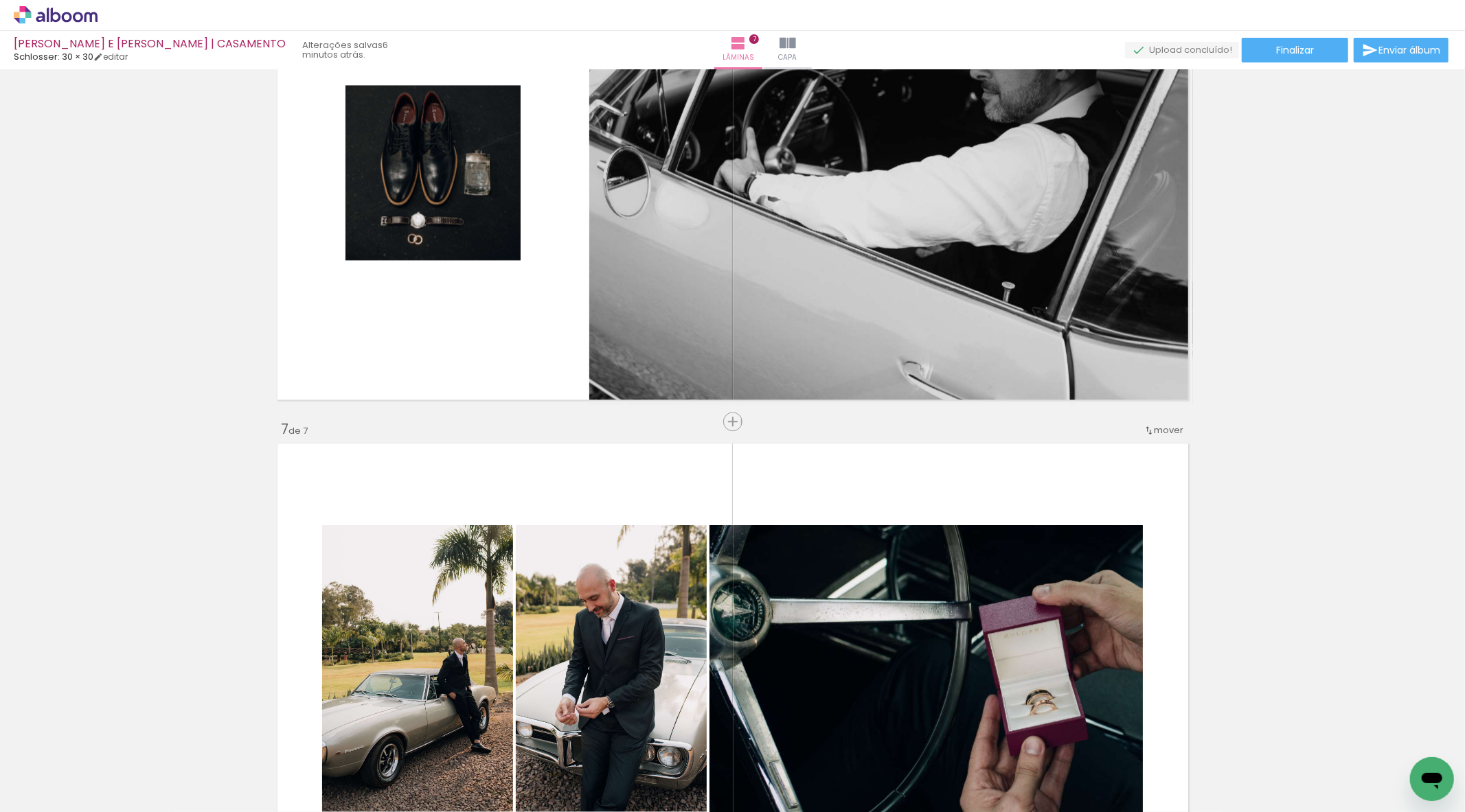
scroll to position [2848, 0]
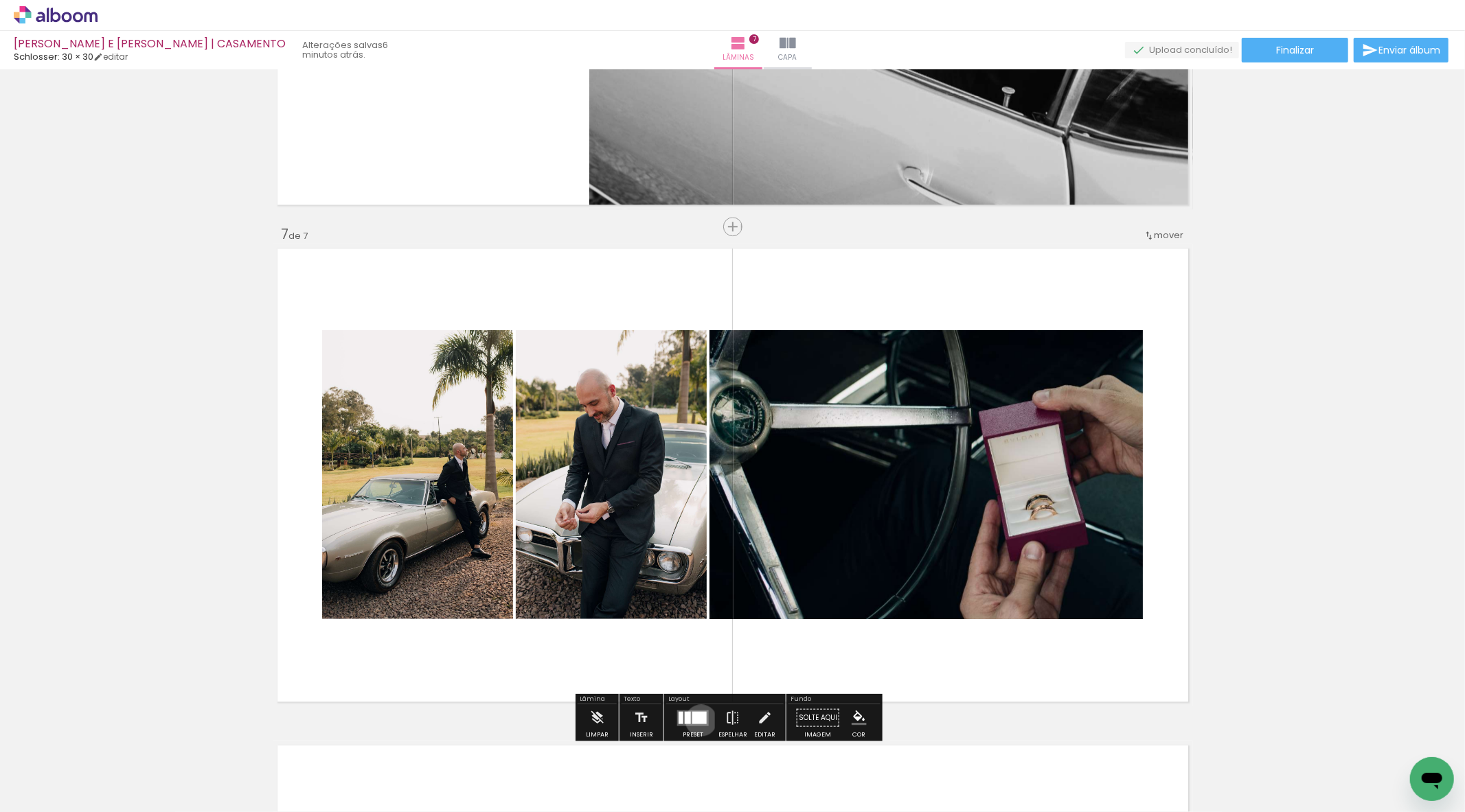
click at [698, 719] on div at bounding box center [699, 717] width 15 height 13
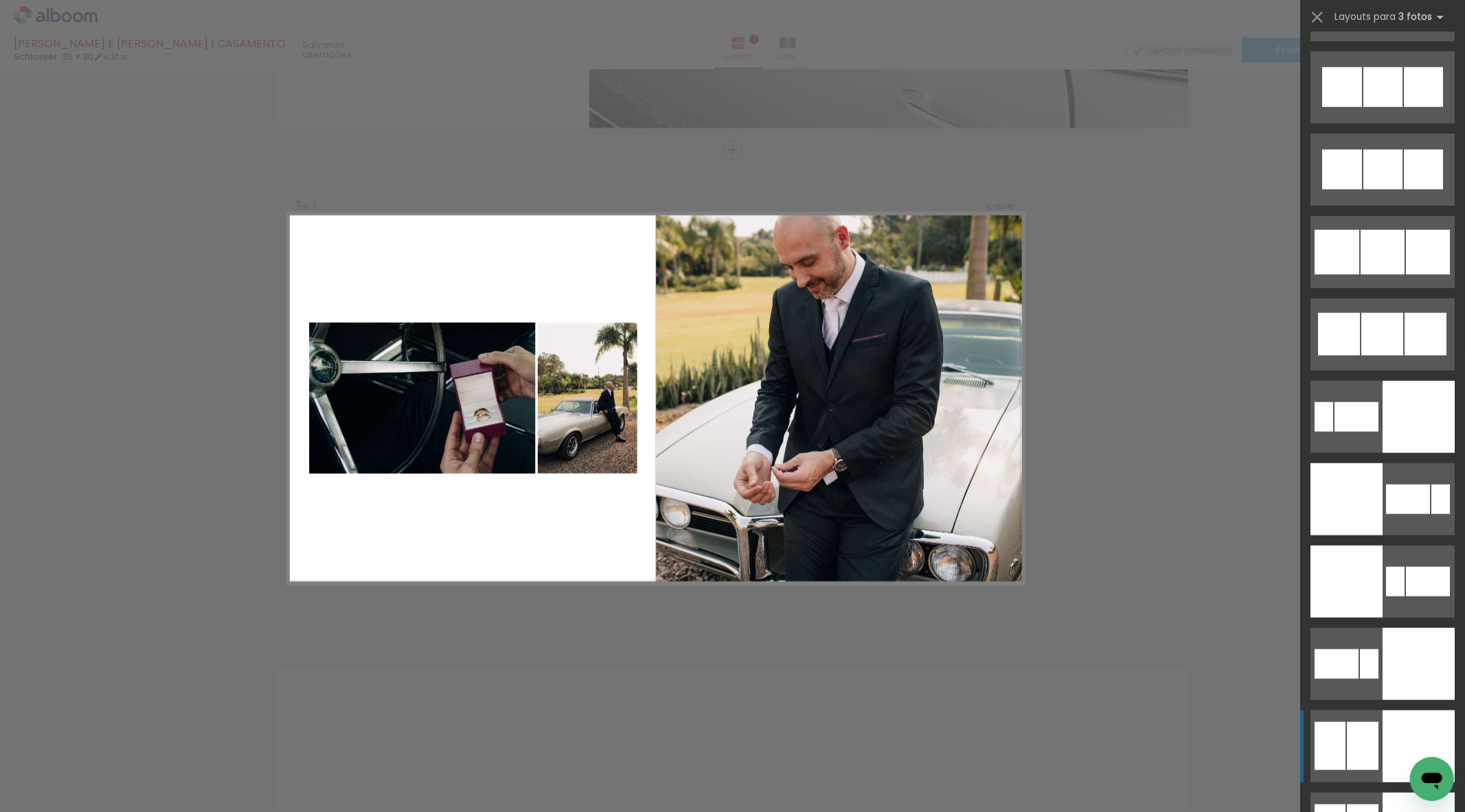
scroll to position [5739, 0]
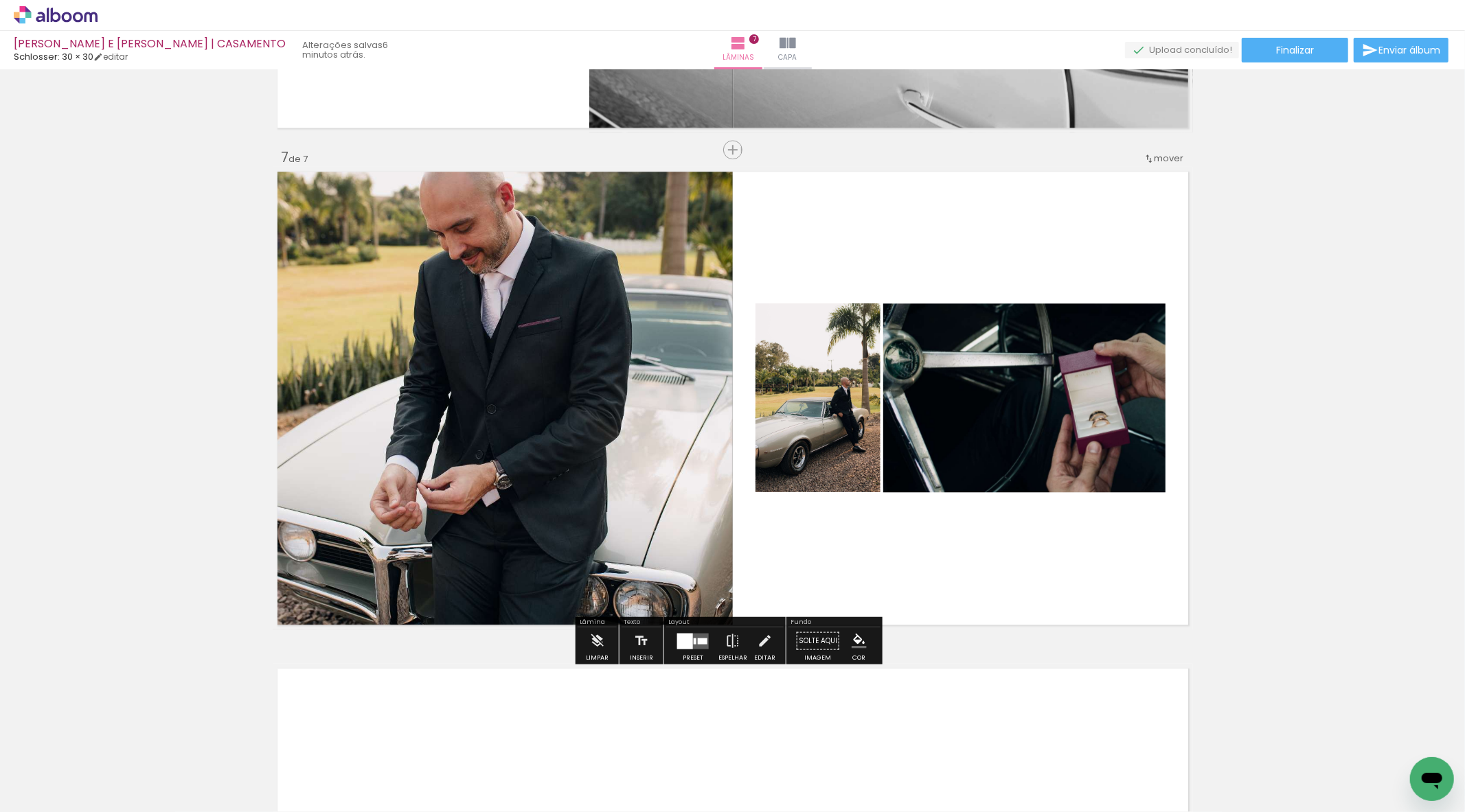
click at [731, 440] on quentale-layouter at bounding box center [733, 398] width 921 height 463
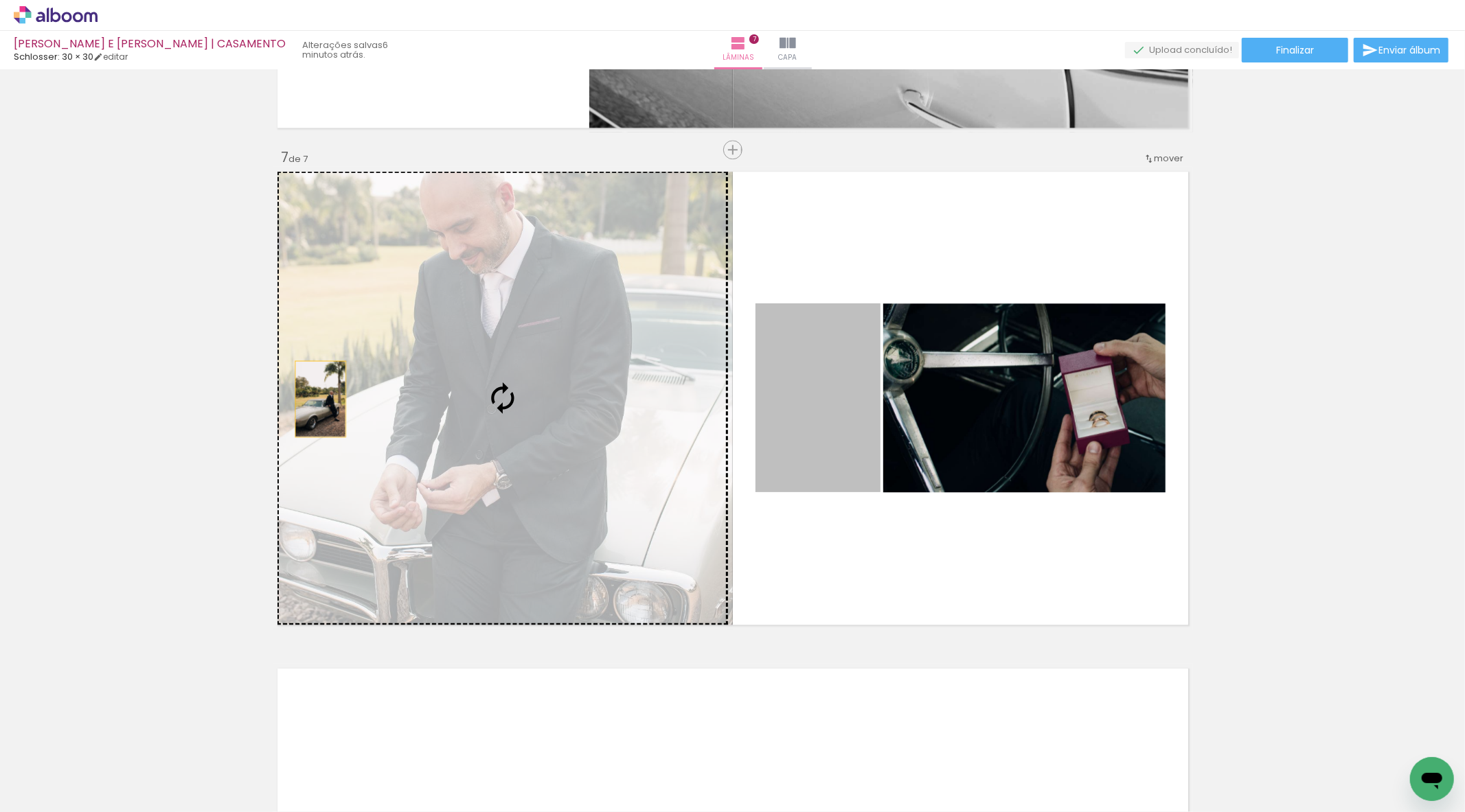
drag, startPoint x: 783, startPoint y: 421, endPoint x: 314, endPoint y: 399, distance: 469.5
click at [0, 0] on slot at bounding box center [0, 0] width 0 height 0
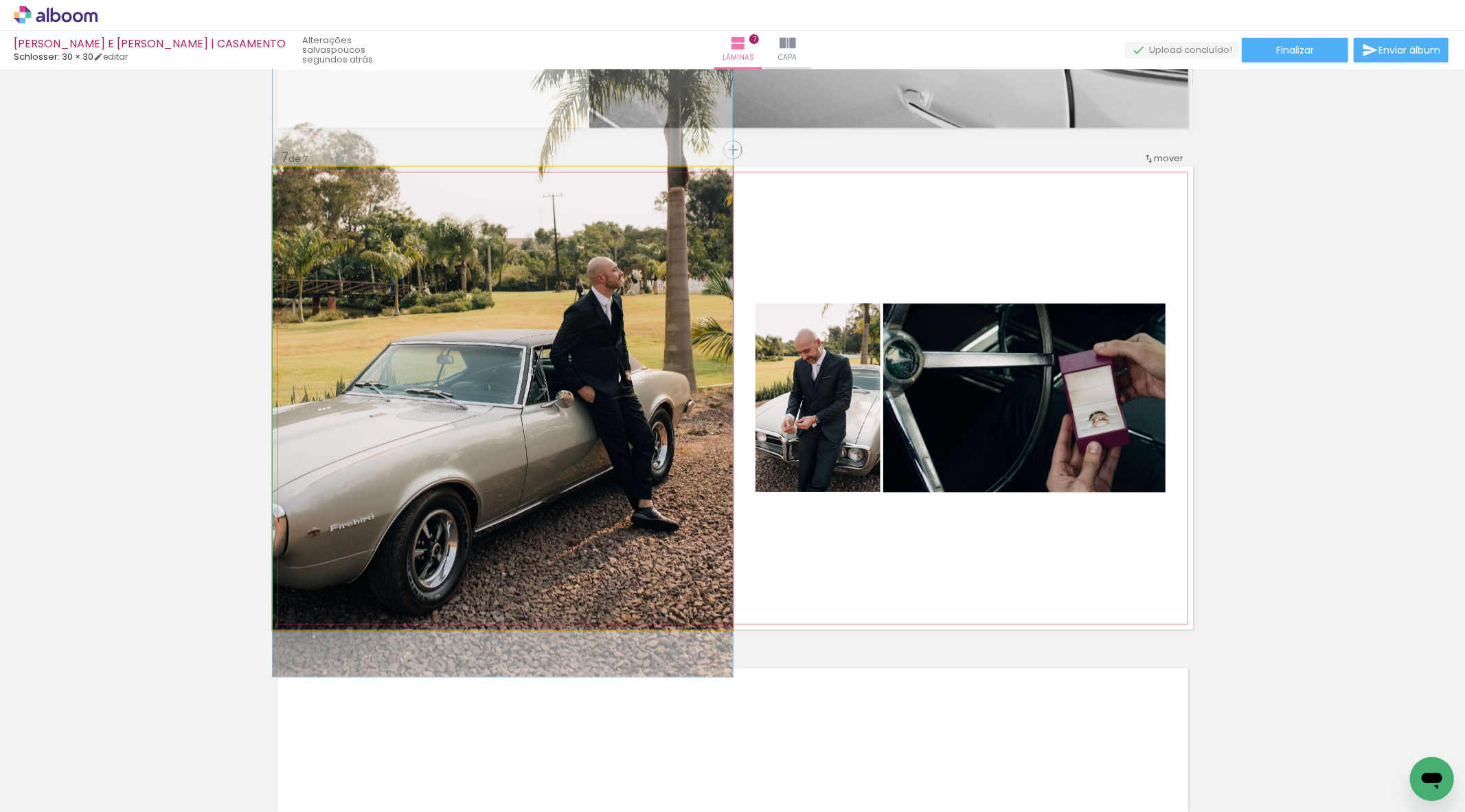
drag, startPoint x: 361, startPoint y: 334, endPoint x: 474, endPoint y: 268, distance: 130.9
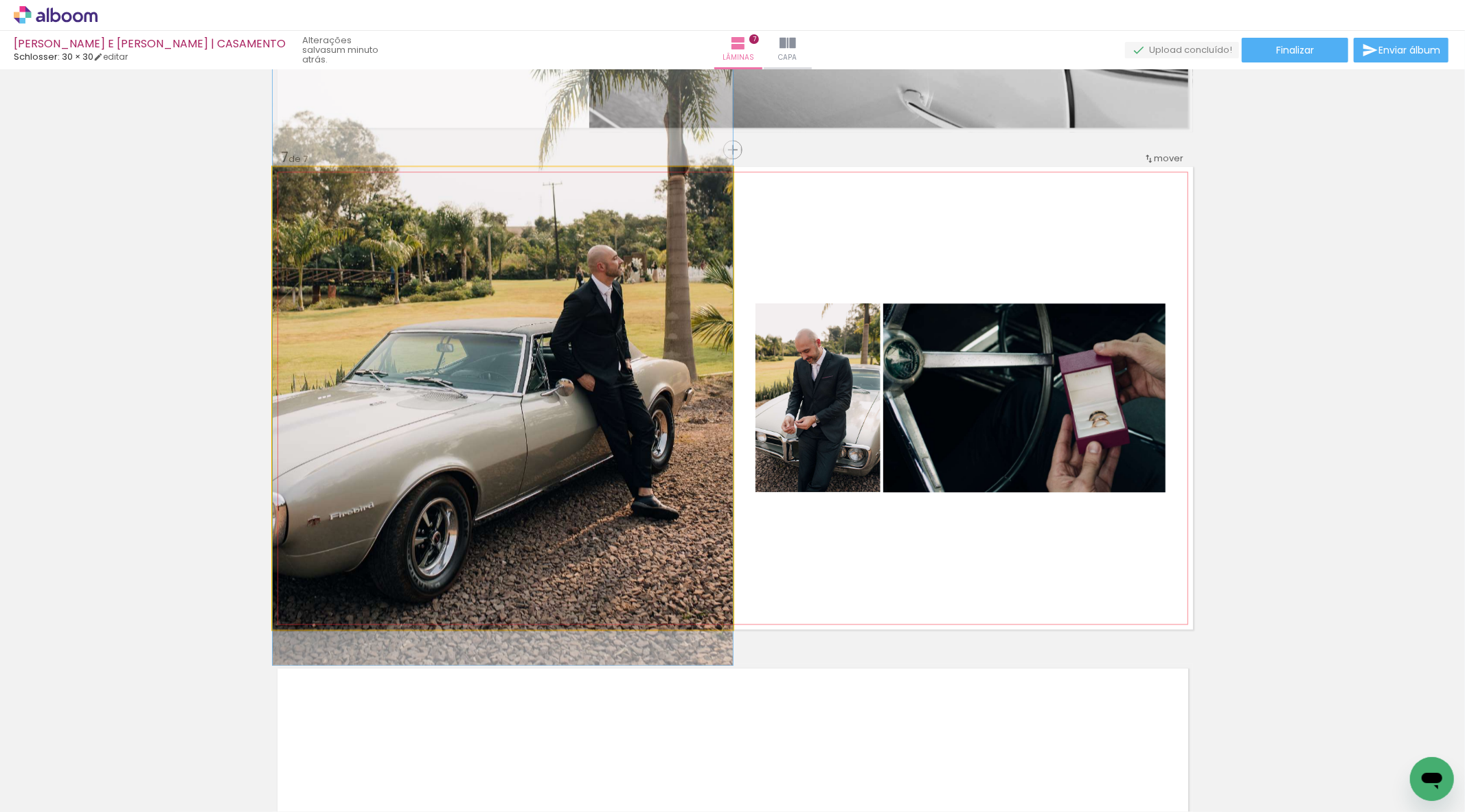
drag, startPoint x: 524, startPoint y: 344, endPoint x: 547, endPoint y: 333, distance: 25.5
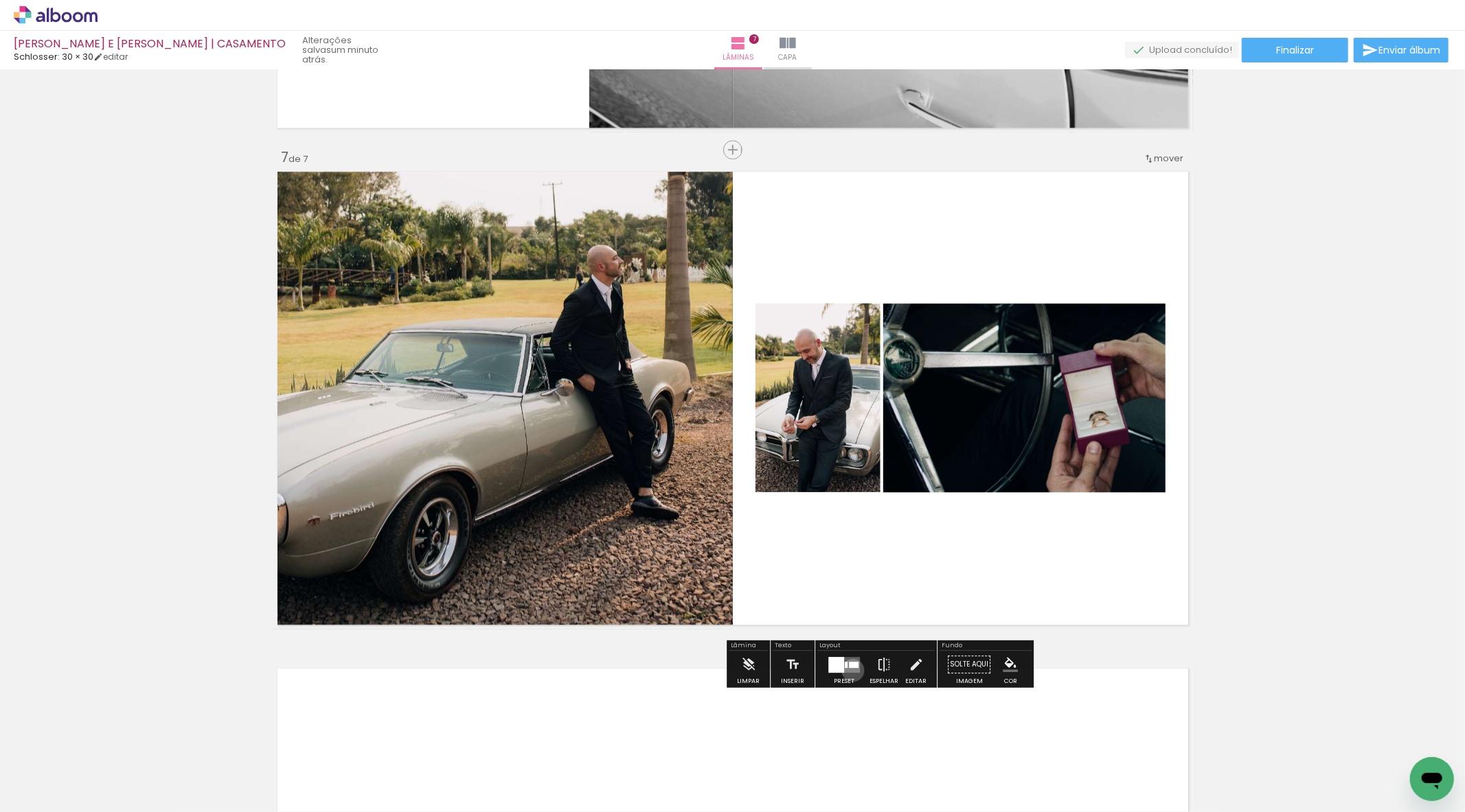
click at [849, 670] on quentale-layouter at bounding box center [843, 664] width 32 height 15
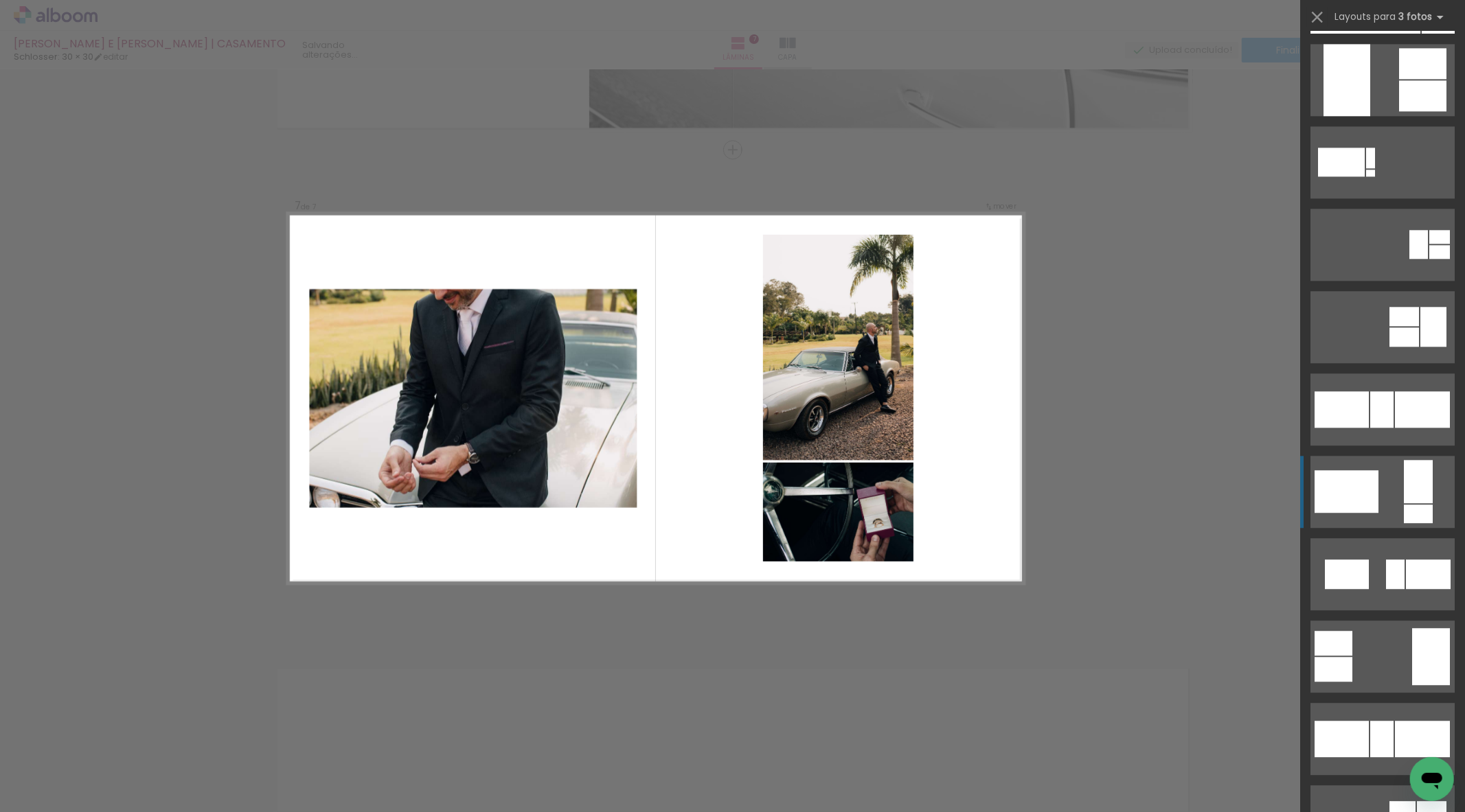
scroll to position [7310, 0]
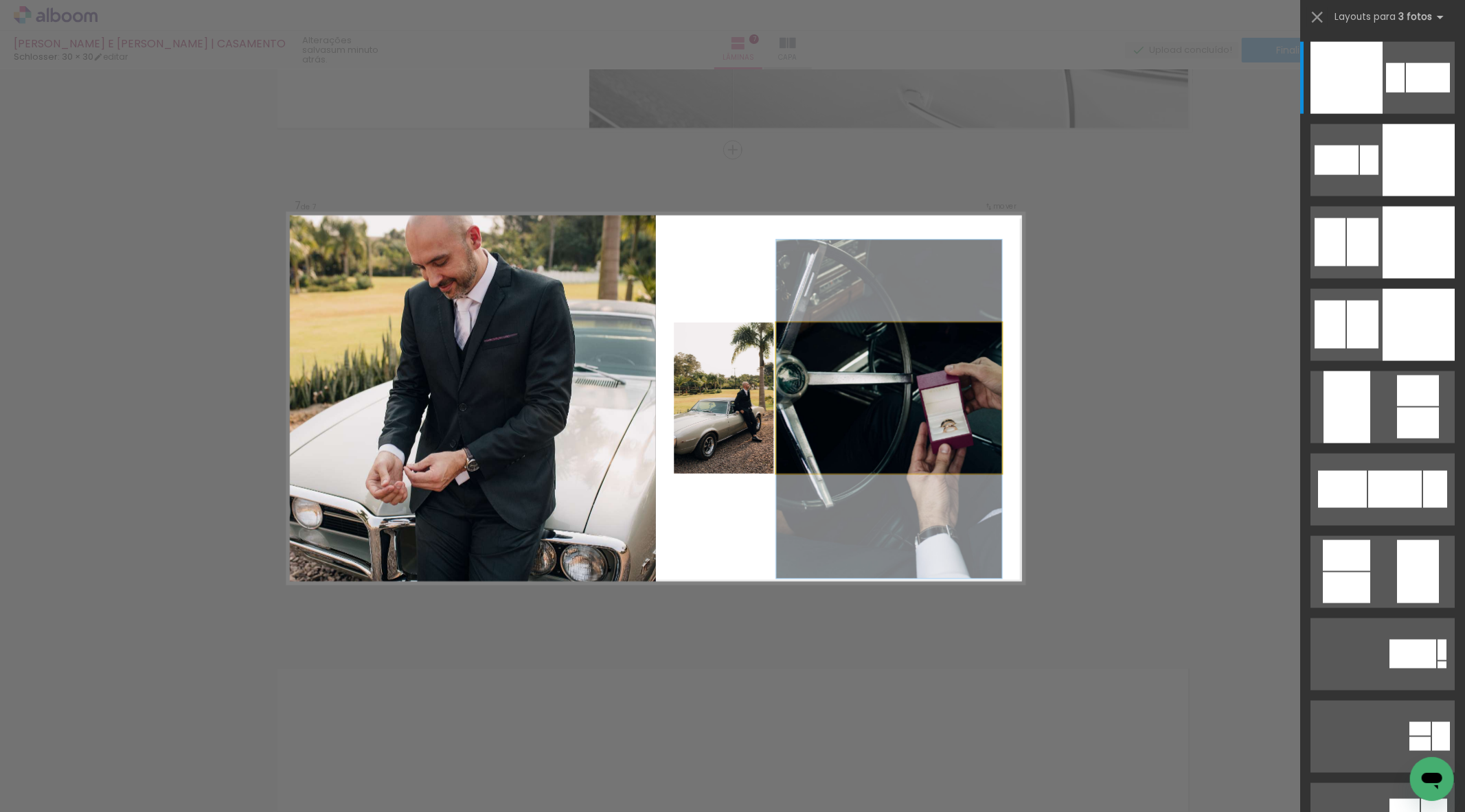
drag, startPoint x: 831, startPoint y: 420, endPoint x: 805, endPoint y: 436, distance: 30.5
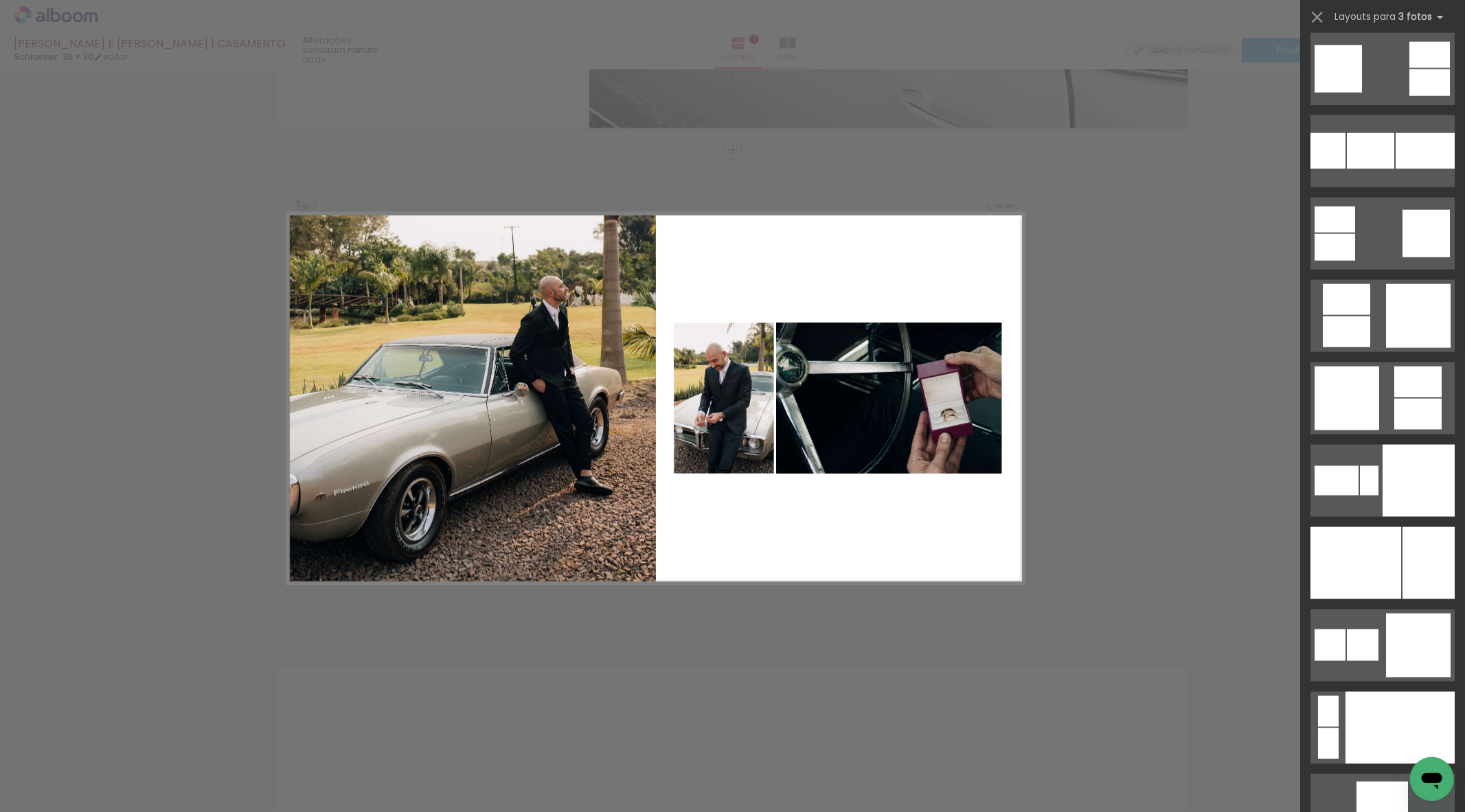
scroll to position [10416, 0]
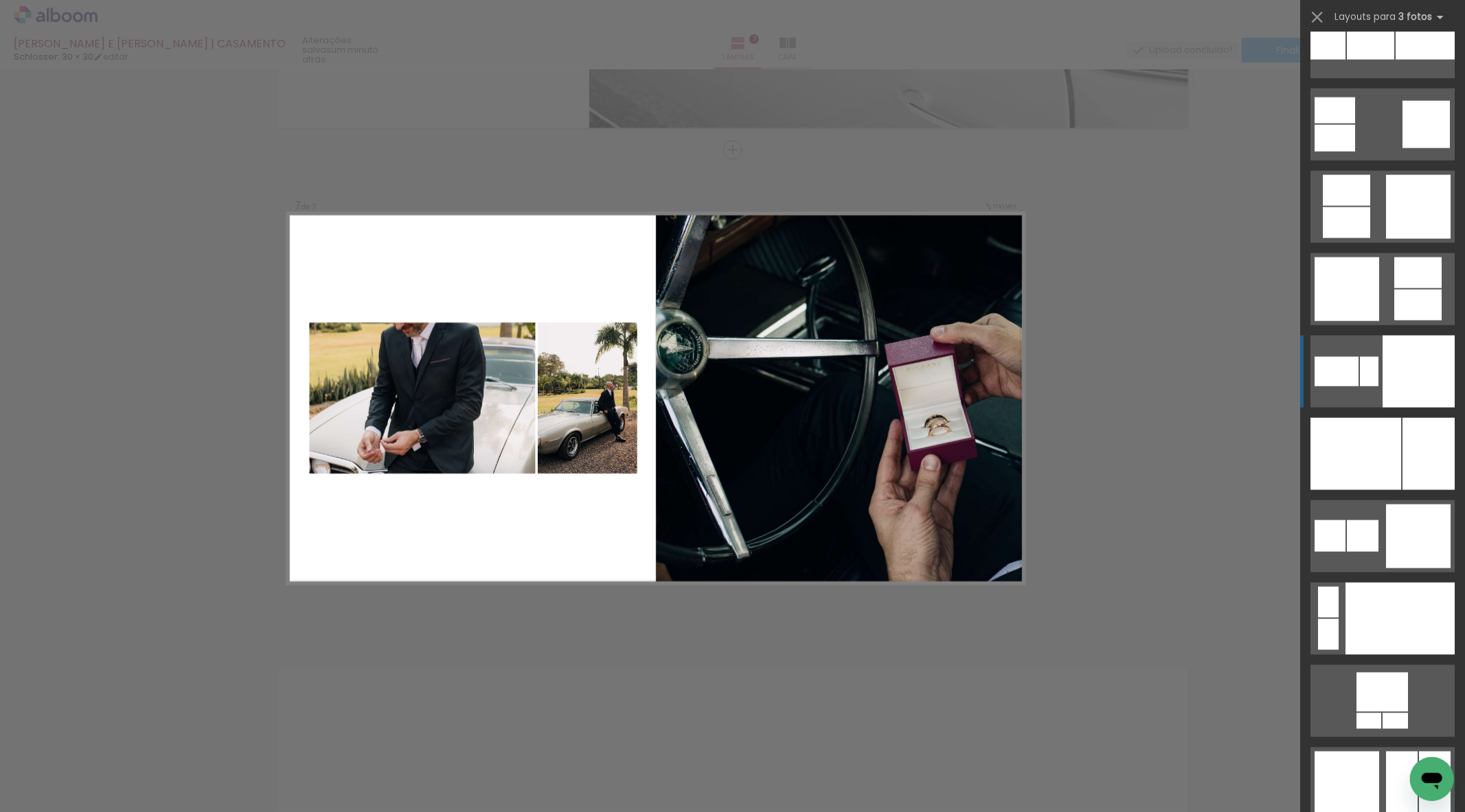
click at [1369, 386] on div at bounding box center [1368, 371] width 18 height 30
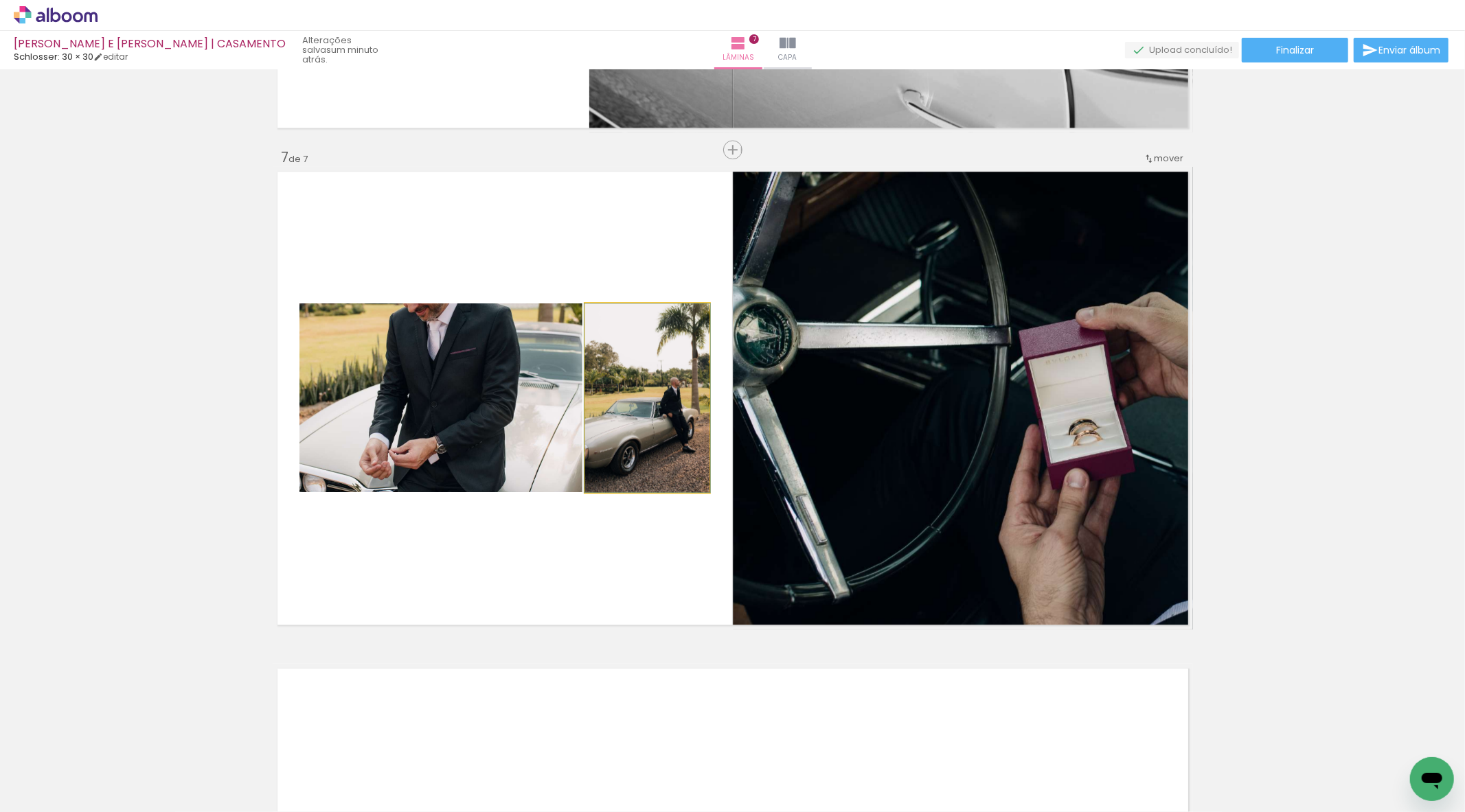
drag, startPoint x: 662, startPoint y: 427, endPoint x: 1079, endPoint y: 407, distance: 417.5
click at [0, 0] on slot at bounding box center [0, 0] width 0 height 0
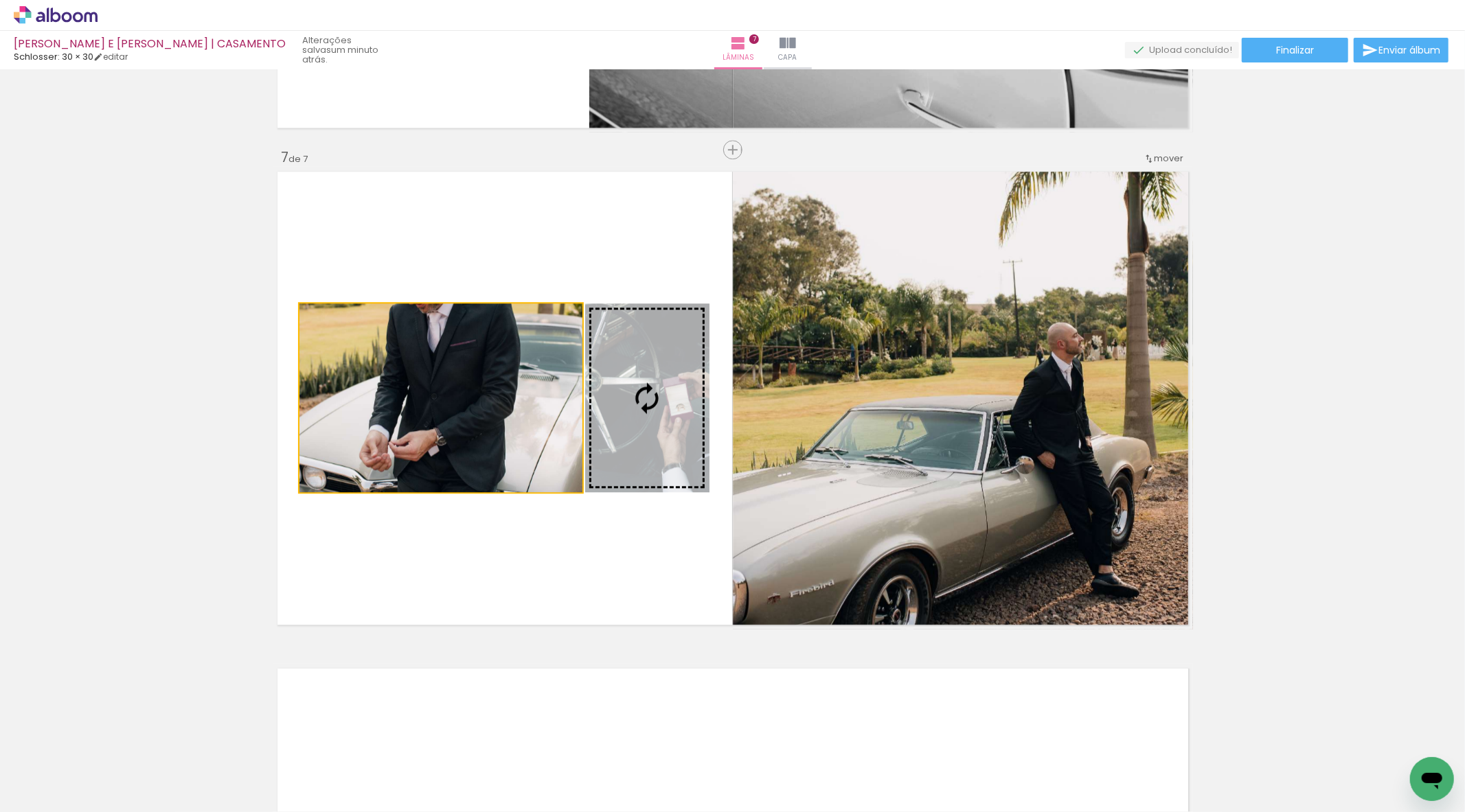
drag, startPoint x: 474, startPoint y: 434, endPoint x: 630, endPoint y: 423, distance: 156.4
click at [0, 0] on slot at bounding box center [0, 0] width 0 height 0
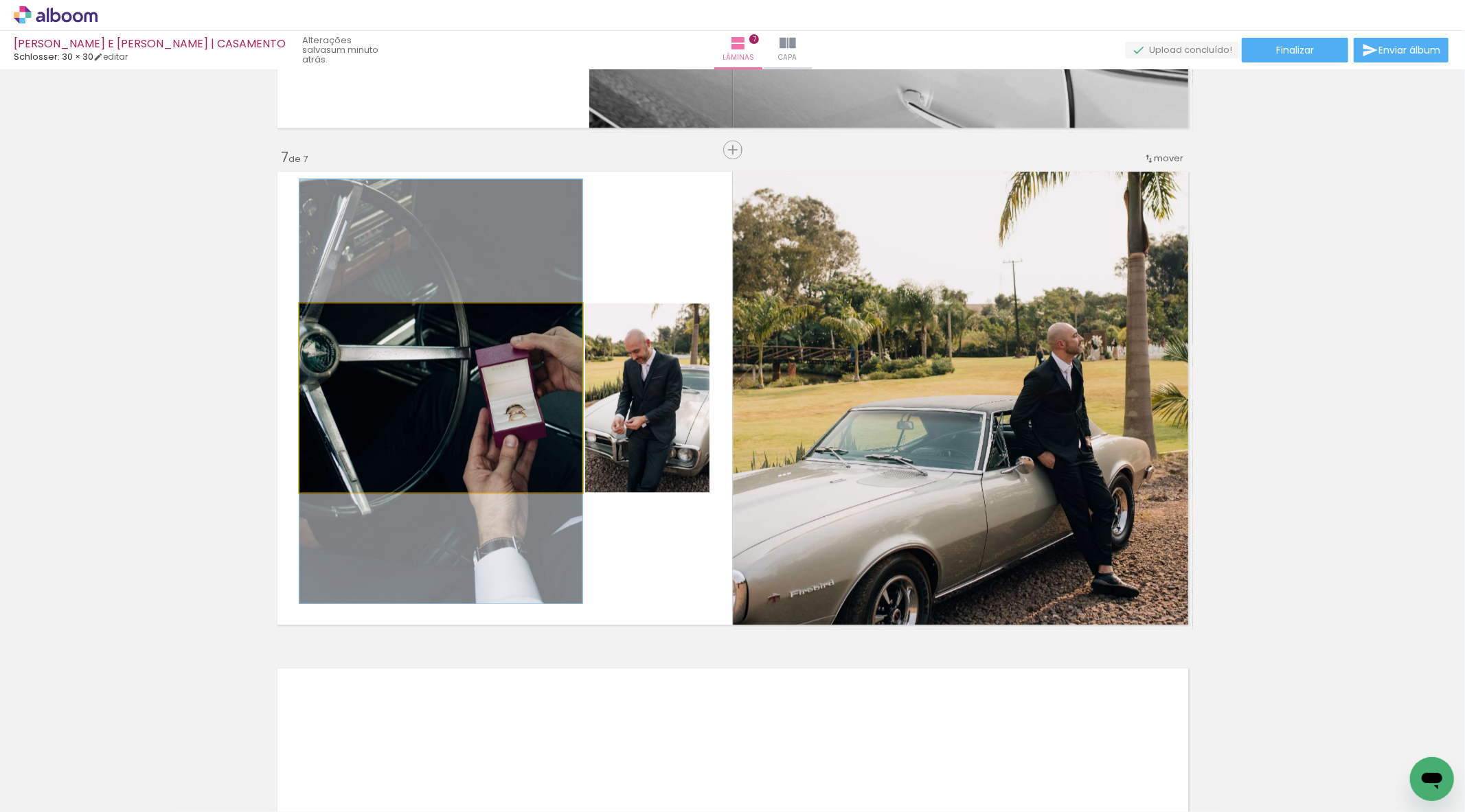
drag, startPoint x: 483, startPoint y: 448, endPoint x: 483, endPoint y: 440, distance: 8.0
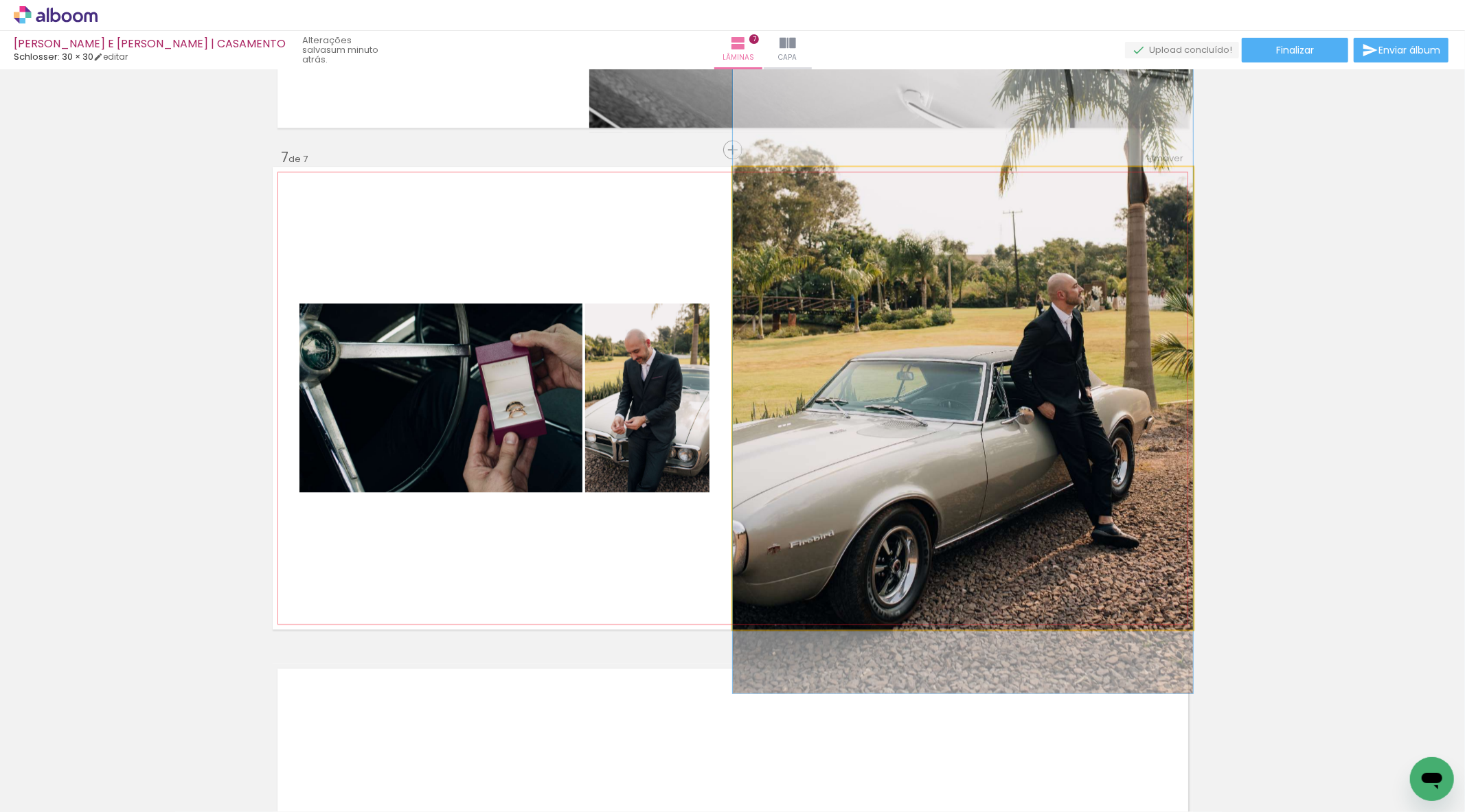
drag, startPoint x: 845, startPoint y: 539, endPoint x: 857, endPoint y: 490, distance: 50.4
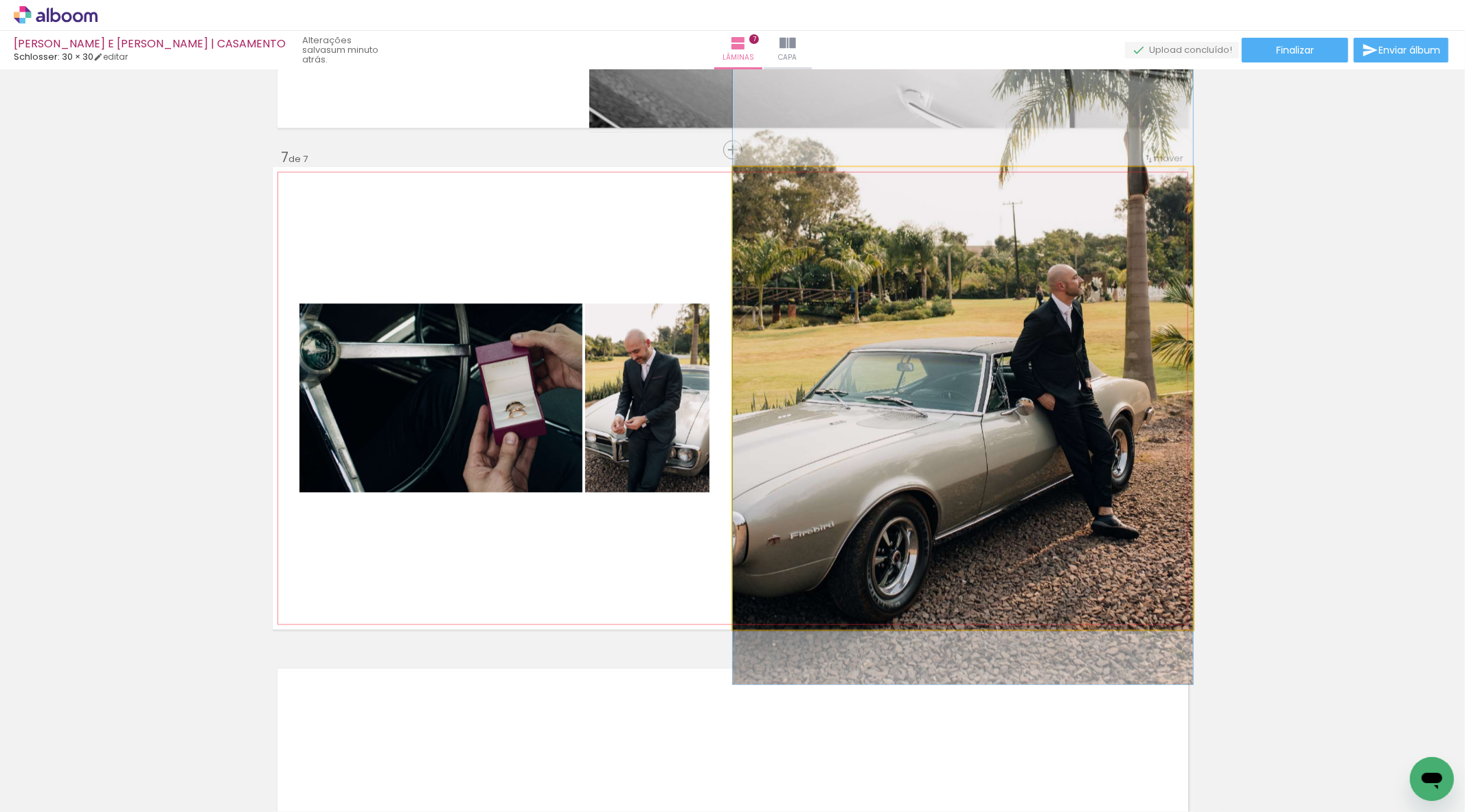
drag, startPoint x: 917, startPoint y: 465, endPoint x: 921, endPoint y: 451, distance: 14.6
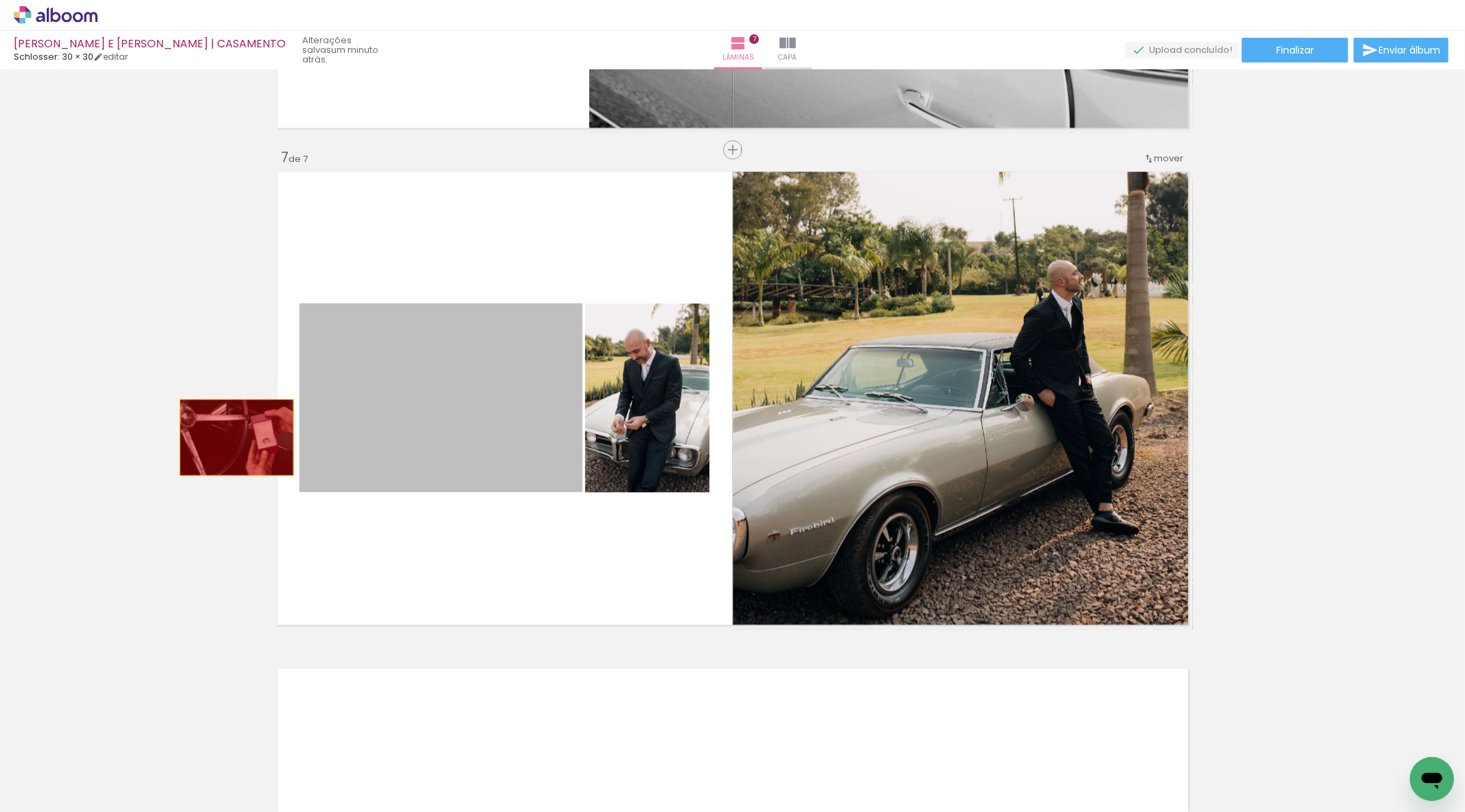
drag, startPoint x: 469, startPoint y: 443, endPoint x: 168, endPoint y: 437, distance: 301.1
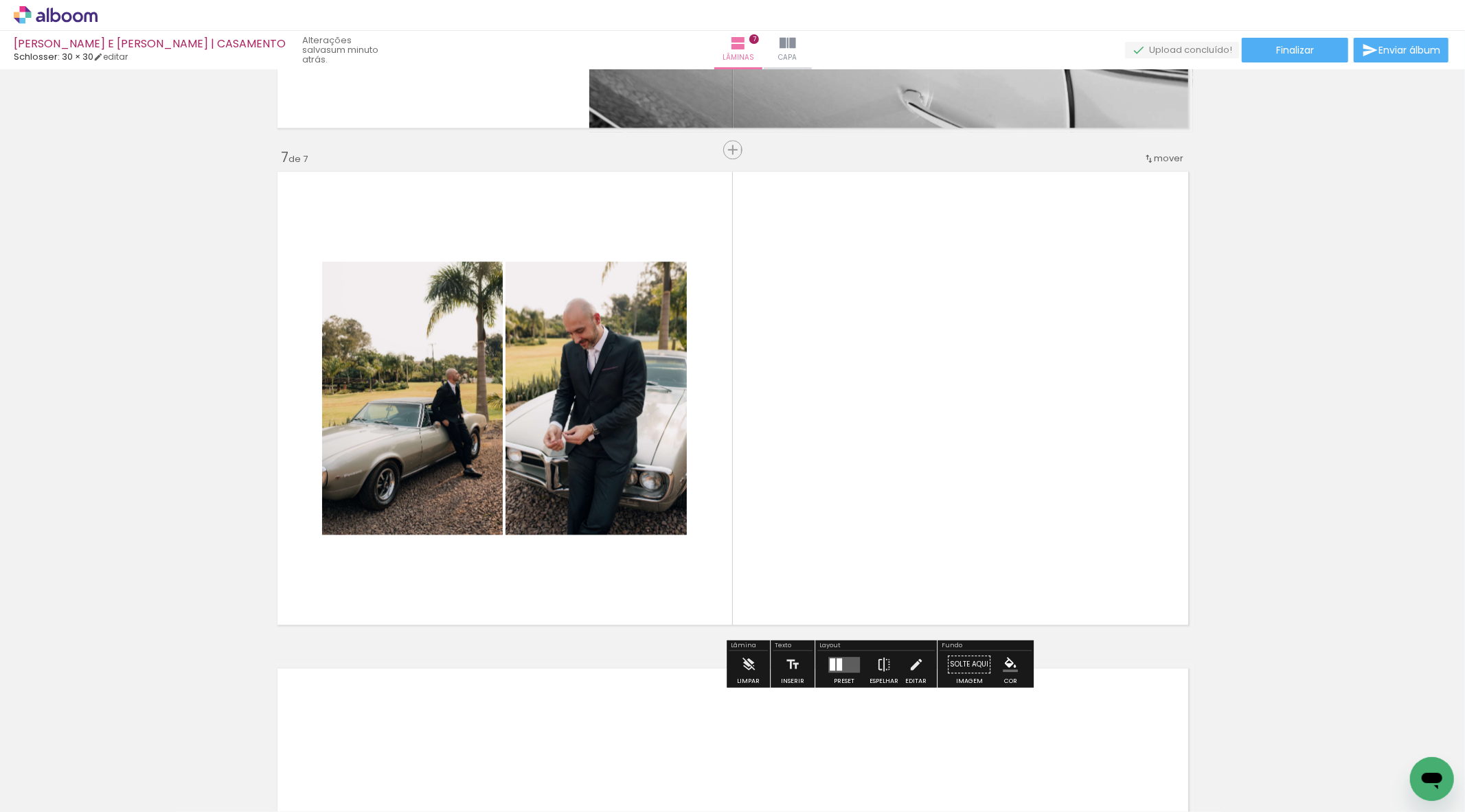
click at [822, 657] on paper-button "Preset" at bounding box center [843, 668] width 44 height 35
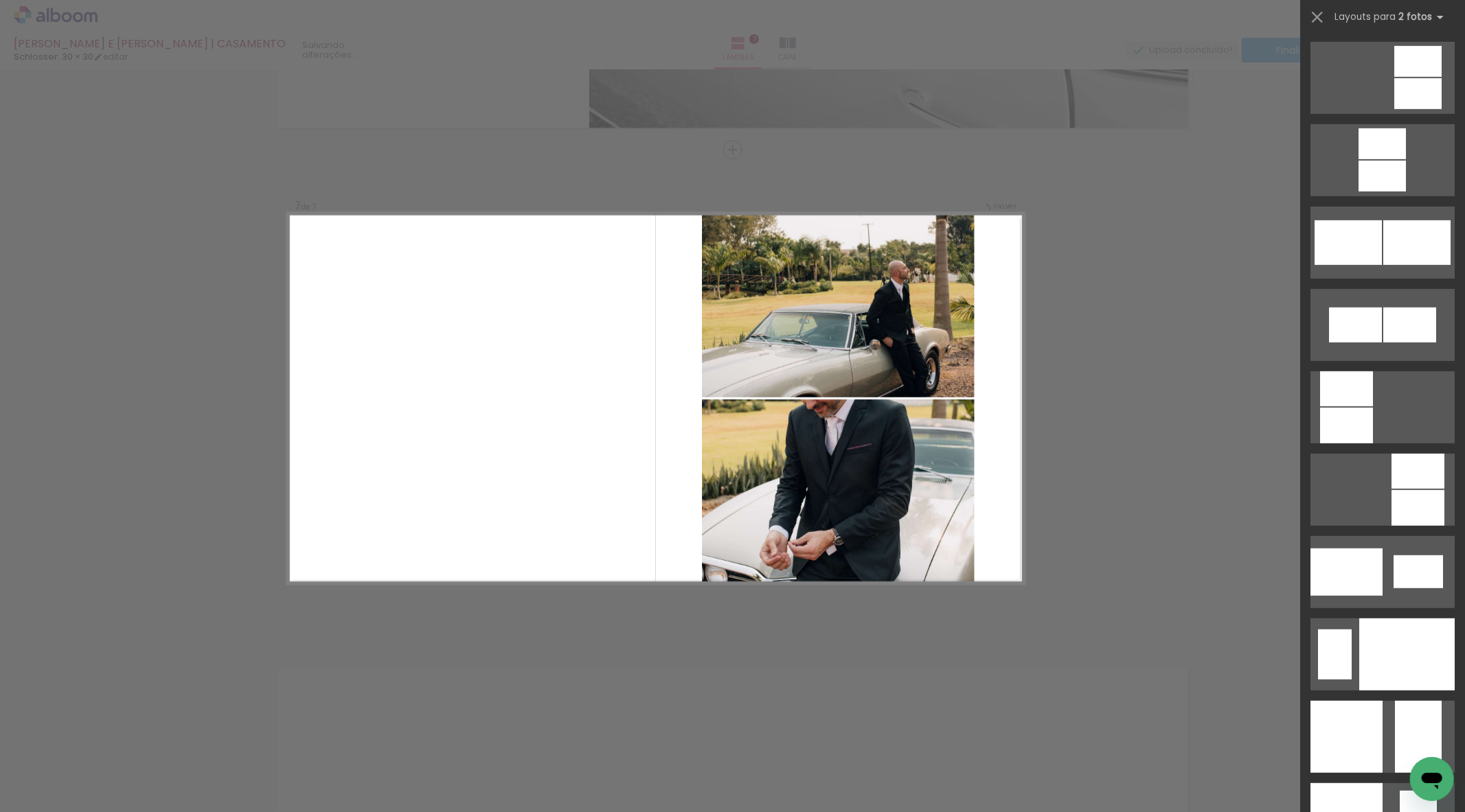
scroll to position [5186, 0]
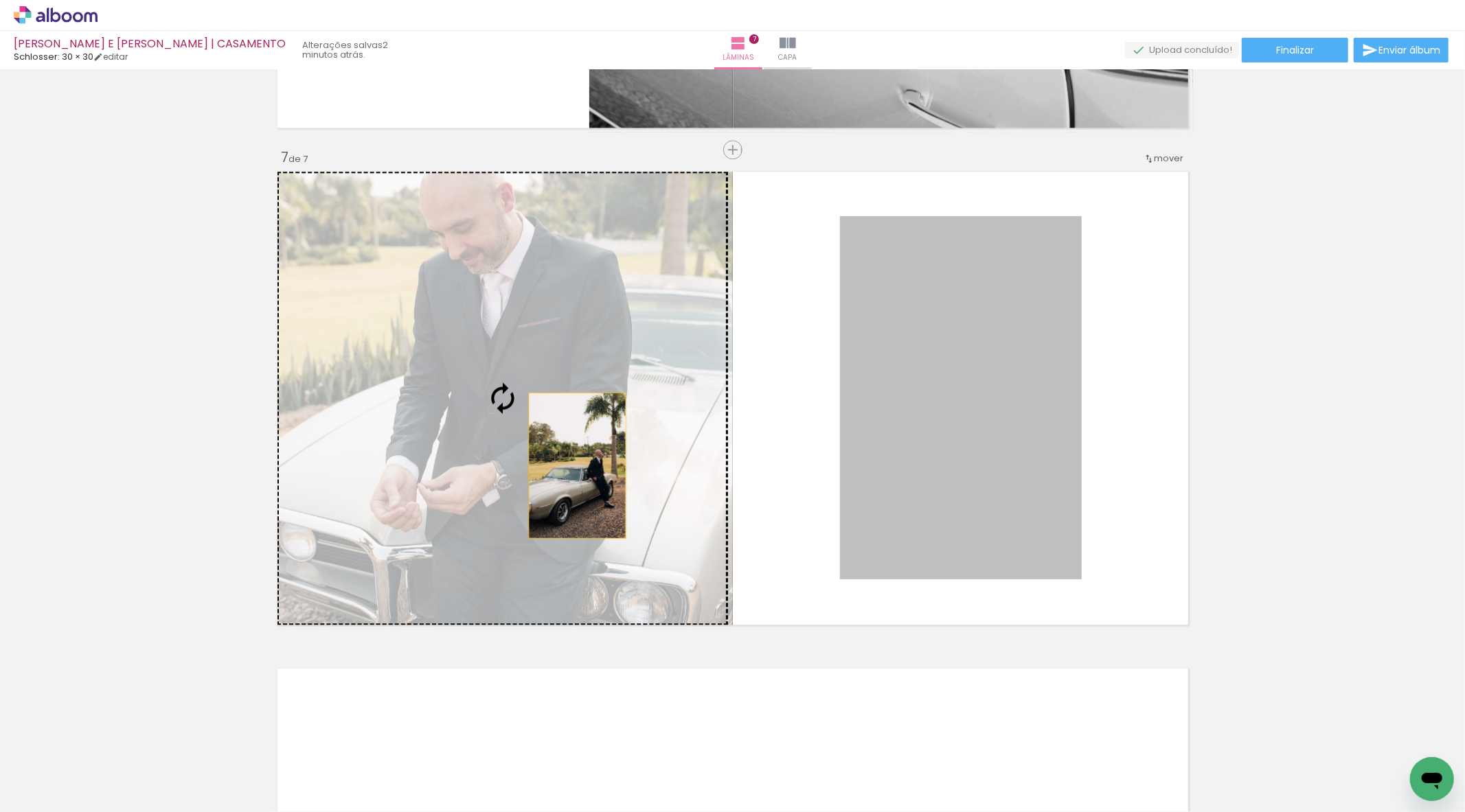
drag, startPoint x: 1011, startPoint y: 508, endPoint x: 571, endPoint y: 466, distance: 442.0
click at [0, 0] on slot at bounding box center [0, 0] width 0 height 0
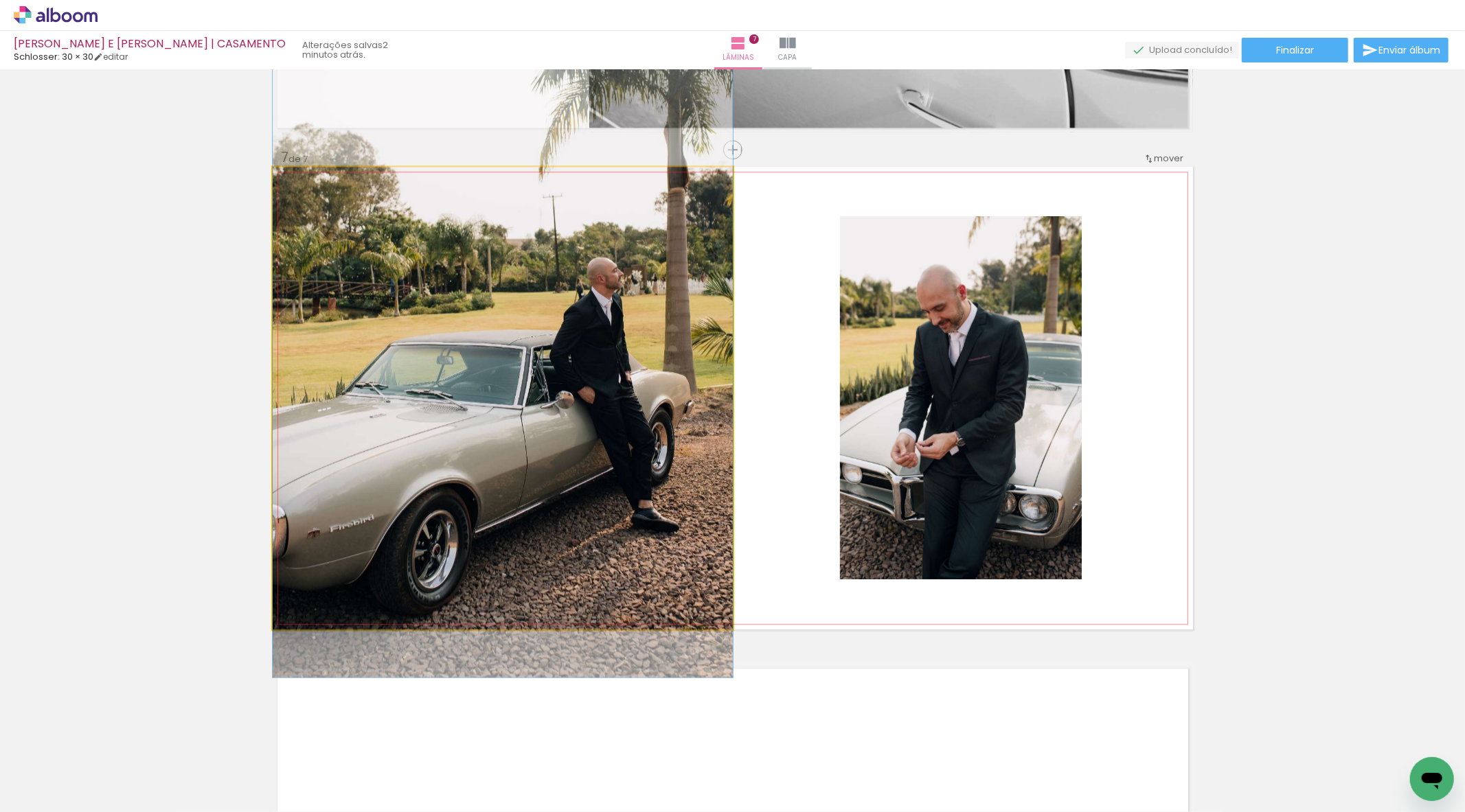
drag, startPoint x: 582, startPoint y: 394, endPoint x: 610, endPoint y: 330, distance: 69.9
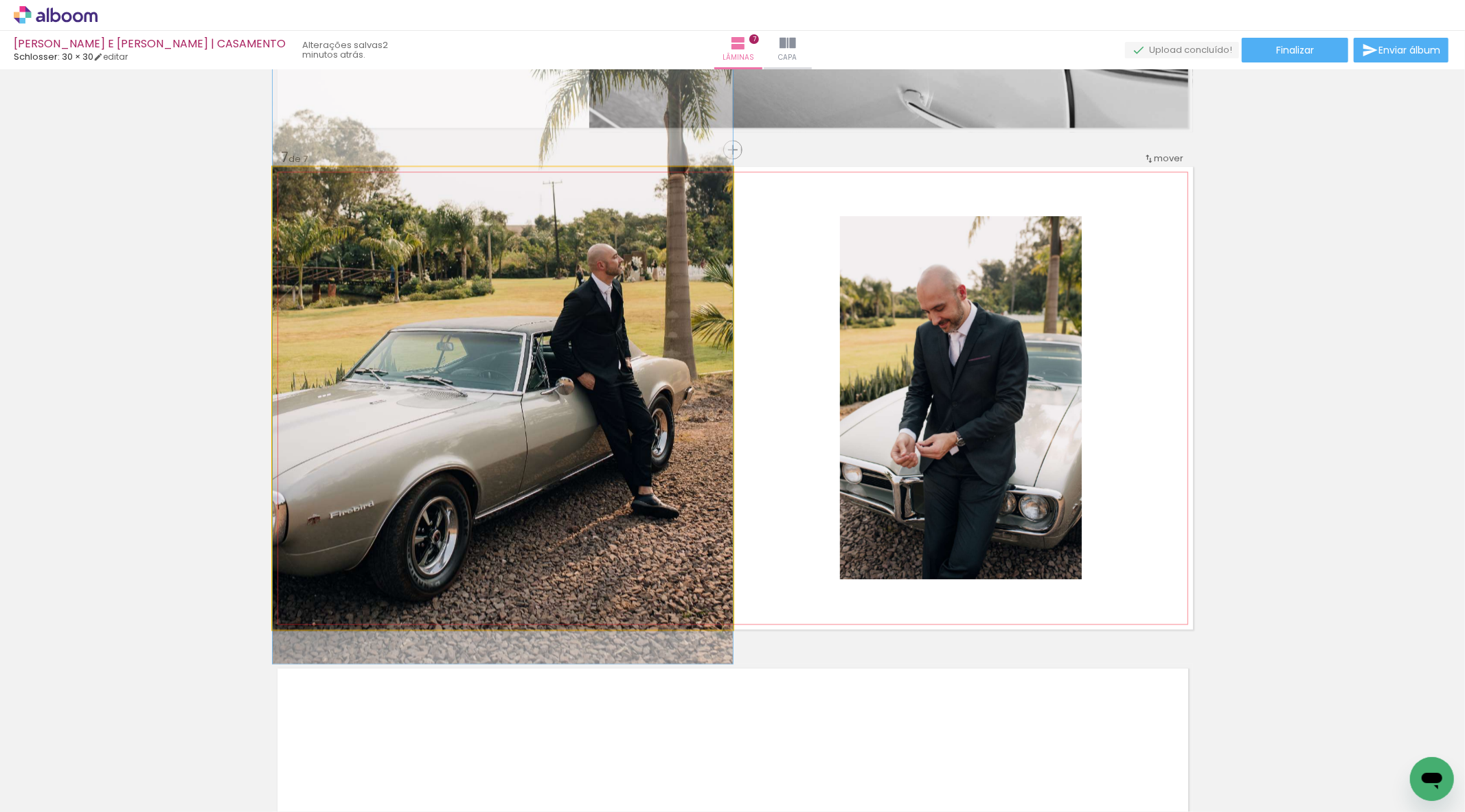
drag, startPoint x: 648, startPoint y: 337, endPoint x: 662, endPoint y: 319, distance: 22.8
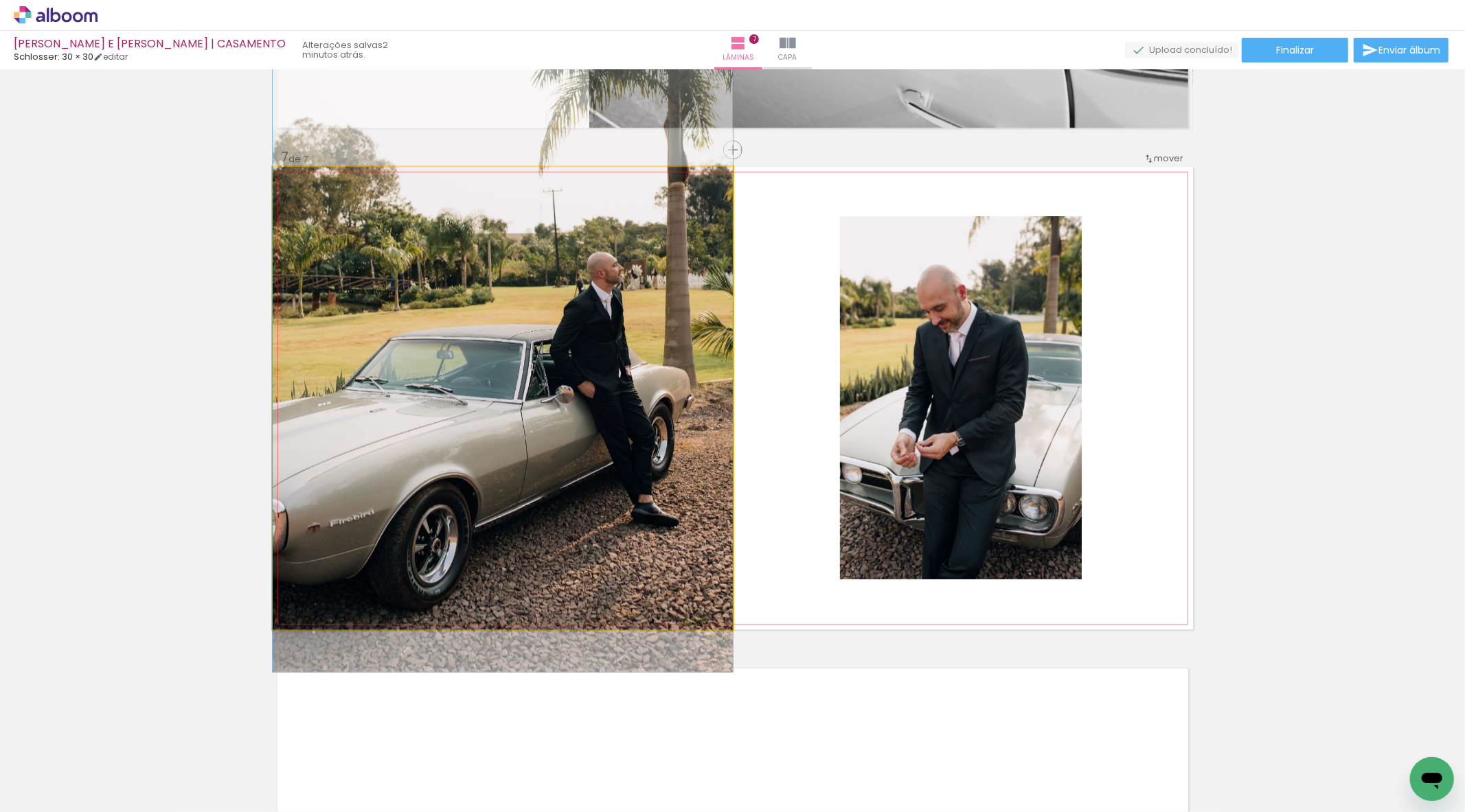
drag, startPoint x: 662, startPoint y: 345, endPoint x: 662, endPoint y: 358, distance: 13.0
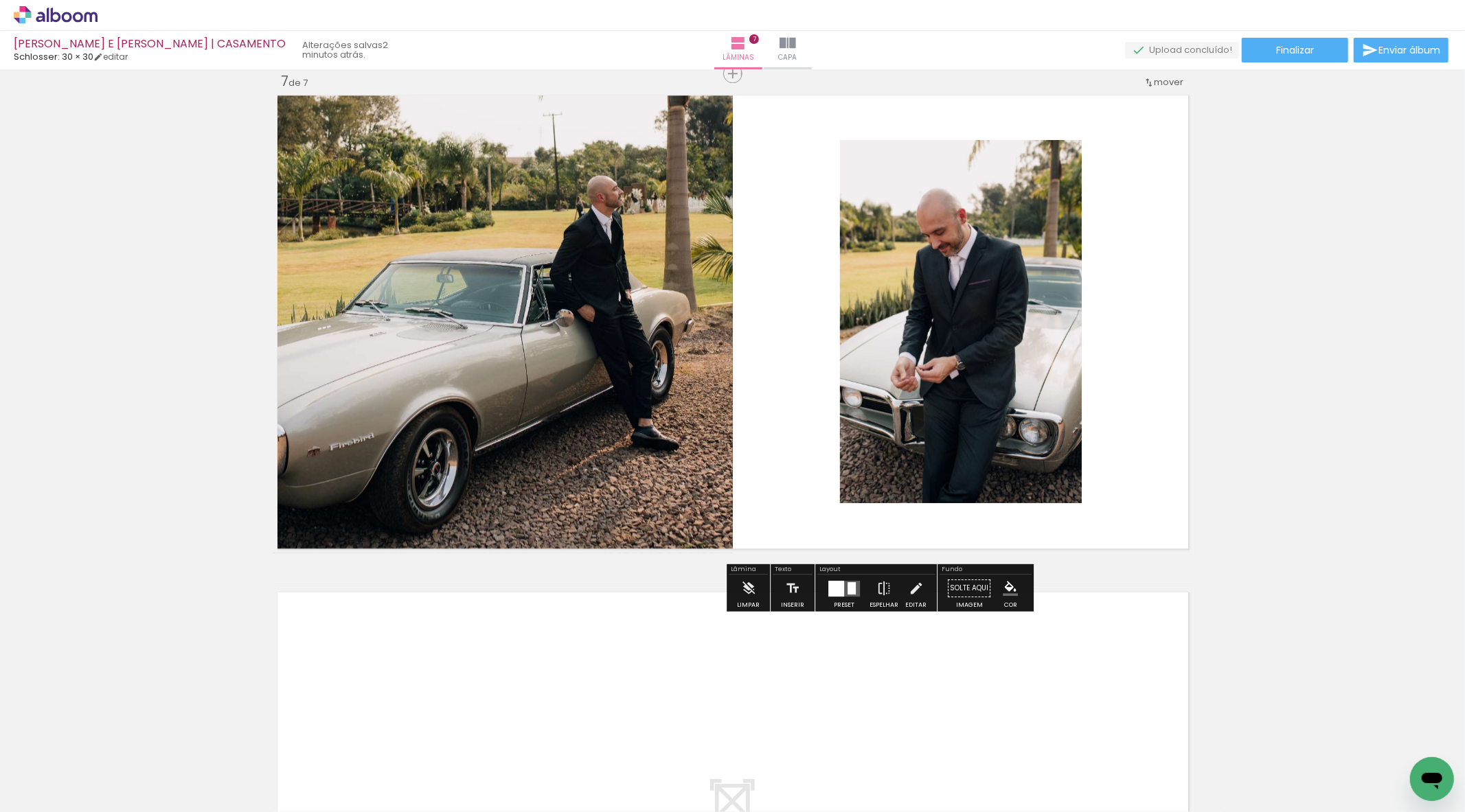
scroll to position [3306, 0]
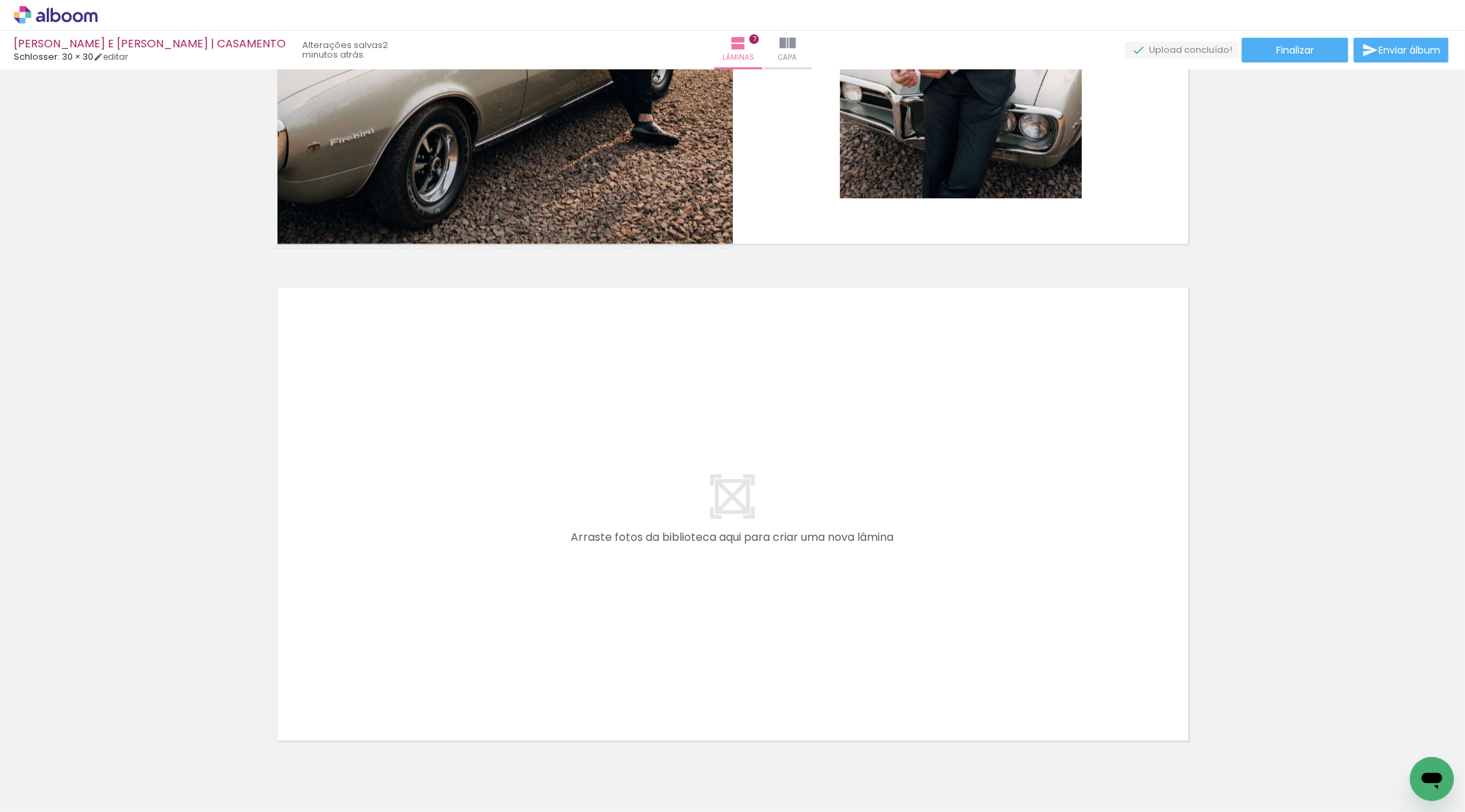
drag, startPoint x: 924, startPoint y: 772, endPoint x: 944, endPoint y: 651, distance: 122.6
click at [944, 651] on quentale-workspace at bounding box center [732, 406] width 1465 height 812
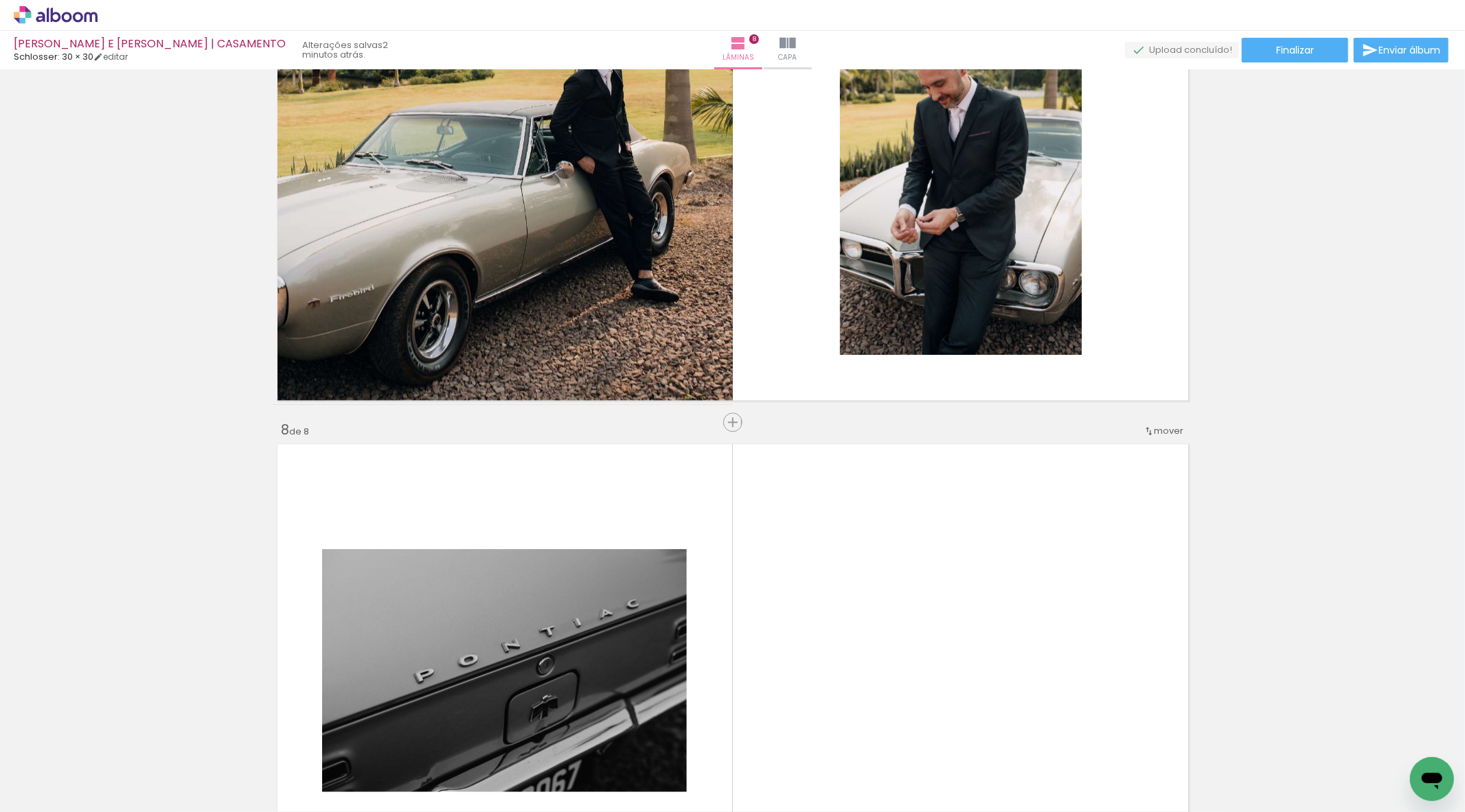
scroll to position [3346, 0]
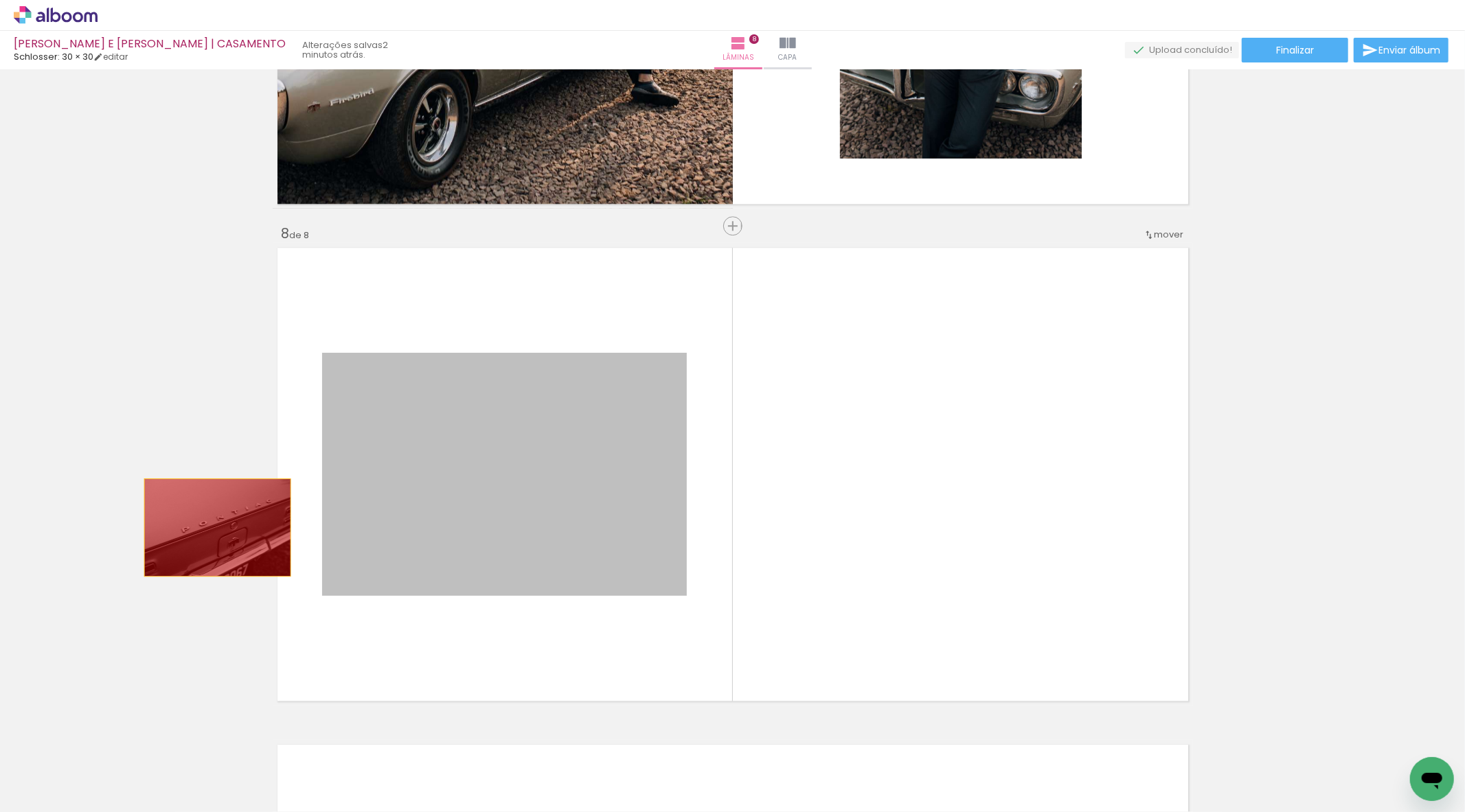
drag, startPoint x: 603, startPoint y: 508, endPoint x: 128, endPoint y: 531, distance: 475.6
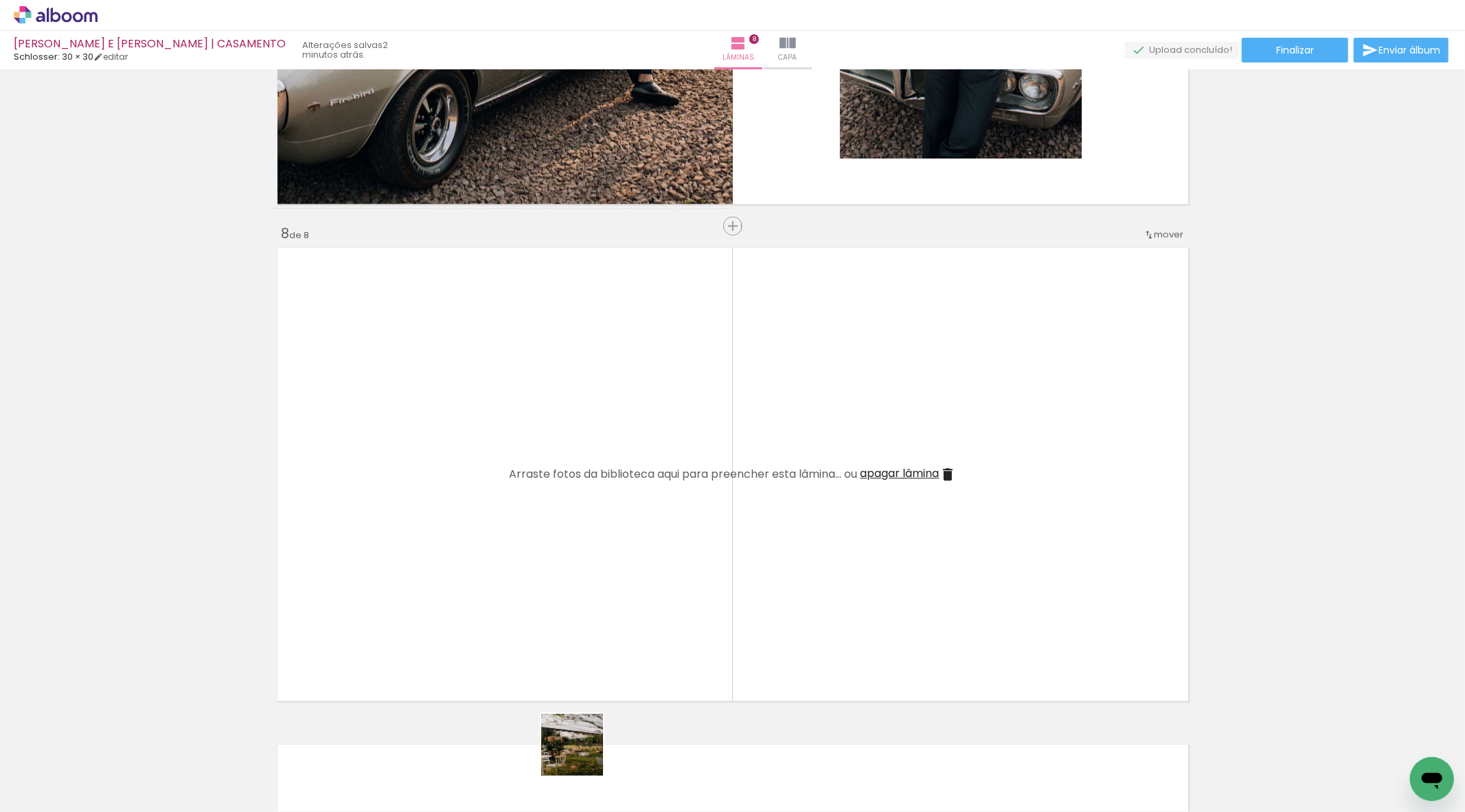
drag, startPoint x: 579, startPoint y: 759, endPoint x: 584, endPoint y: 752, distance: 8.6
click at [0, 0] on slot at bounding box center [0, 0] width 0 height 0
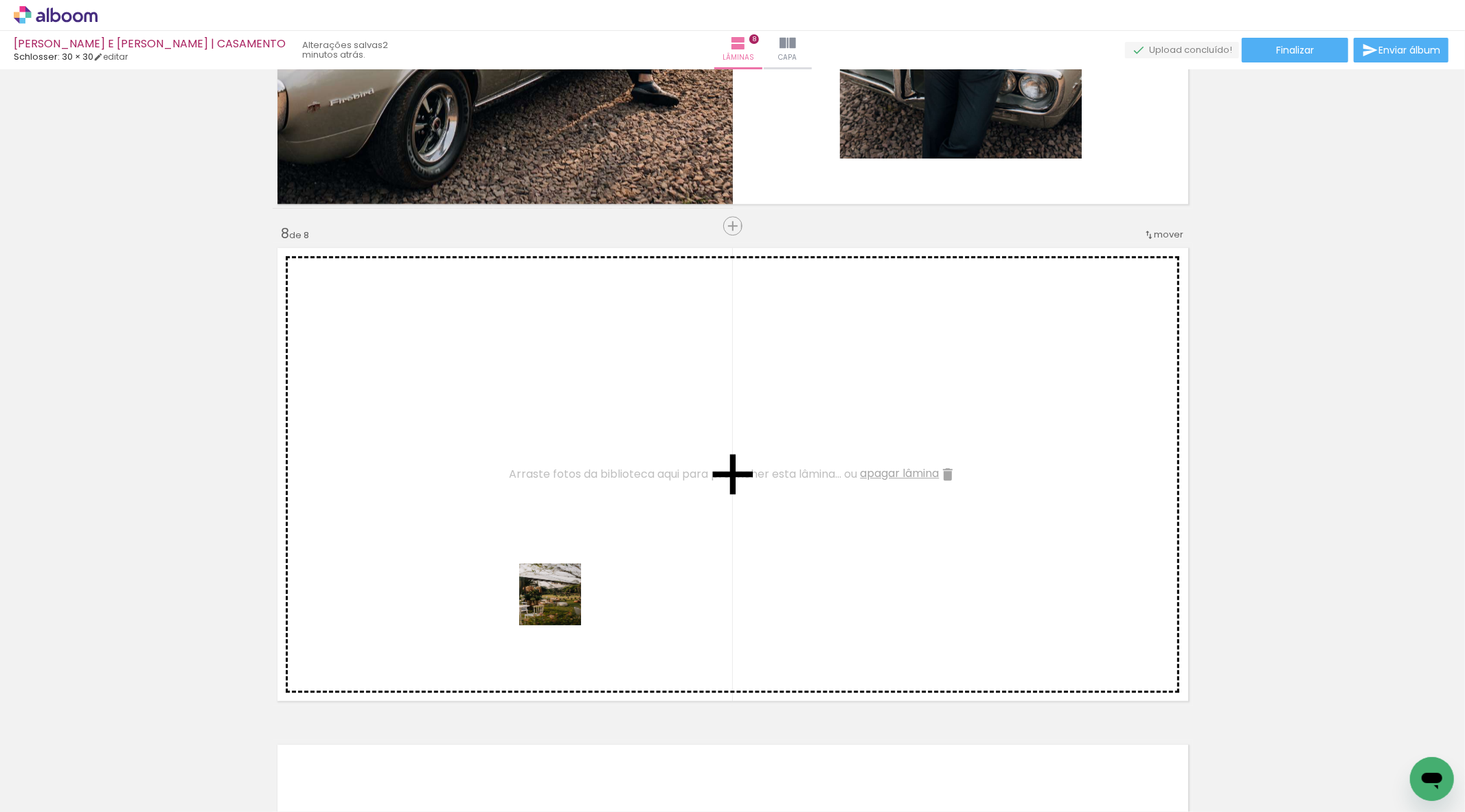
drag, startPoint x: 558, startPoint y: 768, endPoint x: 582, endPoint y: 707, distance: 65.6
click at [560, 605] on quentale-workspace at bounding box center [732, 406] width 1465 height 812
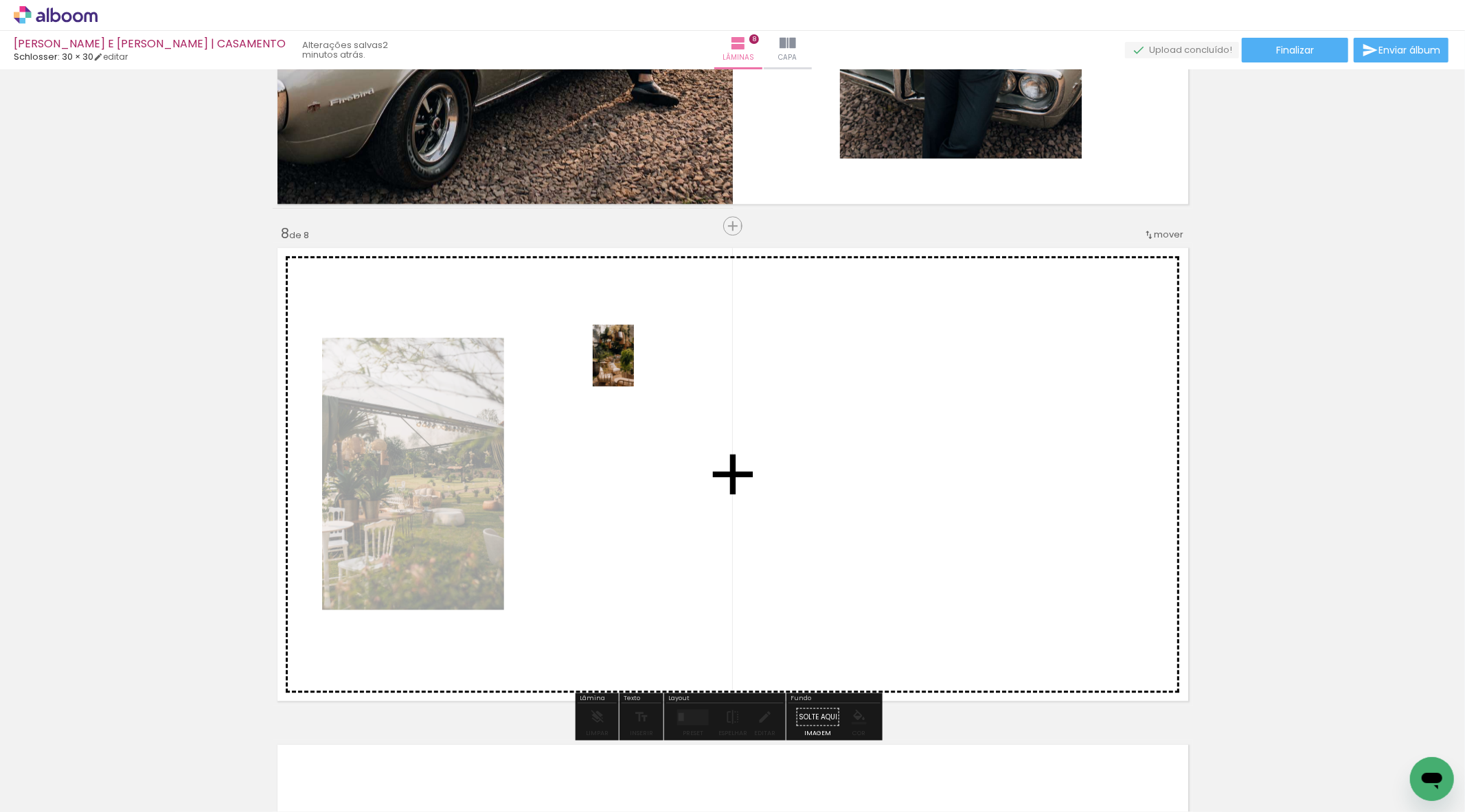
drag, startPoint x: 622, startPoint y: 778, endPoint x: 633, endPoint y: 366, distance: 412.1
click at [633, 366] on quentale-workspace at bounding box center [732, 406] width 1465 height 812
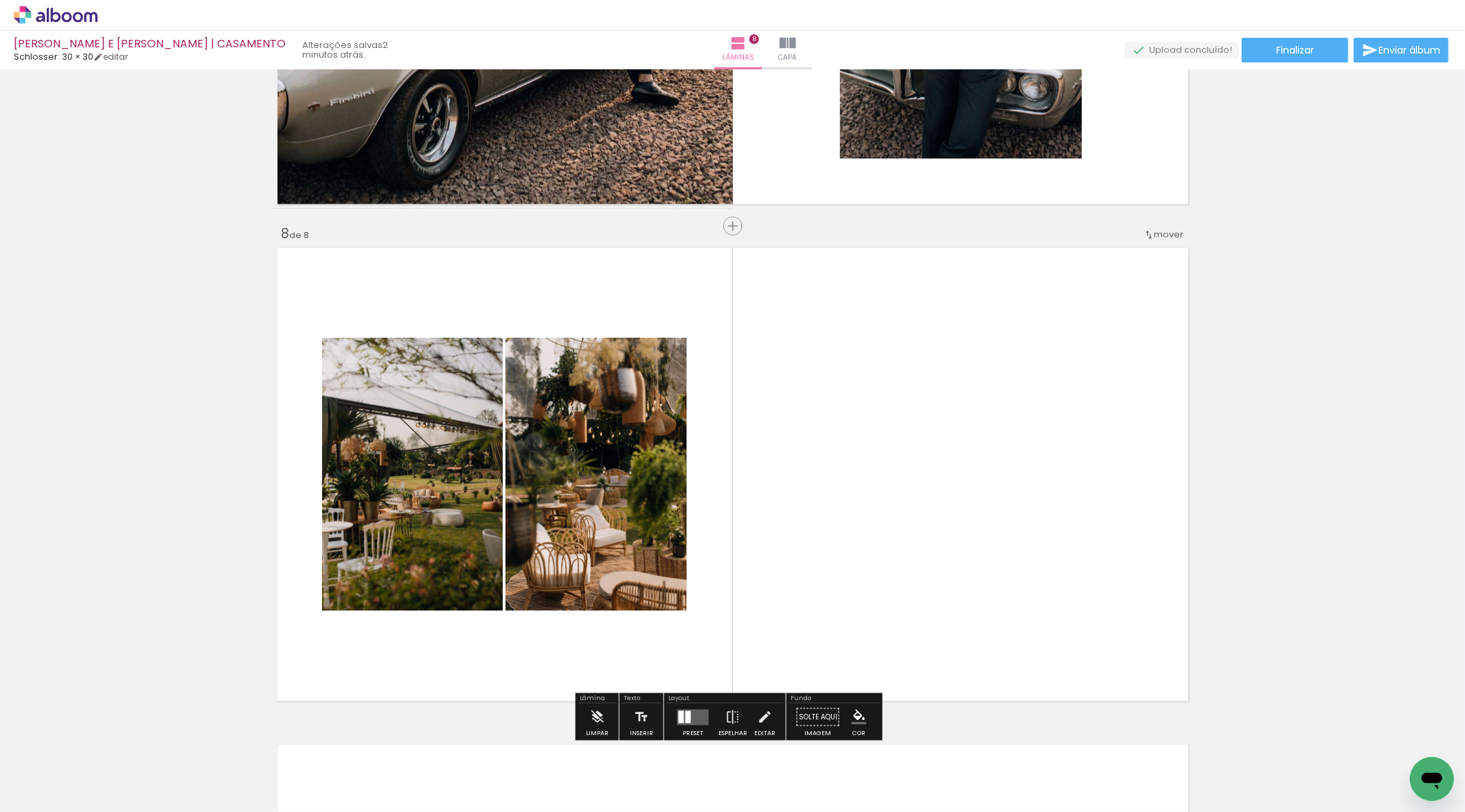
drag, startPoint x: 793, startPoint y: 774, endPoint x: 805, endPoint y: 661, distance: 113.6
click at [826, 540] on quentale-workspace at bounding box center [732, 406] width 1465 height 812
